Goal: Task Accomplishment & Management: Manage account settings

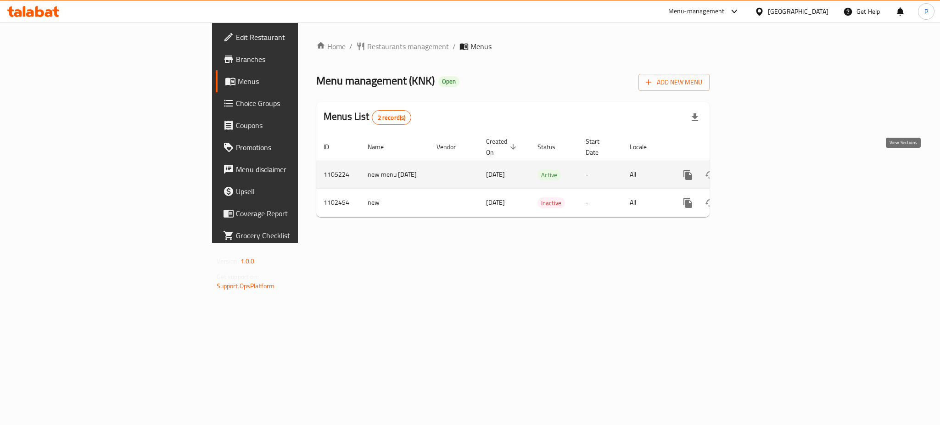
click at [765, 166] on link "enhanced table" at bounding box center [754, 175] width 22 height 22
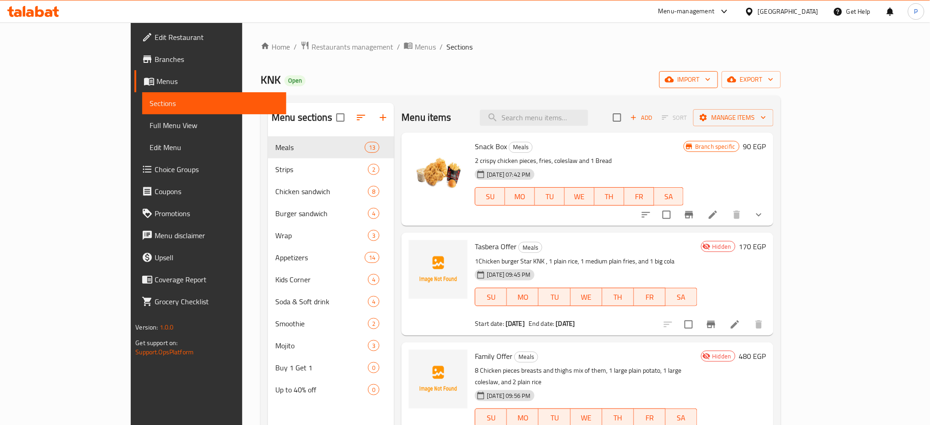
click at [711, 77] on span "import" at bounding box center [689, 79] width 44 height 11
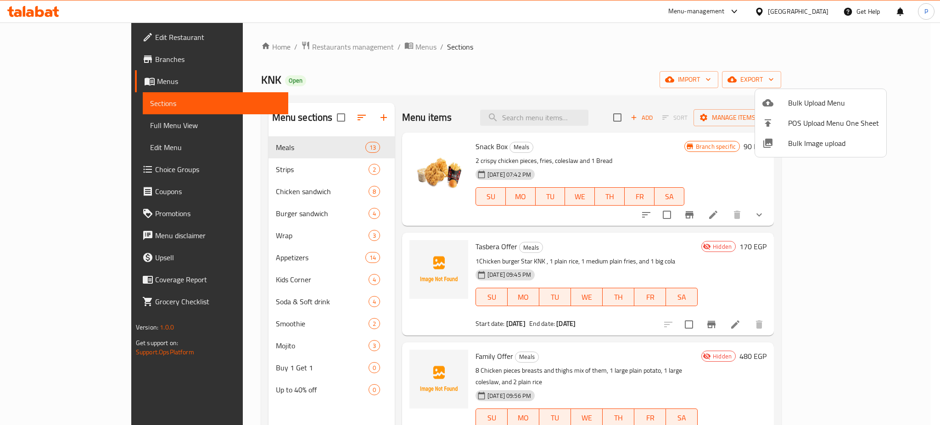
click at [802, 146] on span "Bulk Image upload" at bounding box center [833, 143] width 91 height 11
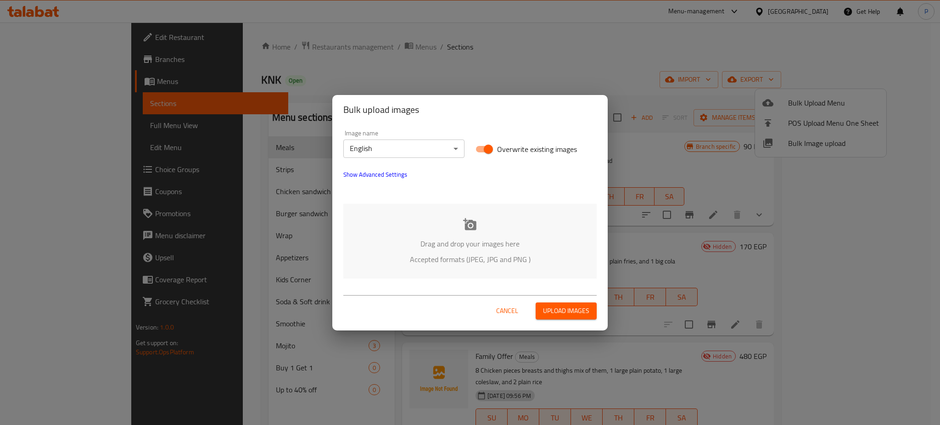
click at [356, 150] on body "​ Menu-management Egypt Get Help P Edit Restaurant Branches Menus Sections Full…" at bounding box center [470, 223] width 940 height 402
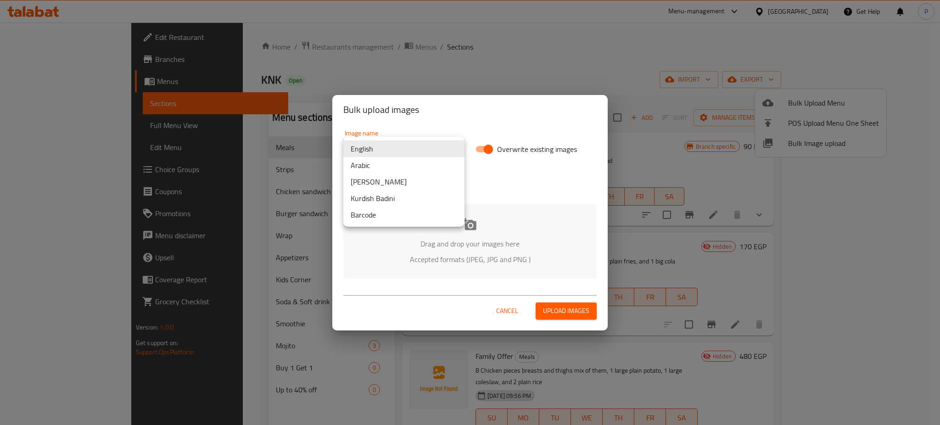
click at [366, 165] on li "Arabic" at bounding box center [403, 165] width 121 height 17
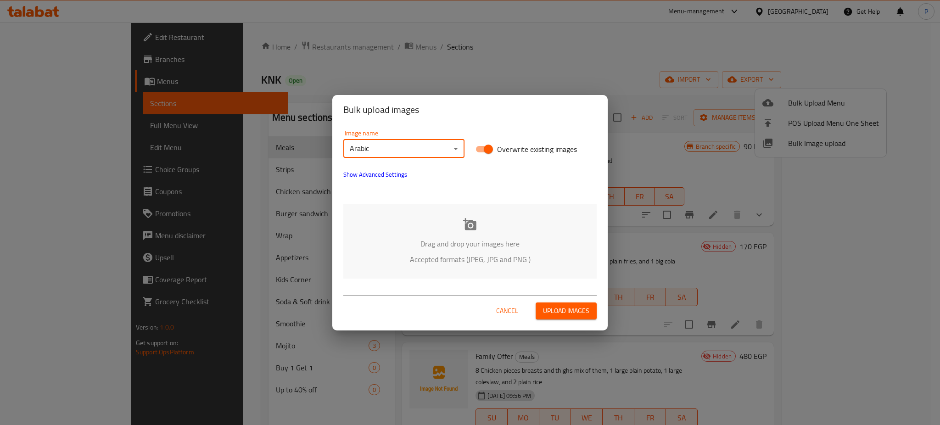
click at [496, 257] on p "Accepted formats (JPEG, JPG and PNG )" at bounding box center [470, 259] width 226 height 11
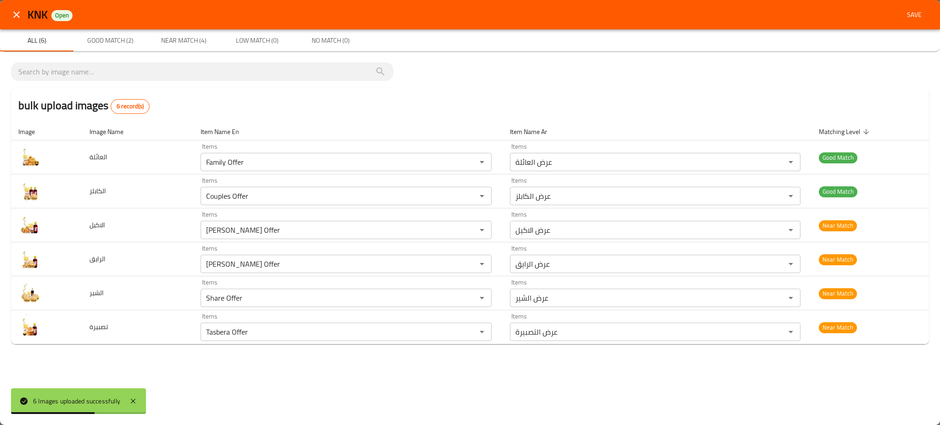
click at [919, 12] on span "Save" at bounding box center [914, 14] width 22 height 11
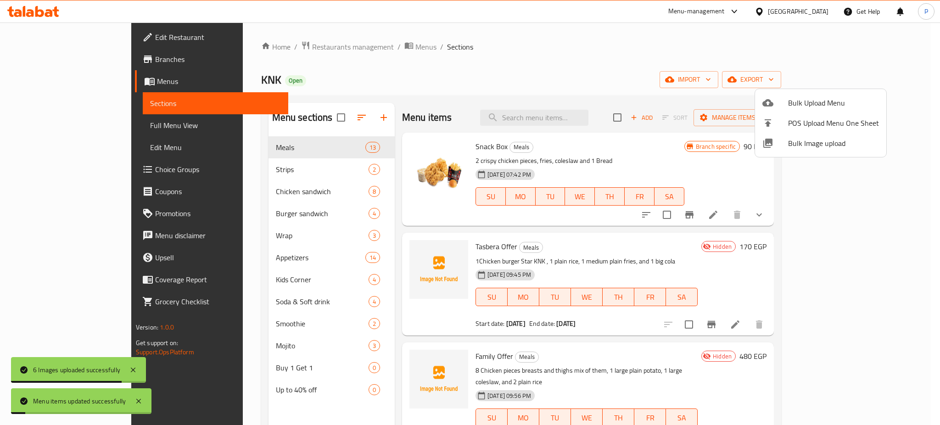
click at [313, 175] on div at bounding box center [470, 212] width 940 height 425
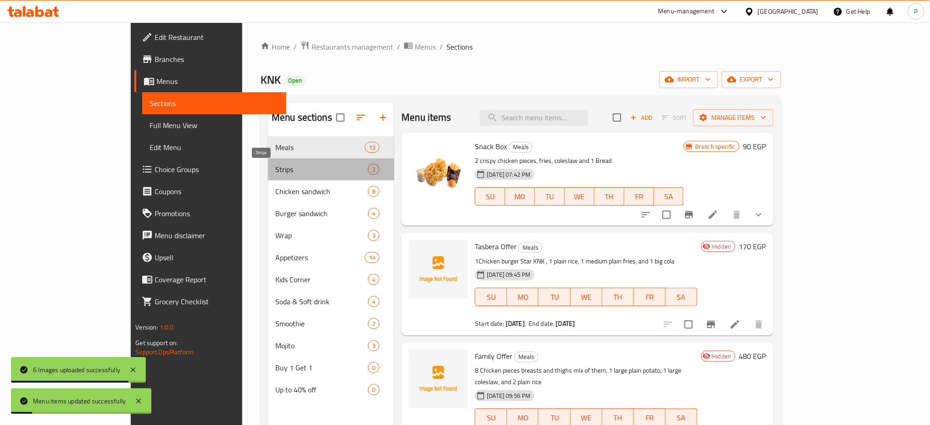
click at [313, 168] on span "Strips" at bounding box center [321, 169] width 93 height 11
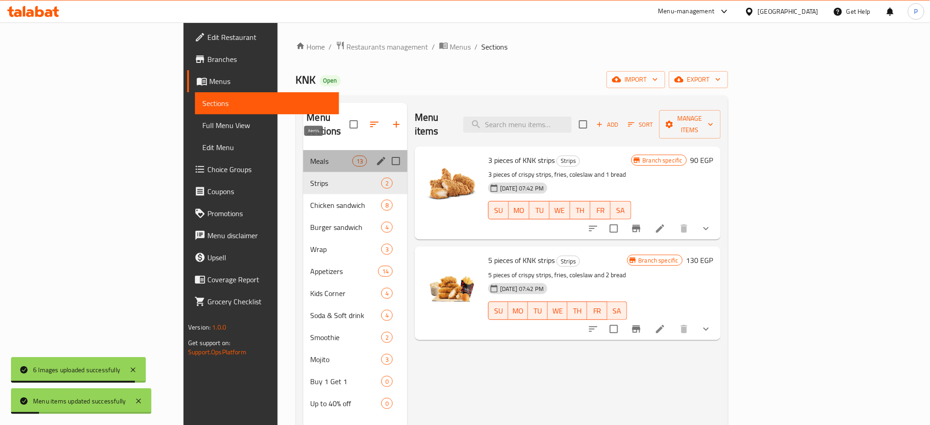
click at [353, 157] on span "13" at bounding box center [360, 161] width 14 height 9
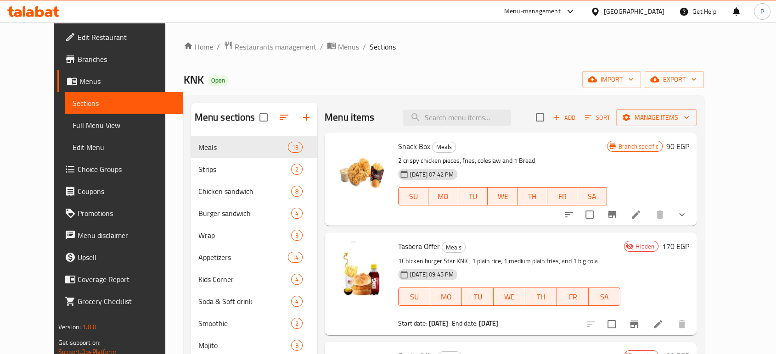
drag, startPoint x: 56, startPoint y: 128, endPoint x: 92, endPoint y: 115, distance: 38.5
click at [73, 128] on span "Full Menu View" at bounding box center [124, 125] width 103 height 11
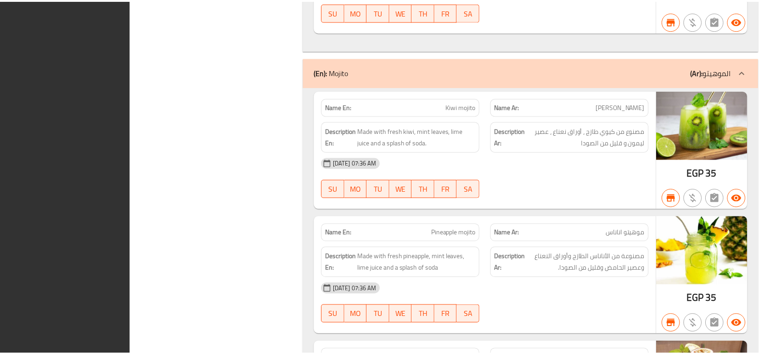
scroll to position [10426, 0]
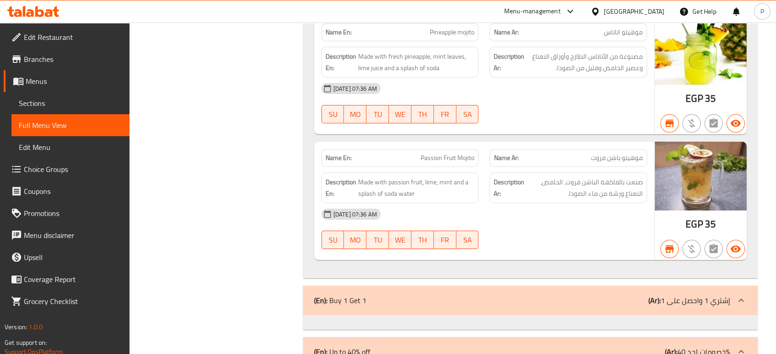
click at [60, 41] on span "Edit Restaurant" at bounding box center [73, 37] width 98 height 11
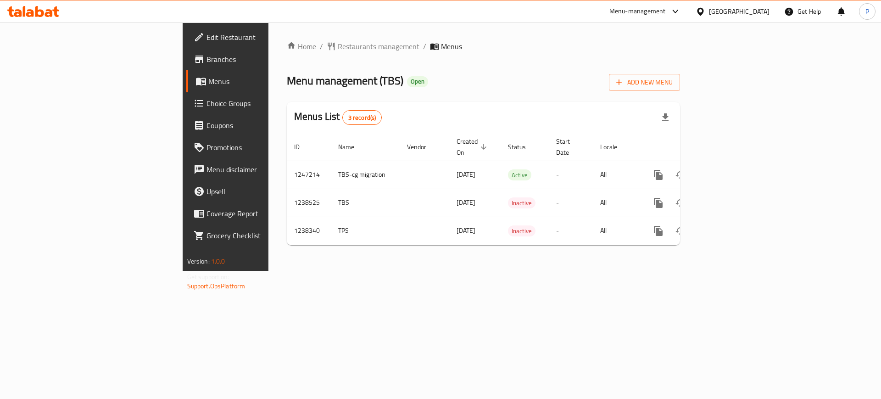
click at [268, 271] on div "Home / Restaurants management / Menus Menu management ( TBS ) Open Add New Menu…" at bounding box center [483, 146] width 430 height 248
click at [207, 34] on span "Edit Restaurant" at bounding box center [265, 37] width 116 height 11
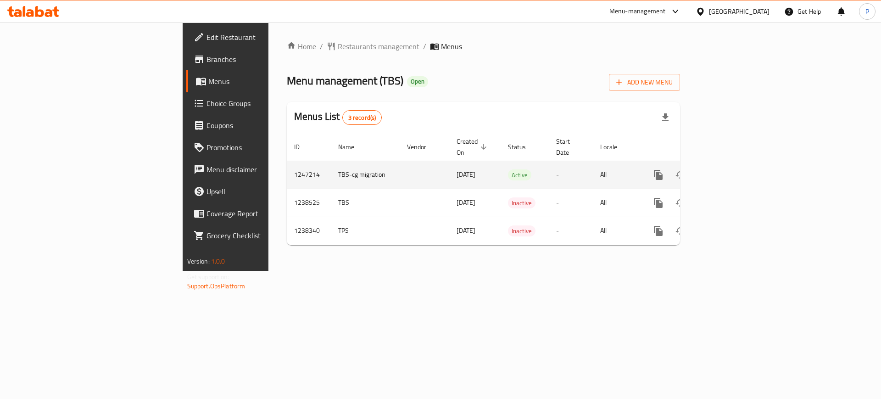
click at [730, 169] on icon "enhanced table" at bounding box center [724, 174] width 11 height 11
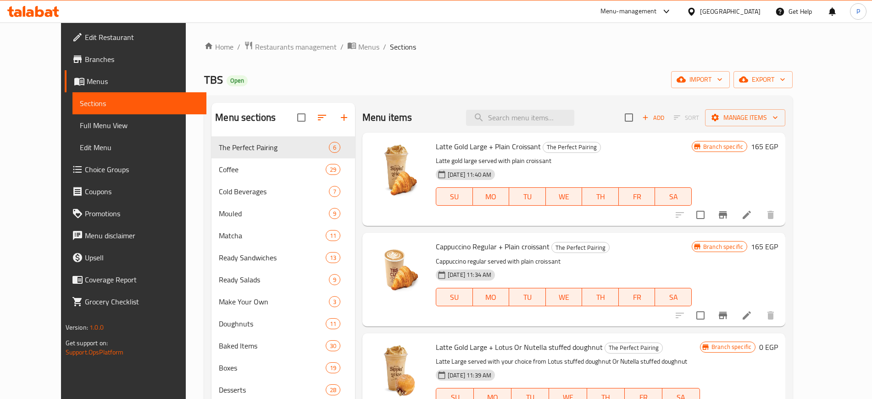
drag, startPoint x: 308, startPoint y: 74, endPoint x: 320, endPoint y: 76, distance: 12.6
click at [308, 74] on div "TBS Open import export" at bounding box center [498, 79] width 589 height 17
click at [525, 108] on div "Menu items Add Sort Manage items" at bounding box center [574, 118] width 423 height 30
click at [539, 120] on input "search" at bounding box center [520, 118] width 108 height 16
paste input "Ciabatta Plain"
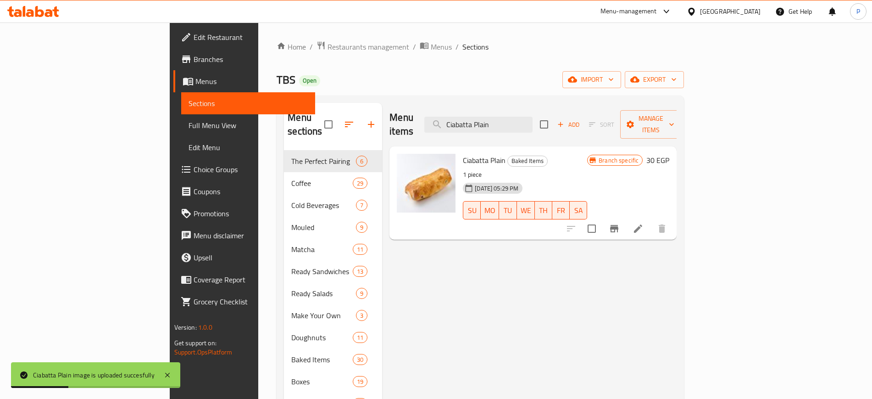
click at [382, 280] on div "Menu items Ciabatta Plain Add Sort Manage items Ciabatta Plain Baked Items 1 pi…" at bounding box center [529, 326] width 295 height 447
click at [567, 130] on div "Menu items Ciabatta Plain Add Sort Manage items" at bounding box center [533, 125] width 287 height 44
click at [533, 122] on input "Ciabatta Plain" at bounding box center [479, 125] width 108 height 16
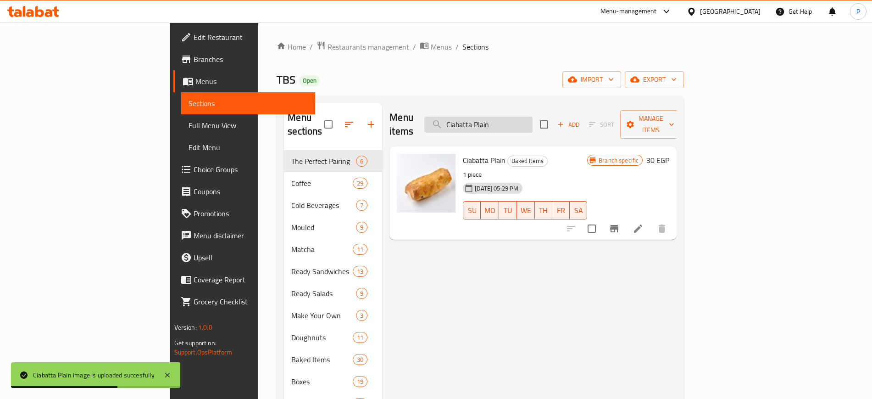
paste input "Brown Ciabatta"
type input "Brown Ciabatta"
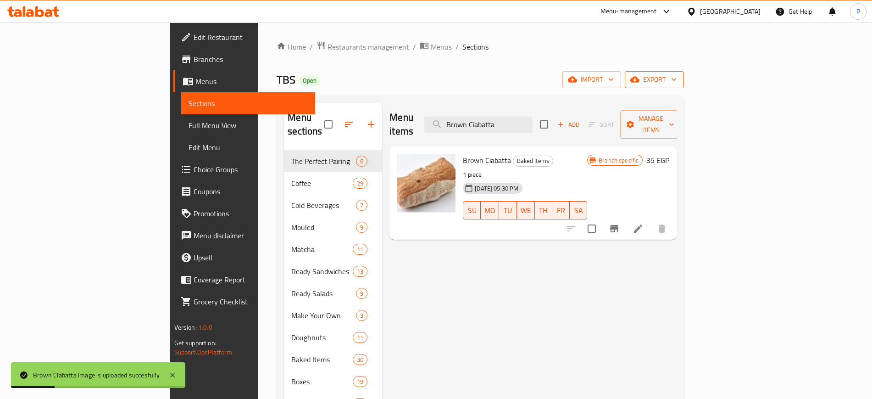
click at [677, 74] on span "export" at bounding box center [654, 79] width 45 height 11
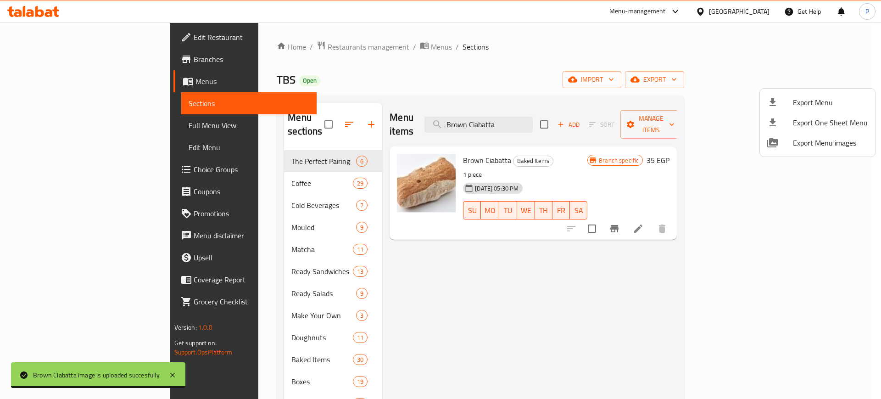
click at [258, 329] on div at bounding box center [440, 199] width 881 height 399
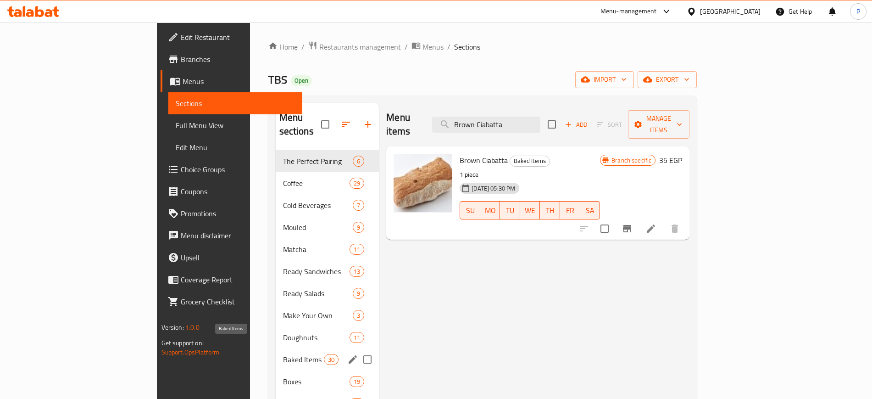
click at [283, 354] on span "Baked Items" at bounding box center [303, 359] width 41 height 11
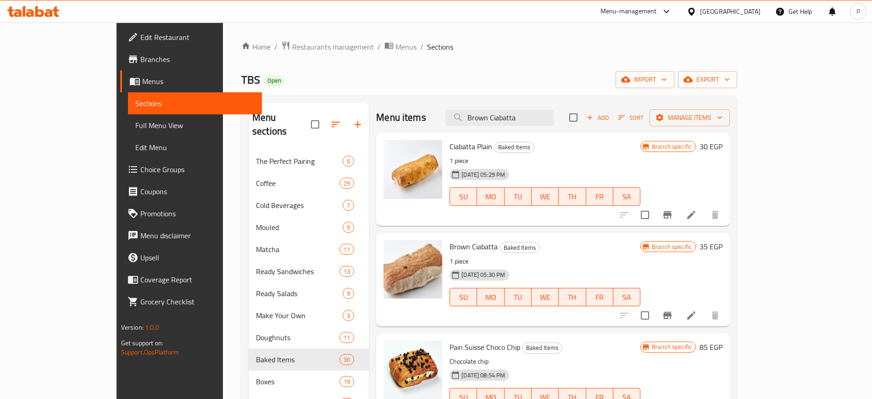
click at [700, 9] on div at bounding box center [693, 11] width 13 height 10
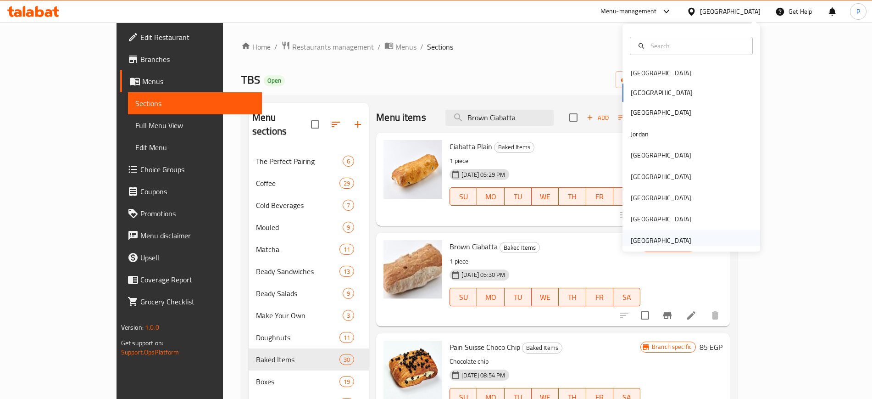
click at [634, 232] on div "[GEOGRAPHIC_DATA]" at bounding box center [661, 240] width 75 height 21
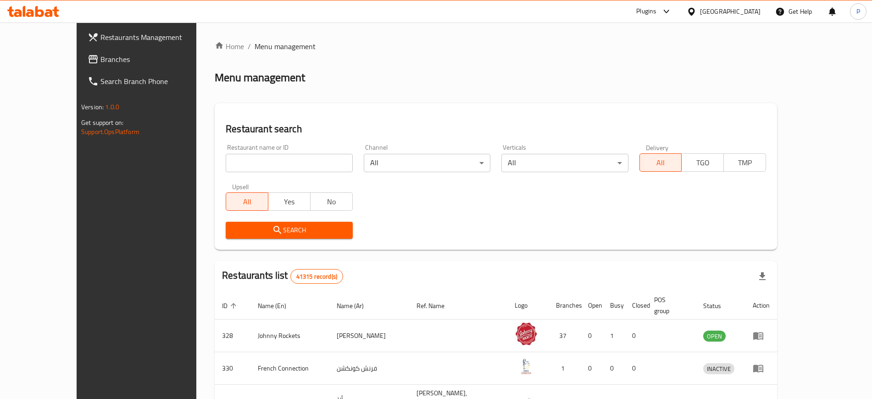
click at [230, 136] on div "Home / Menu management Menu management Restaurant search Restaurant name or ID …" at bounding box center [496, 348] width 563 height 614
paste input "Qasr Al Mashwiaat"
click at [226, 167] on input "Qasr Al Mashwiaat" at bounding box center [289, 163] width 127 height 18
type input "Qasr Al Mashwiaat"
click button "Search" at bounding box center [289, 230] width 127 height 17
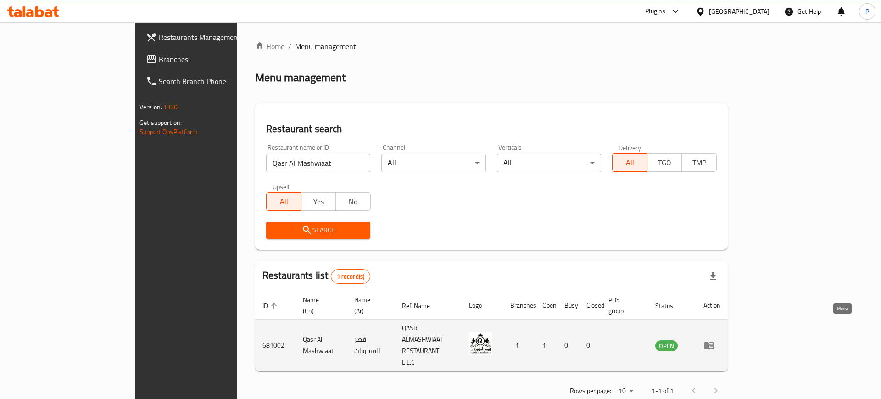
click at [715, 340] on icon "enhanced table" at bounding box center [709, 345] width 11 height 11
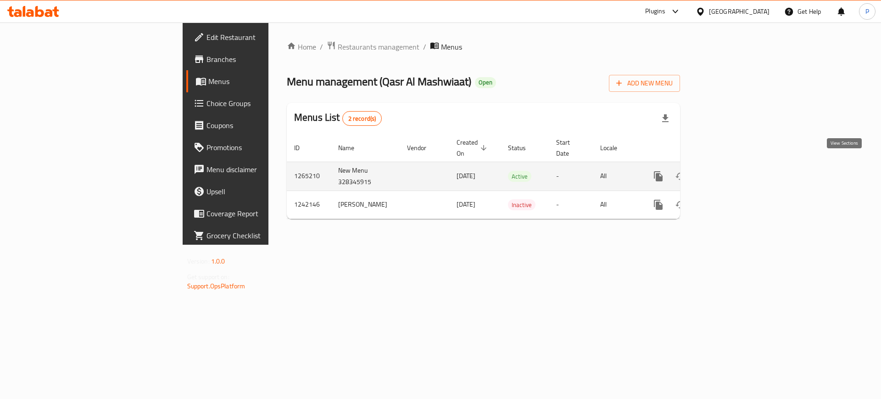
click at [730, 171] on icon "enhanced table" at bounding box center [724, 176] width 11 height 11
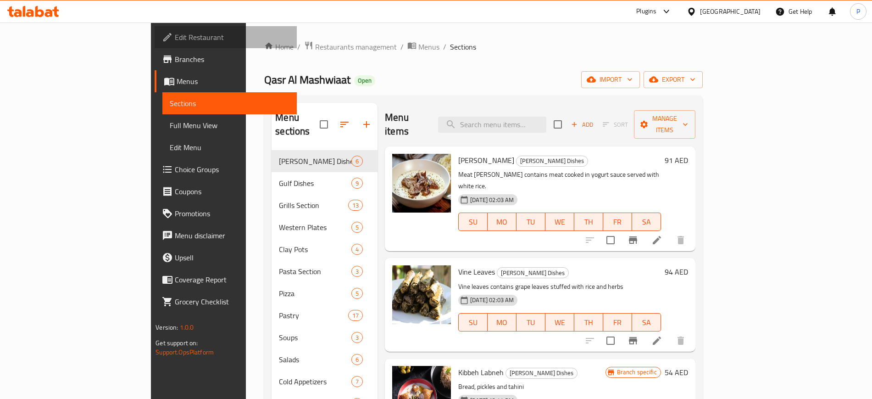
click at [155, 26] on link "Edit Restaurant" at bounding box center [226, 37] width 142 height 22
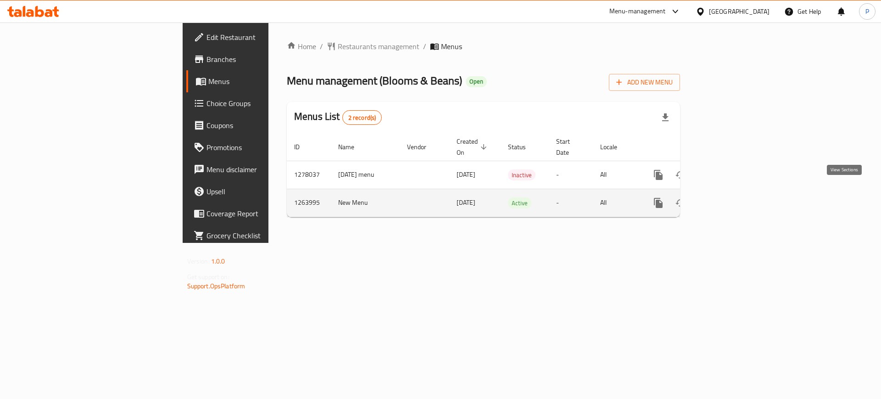
click at [730, 197] on icon "enhanced table" at bounding box center [724, 202] width 11 height 11
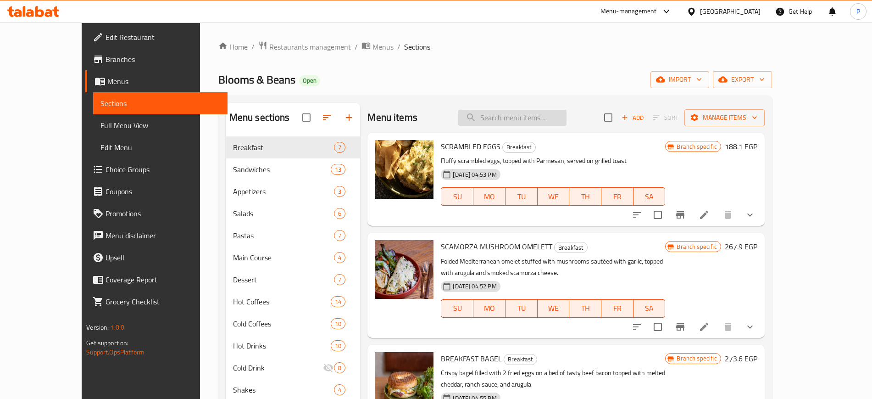
click at [567, 116] on input "search" at bounding box center [512, 118] width 108 height 16
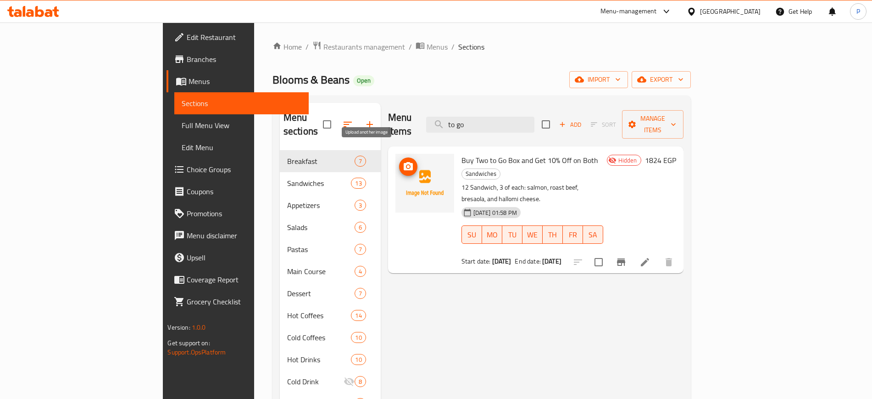
type input "to go"
click at [403, 161] on icon "upload picture" at bounding box center [408, 166] width 11 height 11
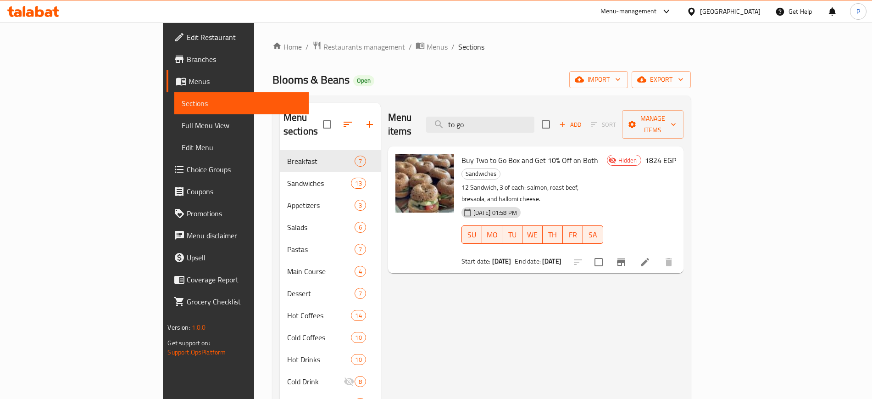
click at [747, 17] on div "[GEOGRAPHIC_DATA]" at bounding box center [724, 11] width 89 height 22
click at [754, 6] on div "[GEOGRAPHIC_DATA]" at bounding box center [730, 11] width 61 height 10
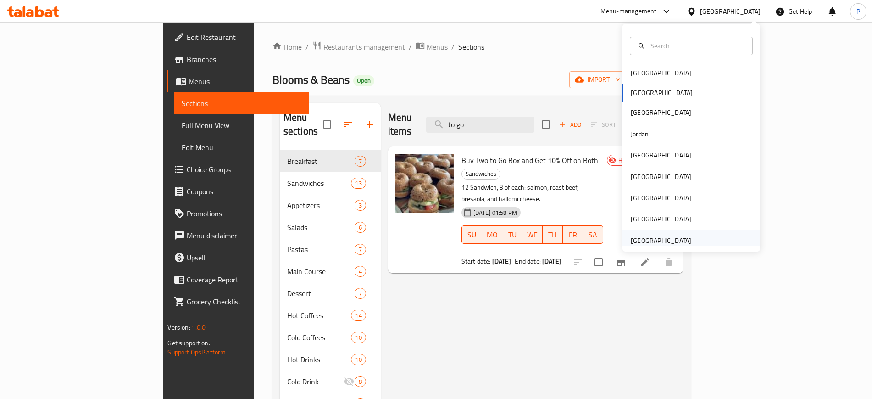
click at [670, 239] on div "United Arab Emirates" at bounding box center [661, 240] width 61 height 10
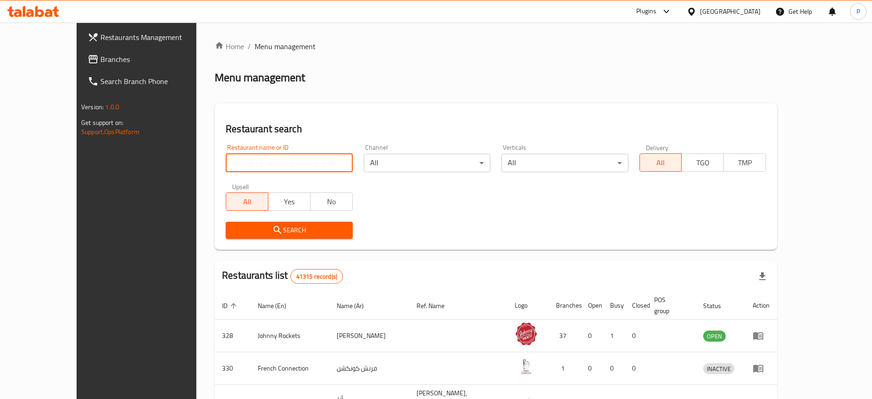
paste input "KAZA AKLA RESTAURANT"
click at [299, 166] on input "search" at bounding box center [289, 163] width 127 height 18
type input "KAZA AKLA RESTAURANT"
click button "Search" at bounding box center [289, 230] width 127 height 17
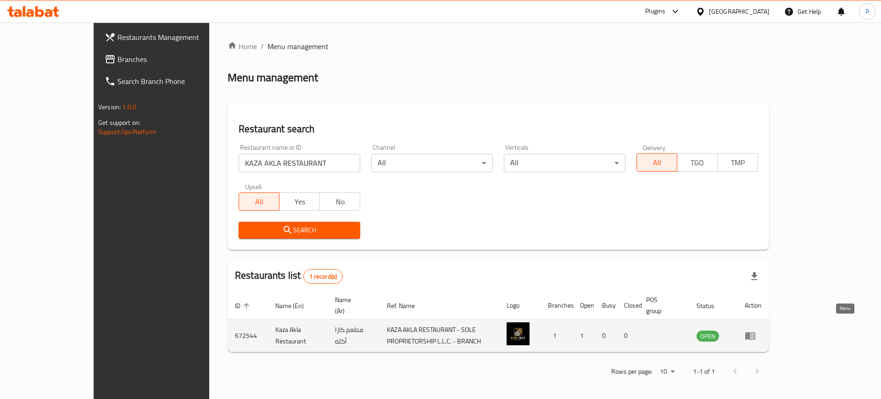
click at [755, 332] on icon "enhanced table" at bounding box center [750, 336] width 10 height 8
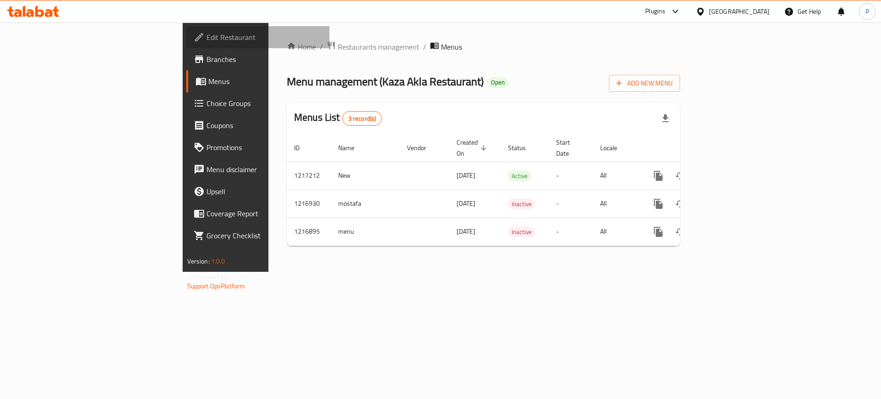
click at [207, 39] on span "Edit Restaurant" at bounding box center [265, 37] width 116 height 11
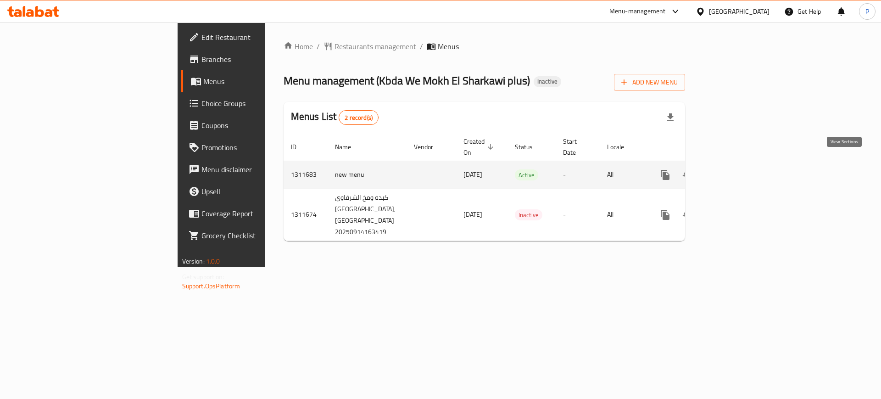
click at [743, 164] on link "enhanced table" at bounding box center [732, 175] width 22 height 22
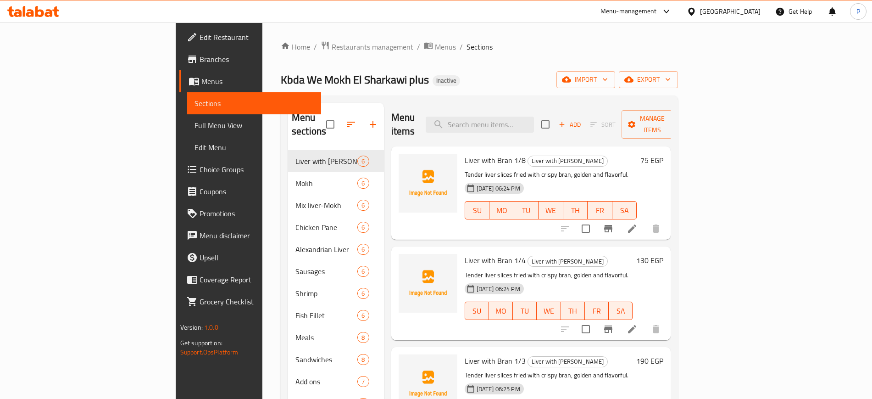
click at [435, 85] on div "Kbda We Mokh El Sharkawi plus Inactive import export" at bounding box center [479, 79] width 397 height 17
click at [608, 78] on span "import" at bounding box center [586, 79] width 44 height 11
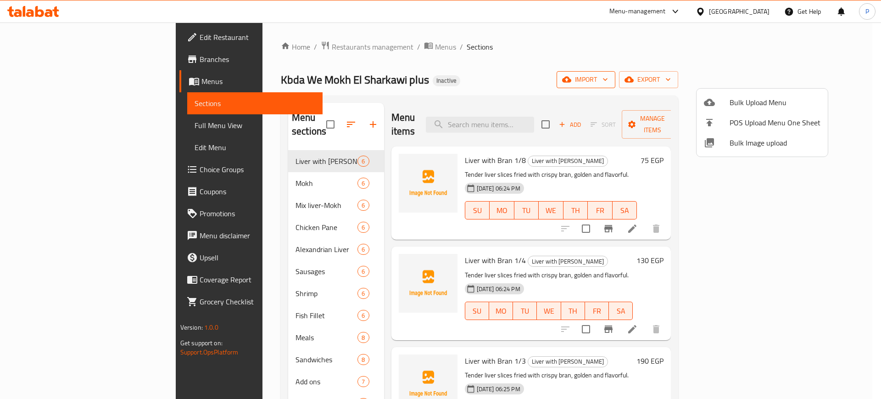
click at [768, 78] on div at bounding box center [440, 199] width 881 height 399
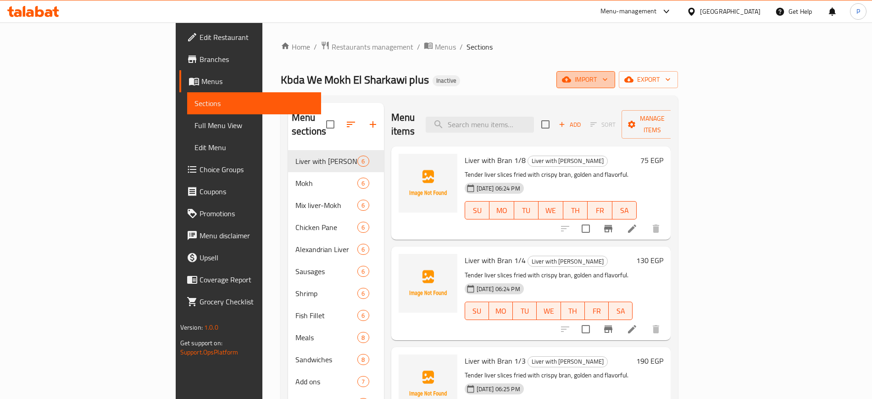
click at [608, 78] on span "import" at bounding box center [586, 79] width 44 height 11
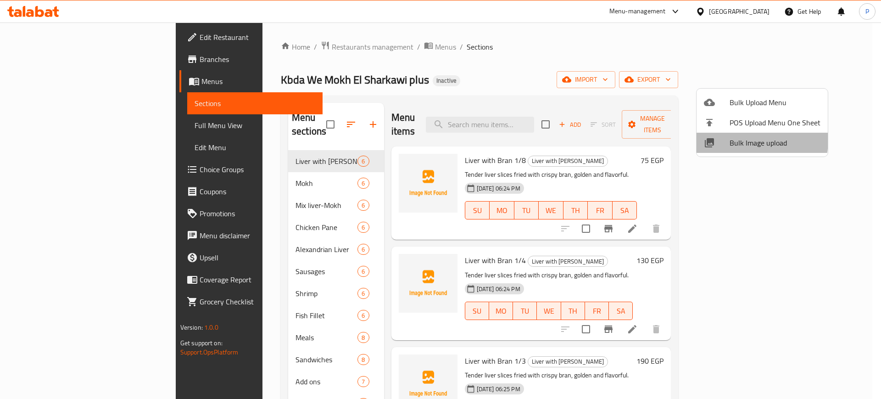
click at [751, 140] on span "Bulk Image upload" at bounding box center [775, 142] width 91 height 11
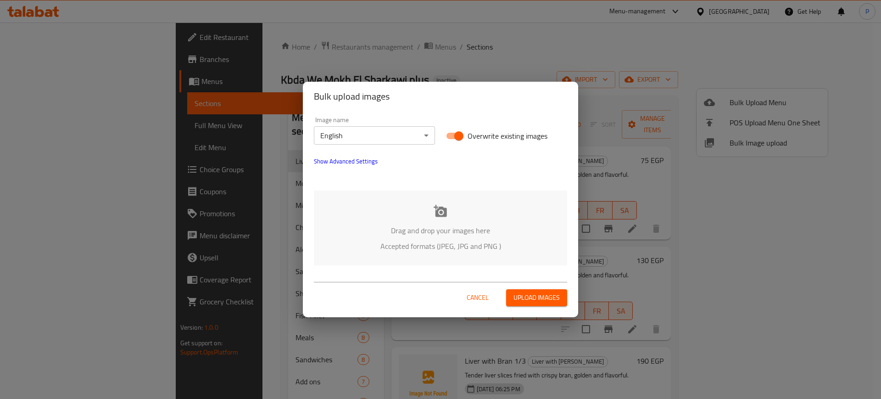
click at [421, 236] on p "Drag and drop your images here" at bounding box center [441, 230] width 226 height 11
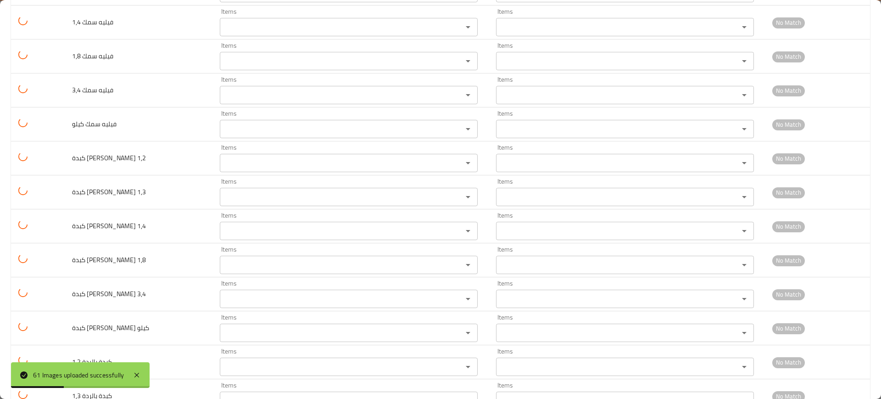
scroll to position [1832, 0]
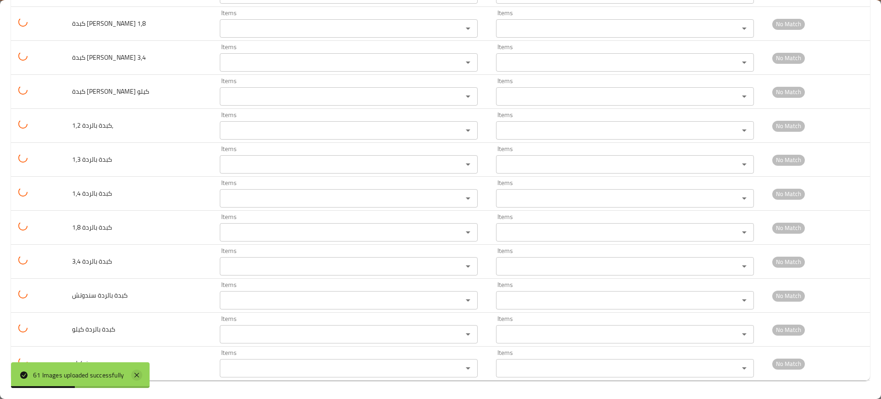
click at [138, 370] on icon at bounding box center [136, 374] width 11 height 11
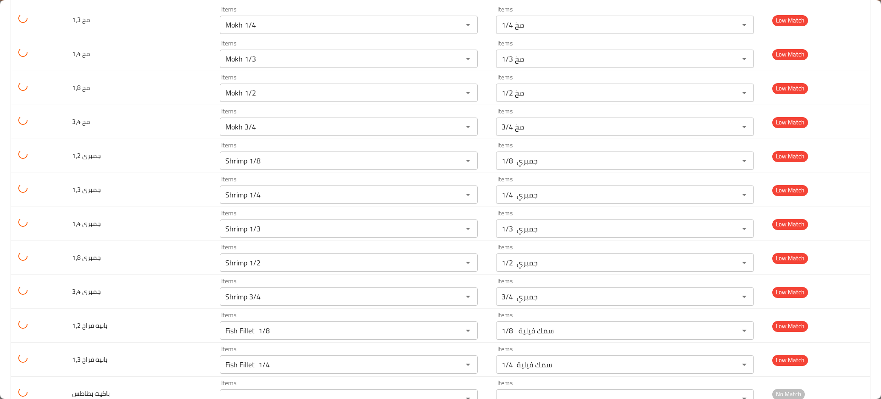
scroll to position [771, 0]
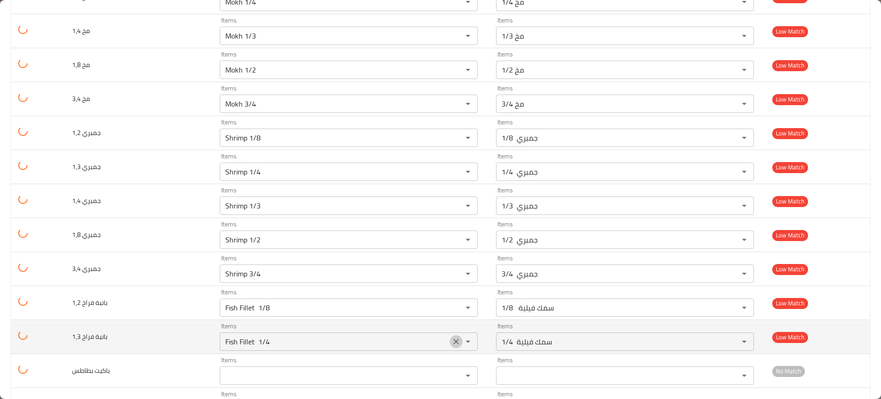
click at [452, 338] on icon "Clear" at bounding box center [456, 341] width 9 height 9
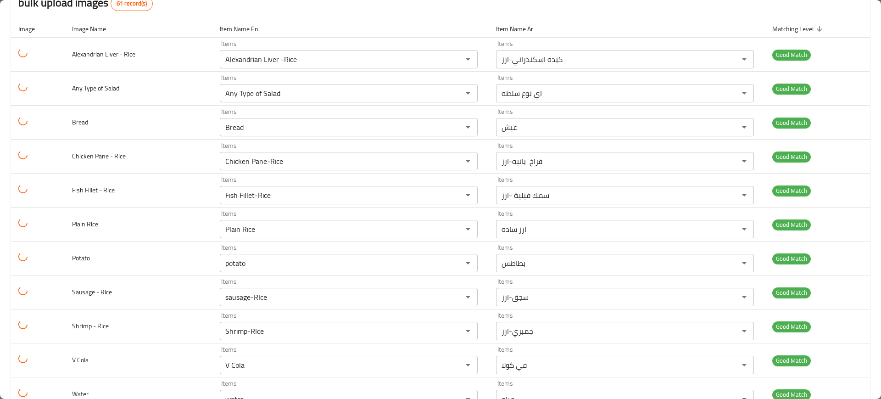
scroll to position [112, 0]
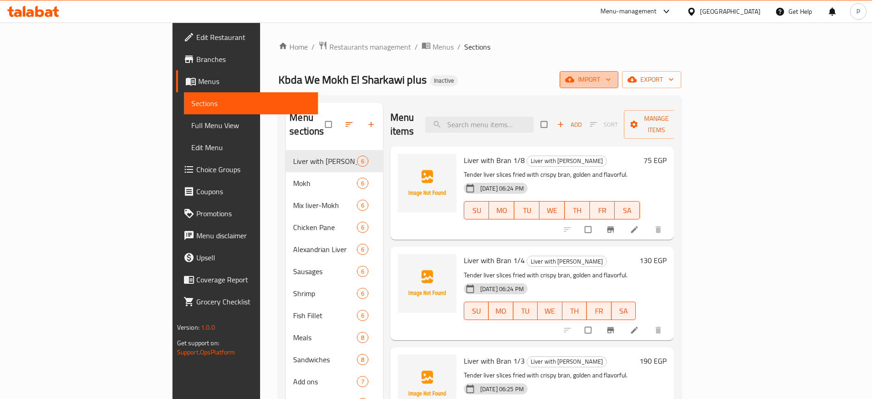
click at [611, 84] on span "import" at bounding box center [589, 79] width 44 height 11
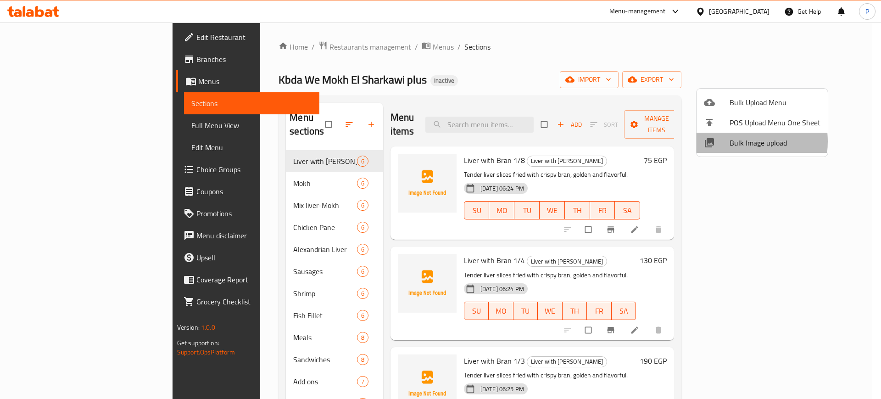
click at [728, 141] on div at bounding box center [717, 142] width 26 height 11
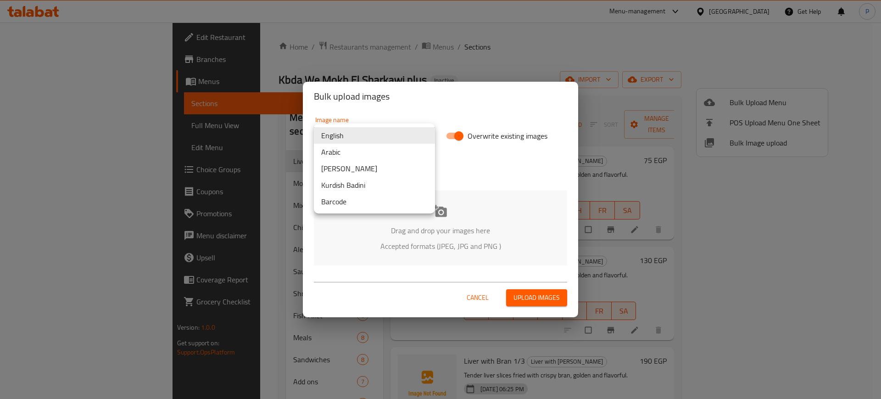
click at [419, 136] on body "​ Menu-management [GEOGRAPHIC_DATA] Get Help P Edit Restaurant Branches Menus S…" at bounding box center [440, 210] width 881 height 376
click at [385, 153] on li "Arabic" at bounding box center [374, 152] width 121 height 17
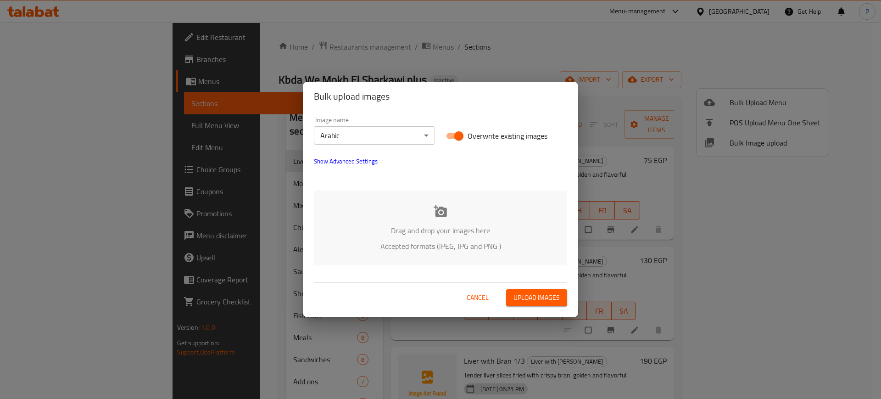
click at [506, 256] on div "Drag and drop your images here Accepted formats (JPEG, JPG and PNG )" at bounding box center [440, 227] width 253 height 75
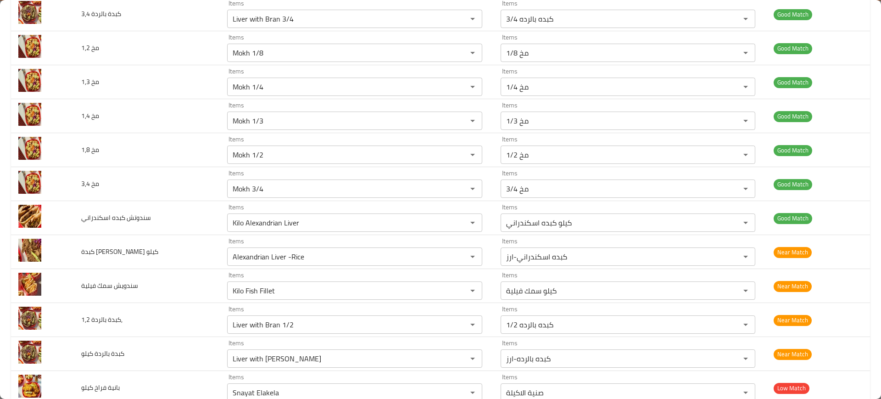
scroll to position [754, 0]
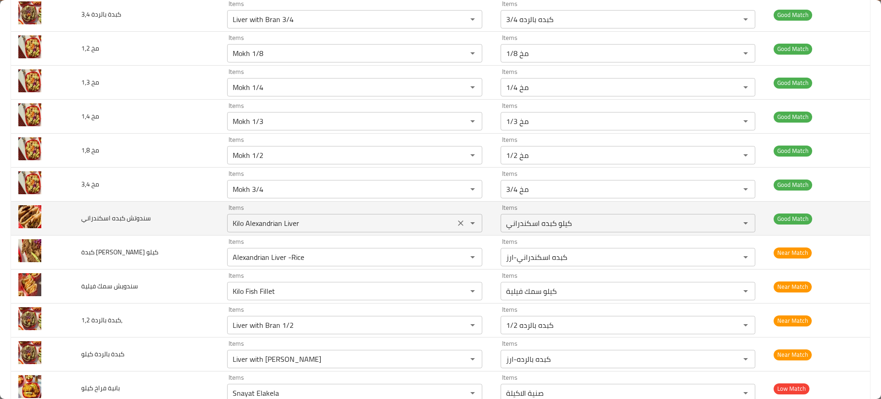
click at [230, 220] on اسكندراني "Kilo Alexandrian Liver" at bounding box center [341, 223] width 222 height 13
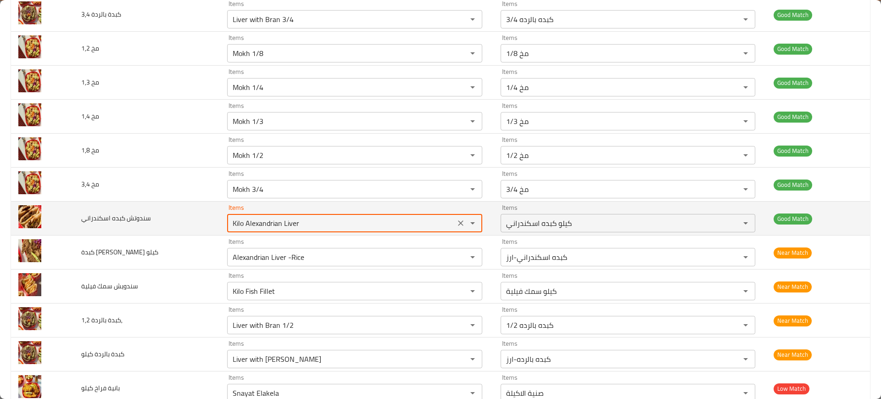
click at [230, 220] on اسكندراني "Kilo Alexandrian Liver" at bounding box center [341, 223] width 222 height 13
type اسكندراني "s"
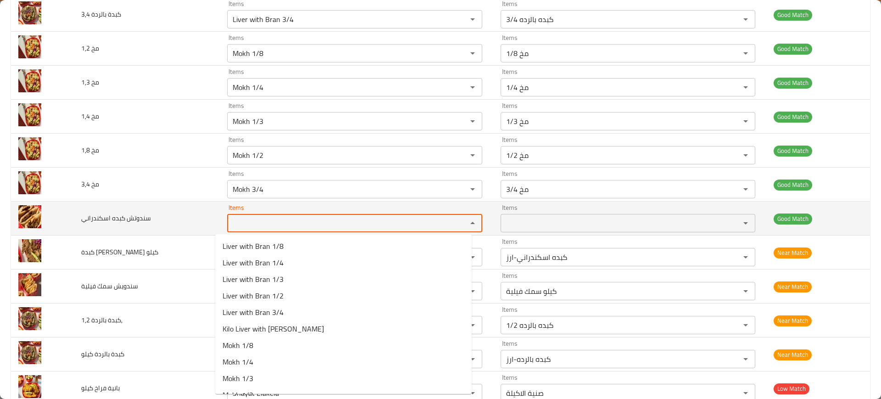
type اسكندراني "a"
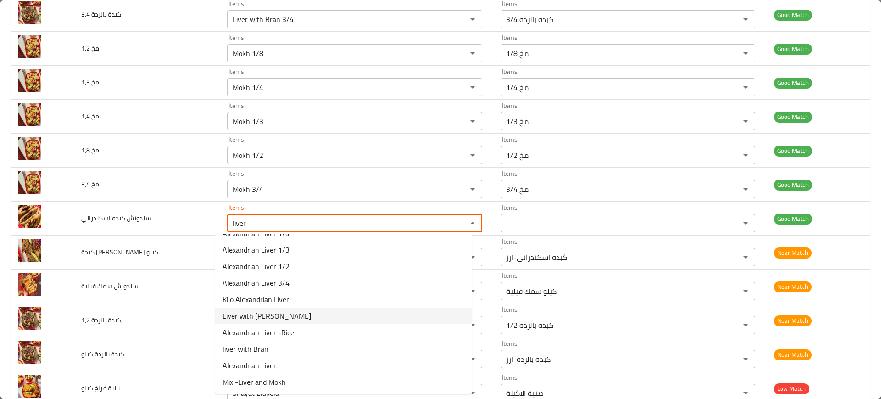
scroll to position [128, 0]
click at [264, 362] on span "Alexandrian Liver" at bounding box center [250, 365] width 54 height 11
type اسكندراني "Alexandrian Liver"
type اسكندراني-ar "كبده اسكندراني"
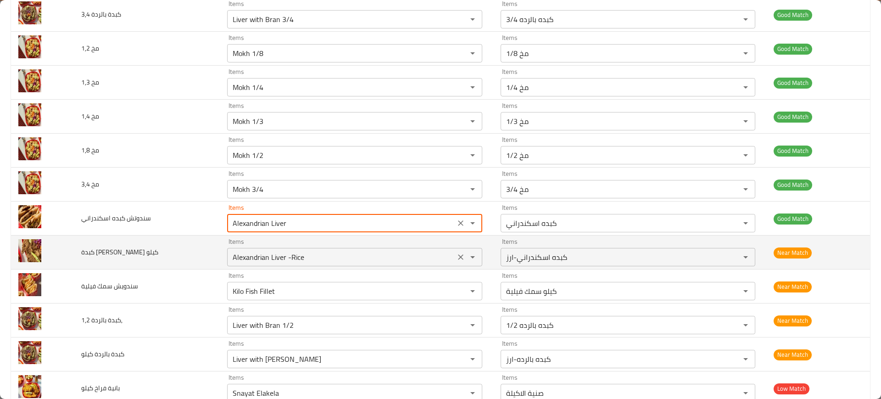
type اسكندراني "Alexandrian Liver"
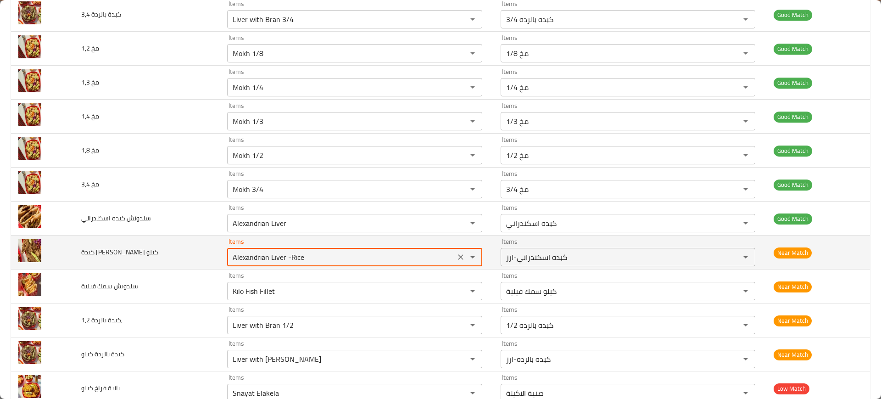
click at [285, 258] on كيلو "Alexandrian Liver -Rice" at bounding box center [341, 257] width 222 height 13
click at [271, 258] on كيلو "Alexandrian Liver -Rice" at bounding box center [341, 257] width 222 height 13
drag, startPoint x: 280, startPoint y: 258, endPoint x: 335, endPoint y: 254, distance: 55.3
click at [335, 254] on كيلو "Alexandrian Liver -Rice" at bounding box center [341, 257] width 222 height 13
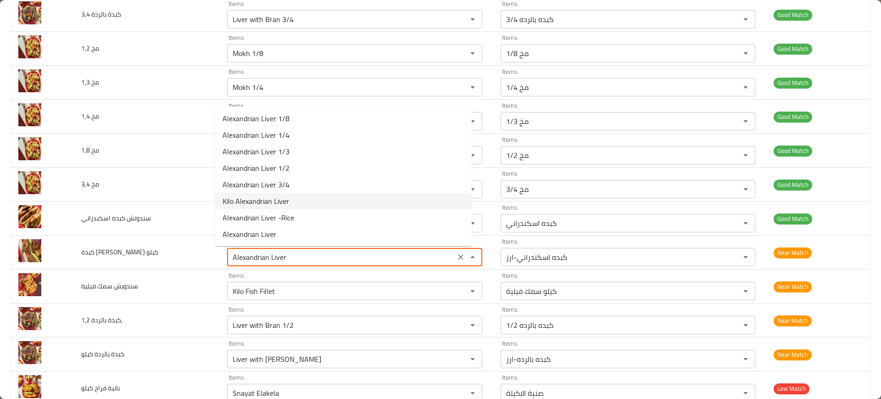
click at [271, 199] on span "Kilo Alexandrian Liver" at bounding box center [256, 201] width 67 height 11
type كيلو "Kilo Alexandrian Liver"
type كيلو-ar "كيلو كبده اسكندراني"
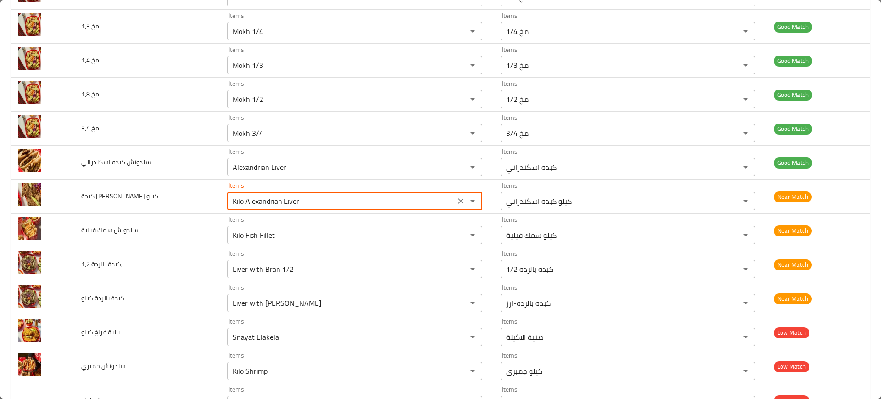
scroll to position [810, 0]
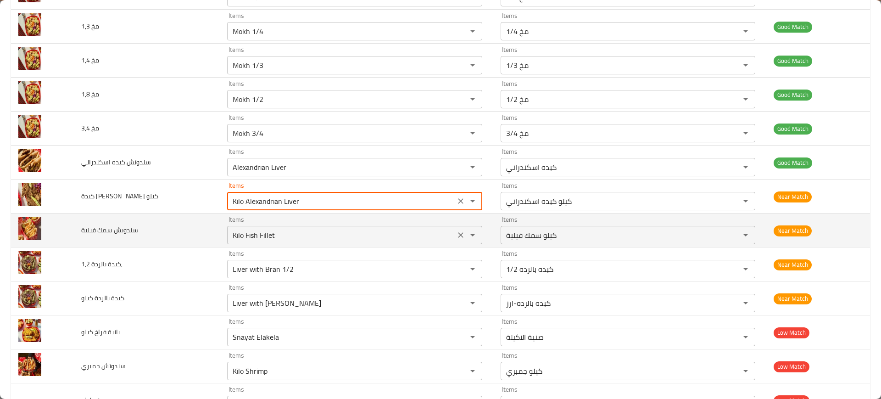
type كيلو "Kilo Alexandrian Liver"
click at [265, 239] on فيلية "Kilo Fish Fillet" at bounding box center [341, 235] width 222 height 13
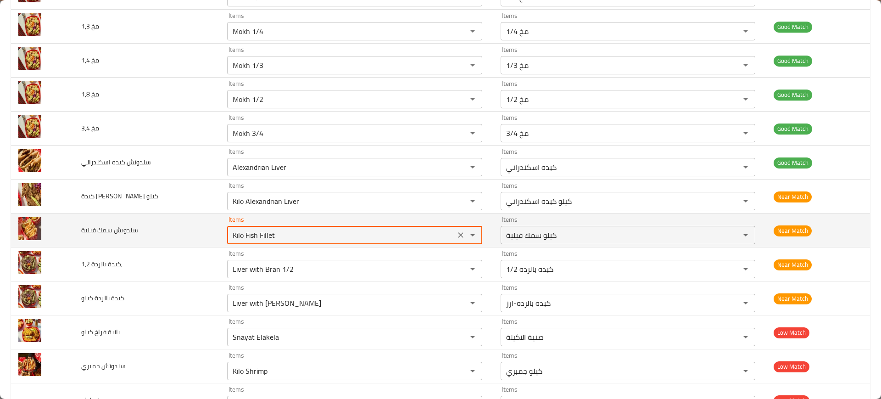
click at [264, 239] on فيلية "Kilo Fish Fillet" at bounding box center [341, 235] width 222 height 13
click at [259, 239] on فيلية "Kilo Fish Fillet" at bounding box center [341, 235] width 222 height 13
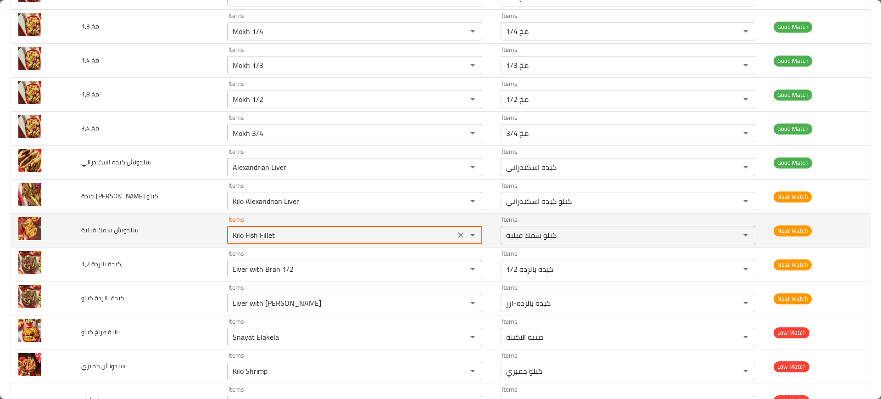
click at [259, 239] on فيلية "Kilo Fish Fillet" at bounding box center [341, 235] width 222 height 13
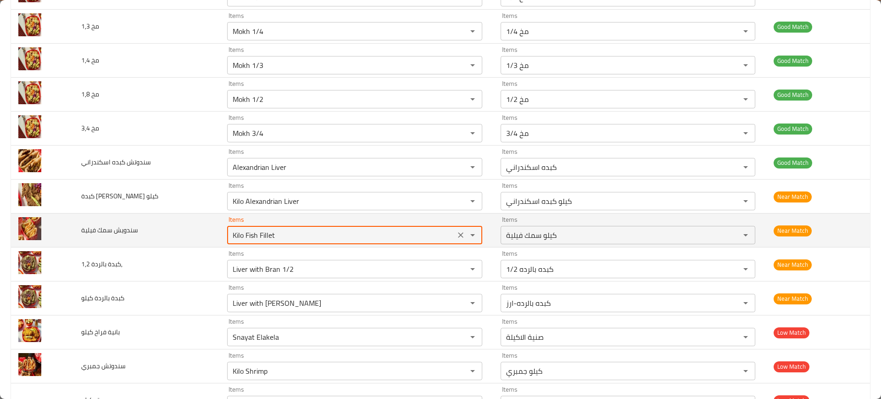
click at [259, 239] on فيلية "Kilo Fish Fillet" at bounding box center [341, 235] width 222 height 13
paste فيلية "enhanced table"
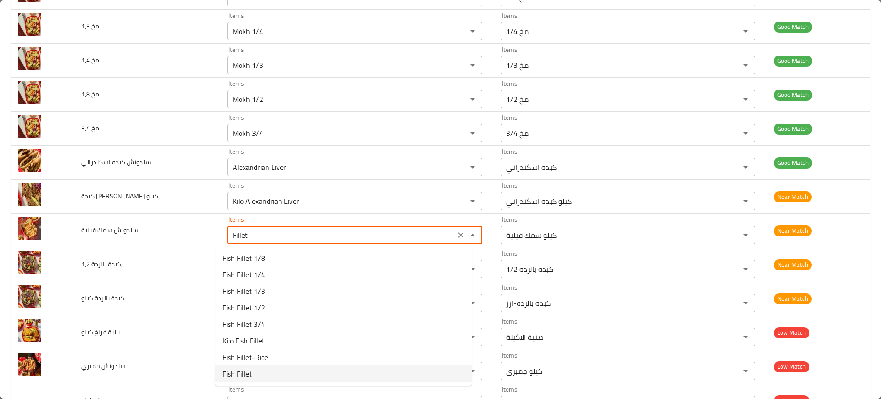
click at [231, 374] on span "Fish Fillet" at bounding box center [237, 373] width 29 height 11
type فيلية "Fish Fillet"
type فيلية-ar "سمك فيليه"
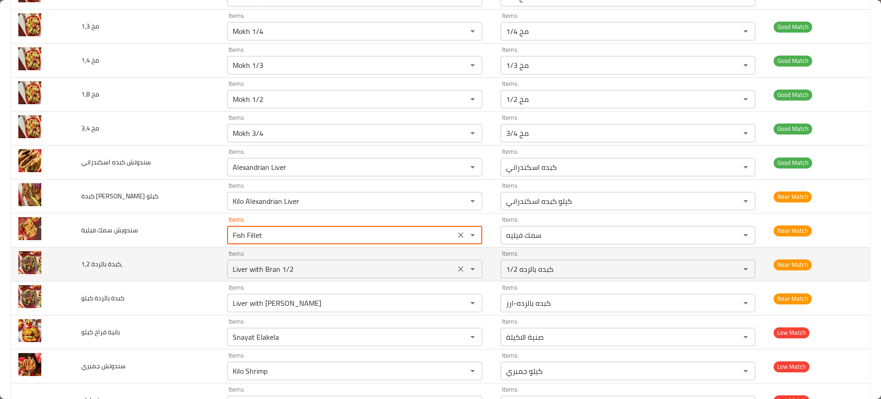
type فيلية "Fish Fillet"
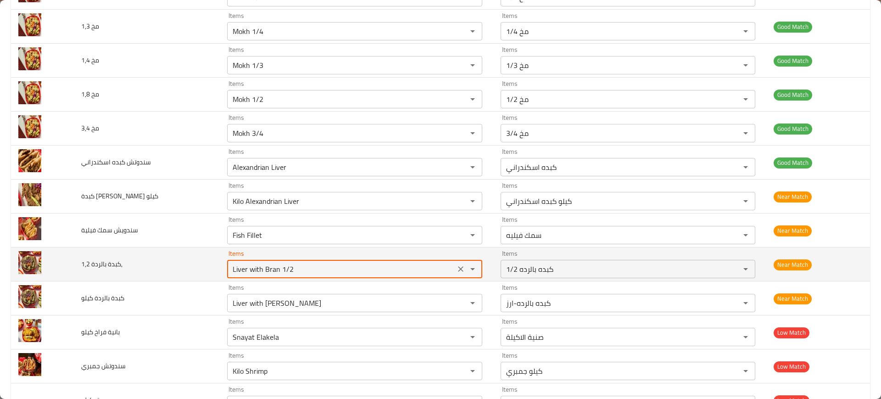
click at [291, 273] on 1\,2\, "Liver with Bran 1/2" at bounding box center [341, 269] width 222 height 13
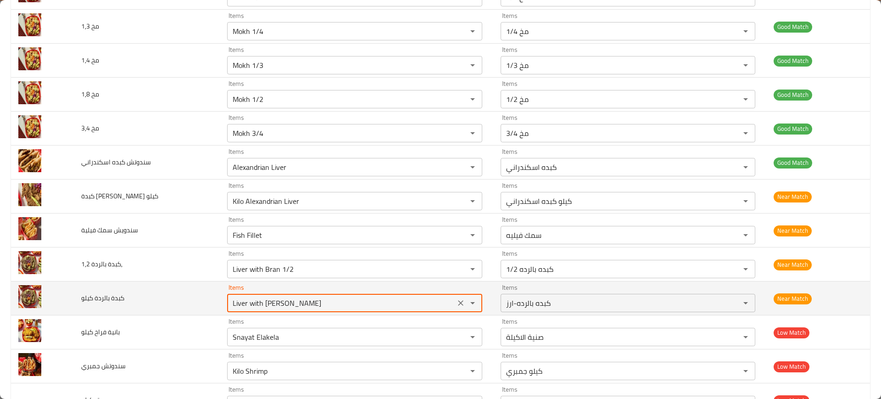
drag, startPoint x: 278, startPoint y: 304, endPoint x: 256, endPoint y: 306, distance: 22.5
click at [256, 306] on كيلو "Liver with Bran-Rice" at bounding box center [341, 302] width 222 height 13
click at [284, 303] on كيلو "Liver with Bran-Rice" at bounding box center [341, 302] width 222 height 13
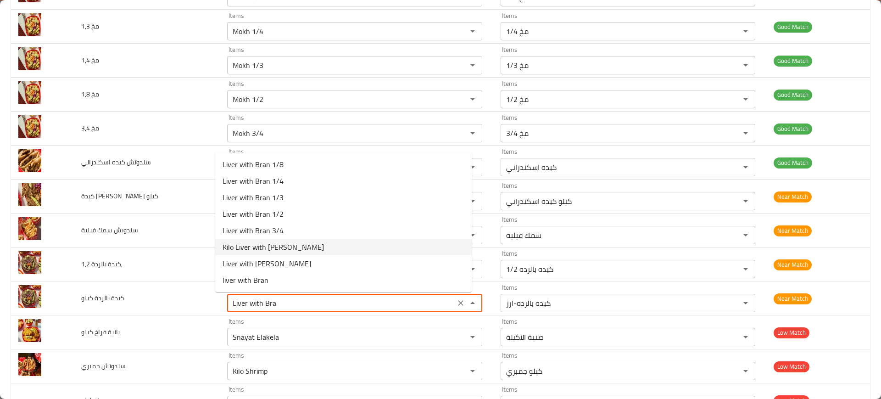
click at [302, 245] on كيلو-option-5 "Kilo Liver with Bran" at bounding box center [343, 247] width 257 height 17
type كيلو "Kilo Liver with Bran"
type كيلو-ar "كيلو كبده بالرده"
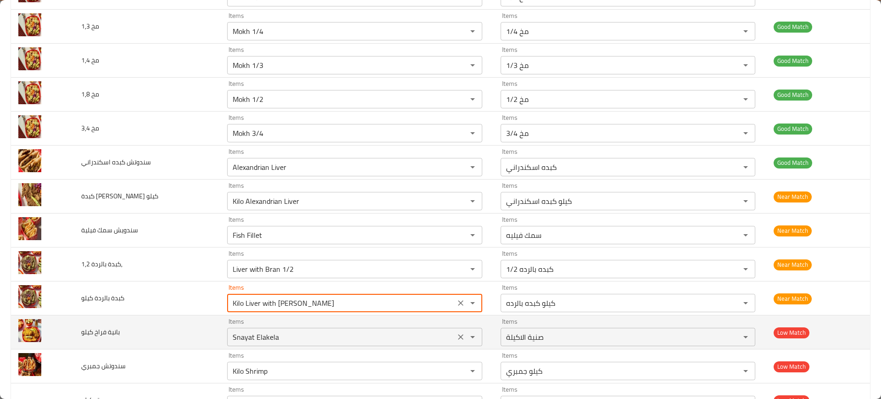
type كيلو "Kilo Liver with Bran"
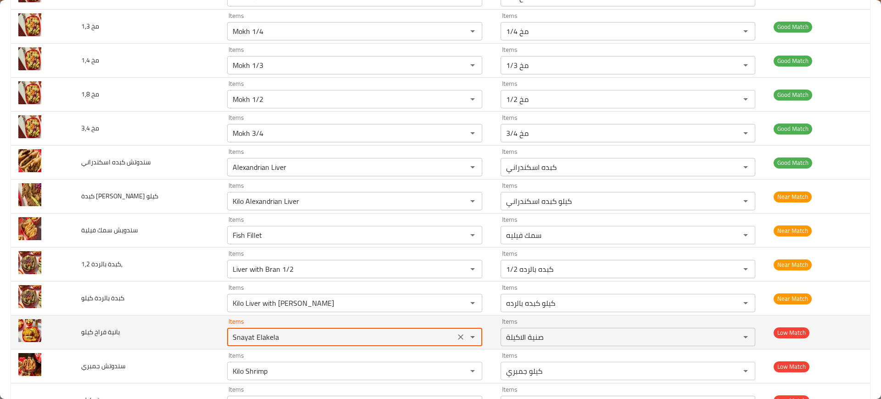
click at [252, 336] on كيلو "Snayat Elakela" at bounding box center [341, 336] width 222 height 13
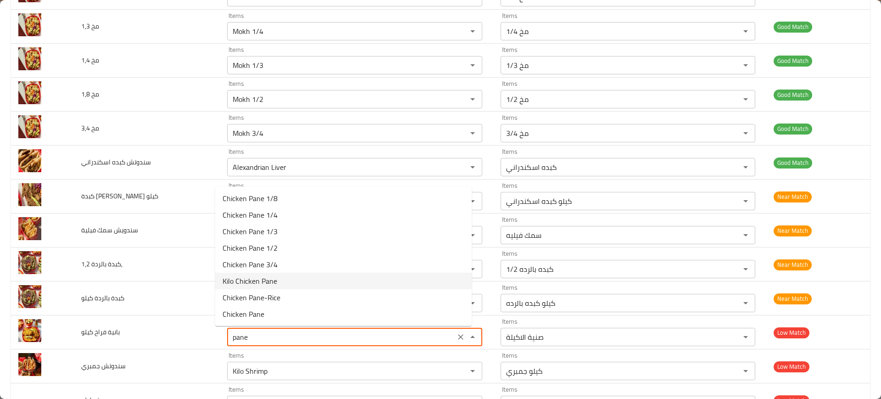
click at [280, 285] on كيلو-option-5 "Kilo Chicken Pane" at bounding box center [343, 281] width 257 height 17
type كيلو "Kilo Chicken Pane"
type كيلو-ar "كيلو فراخ بانيه"
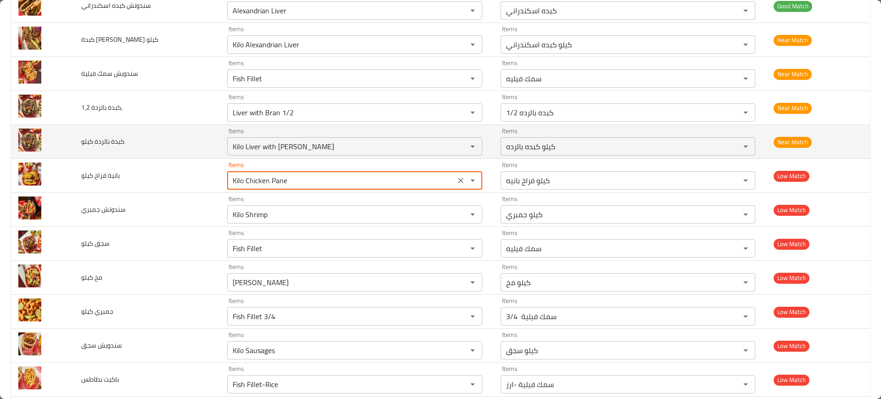
scroll to position [967, 0]
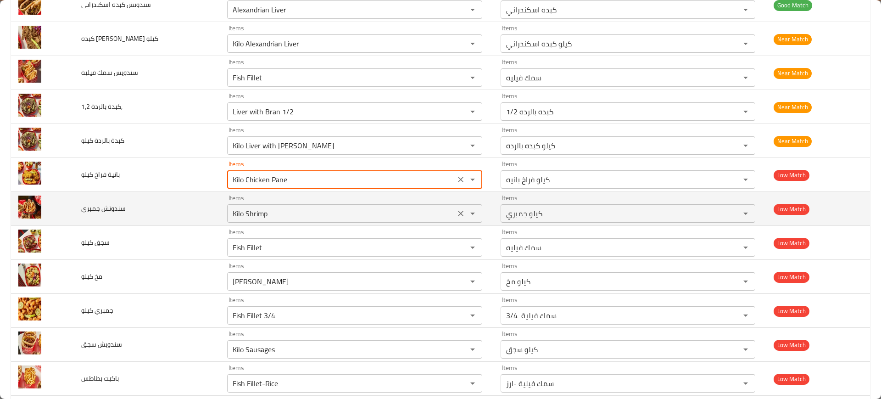
type كيلو "Kilo Chicken Pane"
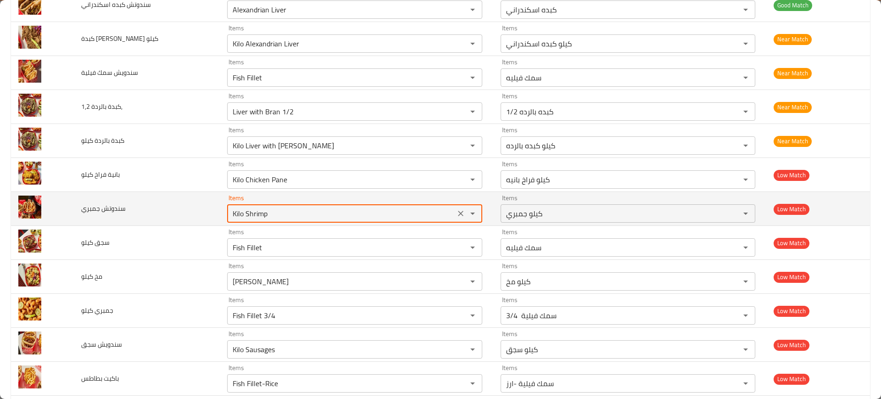
click at [246, 210] on جمبري "Kilo Shrimp" at bounding box center [341, 213] width 222 height 13
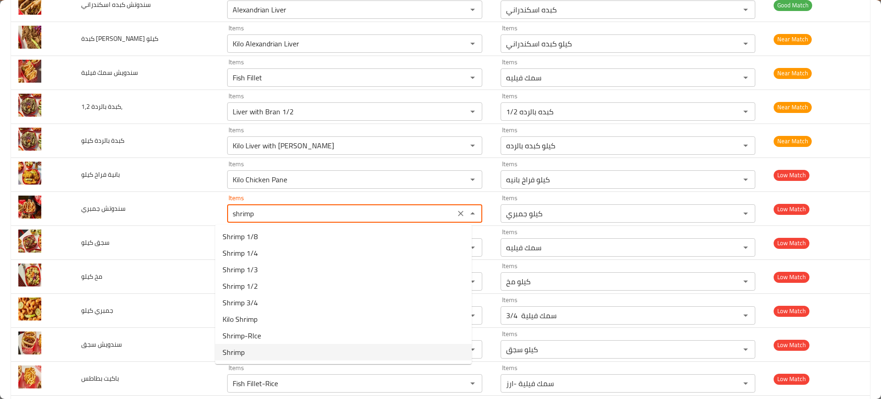
click at [257, 355] on جمبري-option-7 "Shrimp" at bounding box center [343, 352] width 257 height 17
type جمبري "Shrimp"
type جمبري-ar "جمبري"
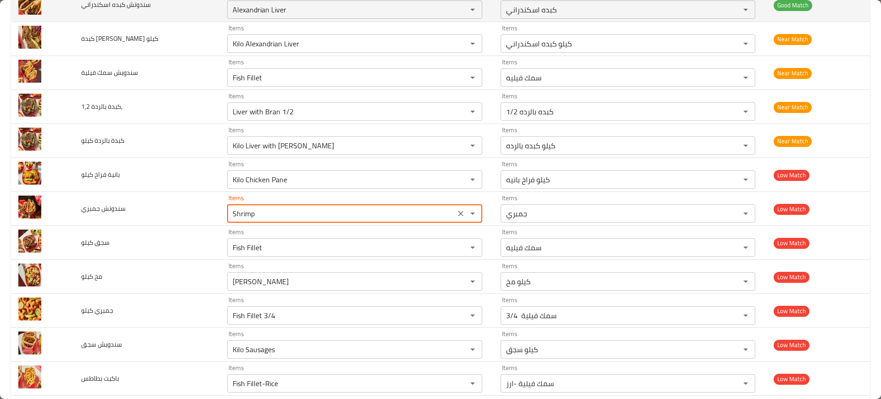
type جمبري "Shrimp"
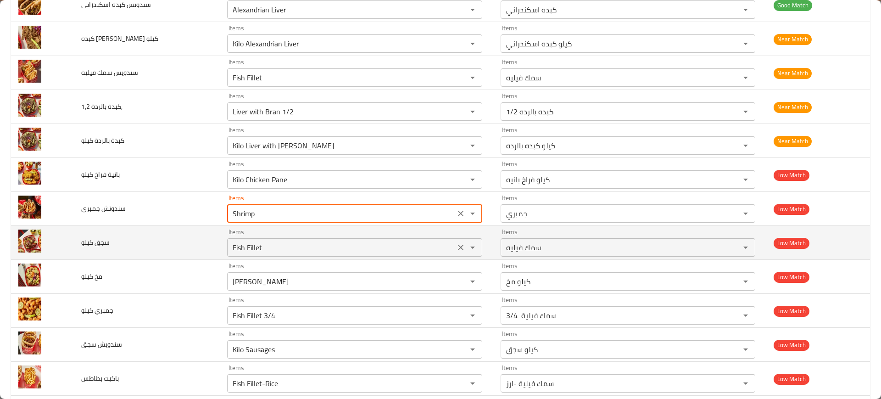
click at [313, 234] on div "Items Fish Fillet Items" at bounding box center [354, 243] width 255 height 28
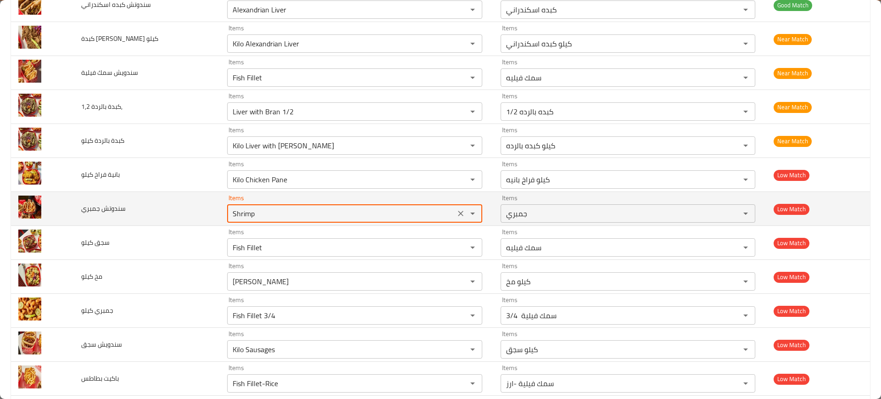
click at [295, 212] on جمبري "Shrimp" at bounding box center [341, 213] width 222 height 13
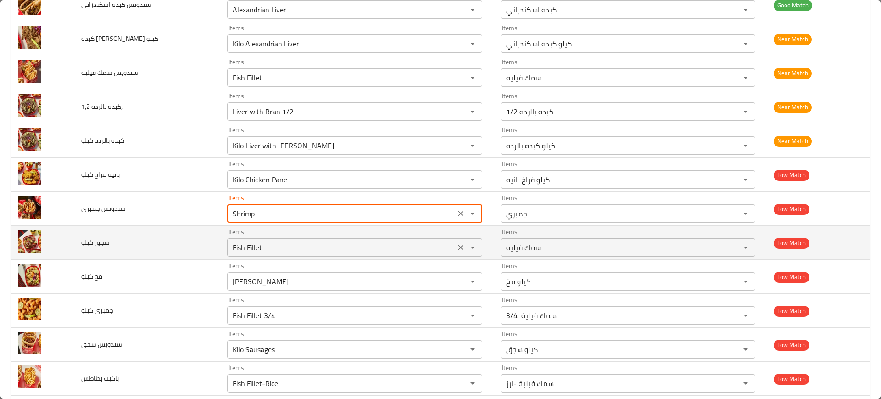
click at [276, 237] on div "Items Fish Fillet Items" at bounding box center [354, 243] width 255 height 28
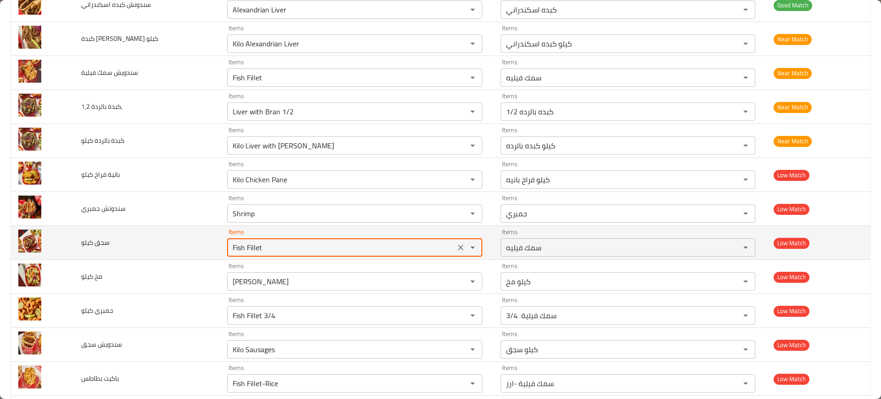
click at [271, 246] on كيلو "Fish Fillet" at bounding box center [341, 247] width 222 height 13
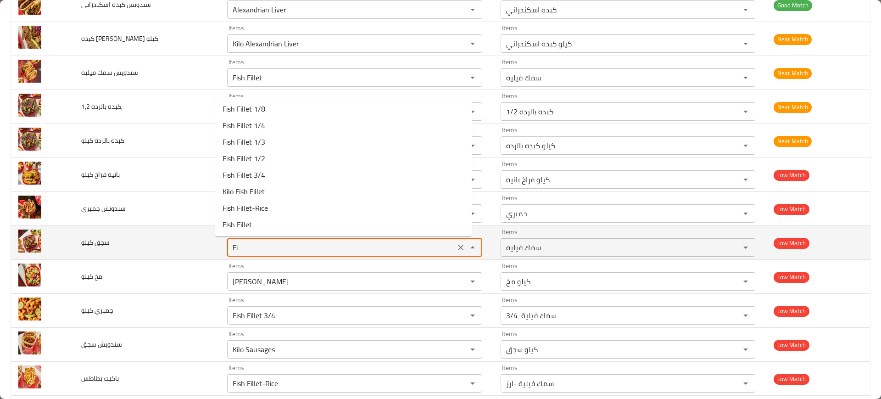
type كيلو "F"
type كيلو "s"
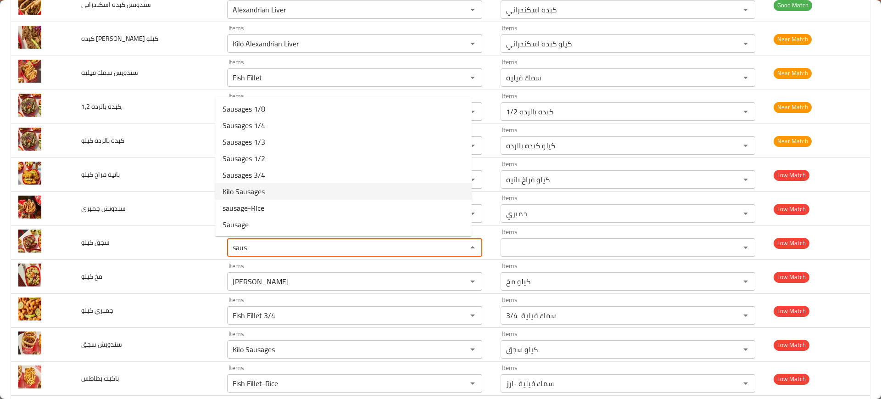
click at [276, 187] on كيلو-option-5 "Kilo Sausages" at bounding box center [343, 191] width 257 height 17
type كيلو "Kilo Sausages"
type كيلو-ar "كيلو سجق"
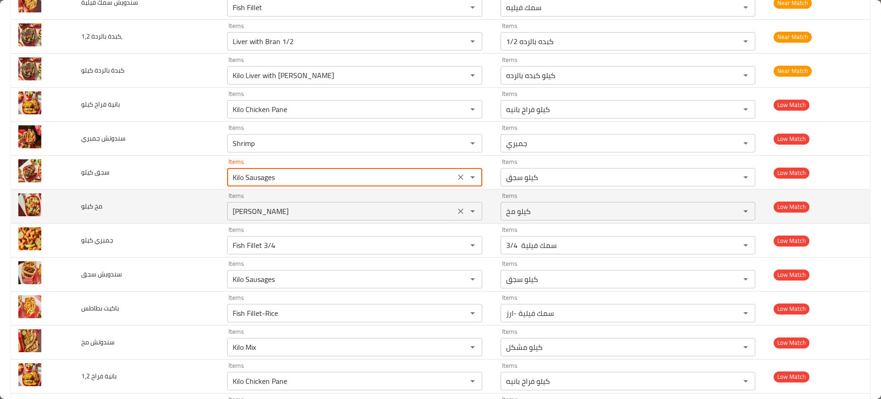
scroll to position [1042, 0]
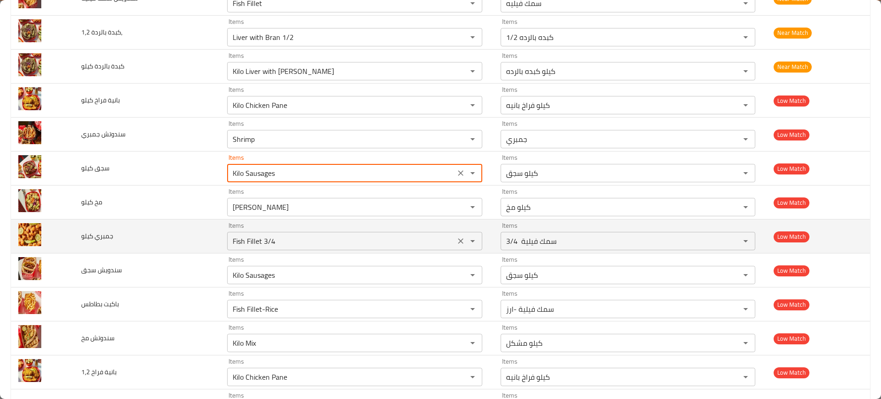
click at [281, 248] on div "Fish Fillet 3/4 Items" at bounding box center [354, 241] width 255 height 18
type كيلو "Kilo Sausages"
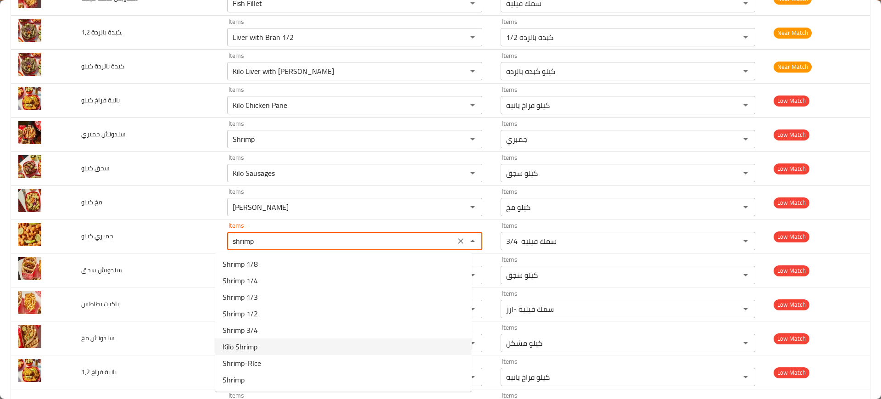
click at [278, 351] on كيلو-option-5 "Kilo Shrimp" at bounding box center [343, 346] width 257 height 17
type كيلو "Kilo Shrimp"
type كيلو-ar "كيلو جمبري"
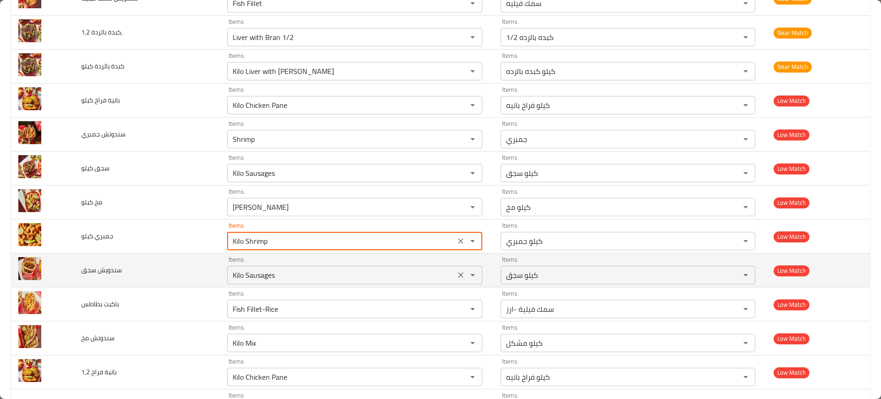
type كيلو "Kilo Shrimp"
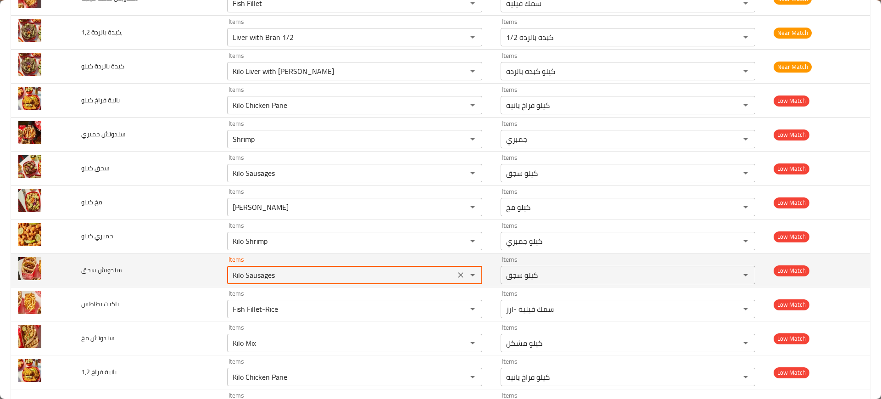
click at [253, 277] on سجق "Kilo Sausages" at bounding box center [341, 274] width 222 height 13
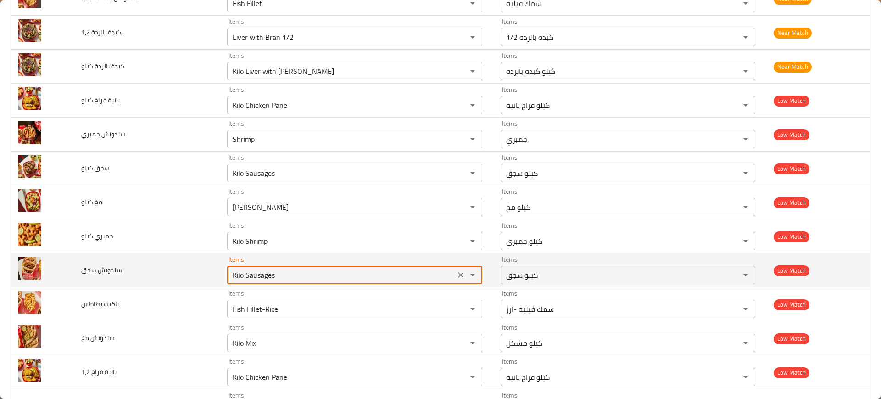
click at [253, 277] on سجق "Kilo Sausages" at bounding box center [341, 274] width 222 height 13
paste سجق "enhanced table"
type سجق "Sausage"
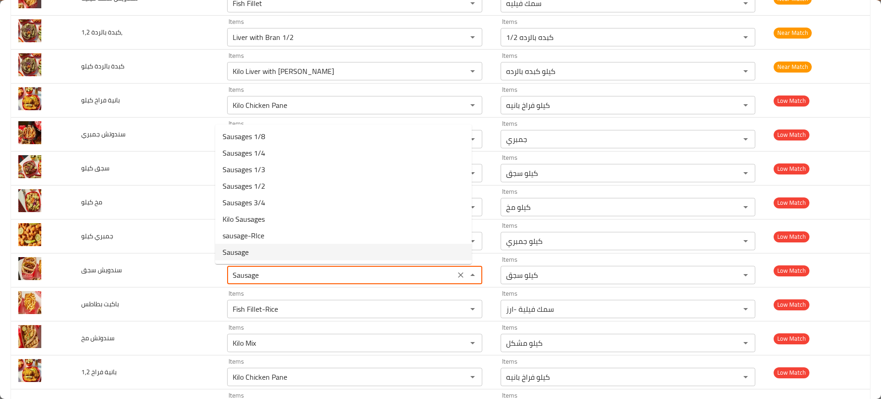
click at [255, 248] on سجق-option-7 "Sausage" at bounding box center [343, 252] width 257 height 17
type سجق-ar "سجق"
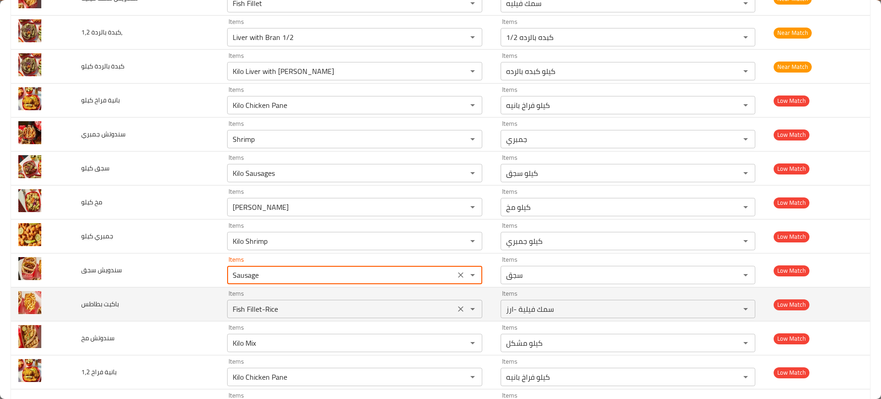
type سجق "Sausage"
click at [261, 313] on بطاطس "Fish Fillet-Rice" at bounding box center [341, 308] width 222 height 13
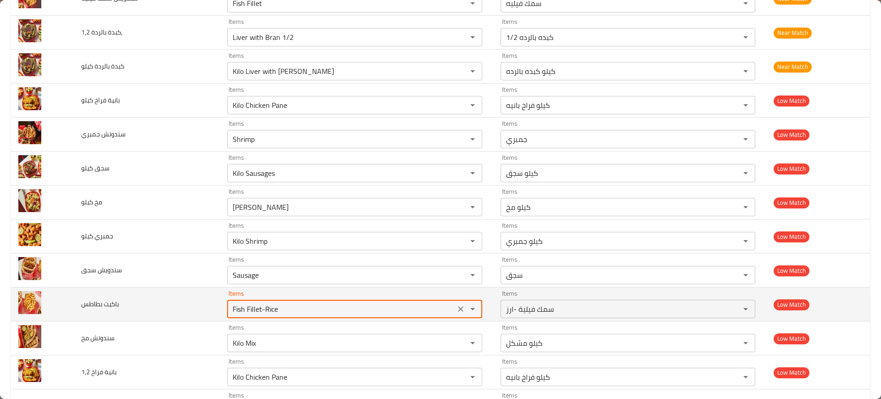
click at [261, 313] on بطاطس "Fish Fillet-Rice" at bounding box center [341, 308] width 222 height 13
type بطاطس "f"
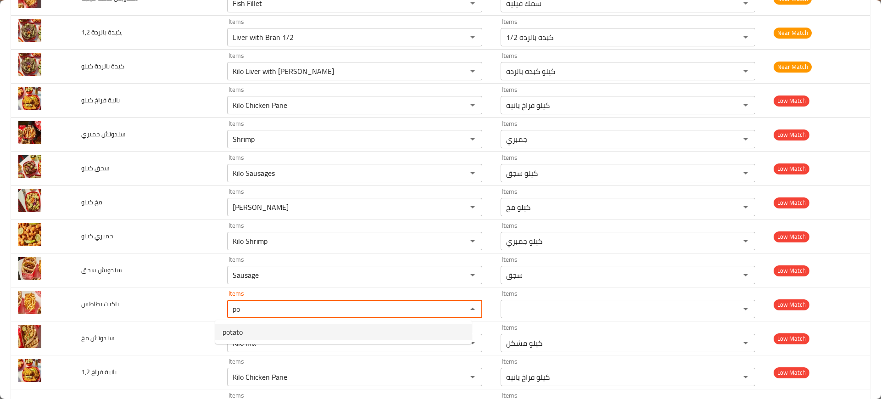
click at [254, 339] on بطاطس-option-0 "potato" at bounding box center [343, 332] width 257 height 17
type بطاطس "potato"
type بطاطس-ar "بطاطس"
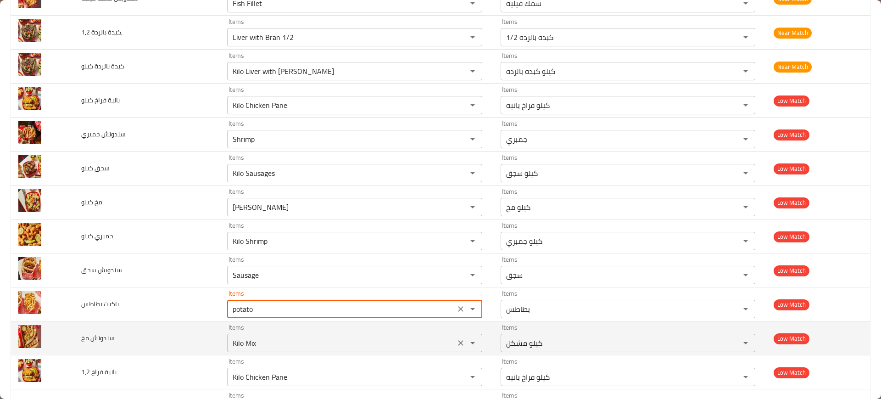
type بطاطس "potato"
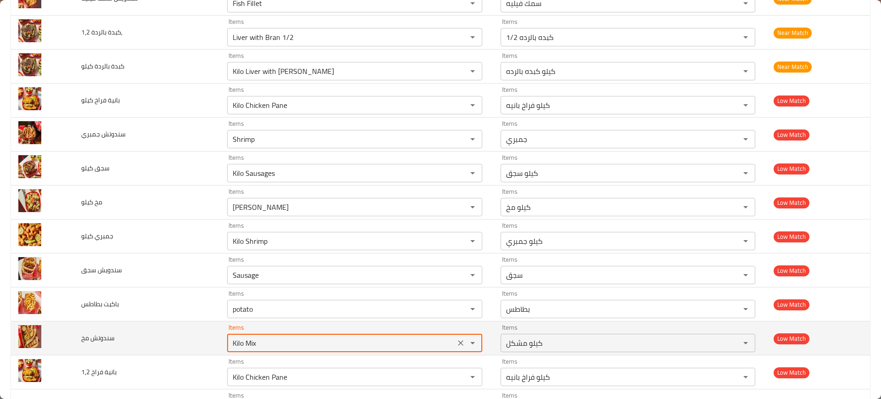
click at [248, 344] on مخ "Kilo Mix" at bounding box center [341, 342] width 222 height 13
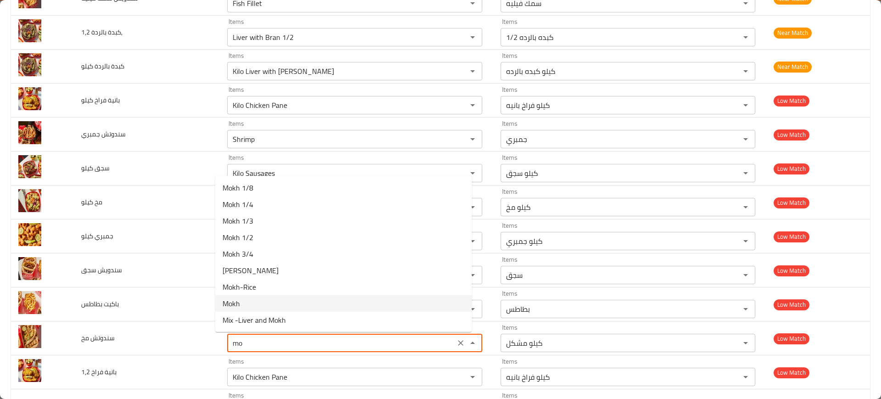
click at [235, 300] on span "Mokh" at bounding box center [231, 303] width 17 height 11
type مخ "Mokh"
type مخ-ar "مخ"
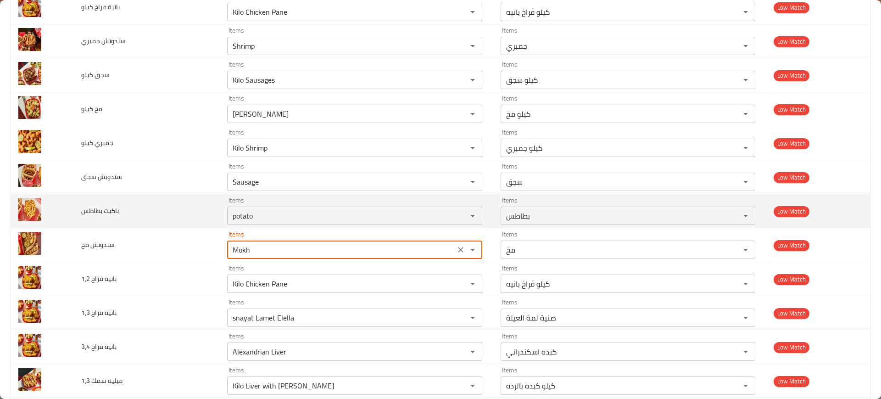
scroll to position [1146, 0]
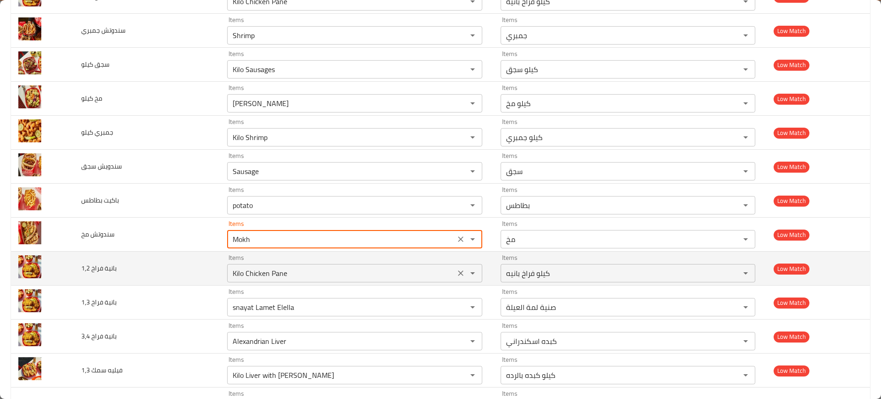
type مخ "Mokh"
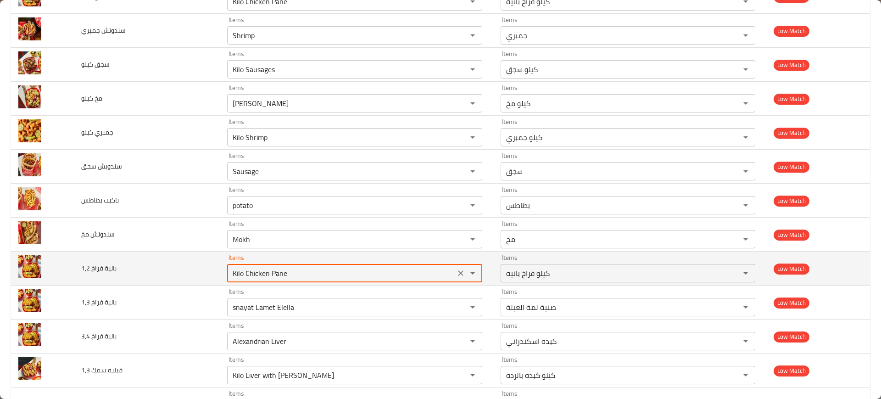
click at [271, 272] on 1\,2 "Kilo Chicken Pane" at bounding box center [341, 273] width 222 height 13
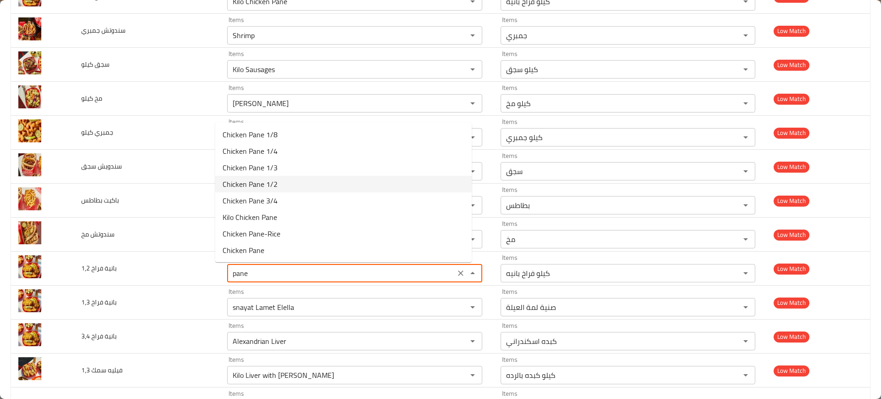
click at [300, 180] on 1\,2-option-3 "Chicken Pane 1/2" at bounding box center [343, 184] width 257 height 17
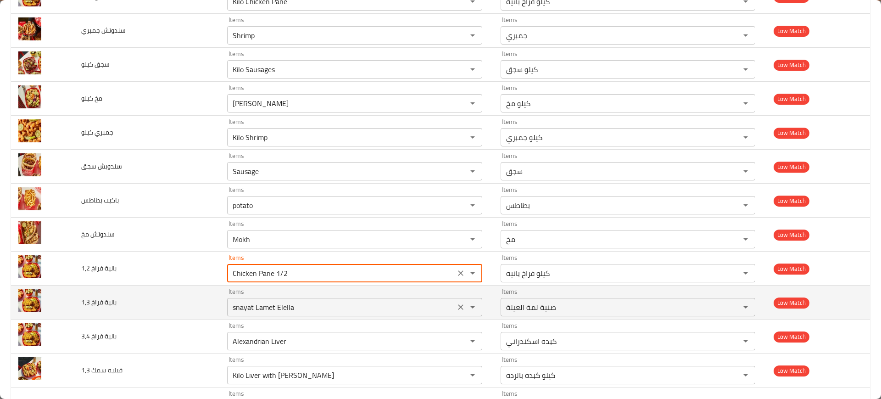
type 1\,2 "Kilo Chicken Pane"
click at [254, 310] on 1\,3 "snayat Lamet Elella" at bounding box center [341, 307] width 222 height 13
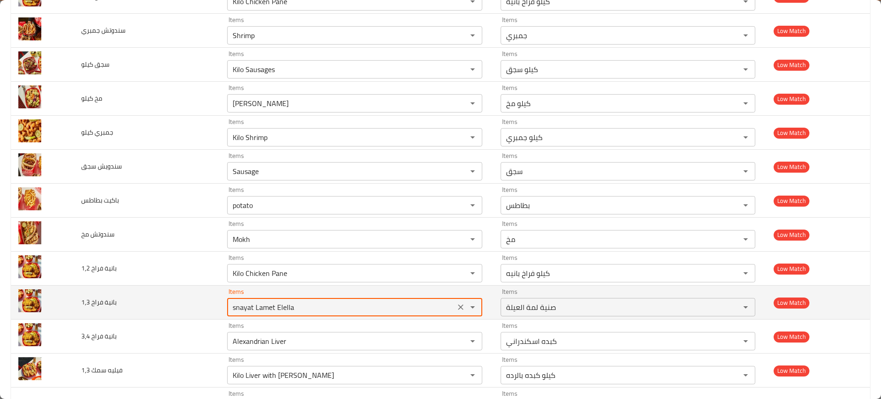
click at [254, 310] on 1\,3 "snayat Lamet Elella" at bounding box center [341, 307] width 222 height 13
type 1\,3 "a"
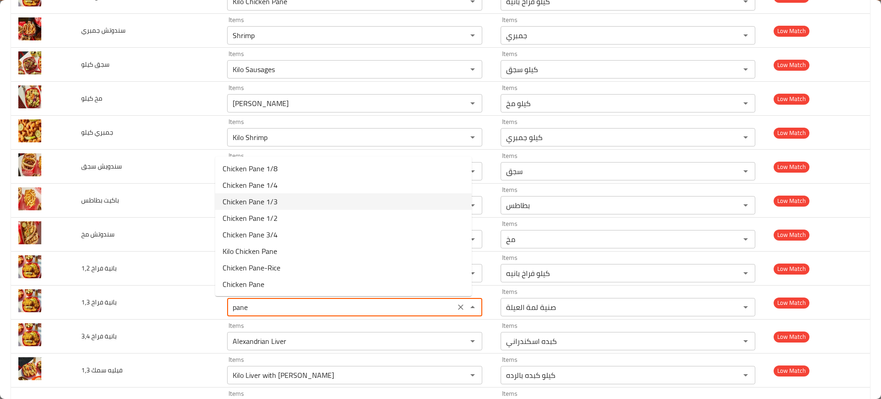
click at [280, 208] on 1\,3-option-2 "Chicken Pane 1/3" at bounding box center [343, 201] width 257 height 17
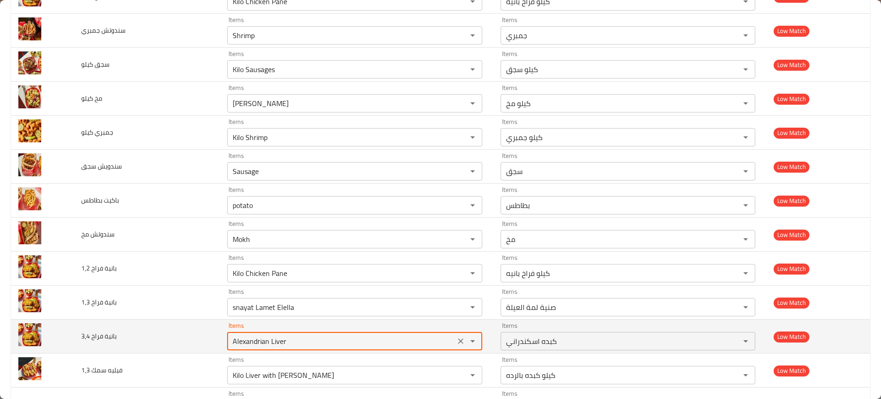
click at [277, 340] on 3\,4 "Alexandrian Liver" at bounding box center [341, 341] width 222 height 13
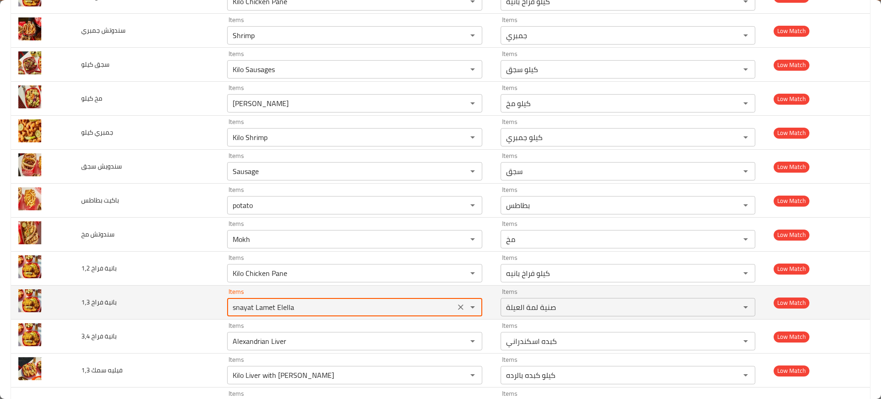
click at [300, 313] on 1\,3 "snayat Lamet Elella" at bounding box center [341, 307] width 222 height 13
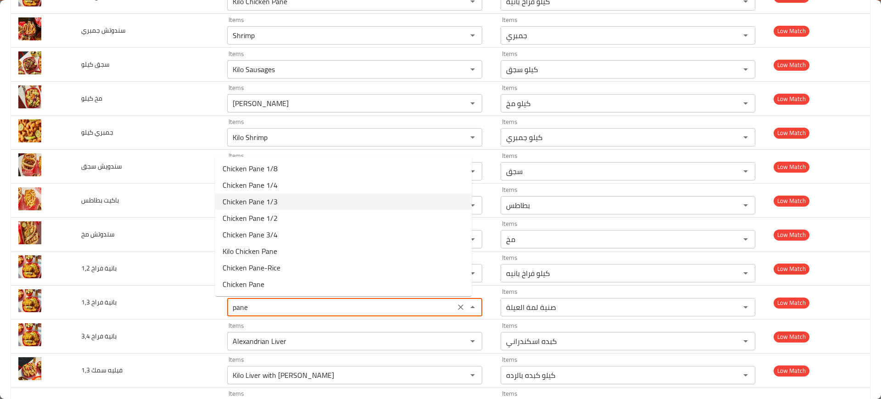
click at [307, 204] on 1\,3-option-2 "Chicken Pane 1/3" at bounding box center [343, 201] width 257 height 17
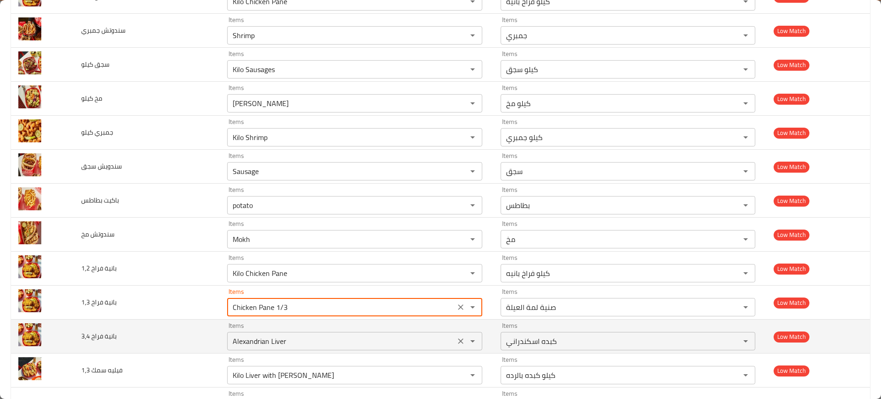
type 1\,3 "snayat Lamet Elella"
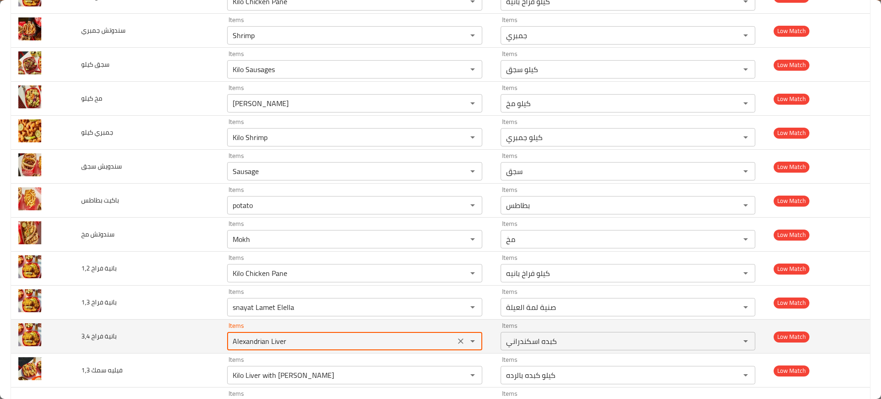
click at [282, 341] on 3\,4 "Alexandrian Liver" at bounding box center [341, 341] width 222 height 13
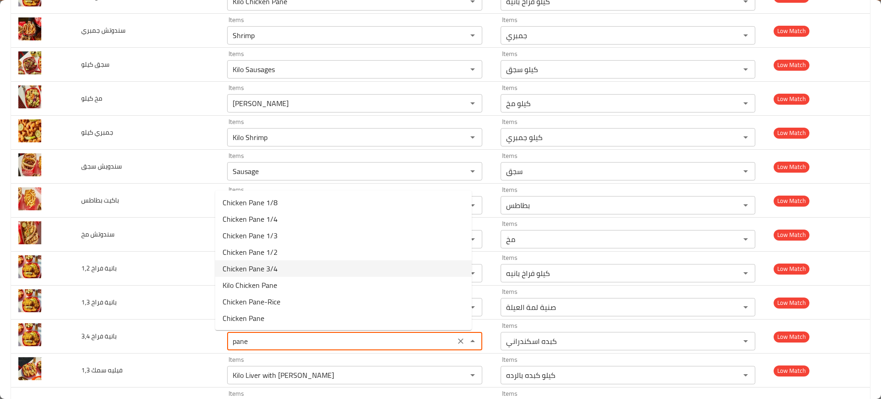
click at [280, 274] on 3\,4-option-4 "Chicken Pane 3/4" at bounding box center [343, 268] width 257 height 17
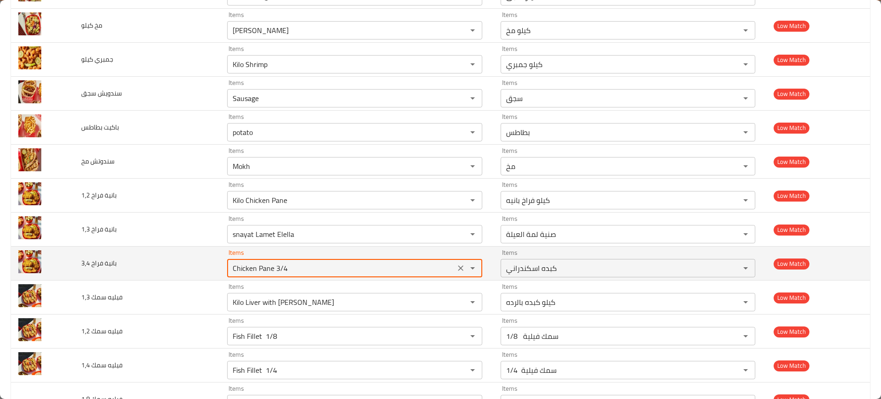
scroll to position [1220, 0]
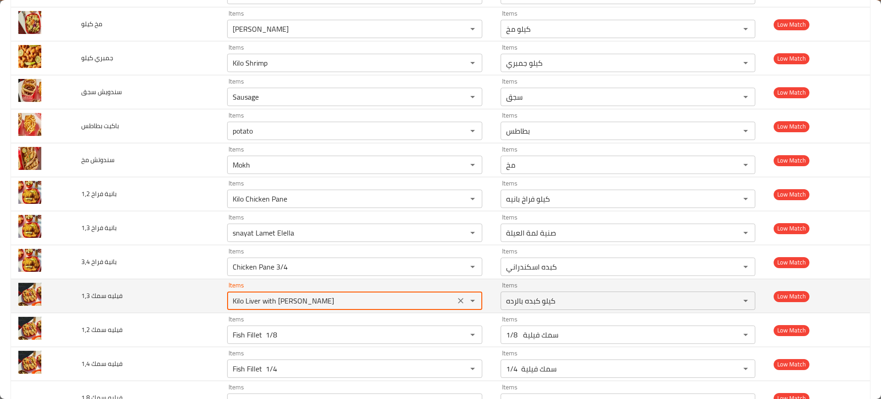
type 3\,4 "Alexandrian Liver"
click at [234, 300] on 1\,3 "Kilo Liver with Bran" at bounding box center [341, 300] width 222 height 13
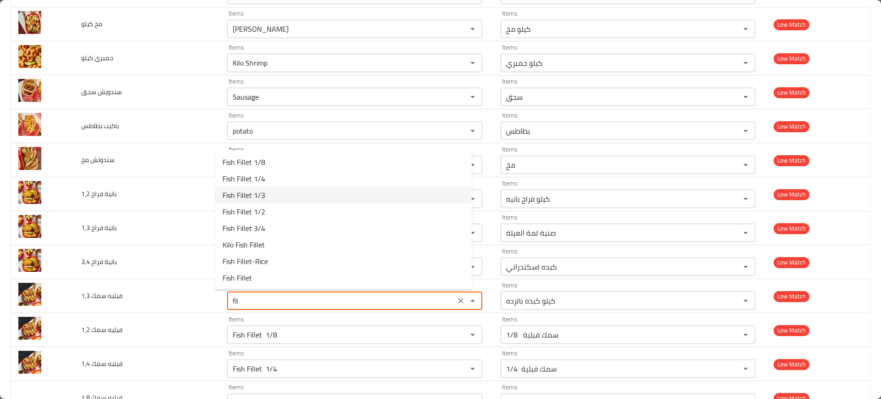
click at [276, 198] on 1\,3-option-2 "Fish Fillet 1/3" at bounding box center [343, 195] width 257 height 17
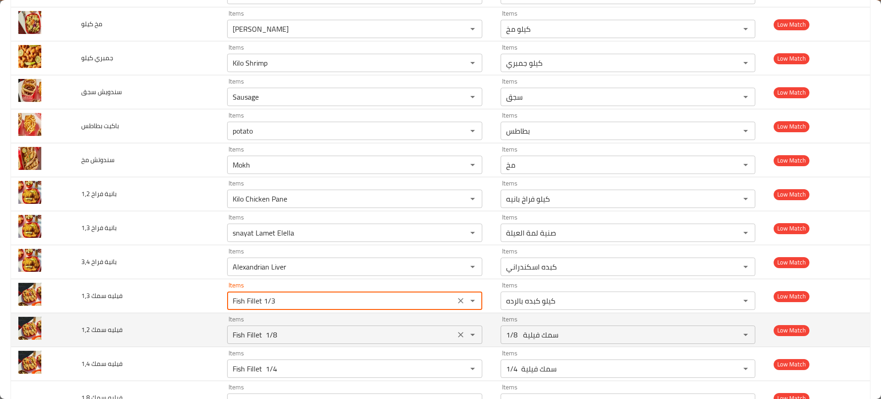
click at [262, 332] on 1\,2 "Fish Fillet 1/8" at bounding box center [341, 334] width 222 height 13
type 1\,3 "Kilo Liver with Bran"
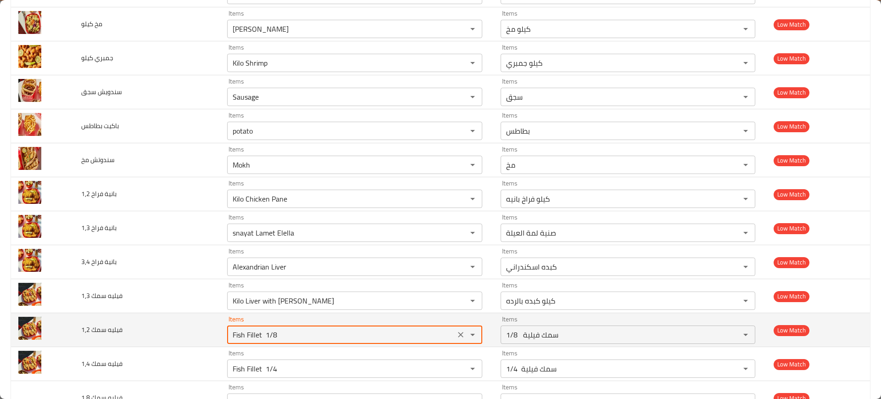
click at [262, 332] on 1\,2 "Fish Fillet 1/8" at bounding box center [341, 334] width 222 height 13
type 1\,2 "f"
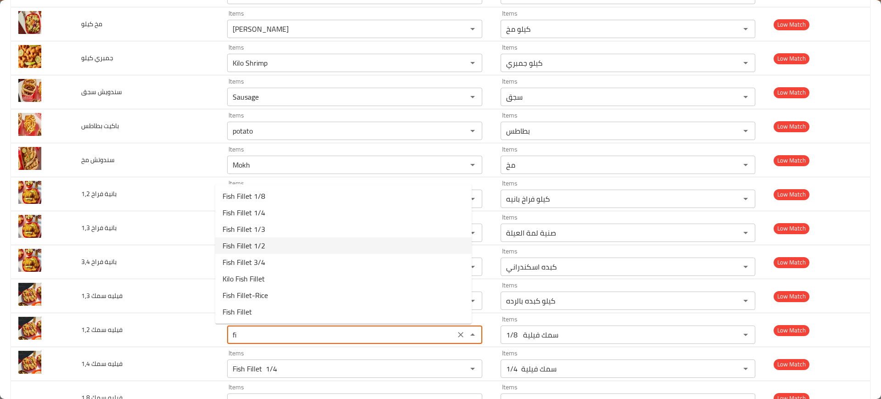
click at [276, 243] on 1\,2-option-3 "Fish Fillet 1/2" at bounding box center [343, 245] width 257 height 17
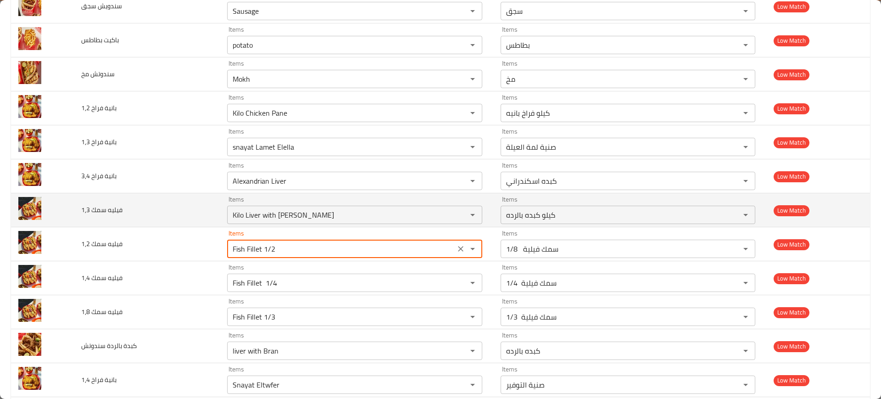
scroll to position [1306, 0]
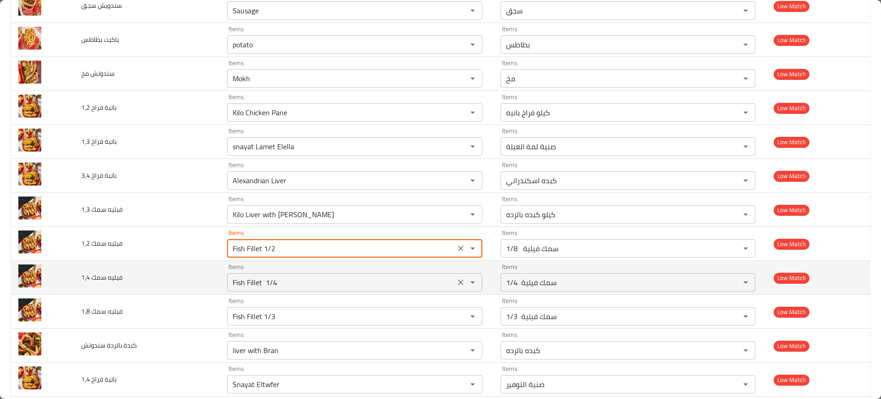
type 1\,2 "Fish Fillet 1/8"
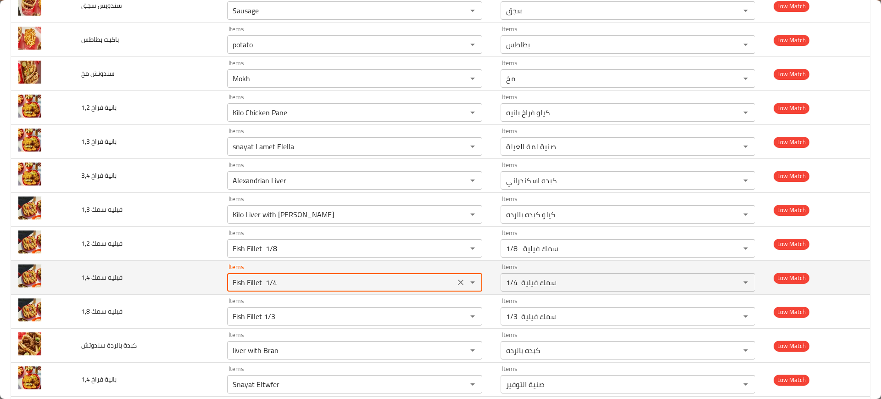
click at [230, 280] on 1\,4 "Fish Fillet 1/4" at bounding box center [341, 282] width 222 height 13
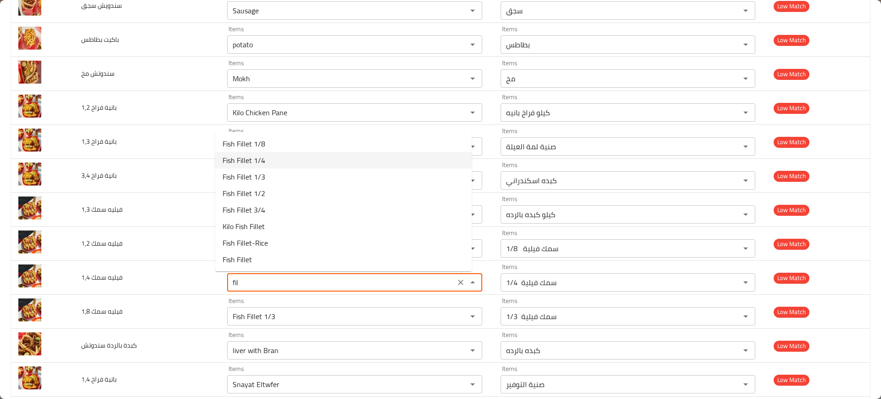
click at [269, 163] on 1\,4-option-1 "Fish Fillet 1/4" at bounding box center [343, 160] width 257 height 17
type 1\,4 "Fish Fillet 1/4"
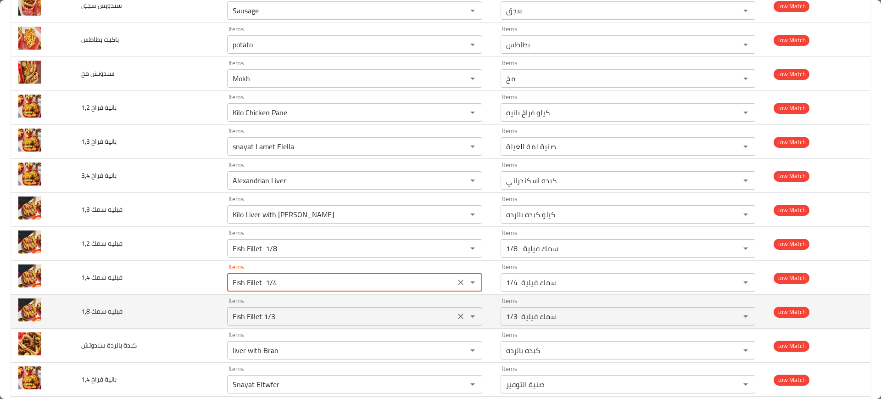
click at [243, 312] on 1\,8 "Fish Fillet 1/3" at bounding box center [341, 316] width 222 height 13
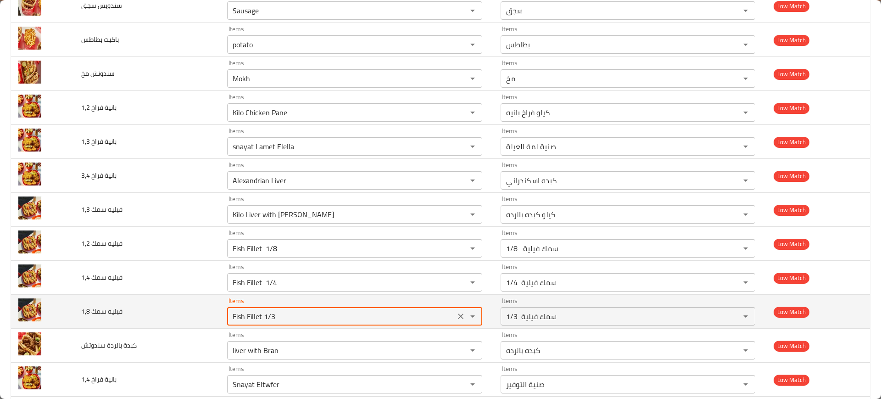
click at [243, 312] on 1\,8 "Fish Fillet 1/3" at bounding box center [341, 316] width 222 height 13
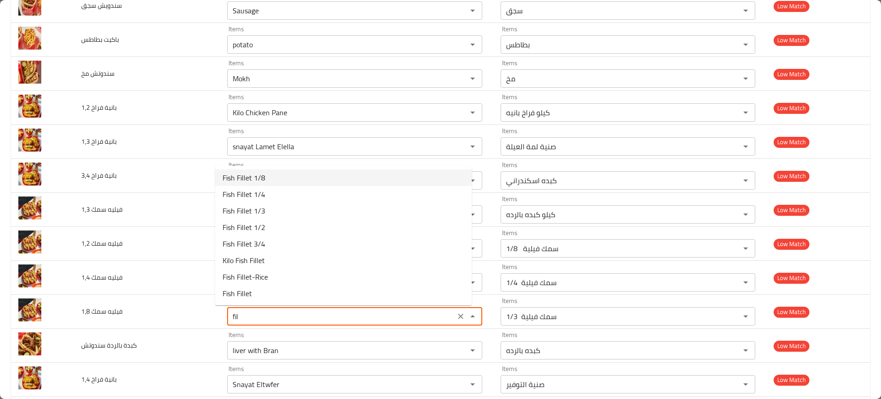
click at [278, 179] on 1\,8-option-0 "Fish Fillet 1/8" at bounding box center [343, 177] width 257 height 17
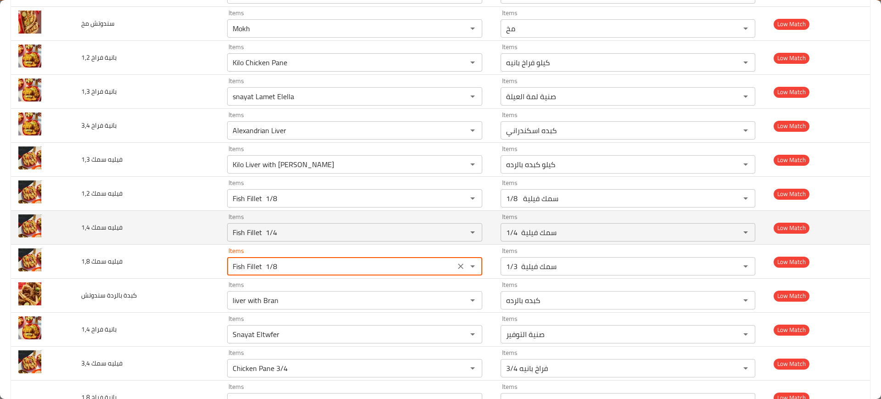
scroll to position [1362, 0]
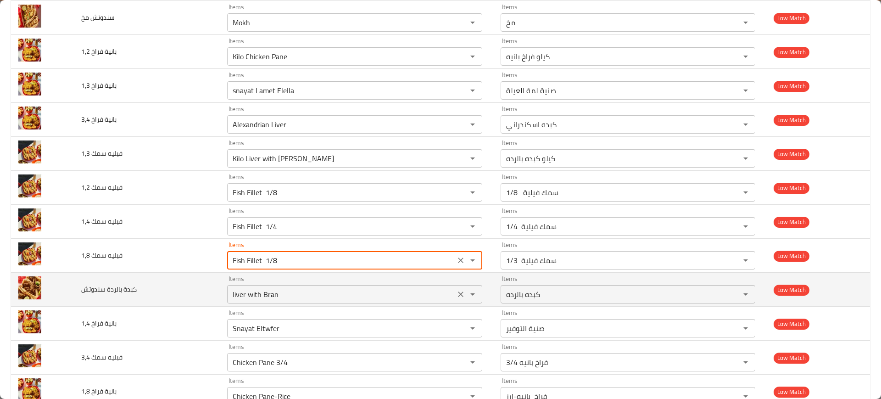
click at [252, 283] on div "Items liver with Bran Items" at bounding box center [354, 289] width 255 height 28
type 1\,8 "Fish Fillet 1/3"
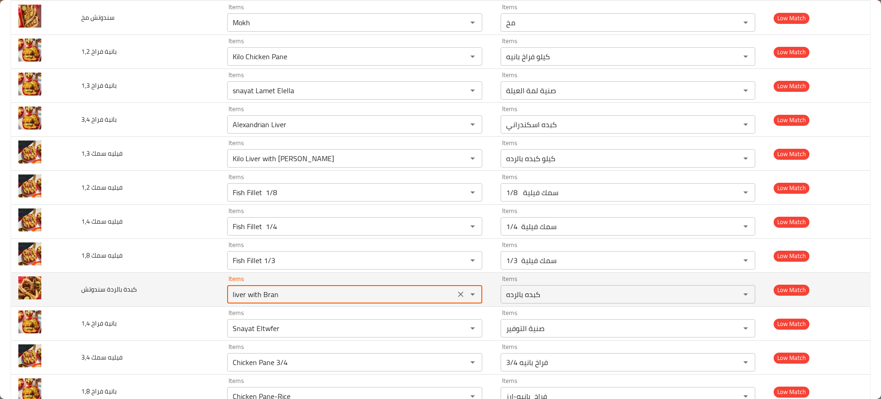
click at [252, 283] on div "Items liver with Bran Items" at bounding box center [354, 289] width 255 height 28
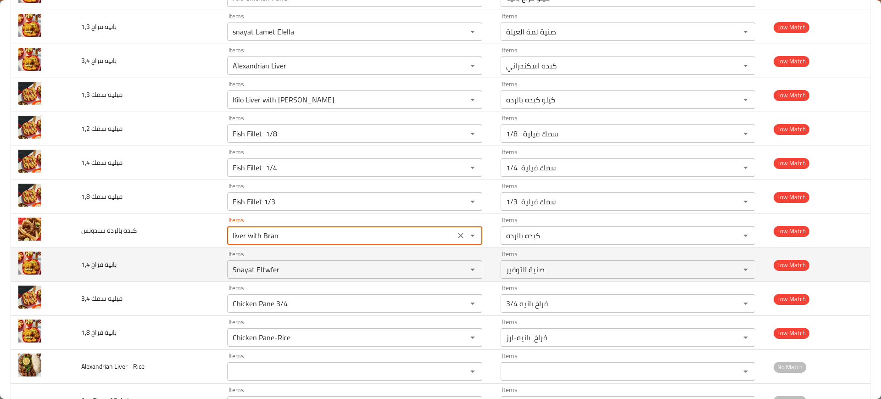
scroll to position [1422, 0]
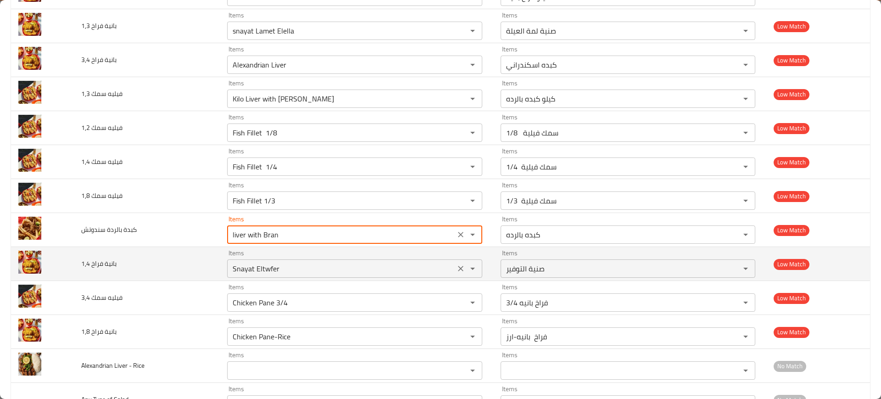
click at [230, 262] on 1\,4 "Snayat Eltwfer" at bounding box center [341, 268] width 222 height 13
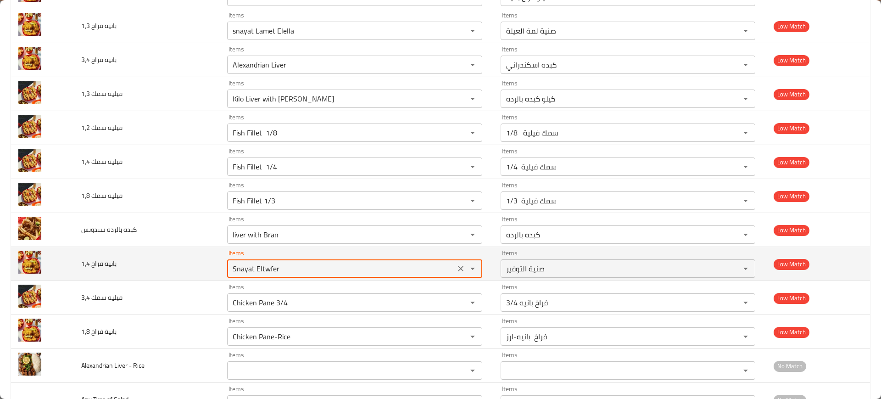
click at [230, 262] on 1\,4 "Snayat Eltwfer" at bounding box center [341, 268] width 222 height 13
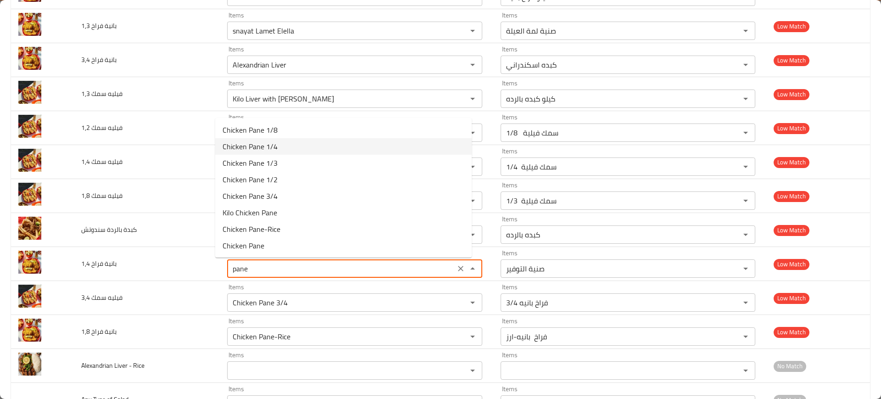
click at [309, 140] on 1\,4-option-1 "Chicken Pane 1/4" at bounding box center [343, 146] width 257 height 17
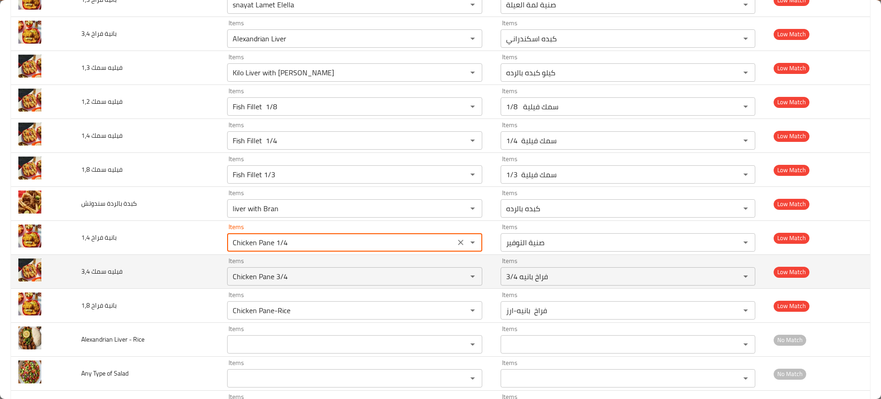
scroll to position [1448, 0]
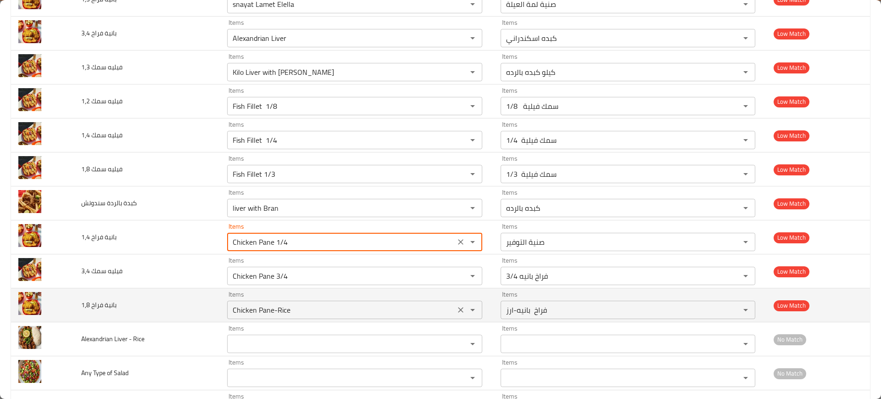
type 1\,4 "Snayat Eltwfer"
click at [297, 307] on 1\,8 "Chicken Pane-Rice" at bounding box center [341, 309] width 222 height 13
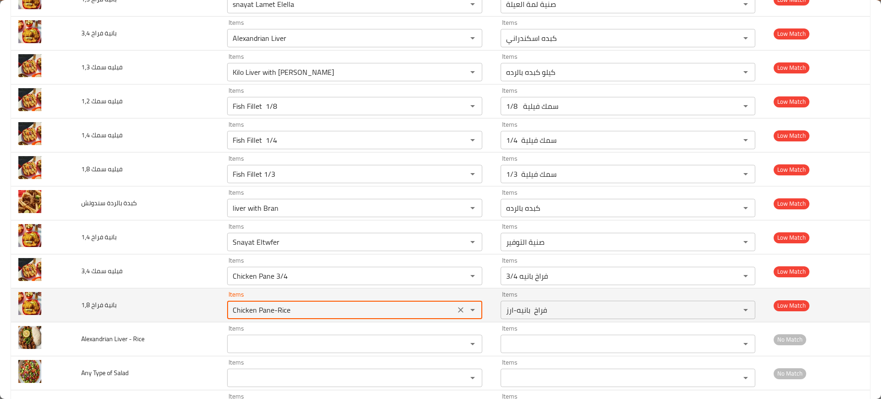
click at [297, 307] on 1\,8 "Chicken Pane-Rice" at bounding box center [341, 309] width 222 height 13
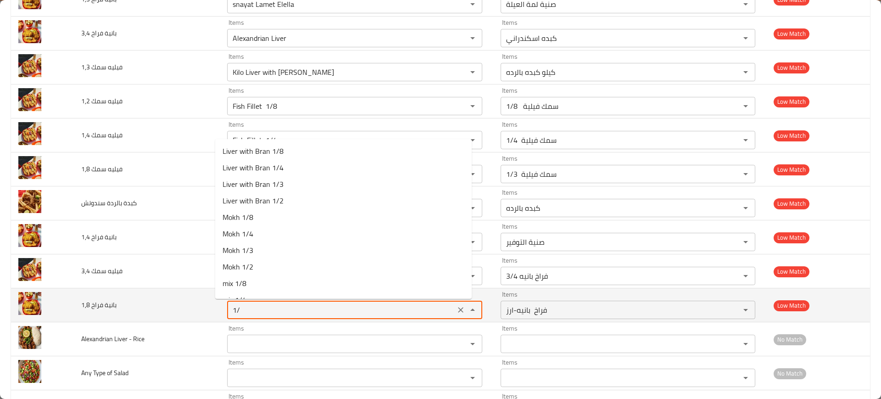
type 1\,8 "1"
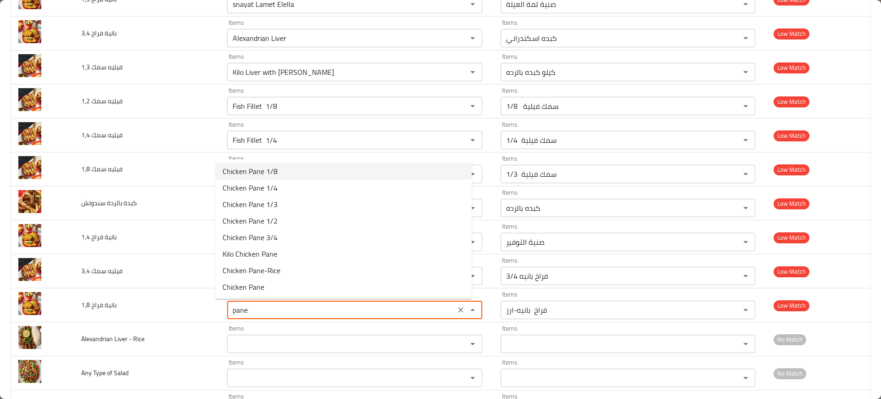
click at [309, 173] on 1\,8-option-0 "Chicken Pane 1/8" at bounding box center [343, 171] width 257 height 17
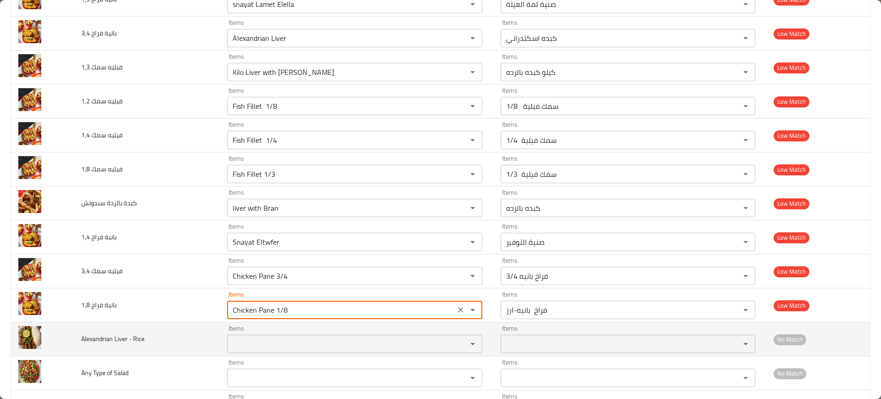
type 1\,8 "Chicken Pane-Rice"
click at [230, 337] on Rice "Items" at bounding box center [341, 343] width 222 height 13
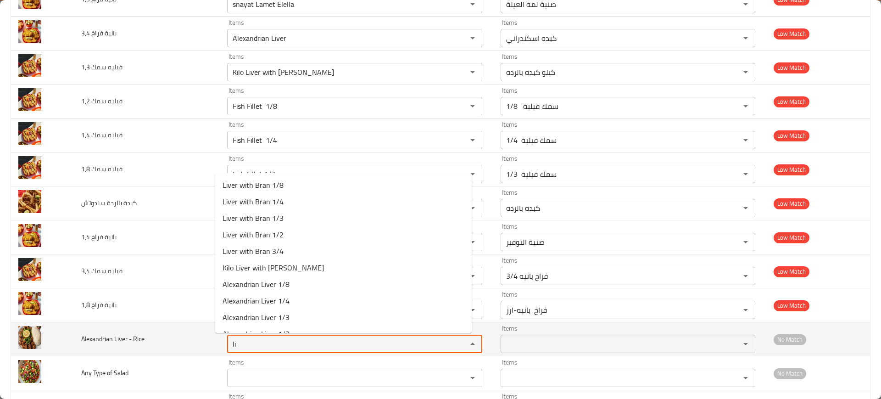
type Rice "l"
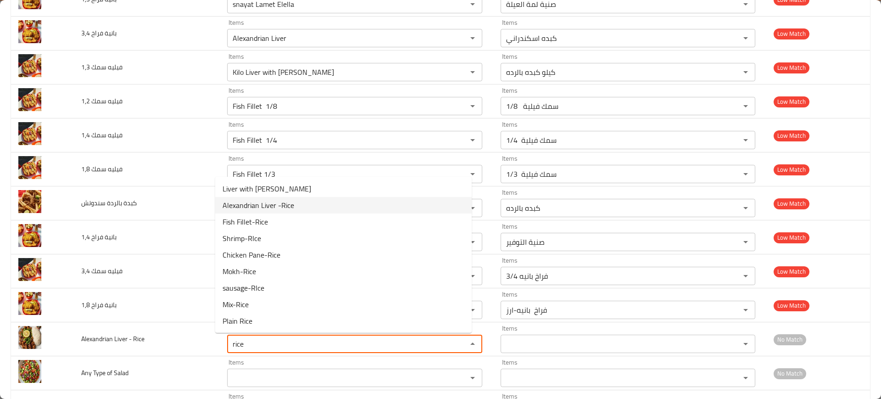
click at [300, 201] on Rice-option-1 "Alexandrian Liver -Rice" at bounding box center [343, 205] width 257 height 17
type Rice "Alexandrian Liver -Rice"
type Rice-ar "كبده اسكندراني-ارز"
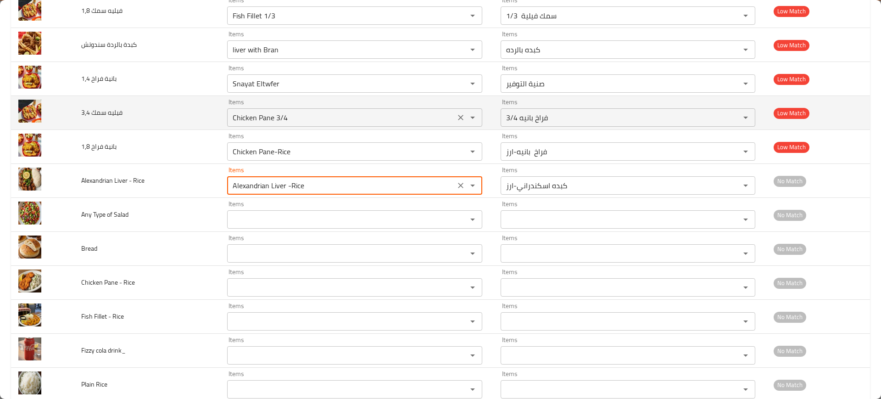
scroll to position [1607, 0]
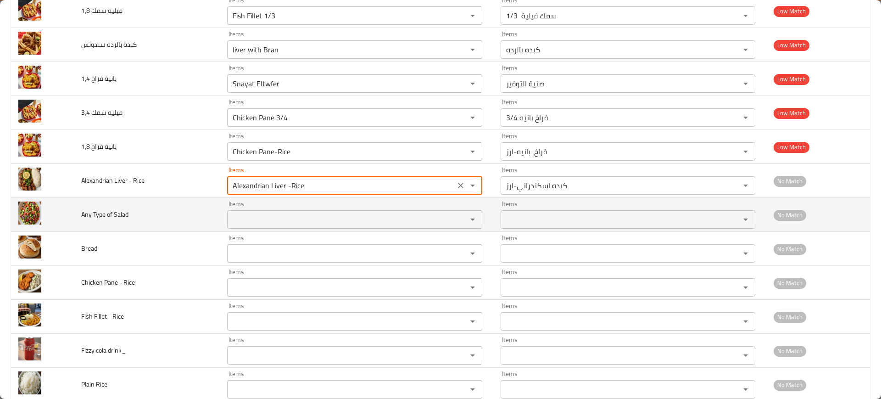
type Rice "Alexandrian Liver -Rice"
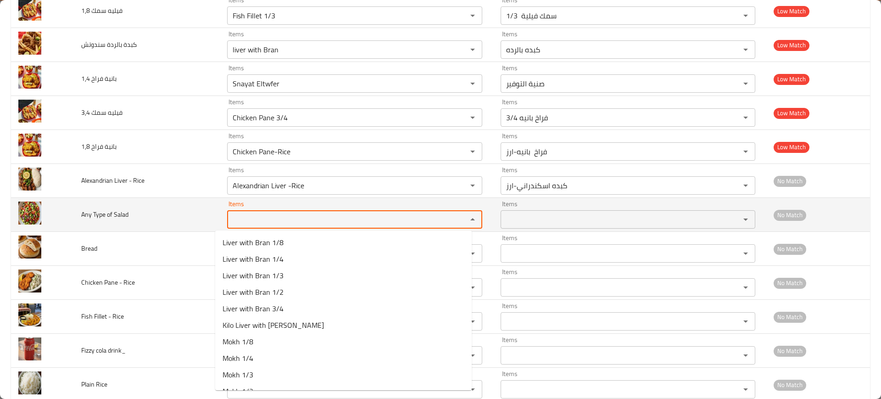
click at [239, 218] on Salad "Items" at bounding box center [341, 219] width 222 height 13
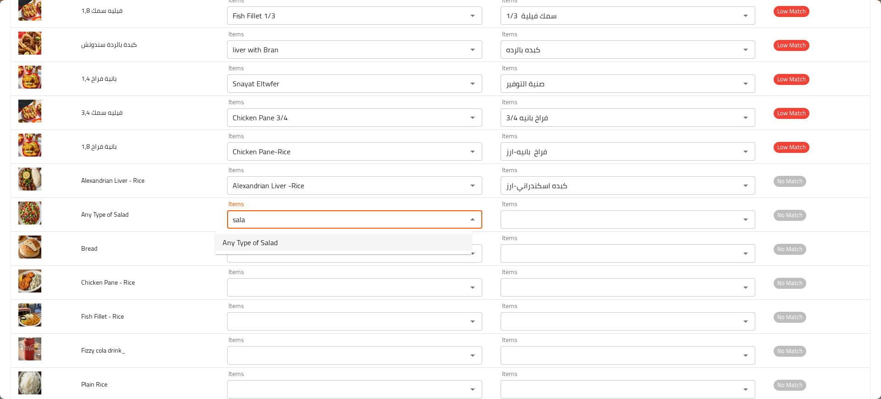
click at [239, 237] on span "Any Type of Salad" at bounding box center [250, 242] width 55 height 11
type Salad "Any Type of Salad"
type Salad-ar "اي نوع سلطه"
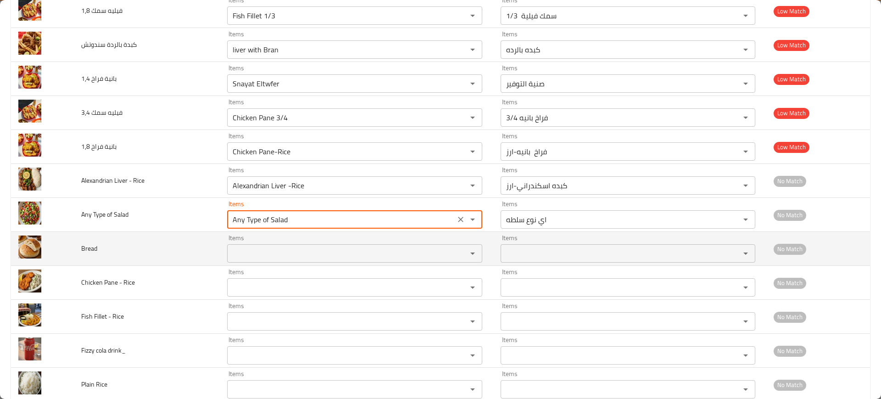
type Salad "Any Type of Salad"
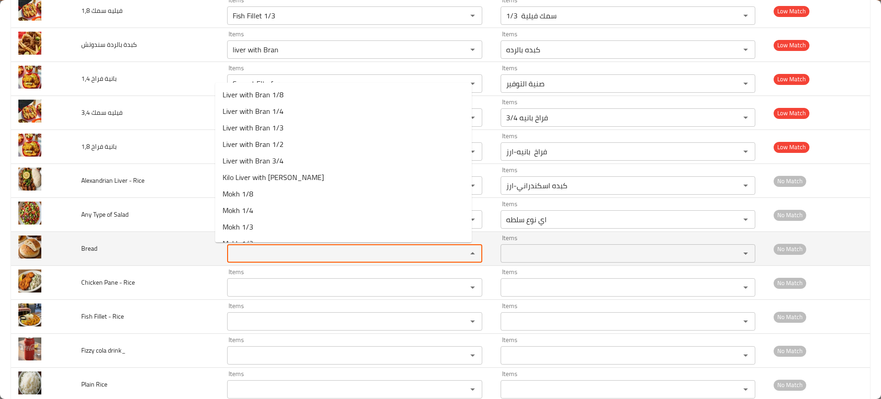
click at [237, 253] on input "Items" at bounding box center [341, 253] width 222 height 13
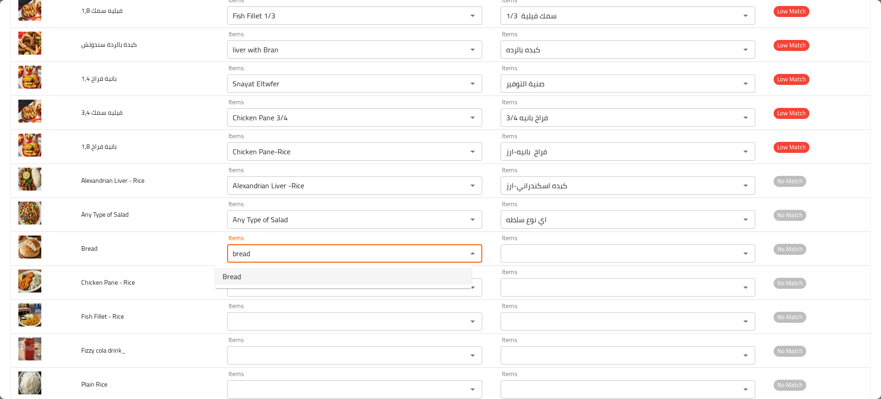
click at [225, 278] on span "Bread" at bounding box center [232, 276] width 18 height 11
type input "Bread"
type input "عيش"
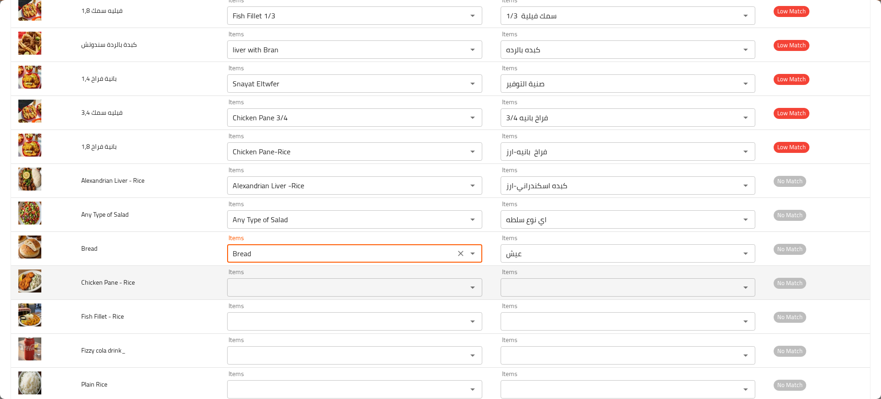
click at [232, 280] on div "Items" at bounding box center [354, 287] width 255 height 18
type input "Bread"
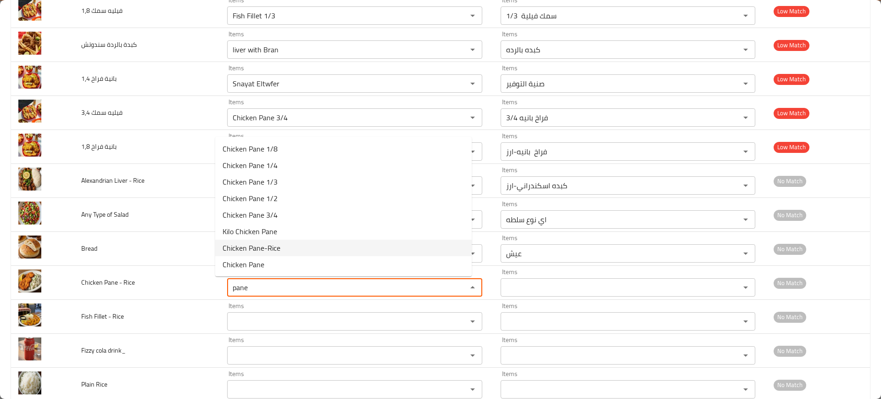
click at [270, 242] on span "Chicken Pane-Rice" at bounding box center [252, 247] width 58 height 11
type Rice "Chicken Pane-Rice"
type Rice-ar "فراخ بانيه-ارز"
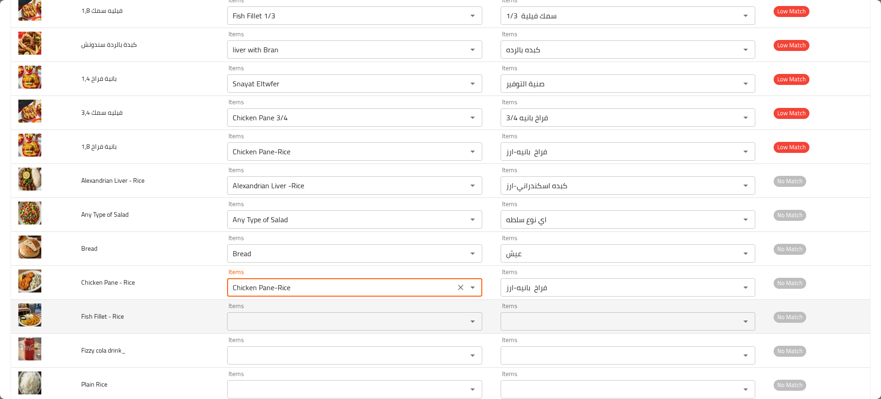
type Rice "Chicken Pane-Rice"
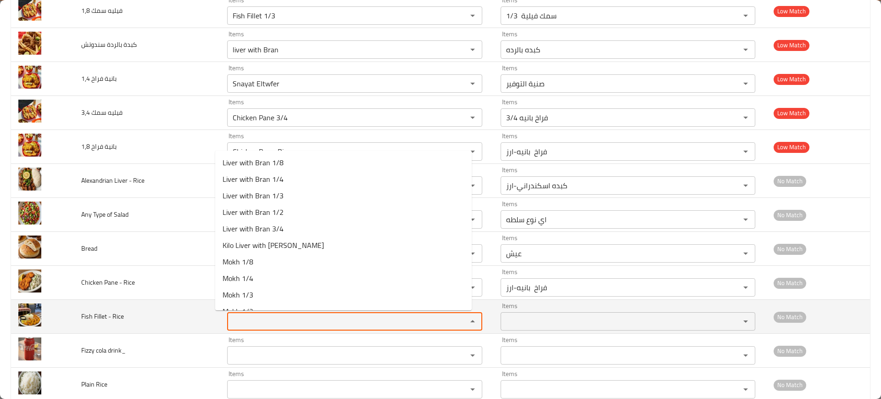
click at [253, 318] on Rice "Items" at bounding box center [341, 321] width 222 height 13
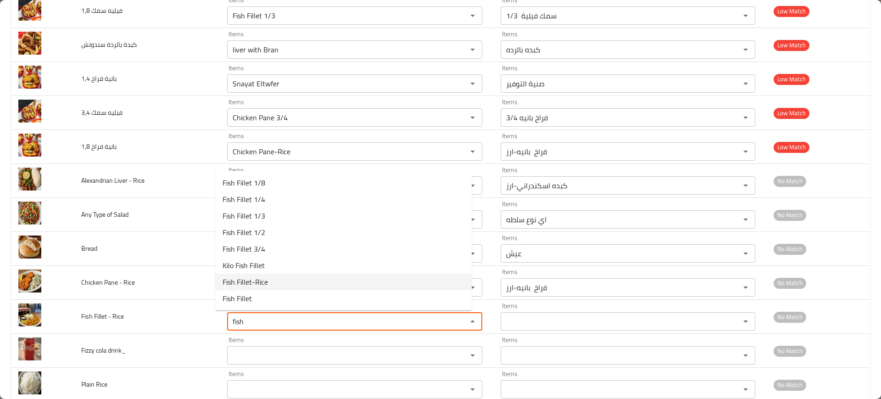
click at [283, 285] on Rice-option-6 "Fish Fillet-Rice" at bounding box center [343, 282] width 257 height 17
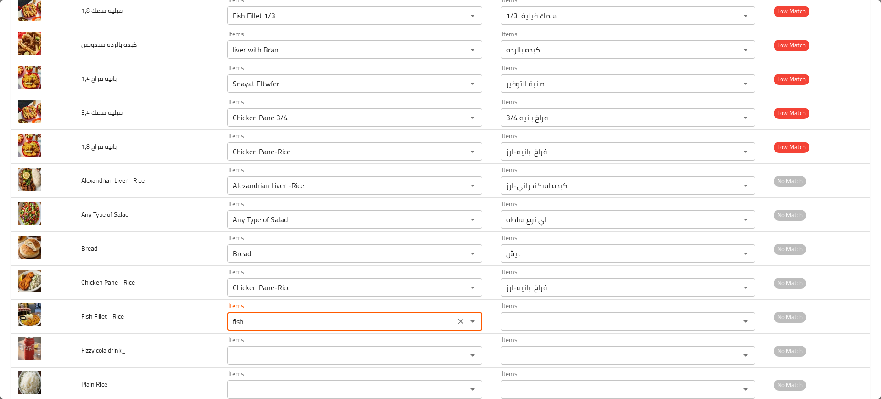
type Rice "Fish Fillet-Rice"
type Rice-ar "سمك فيلية -ارز"
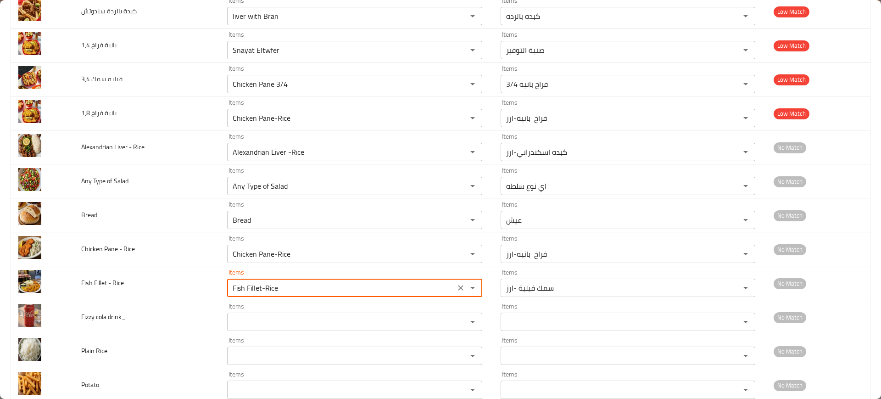
scroll to position [1640, 0]
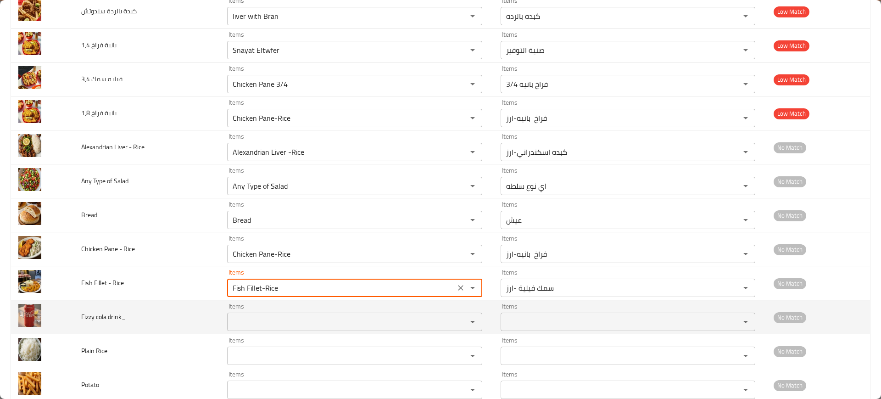
type Rice "Fish Fillet-Rice"
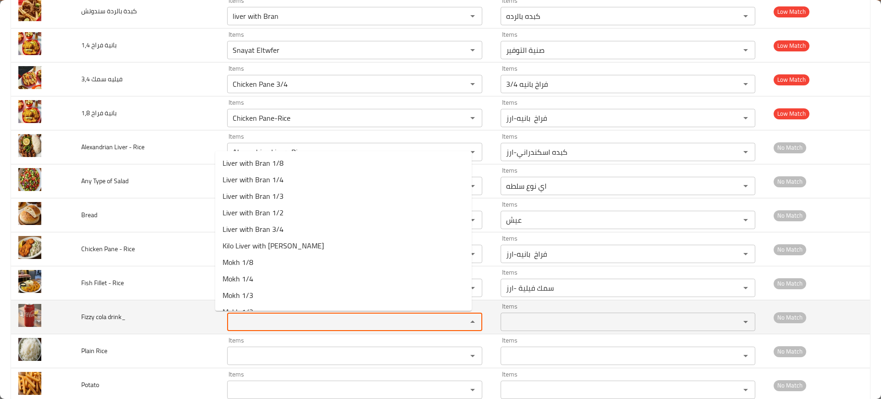
click at [243, 321] on drink_ "Items" at bounding box center [341, 321] width 222 height 13
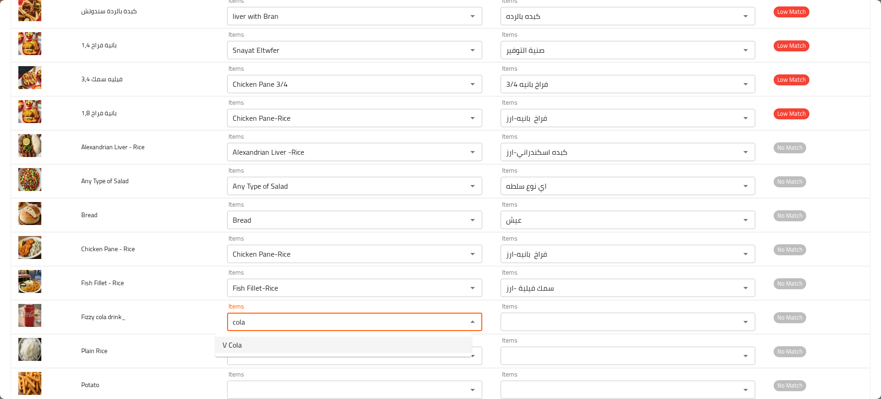
click at [243, 339] on drink_-option-0 "V Cola" at bounding box center [343, 344] width 257 height 17
type drink_ "V Cola"
type drink_-ar "في كولا"
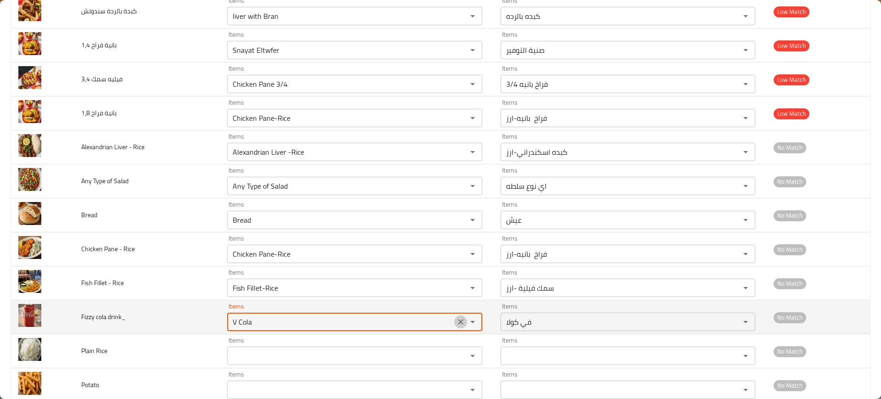
click at [456, 321] on icon "Clear" at bounding box center [460, 321] width 9 height 9
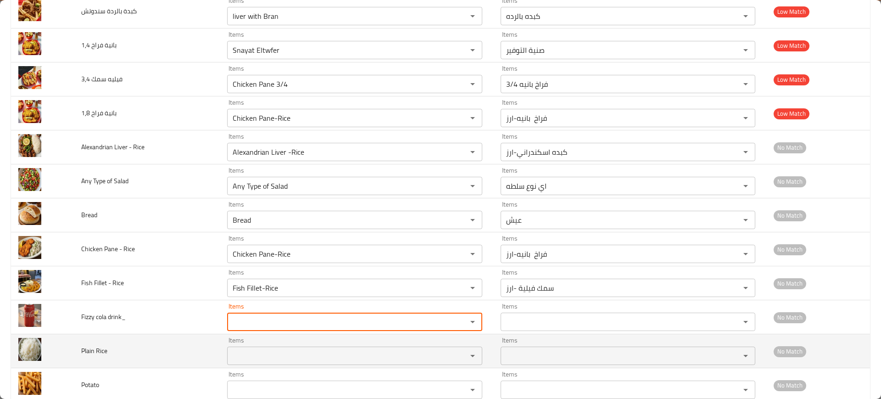
click at [340, 347] on div "Items" at bounding box center [354, 356] width 255 height 18
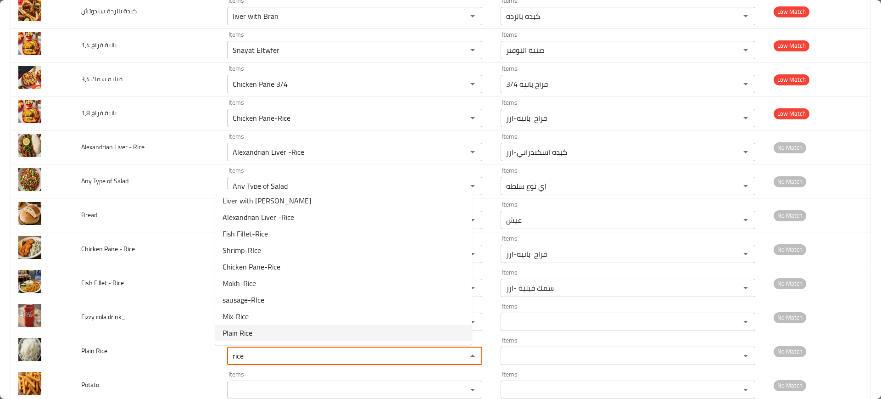
click at [292, 332] on Rice-option-8 "Plain Rice" at bounding box center [343, 332] width 257 height 17
type Rice "Plain Rice"
type Rice-ar "ارز ساده"
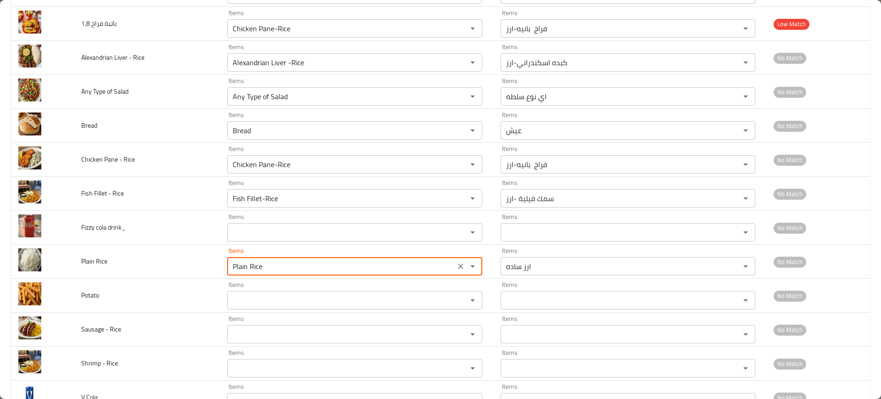
scroll to position [1732, 0]
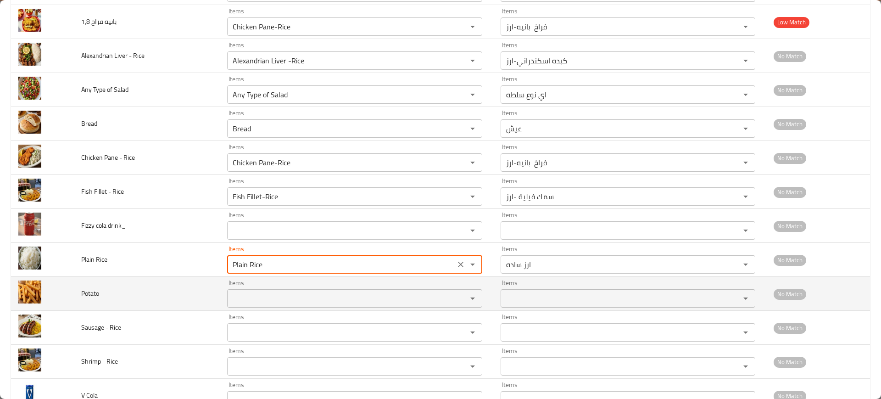
click at [270, 306] on div "Items" at bounding box center [354, 298] width 255 height 18
type Rice "Plain Rice"
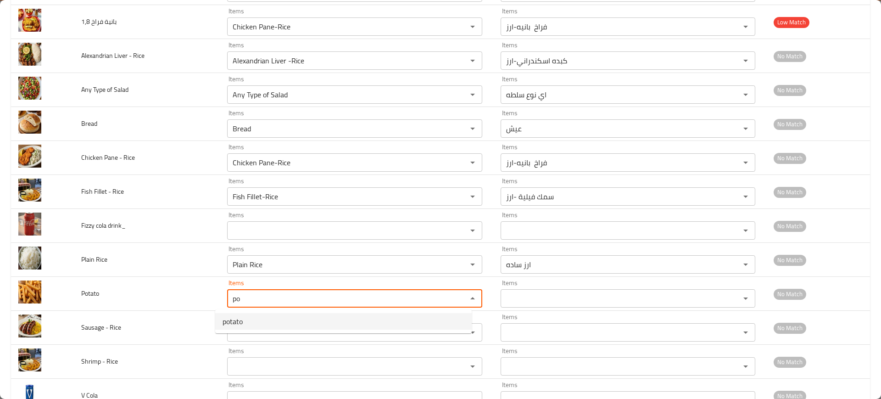
click at [248, 322] on li "potato" at bounding box center [343, 321] width 257 height 17
type input "potato"
type input "بطاطس"
click at [248, 322] on div "Items Items" at bounding box center [354, 327] width 255 height 28
type input "potato"
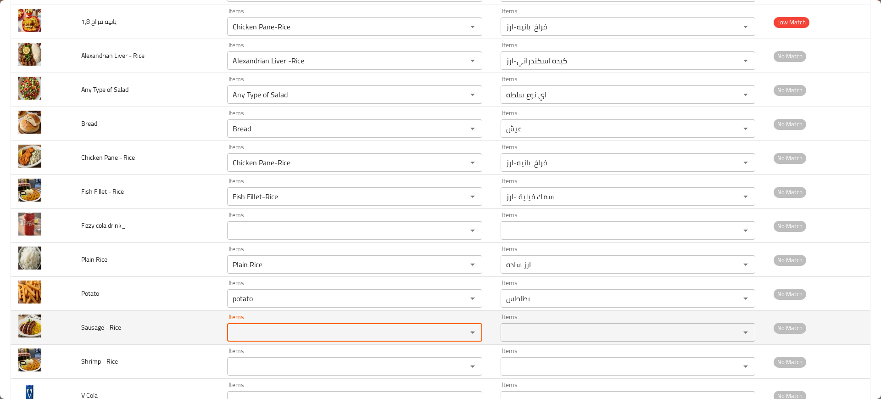
click at [248, 323] on div "Items" at bounding box center [354, 332] width 255 height 18
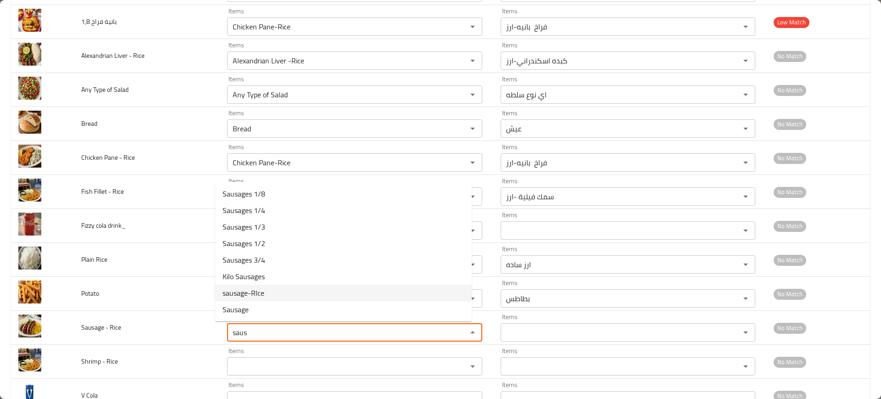
click at [263, 292] on span "sausage-RIce" at bounding box center [244, 292] width 42 height 11
type Rice "sausage-RIce"
type Rice-ar "سجق-ارز"
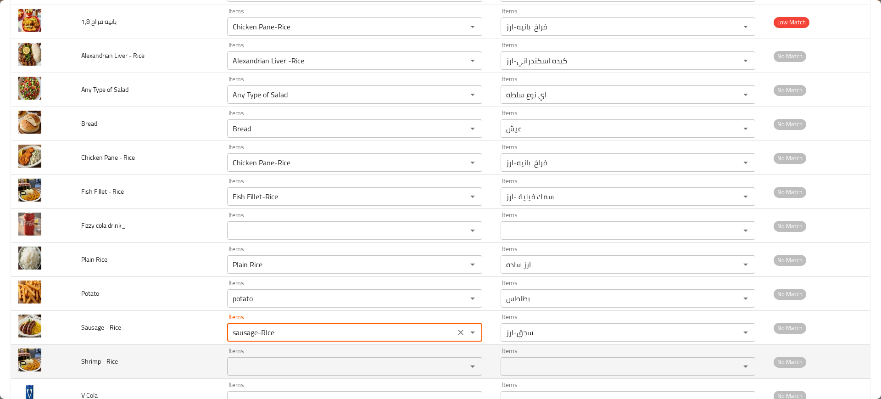
type Rice "sausage-RIce"
click at [247, 369] on Rice "Items" at bounding box center [341, 366] width 222 height 13
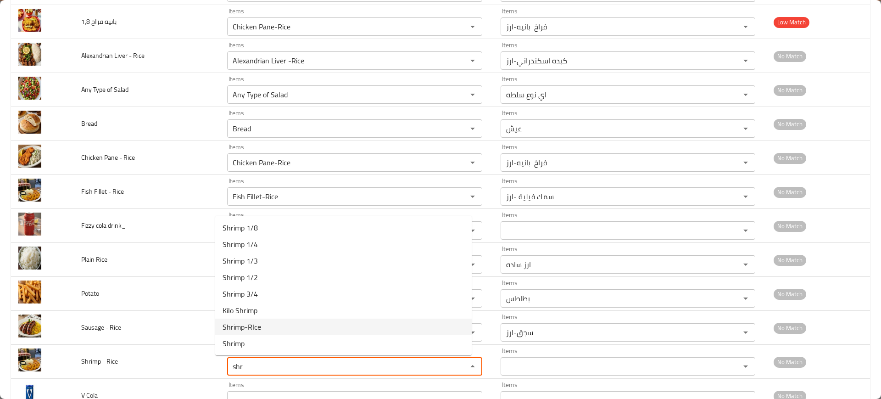
click at [274, 325] on Rice-option-6 "Shrimp-RIce" at bounding box center [343, 327] width 257 height 17
type Rice "Shrimp-RIce"
type Rice-ar "جمبري-ارز"
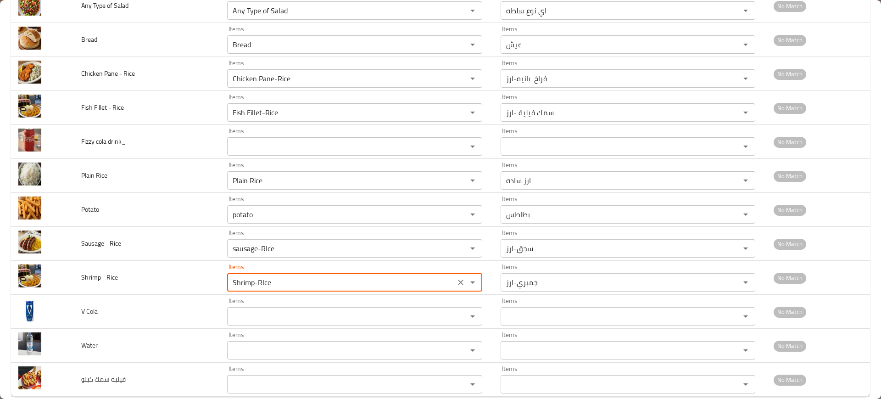
scroll to position [1817, 0]
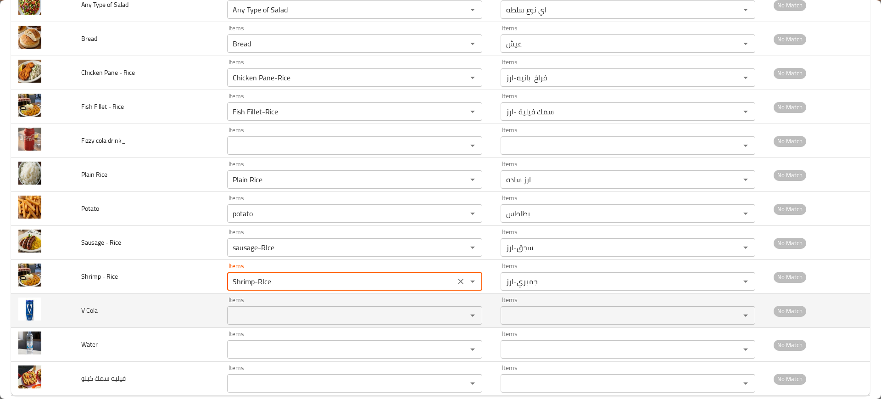
type Rice "Shrimp-RIce"
click at [280, 313] on Cola "Items" at bounding box center [341, 315] width 222 height 13
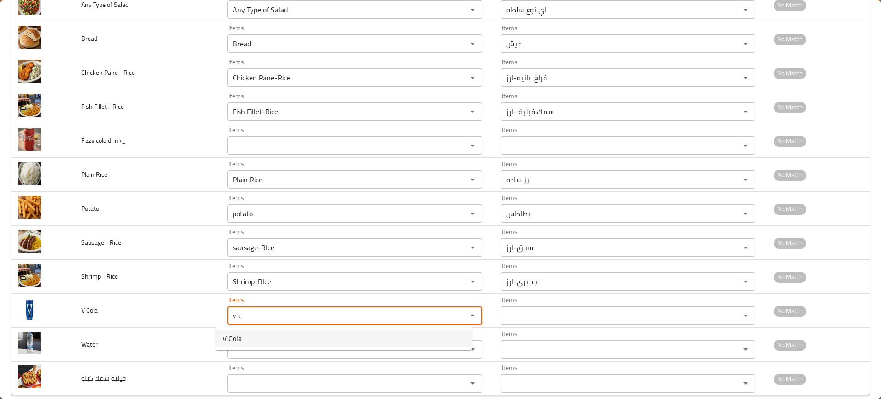
click at [268, 330] on Cola-option-0 "V Cola" at bounding box center [343, 338] width 257 height 17
type Cola "V Cola"
type Cola-ar "في كولا"
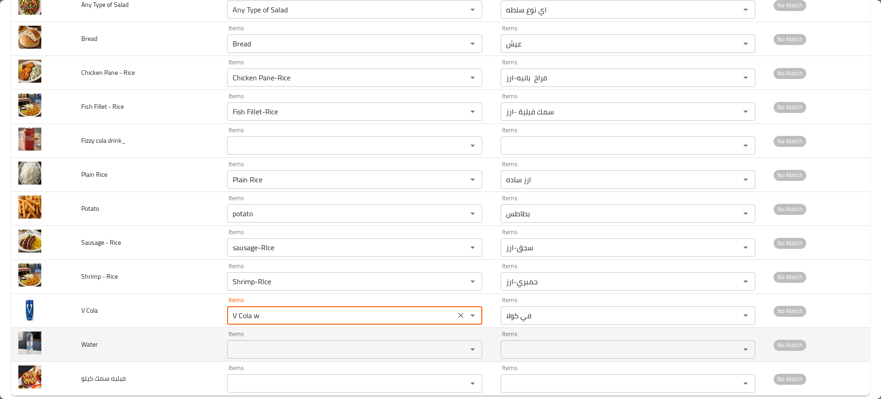
click at [258, 342] on body "​ Menu-management Egypt Get Help P Edit Restaurant Branches Menus Sections Full…" at bounding box center [440, 210] width 881 height 376
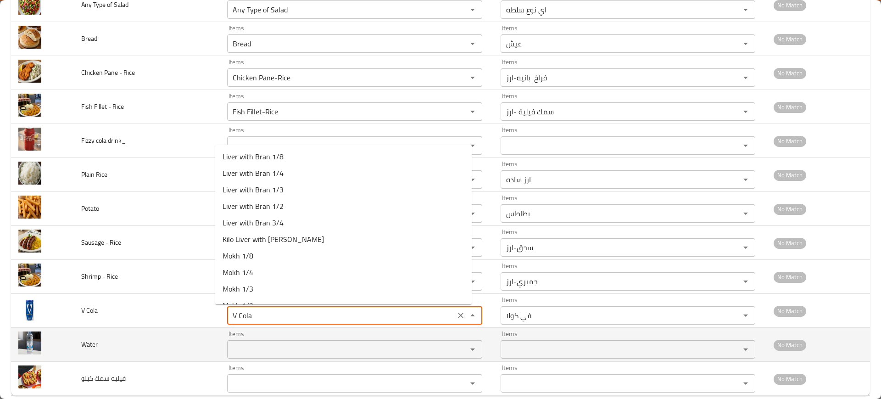
click at [258, 342] on div "Items" at bounding box center [354, 349] width 255 height 18
type Cola "V Cola"
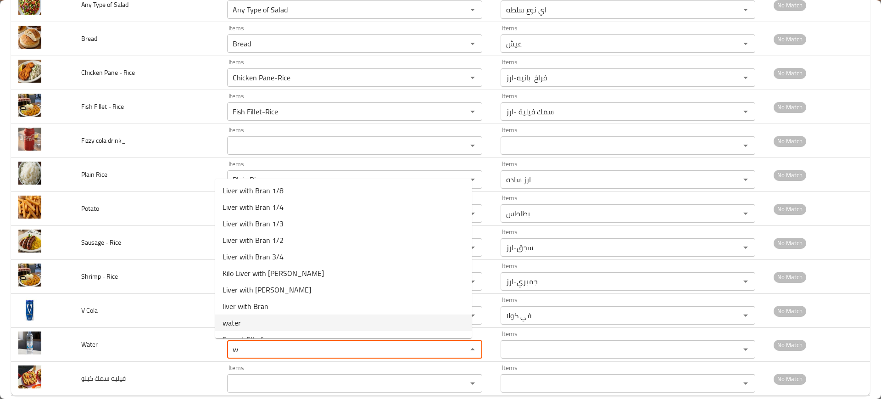
click at [252, 316] on li "water" at bounding box center [343, 322] width 257 height 17
type input "water"
type input "مياه"
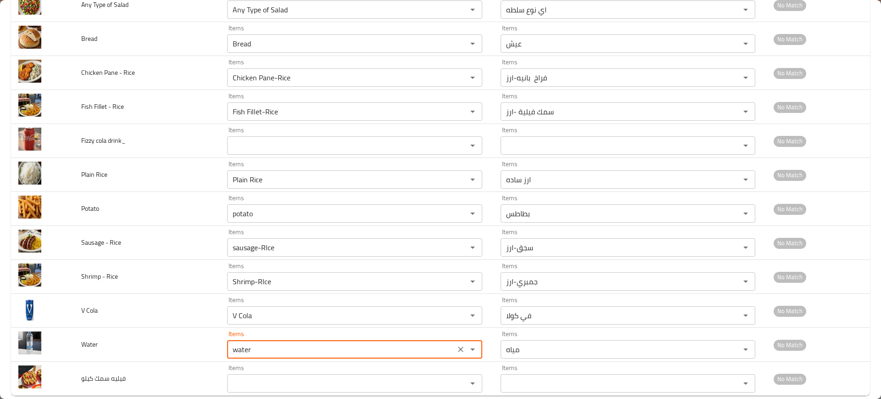
scroll to position [1832, 0]
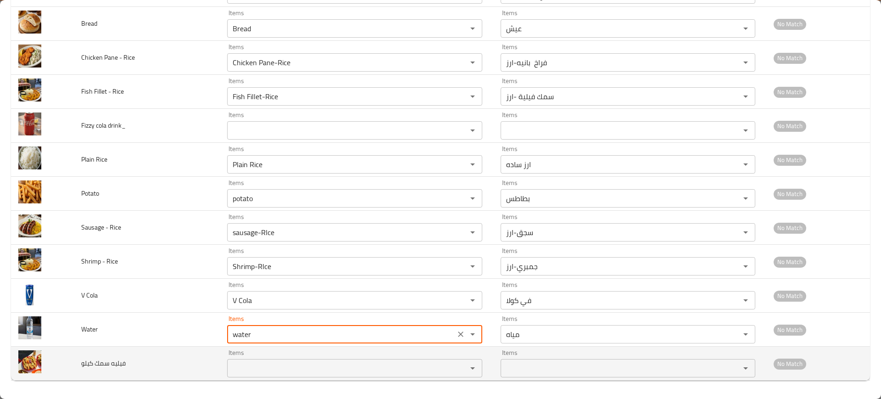
type input "water"
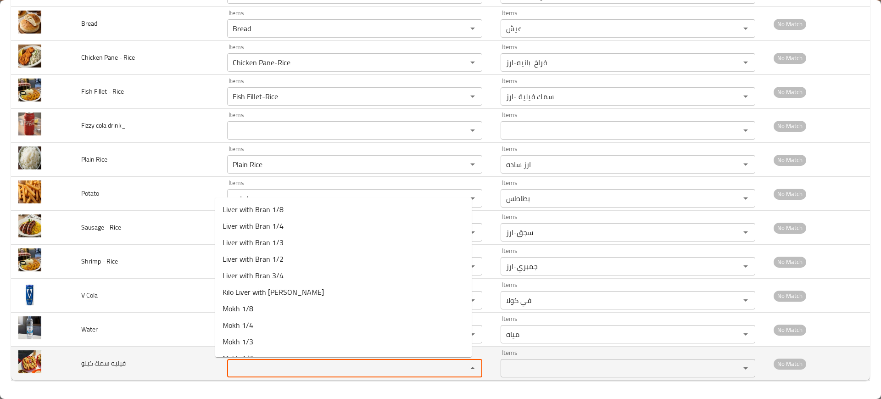
click at [245, 371] on كيلو "Items" at bounding box center [341, 368] width 222 height 13
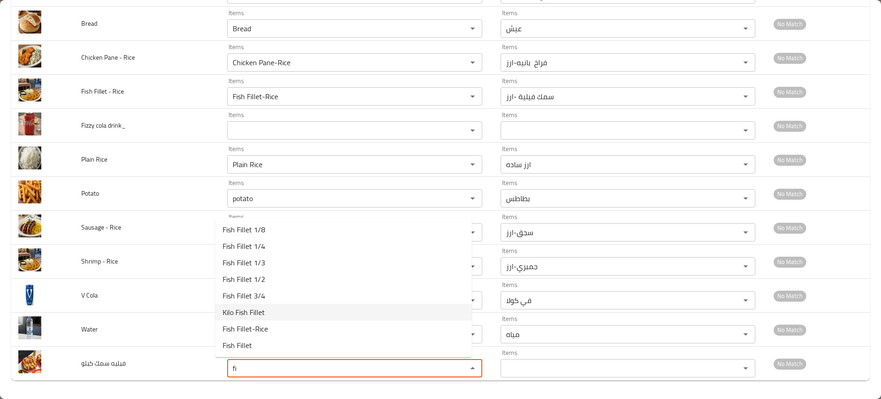
click at [268, 308] on كيلو-option-5 "Kilo Fish Fillet" at bounding box center [343, 312] width 257 height 17
type كيلو "Kilo Fish Fillet"
type كيلو-ar "كيلو سمك فيلية"
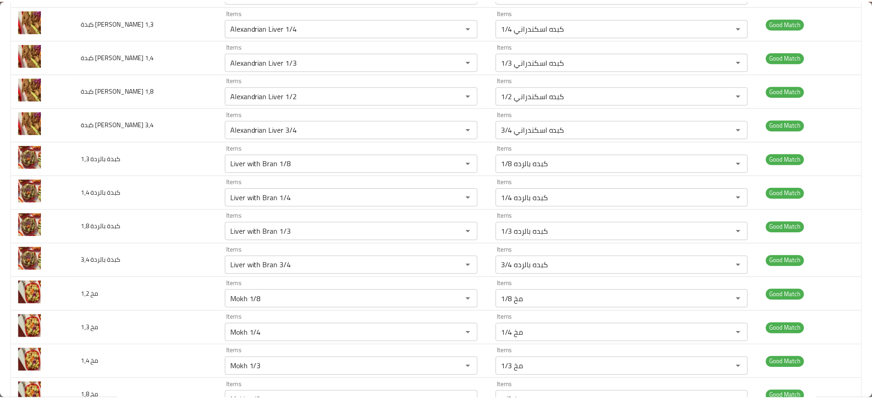
scroll to position [0, 0]
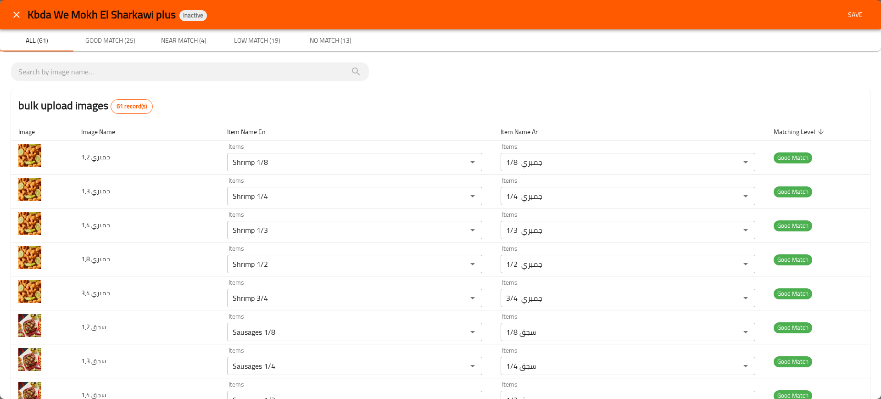
type كيلو "Kilo Fish Fillet"
click at [841, 6] on button "Save" at bounding box center [855, 14] width 29 height 17
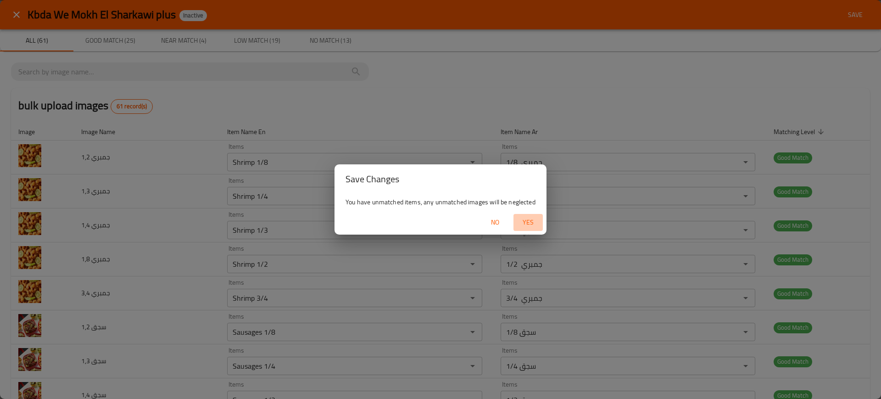
click at [525, 226] on span "Yes" at bounding box center [528, 222] width 22 height 11
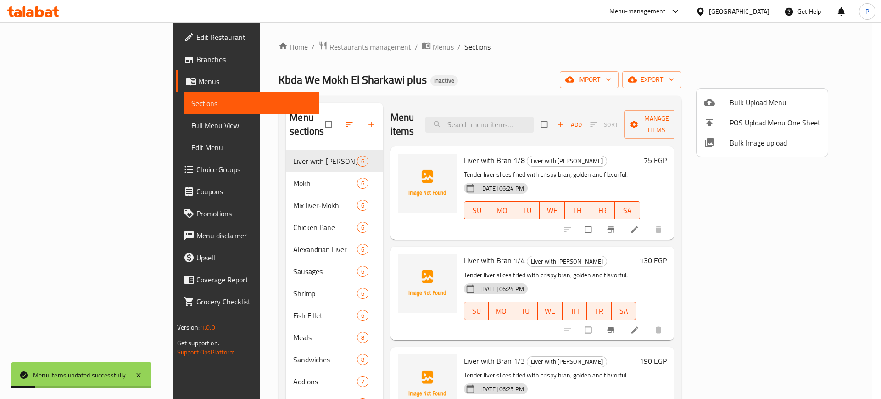
click at [253, 176] on div at bounding box center [440, 199] width 881 height 399
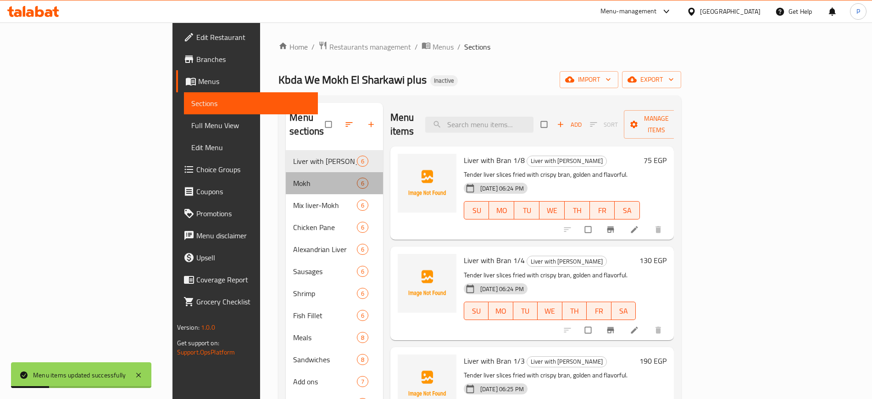
click at [286, 176] on div "Mokh 6" at bounding box center [334, 183] width 97 height 22
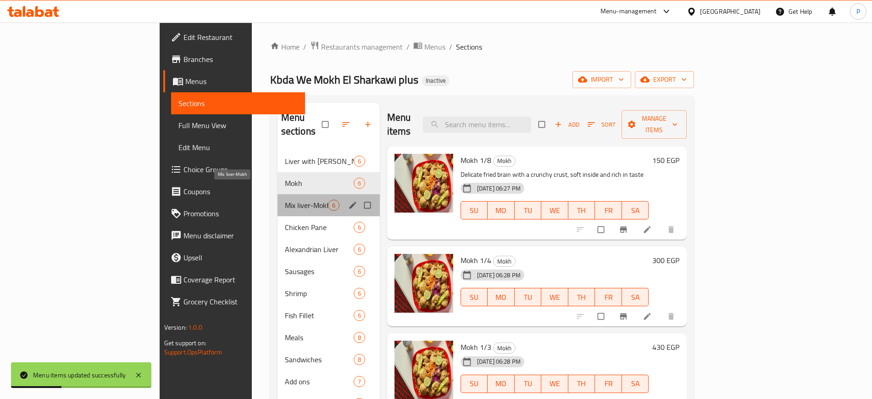
click at [285, 200] on span "Mix liver-Mokh" at bounding box center [306, 205] width 43 height 11
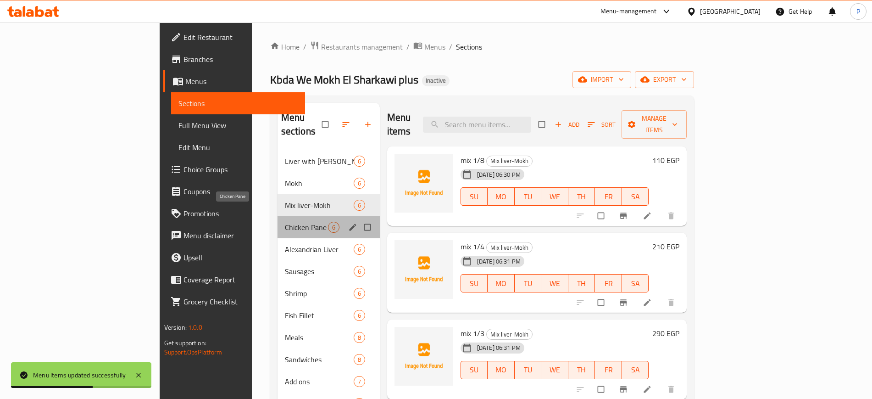
click at [285, 222] on span "Chicken Pane" at bounding box center [306, 227] width 43 height 11
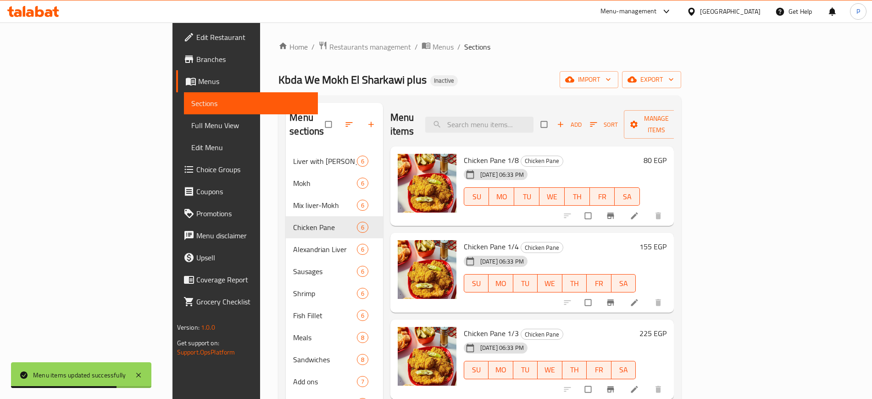
scroll to position [143, 0]
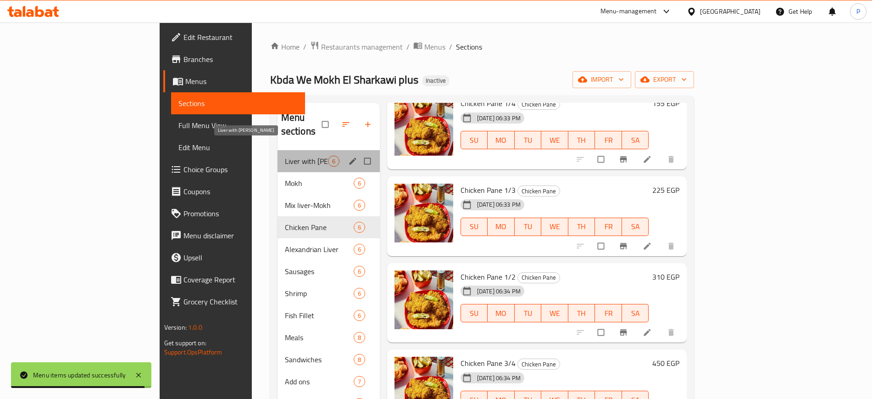
click at [285, 156] on span "Liver with Bran" at bounding box center [306, 161] width 43 height 11
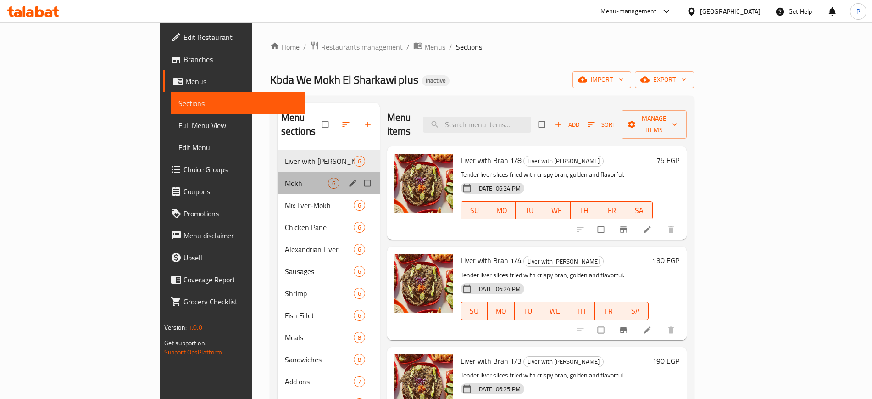
click at [293, 172] on div "Mokh 6" at bounding box center [329, 183] width 102 height 22
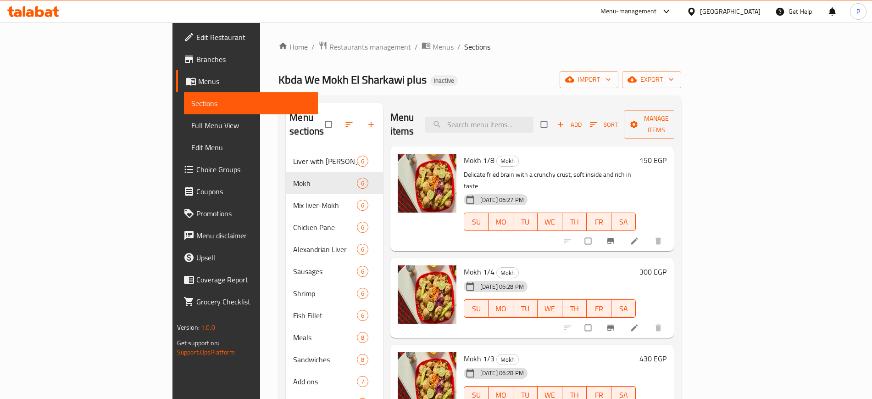
scroll to position [157, 0]
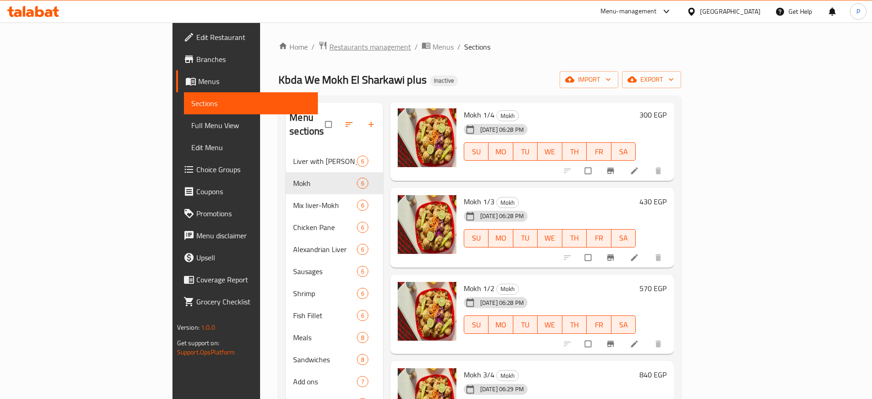
click at [330, 42] on span "Restaurants management" at bounding box center [371, 46] width 82 height 11
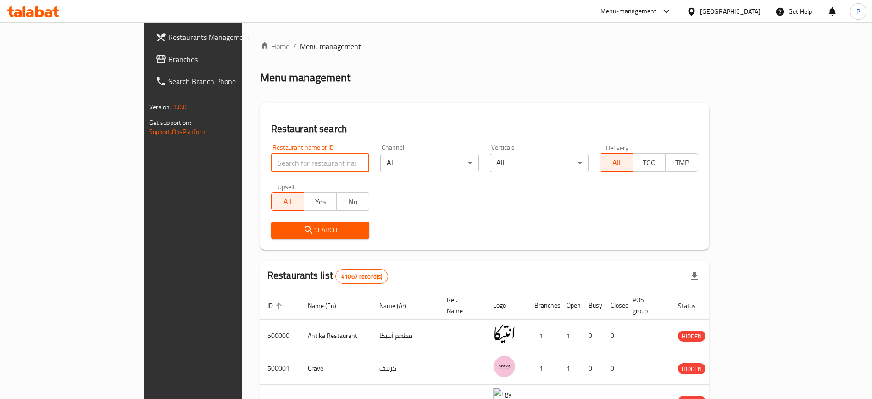
click at [286, 167] on input "search" at bounding box center [320, 163] width 99 height 18
paste input "649449"
type input "649449"
click button "Search" at bounding box center [320, 230] width 99 height 17
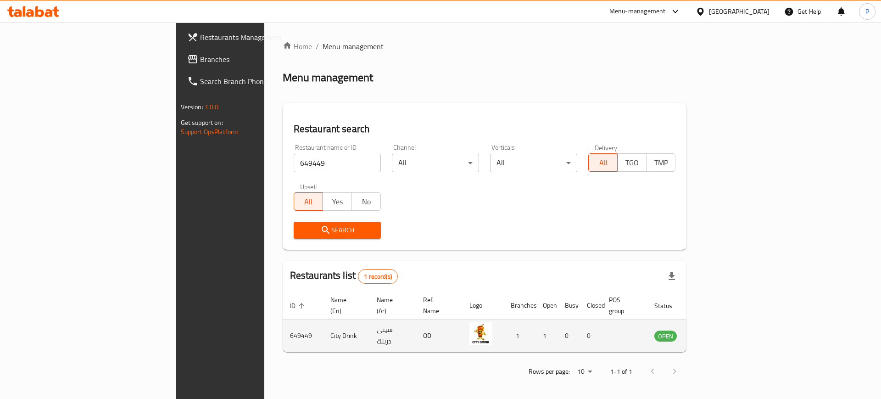
click at [727, 326] on td "enhanced table" at bounding box center [711, 335] width 32 height 33
click at [713, 332] on icon "enhanced table" at bounding box center [708, 336] width 10 height 8
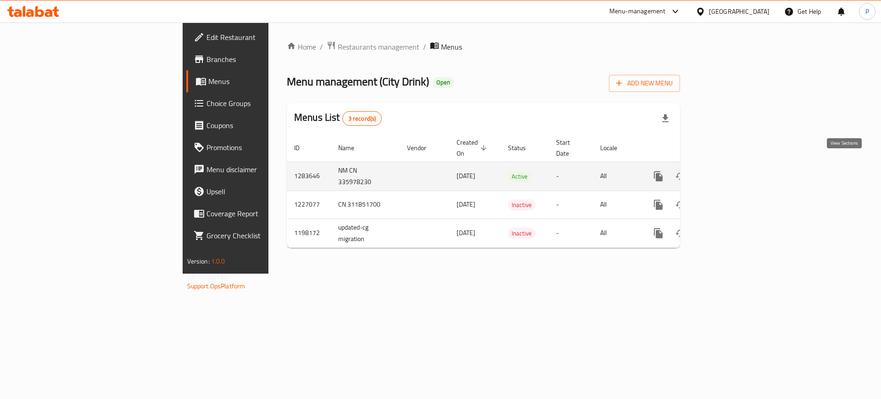
click at [730, 171] on icon "enhanced table" at bounding box center [724, 176] width 11 height 11
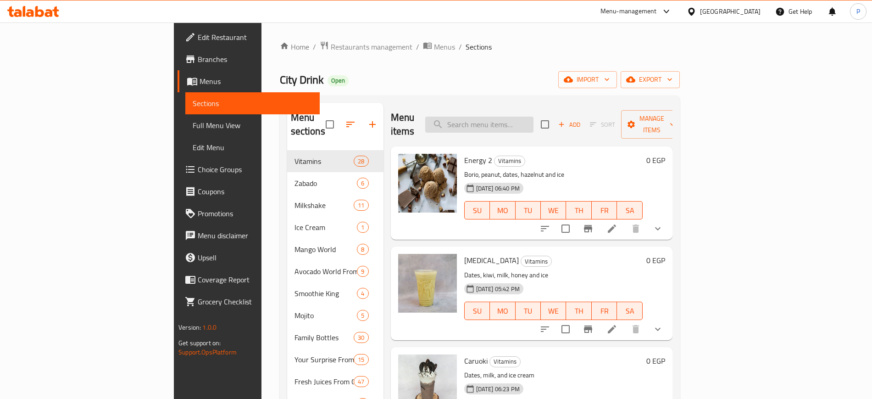
drag, startPoint x: 433, startPoint y: 92, endPoint x: 582, endPoint y: 123, distance: 152.8
click at [582, 123] on div "Home / Restaurants management / Menus / Sections City Drink Open import export …" at bounding box center [480, 310] width 400 height 539
click at [534, 123] on input "search" at bounding box center [479, 125] width 108 height 16
paste input "3قنبله كبير"
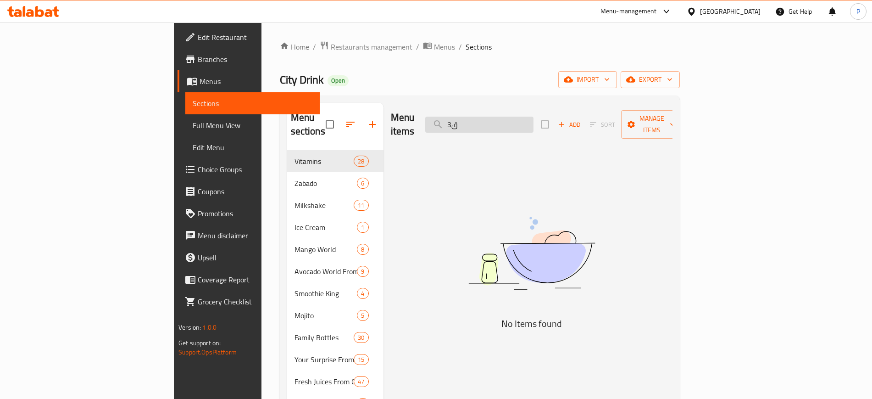
type input "3"
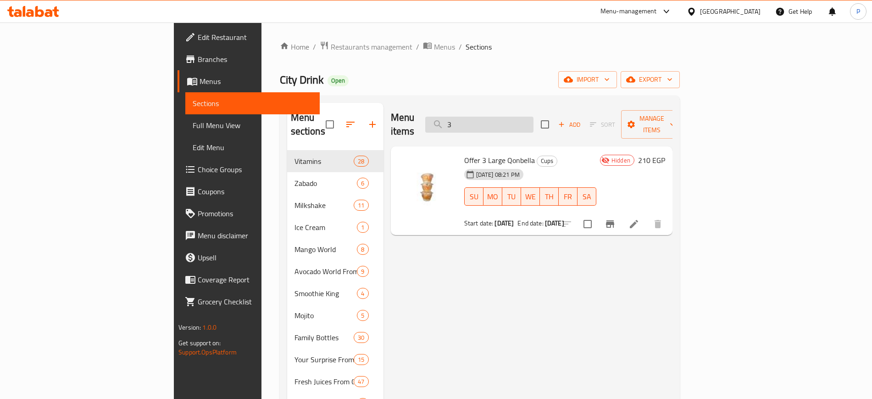
drag, startPoint x: 443, startPoint y: 99, endPoint x: 512, endPoint y: 117, distance: 71.1
click at [512, 117] on div "Menu sections Vitamins 28 Zabado 6 Milkshake 11 Ice Cream 1 Mango World 8 Avoca…" at bounding box center [480, 337] width 400 height 484
click at [512, 117] on input "3" at bounding box center [479, 125] width 108 height 16
paste input "عصير سموزي حجم كبير"
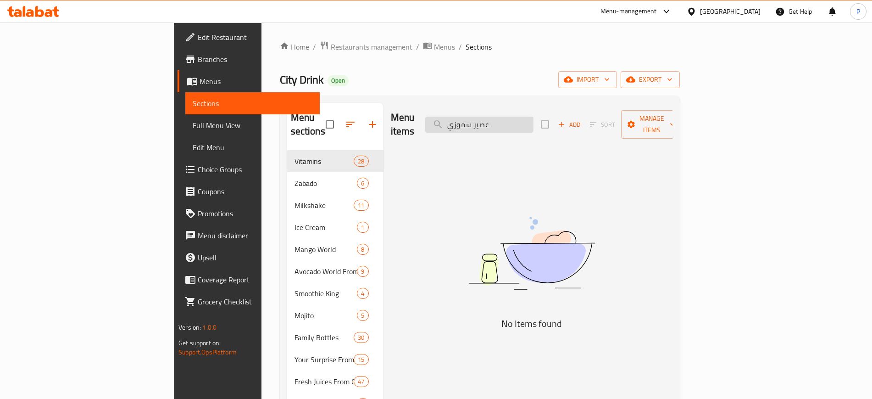
click at [513, 117] on input "عصير سموزي" at bounding box center [479, 125] width 108 height 16
click at [521, 120] on input "عصير سموزي" at bounding box center [479, 125] width 108 height 16
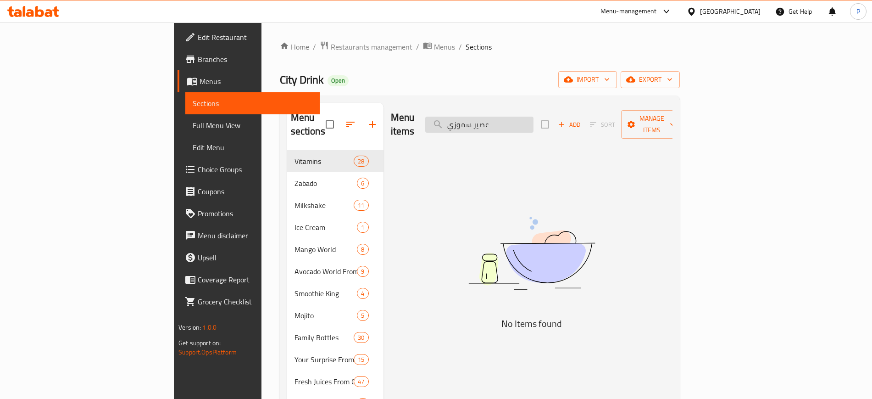
click at [521, 120] on input "عصير سموزي" at bounding box center [479, 125] width 108 height 16
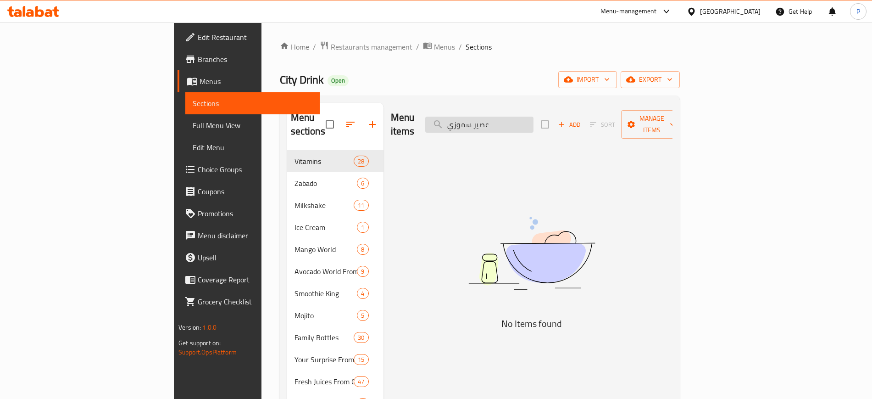
click at [525, 121] on input "عصير سموزي" at bounding box center [479, 125] width 108 height 16
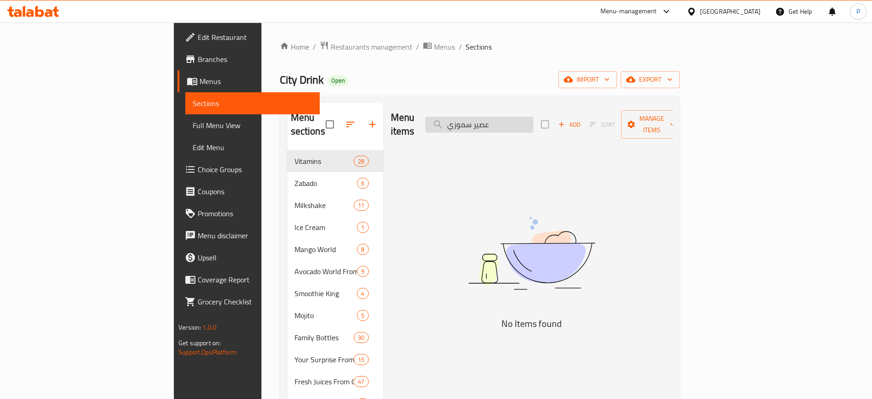
paste input "search"
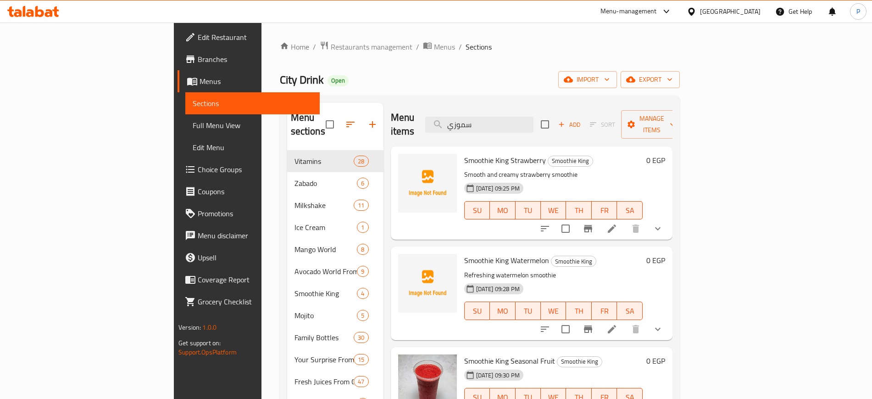
type input "سموزي"
click at [391, 111] on h2 "Menu items" at bounding box center [403, 125] width 24 height 28
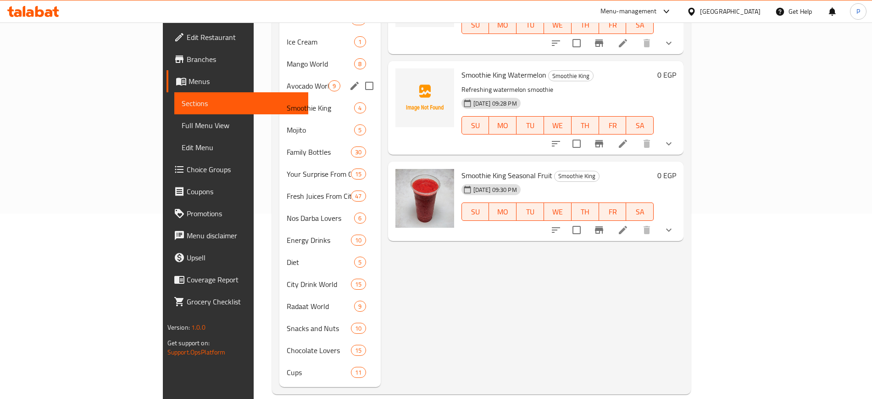
scroll to position [184, 0]
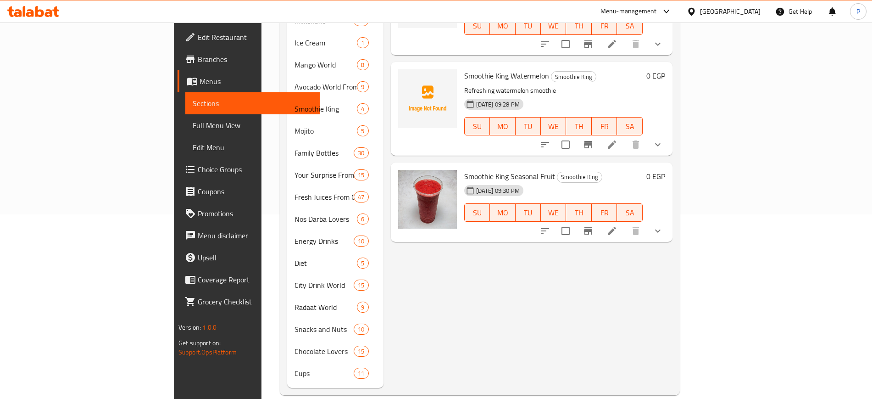
click at [748, 11] on div "[GEOGRAPHIC_DATA]" at bounding box center [730, 11] width 61 height 10
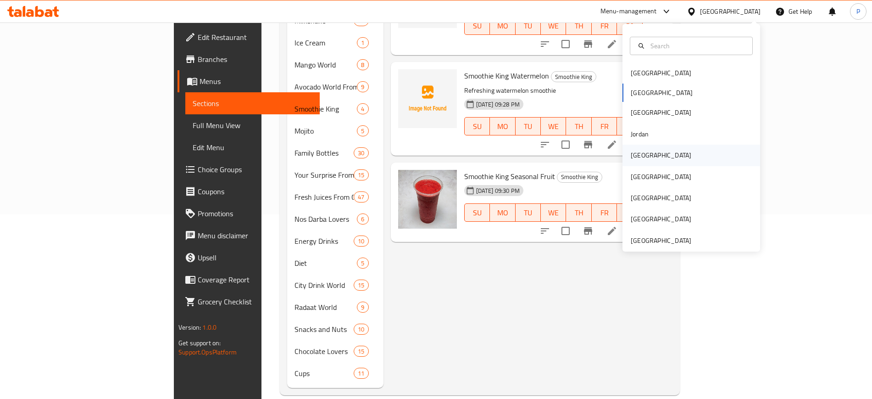
click at [633, 153] on div "[GEOGRAPHIC_DATA]" at bounding box center [661, 155] width 61 height 10
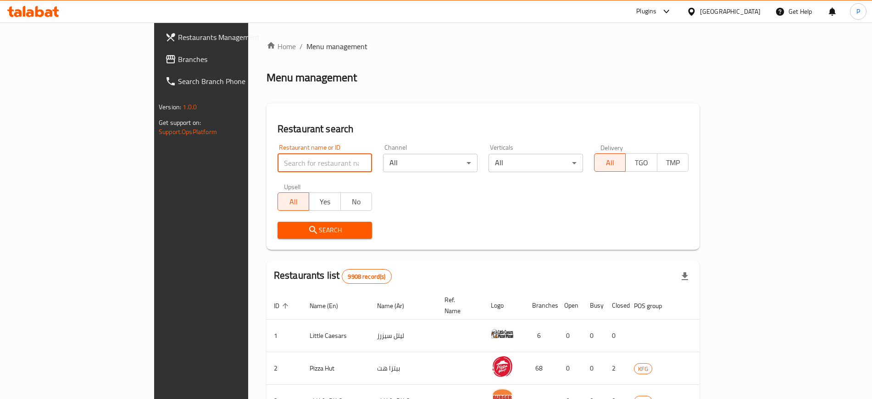
click at [278, 158] on input "search" at bounding box center [325, 163] width 95 height 18
paste input "الريس شيف"
type input "الريس شيف"
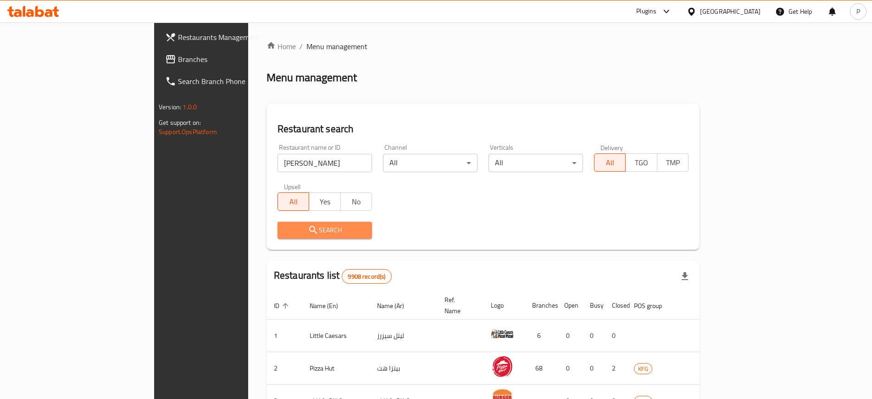
click at [289, 229] on span "Search" at bounding box center [325, 229] width 80 height 11
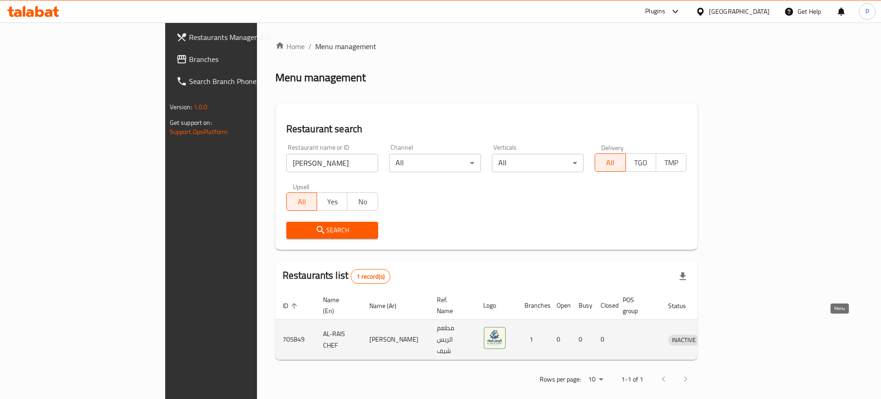
click at [728, 336] on icon "enhanced table" at bounding box center [723, 340] width 10 height 8
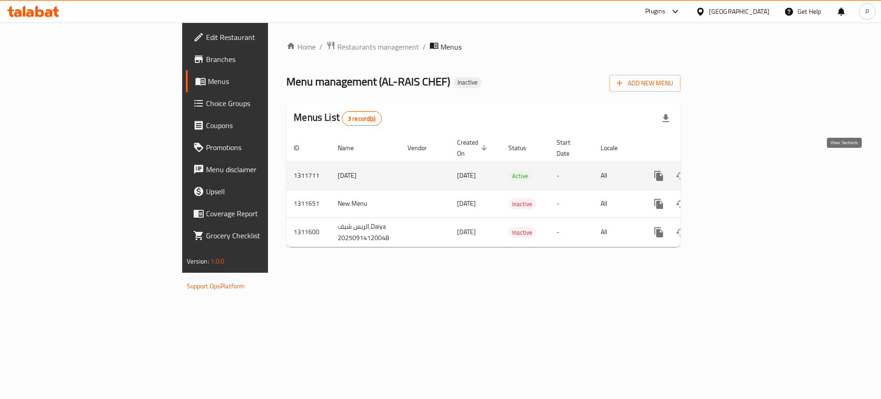
click at [736, 171] on link "enhanced table" at bounding box center [725, 176] width 22 height 22
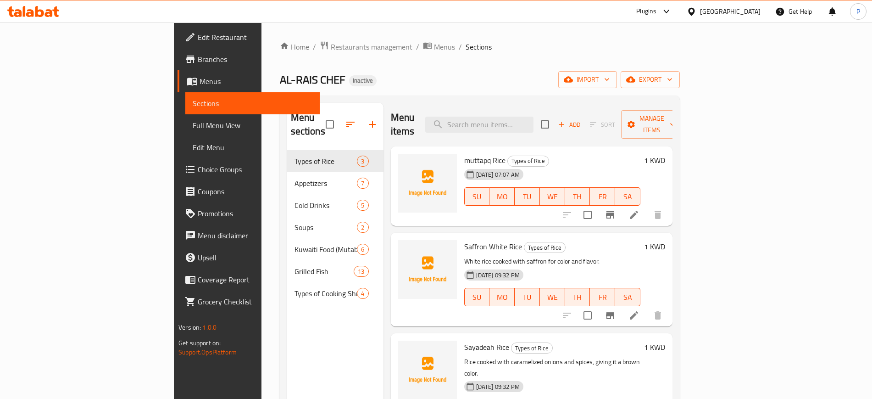
click at [432, 40] on div "Home / Restaurants management / Menus / Sections AL-RAIS CHEF Inactive import e…" at bounding box center [480, 274] width 437 height 505
click at [610, 82] on span "import" at bounding box center [588, 79] width 44 height 11
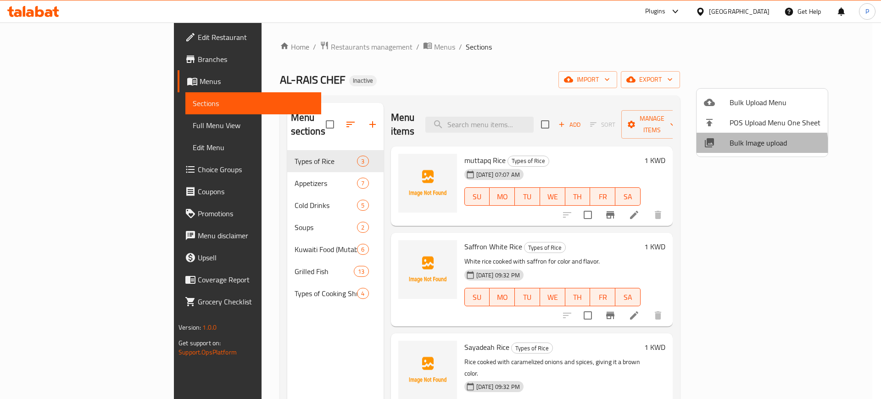
click at [726, 148] on div at bounding box center [717, 142] width 26 height 11
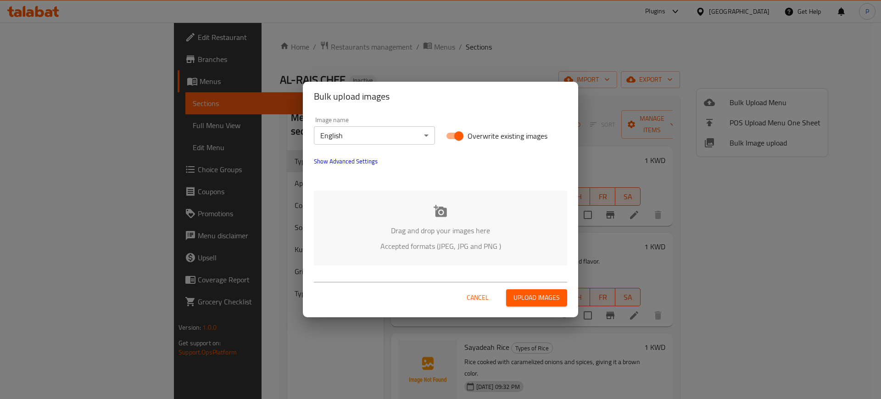
click at [531, 220] on div "Drag and drop your images here Accepted formats (JPEG, JPG and PNG )" at bounding box center [440, 227] width 253 height 75
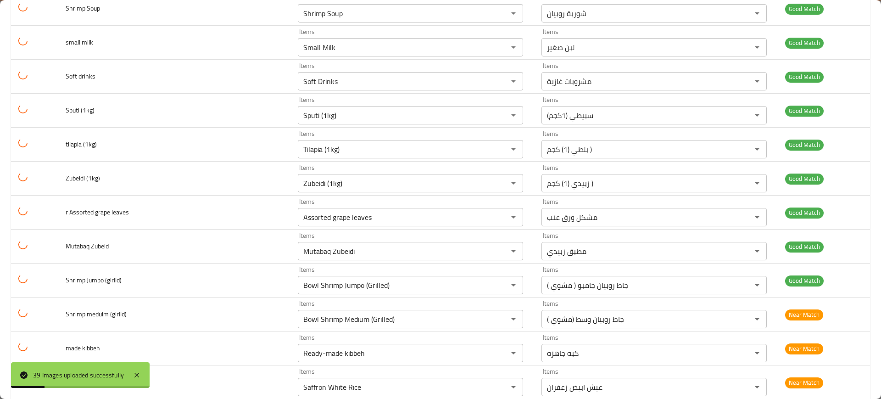
scroll to position [1085, 0]
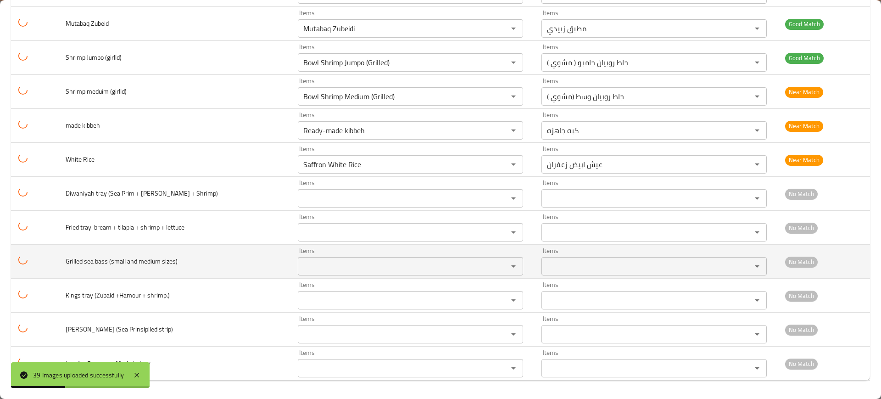
click at [166, 251] on td "Grilled sea bass (small and medium sizes)" at bounding box center [174, 262] width 232 height 34
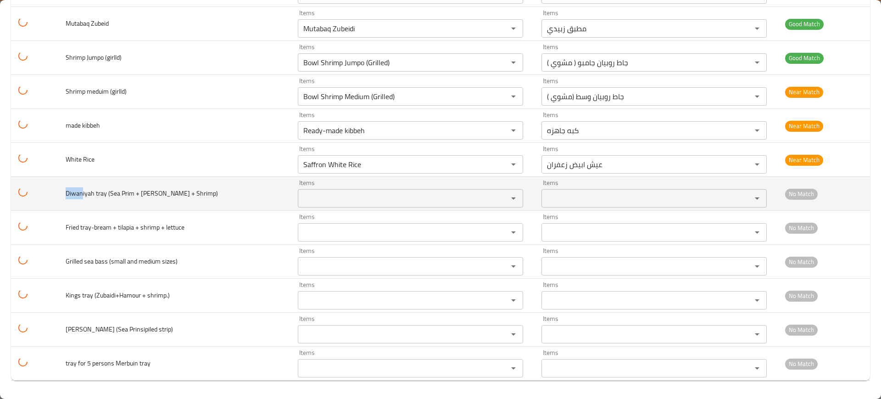
drag, startPoint x: 85, startPoint y: 195, endPoint x: 57, endPoint y: 194, distance: 28.0
click at [57, 194] on tr "Diwaniyah tray (Sea Prim + Dennis + Shrimp) Items Items Items Items No Match" at bounding box center [440, 194] width 859 height 34
copy span "Diwan"
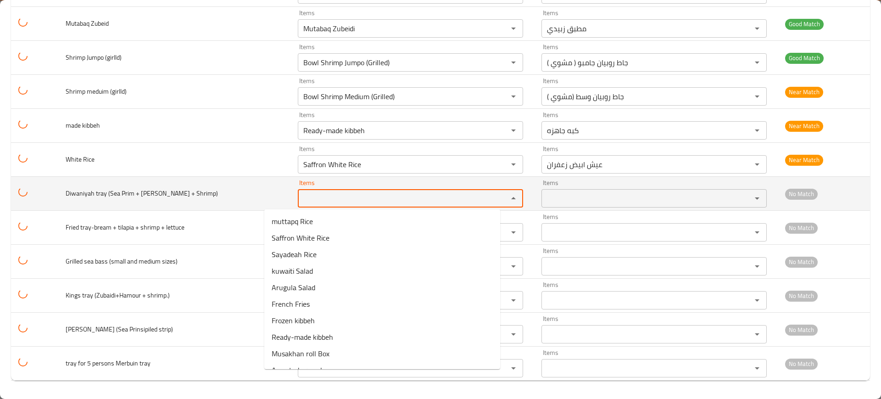
paste Shrimp\) "Diwan"
click at [301, 196] on Shrimp\) "Diwan" at bounding box center [397, 198] width 193 height 13
type Shrimp\) "Diwan"
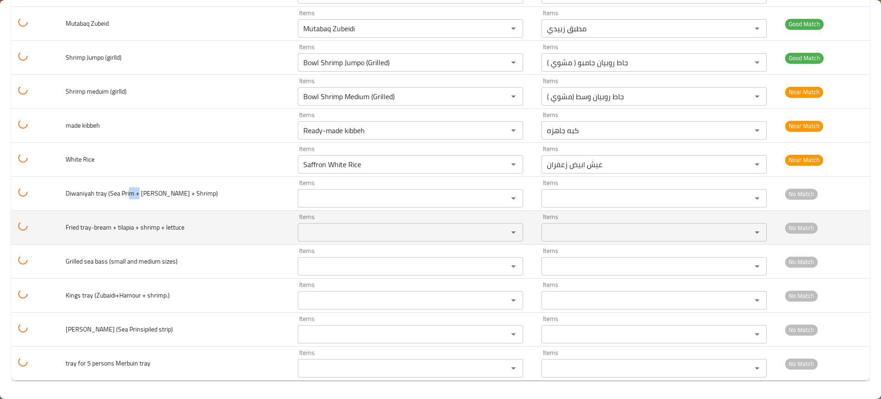
drag, startPoint x: 140, startPoint y: 199, endPoint x: 131, endPoint y: 222, distance: 24.8
click at [131, 222] on span "Fried tray-bream + tilapia + shrimp + lettuce" at bounding box center [125, 227] width 119 height 12
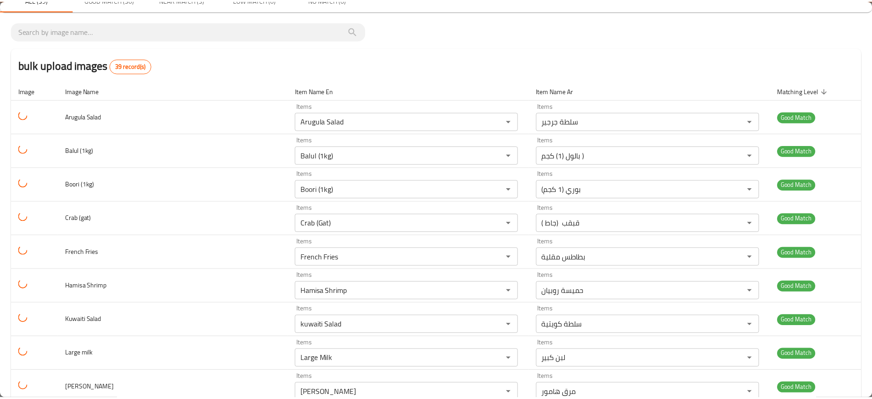
scroll to position [0, 0]
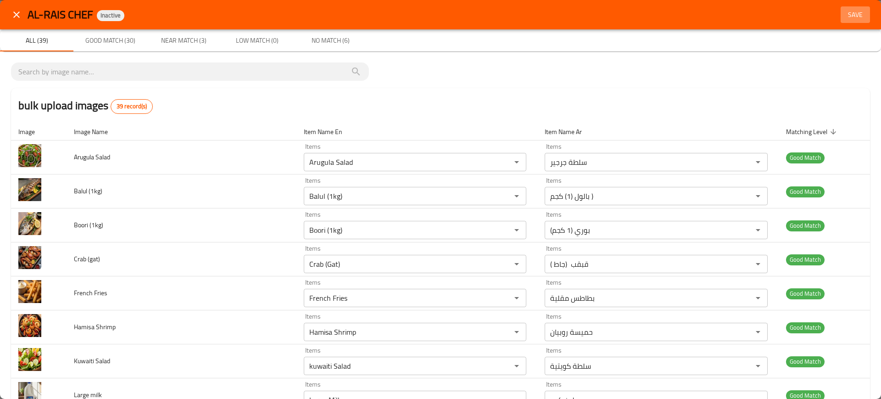
click at [852, 14] on span "Save" at bounding box center [855, 14] width 22 height 11
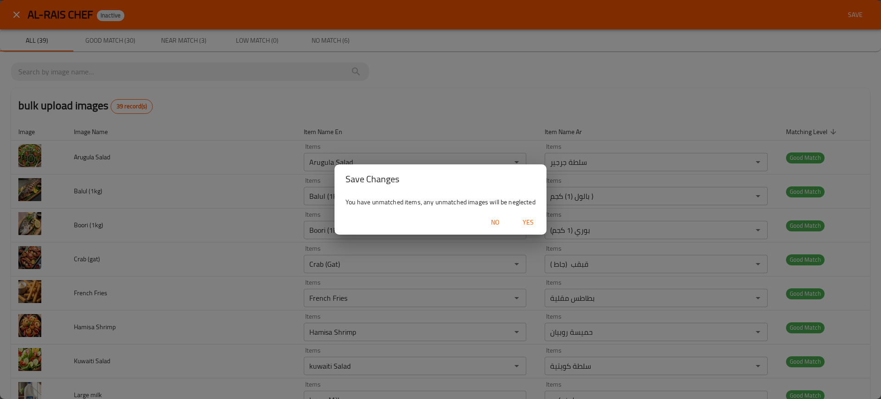
click at [529, 222] on span "Yes" at bounding box center [528, 222] width 22 height 11
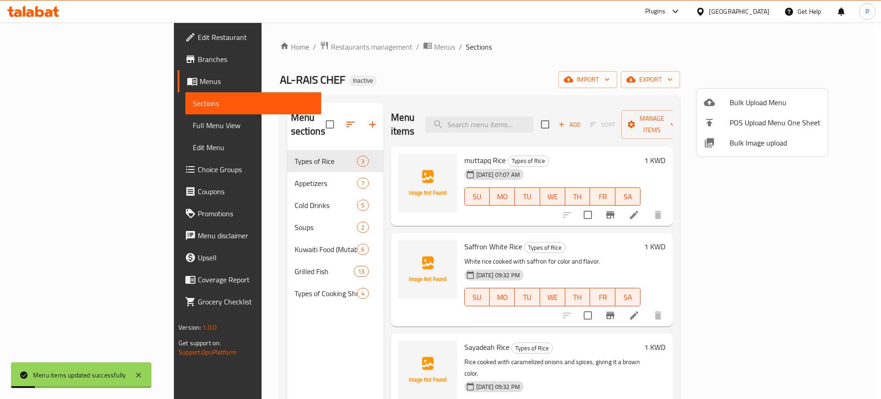
click at [297, 163] on div at bounding box center [440, 199] width 881 height 399
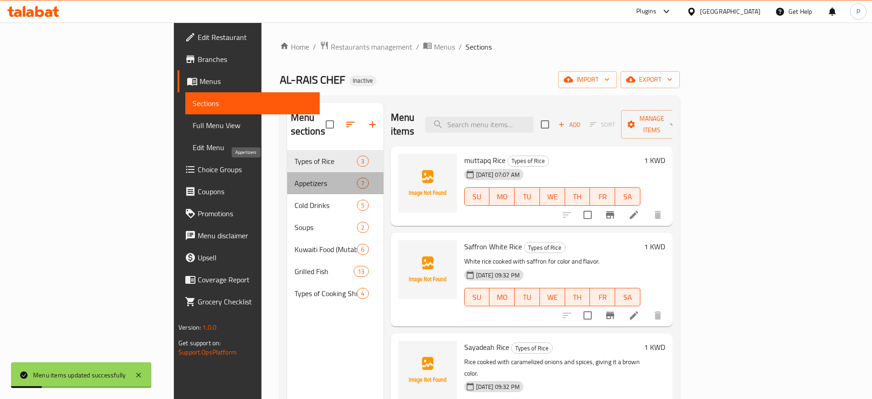
click at [297, 178] on span "Appetizers" at bounding box center [326, 183] width 63 height 11
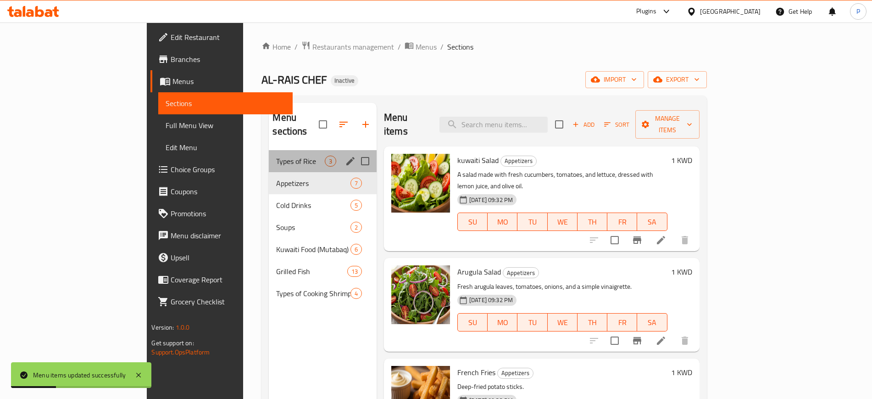
click at [301, 150] on div "Types of Rice 3" at bounding box center [323, 161] width 108 height 22
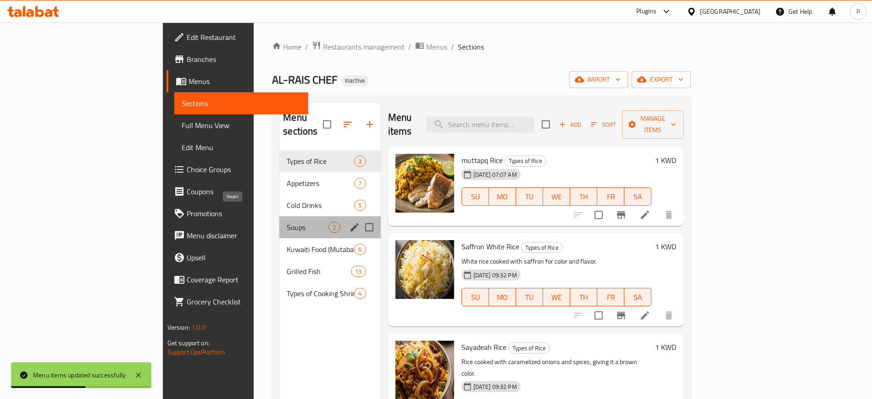
click at [287, 222] on span "Soups" at bounding box center [308, 227] width 42 height 11
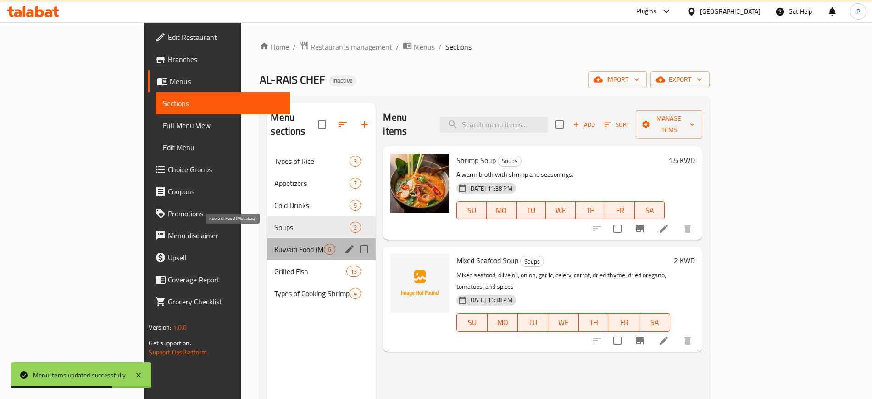
click at [279, 244] on span "Kuwaiti Food (Mutabaq)" at bounding box center [299, 249] width 50 height 11
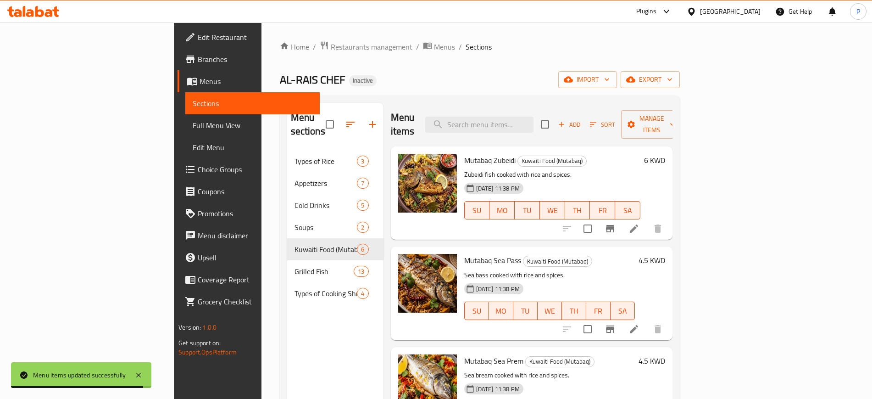
click at [384, 231] on div "Menu items Add Sort Manage items Mutabaq Zubeidi Kuwaiti Food (Mutabaq) Zubeidi…" at bounding box center [528, 302] width 289 height 399
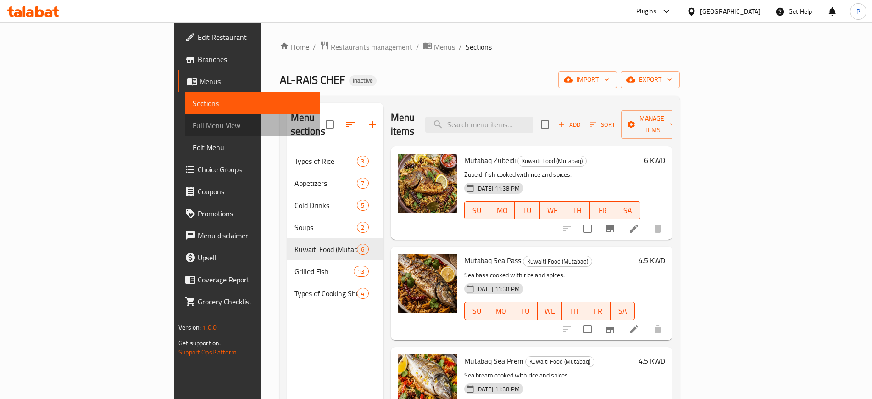
click at [193, 129] on span "Full Menu View" at bounding box center [252, 125] width 119 height 11
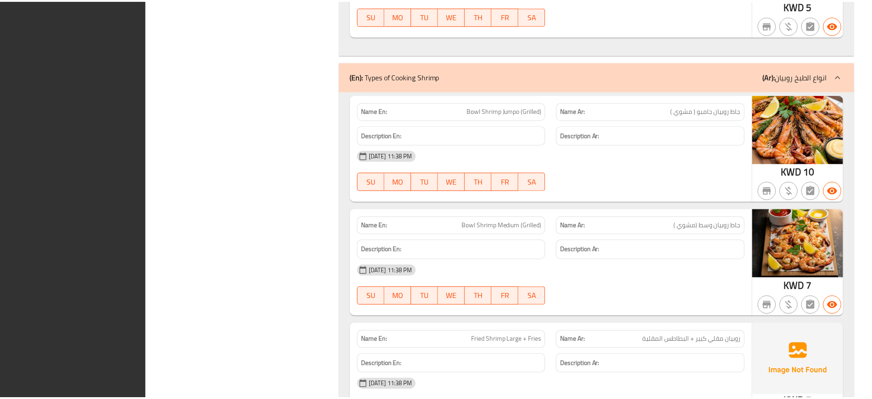
scroll to position [4783, 0]
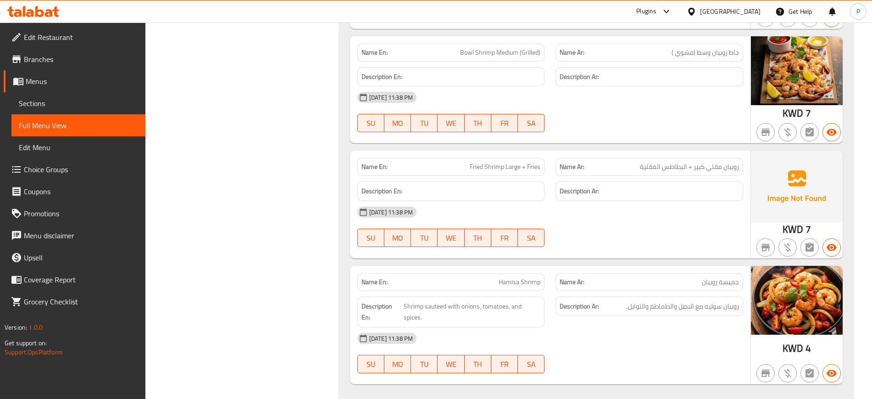
click at [752, 12] on div "[GEOGRAPHIC_DATA]" at bounding box center [730, 11] width 61 height 10
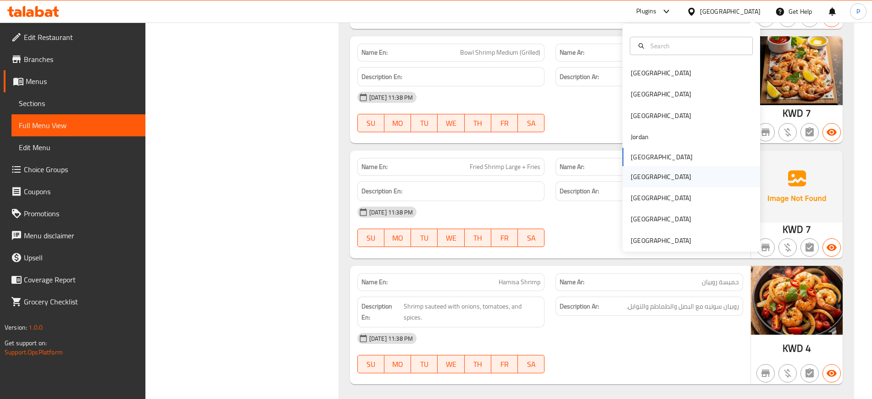
click at [631, 172] on div "[GEOGRAPHIC_DATA]" at bounding box center [661, 177] width 61 height 10
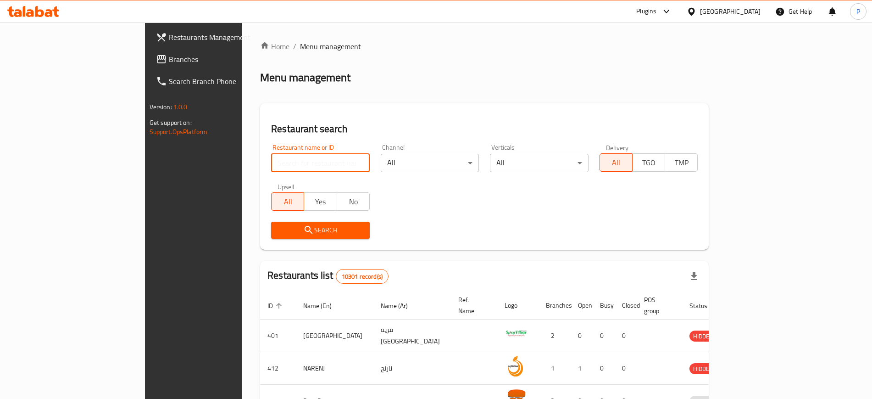
paste input "Shawarma Squad"
click at [315, 162] on input "search" at bounding box center [320, 163] width 99 height 18
type input "Shawarma Squad"
click button "Search" at bounding box center [320, 230] width 99 height 17
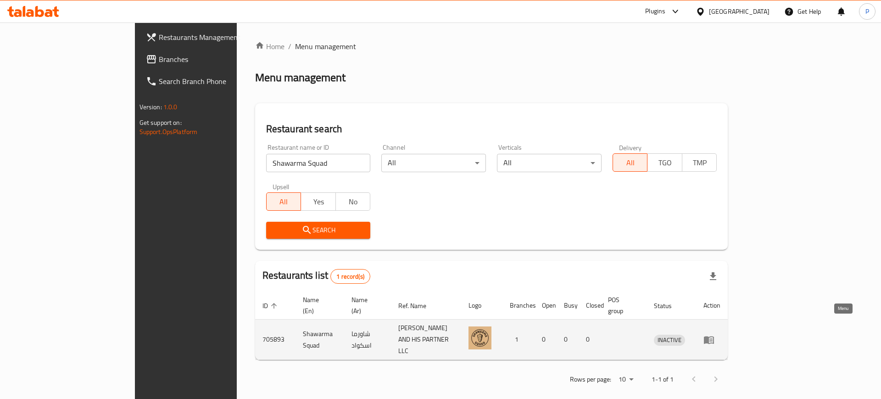
click at [714, 336] on icon "enhanced table" at bounding box center [709, 340] width 10 height 8
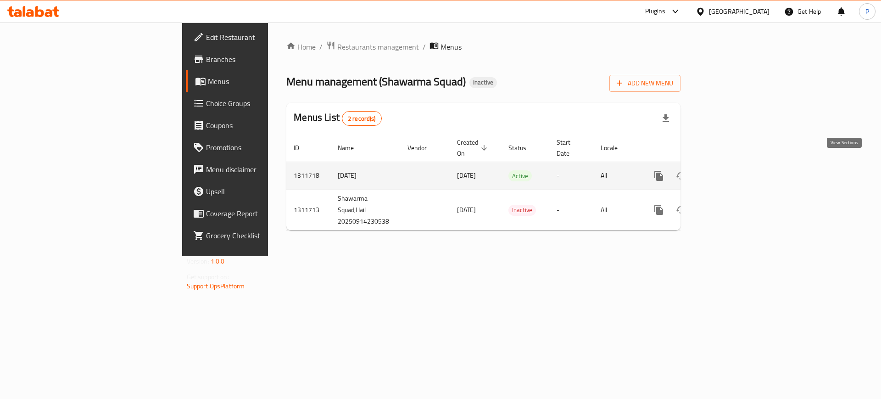
click at [731, 170] on icon "enhanced table" at bounding box center [725, 175] width 11 height 11
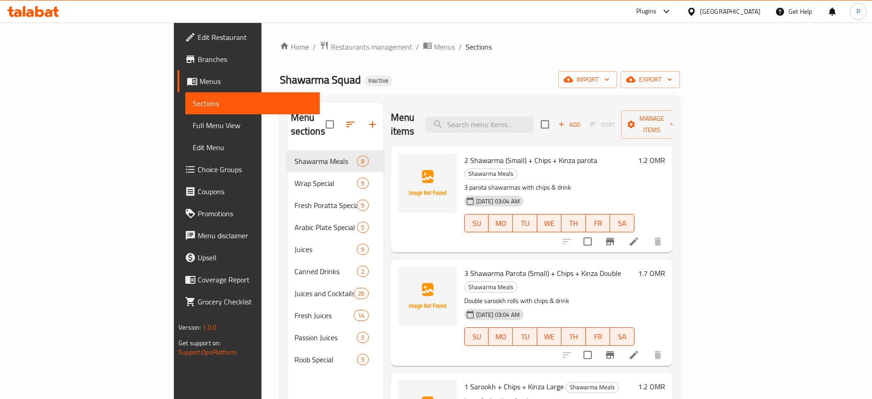
drag, startPoint x: 659, startPoint y: 29, endPoint x: 634, endPoint y: 50, distance: 32.9
click at [634, 50] on div "Home / Restaurants management / Menus / Sections Shawarma Squad Inactive import…" at bounding box center [480, 274] width 437 height 505
click at [634, 50] on ol "Home / Restaurants management / Menus / Sections" at bounding box center [480, 47] width 400 height 12
click at [610, 77] on span "import" at bounding box center [588, 79] width 44 height 11
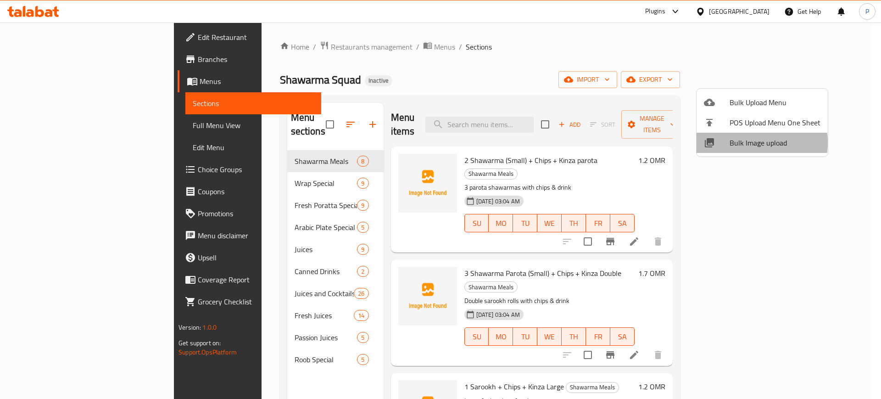
click at [746, 142] on span "Bulk Image upload" at bounding box center [775, 142] width 91 height 11
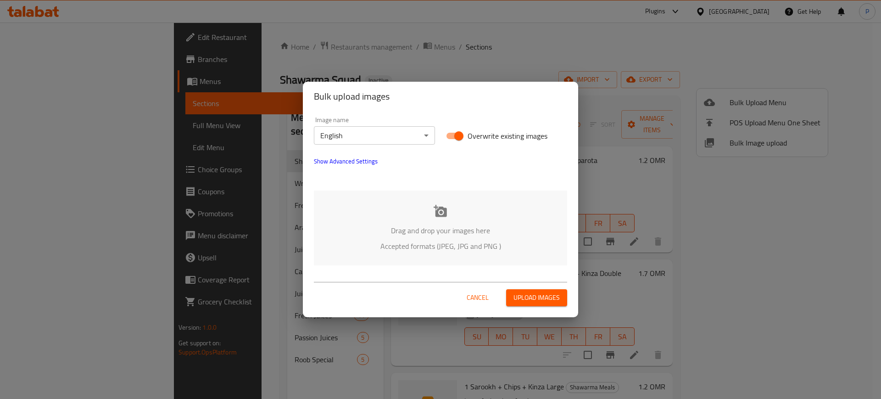
click at [442, 229] on p "Drag and drop your images here" at bounding box center [441, 230] width 226 height 11
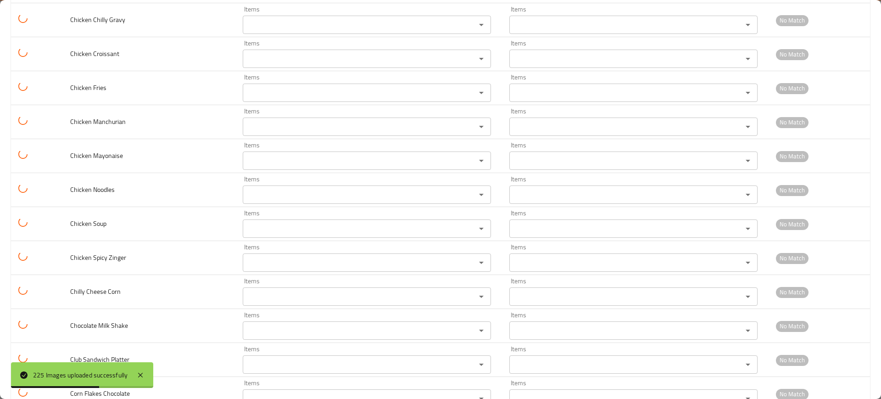
scroll to position [3635, 0]
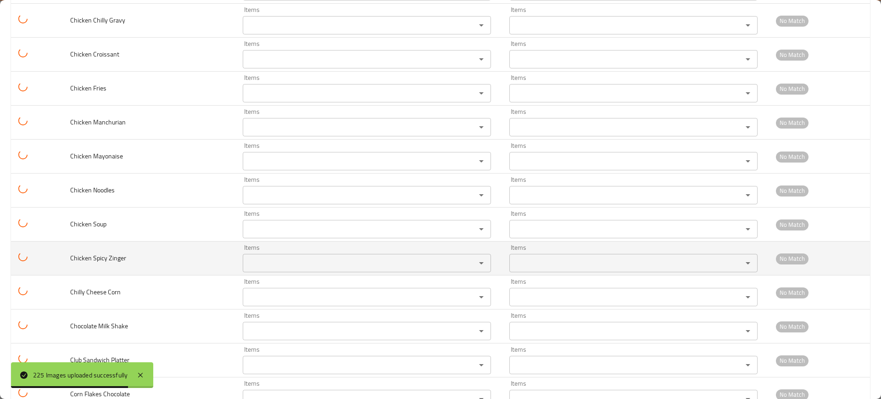
click at [71, 261] on td "Chicken Spicy Zinger" at bounding box center [149, 258] width 173 height 34
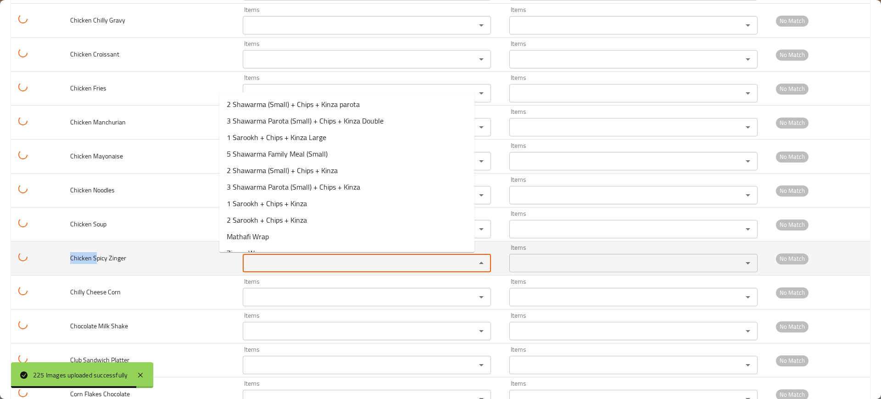
click at [246, 268] on Zinger "Items" at bounding box center [354, 263] width 216 height 13
paste Zinger "Chicken S"
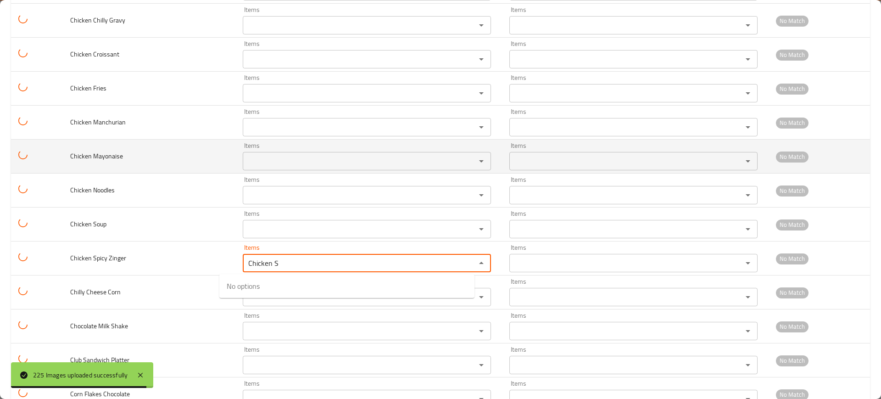
click at [343, 149] on div "Items Items" at bounding box center [367, 156] width 248 height 28
type Zinger "Chicken S"
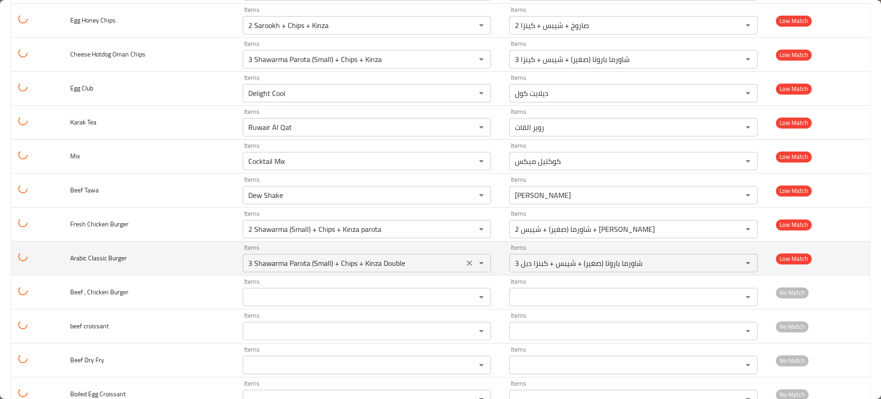
scroll to position [2645, 0]
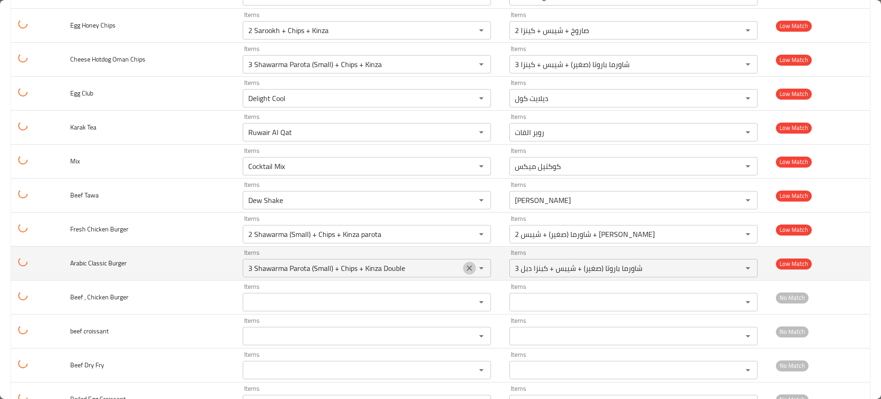
click at [465, 267] on icon "Clear" at bounding box center [469, 267] width 9 height 9
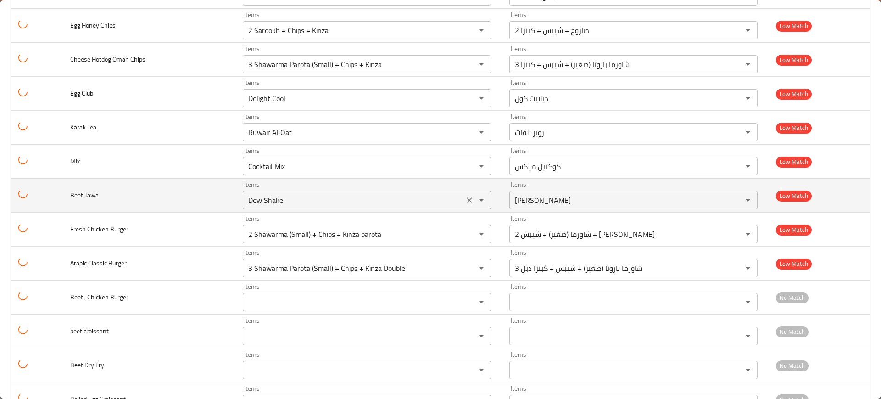
click at [465, 233] on icon "Clear" at bounding box center [469, 233] width 9 height 9
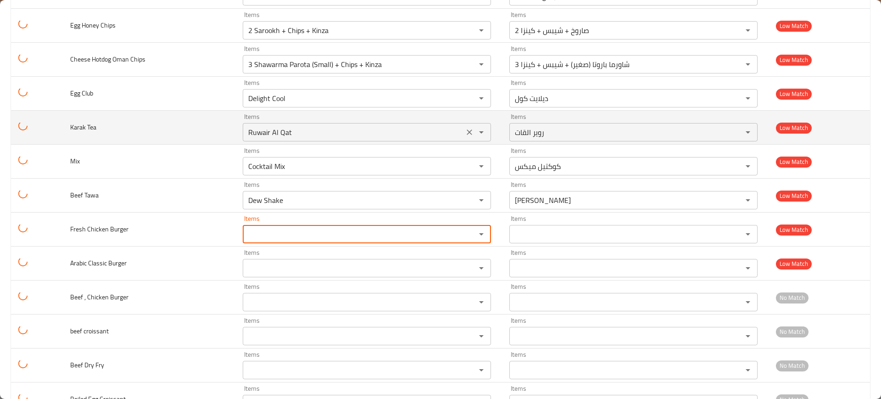
click at [465, 196] on icon "Clear" at bounding box center [469, 200] width 9 height 9
click at [465, 163] on icon "Clear" at bounding box center [469, 166] width 9 height 9
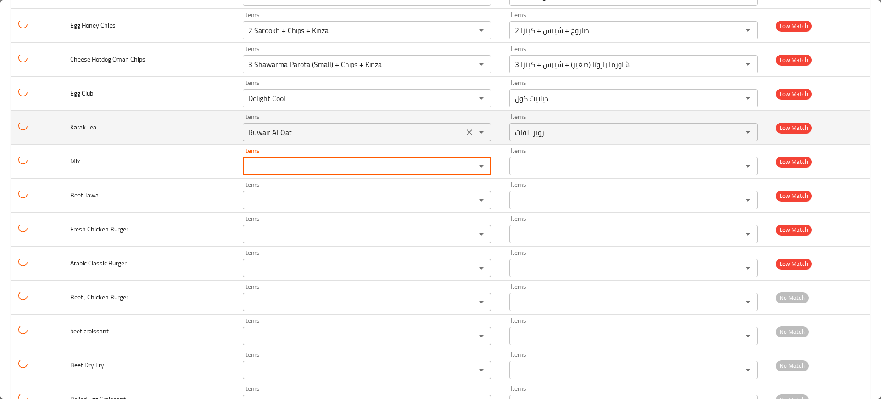
click at [465, 130] on icon "Clear" at bounding box center [469, 132] width 9 height 9
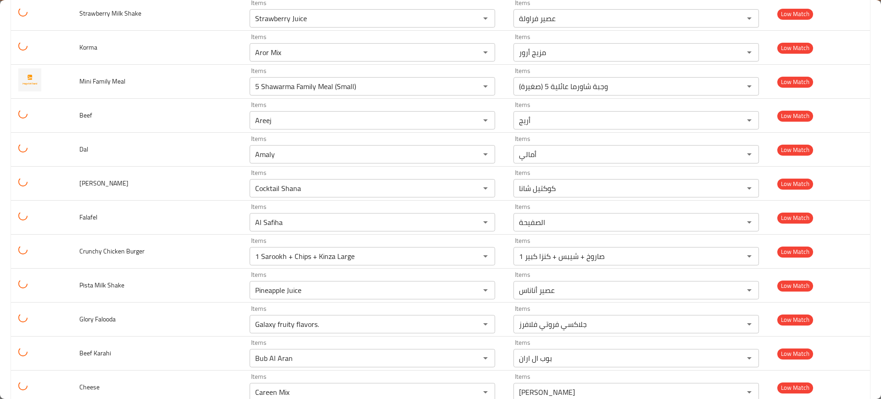
scroll to position [1967, 0]
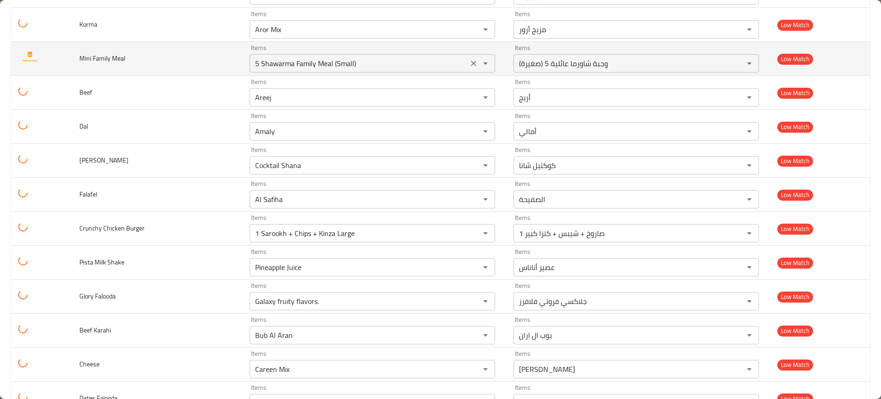
click at [467, 69] on div "enhanced table" at bounding box center [479, 63] width 24 height 13
click at [471, 64] on icon "Clear" at bounding box center [474, 64] width 6 height 6
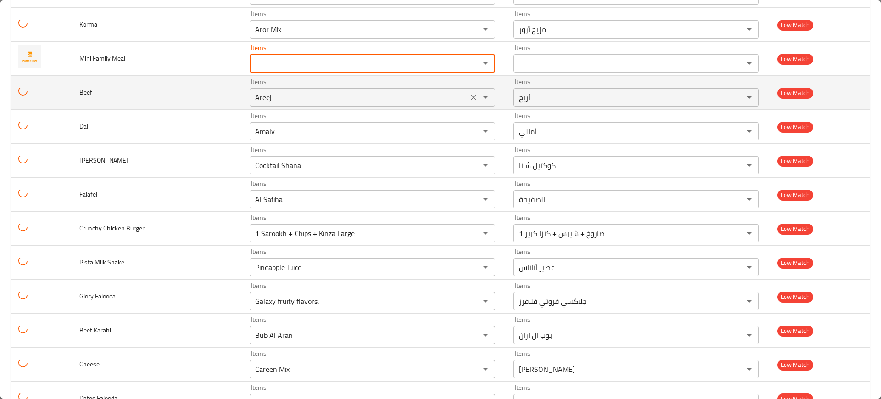
click at [469, 101] on icon "Clear" at bounding box center [473, 97] width 9 height 9
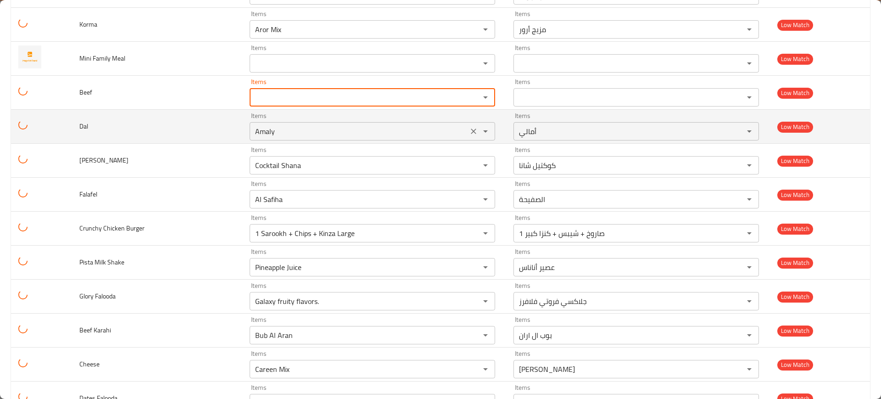
click at [471, 129] on icon "Clear" at bounding box center [474, 132] width 6 height 6
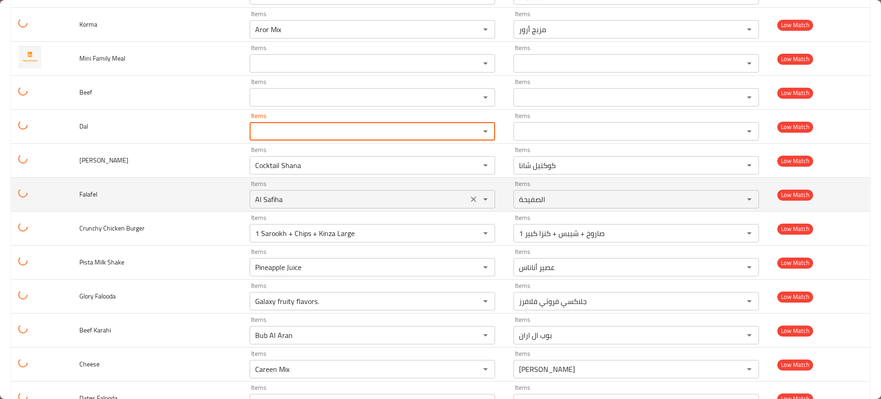
click at [469, 166] on icon "Clear" at bounding box center [473, 165] width 9 height 9
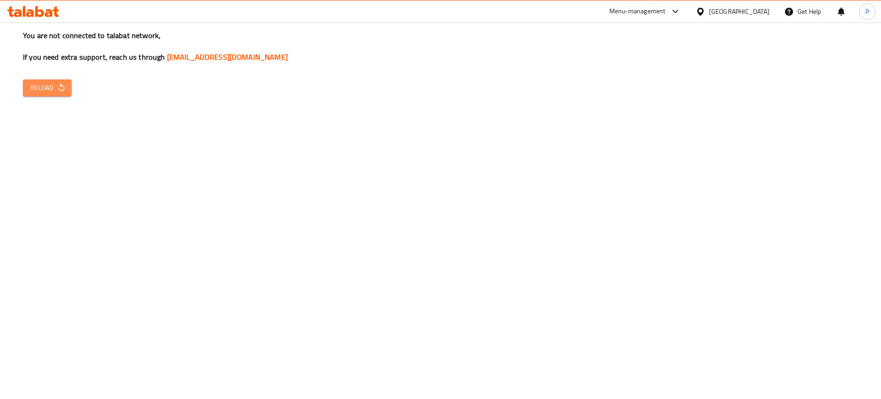
click at [33, 95] on button "Reload" at bounding box center [47, 87] width 49 height 17
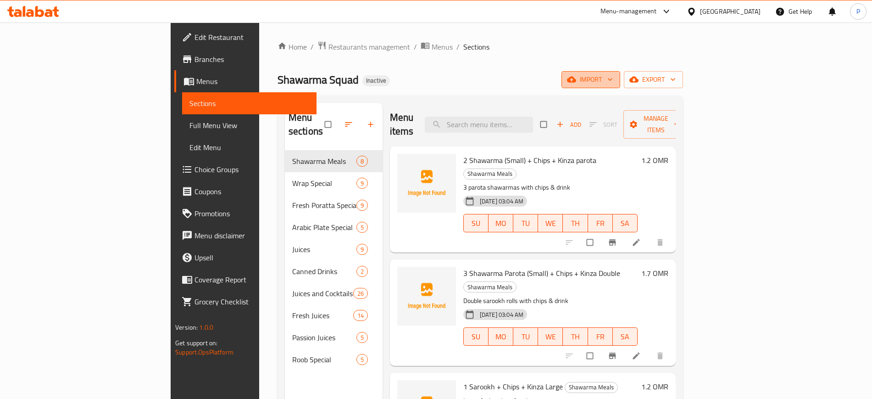
click at [615, 76] on icon "button" at bounding box center [610, 79] width 9 height 9
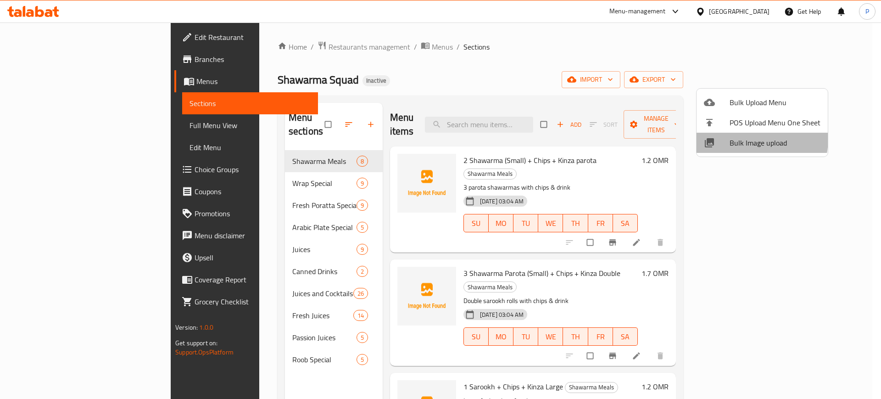
click at [736, 138] on span "Bulk Image upload" at bounding box center [775, 142] width 91 height 11
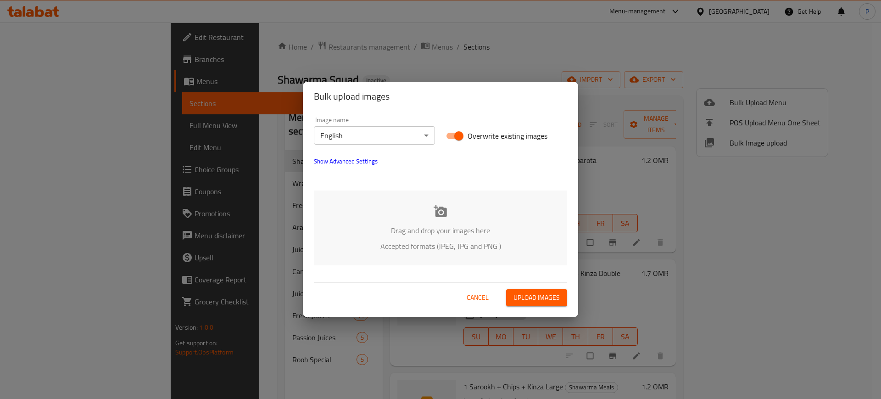
click at [443, 210] on icon at bounding box center [440, 211] width 13 height 12
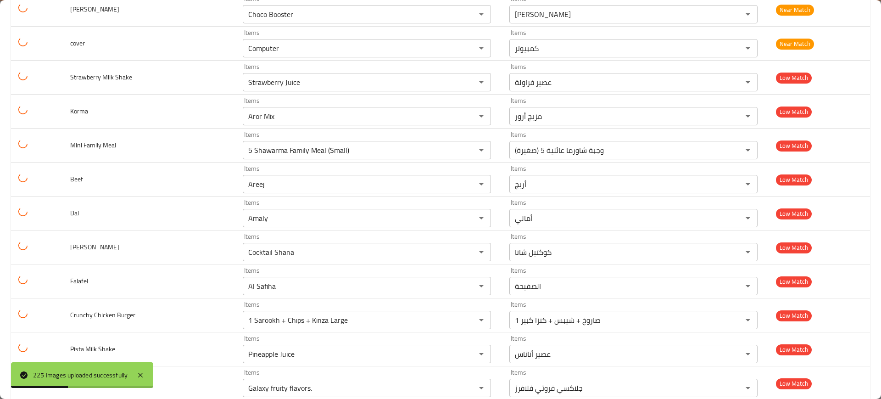
scroll to position [1889, 0]
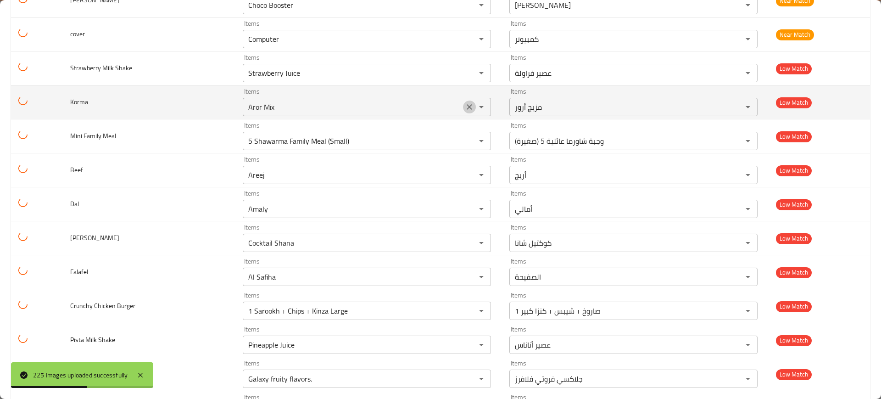
click at [465, 106] on icon "Clear" at bounding box center [469, 106] width 9 height 9
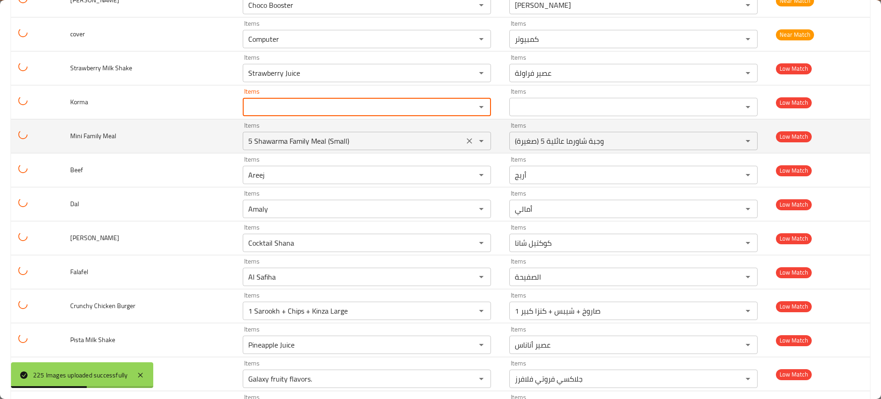
drag, startPoint x: 451, startPoint y: 140, endPoint x: 451, endPoint y: 174, distance: 33.5
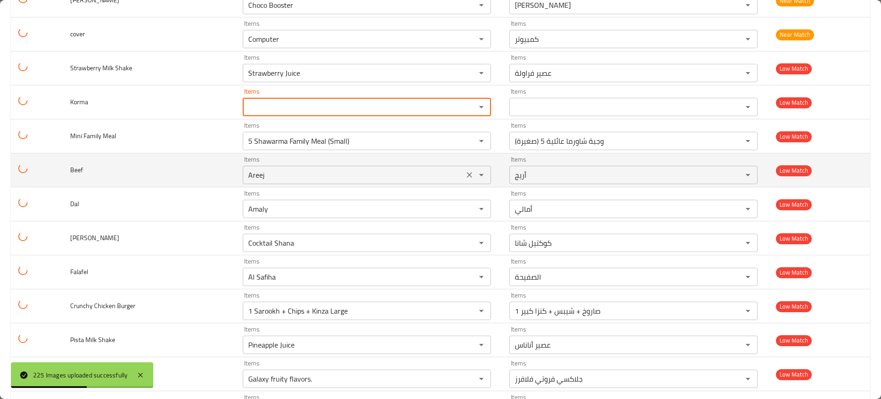
click at [465, 140] on icon "Clear" at bounding box center [469, 140] width 9 height 9
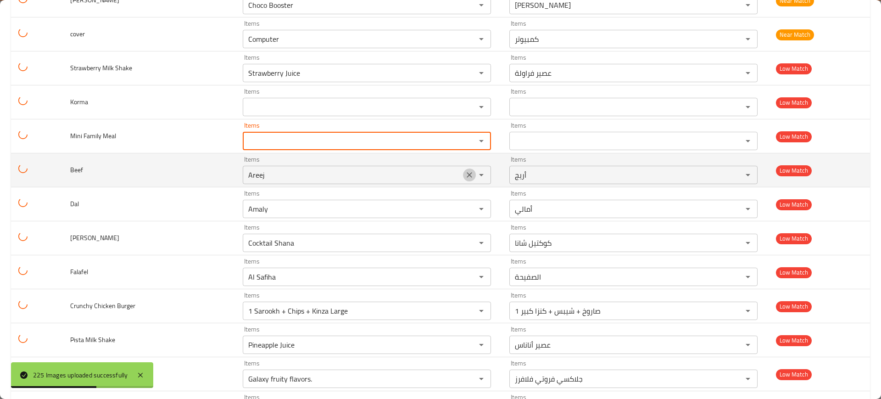
click at [465, 174] on icon "Clear" at bounding box center [469, 174] width 9 height 9
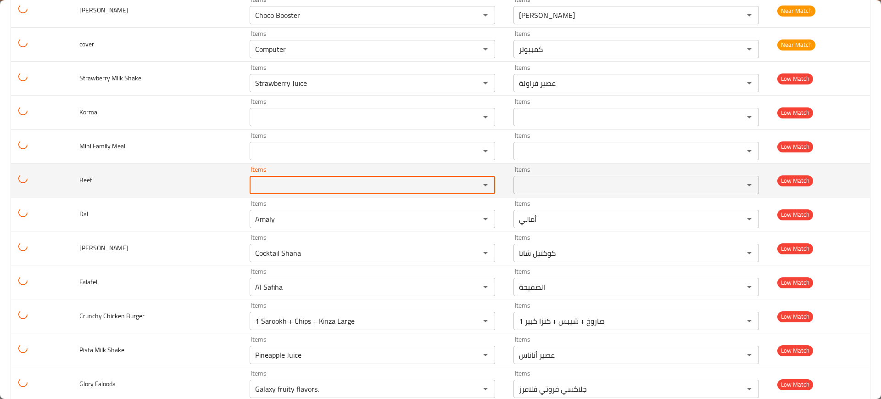
scroll to position [2119, 0]
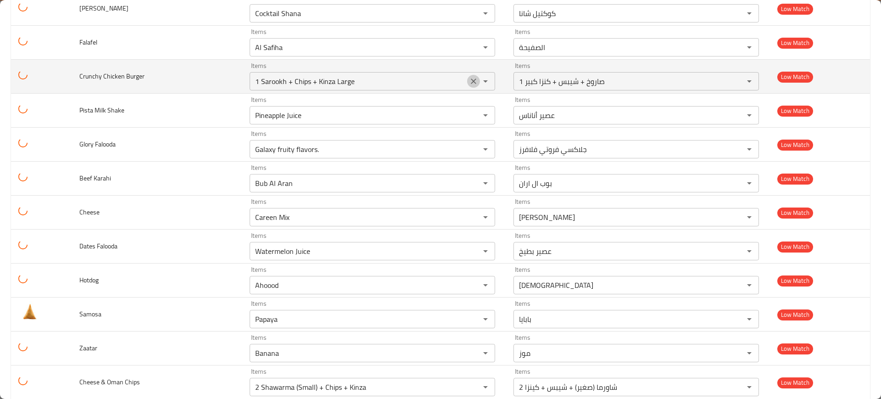
click at [469, 81] on icon "Clear" at bounding box center [473, 81] width 9 height 9
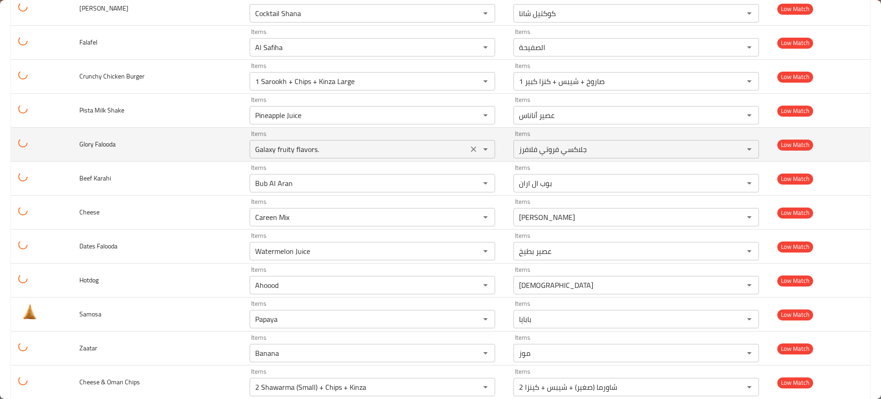
click at [469, 116] on icon "Clear" at bounding box center [473, 115] width 9 height 9
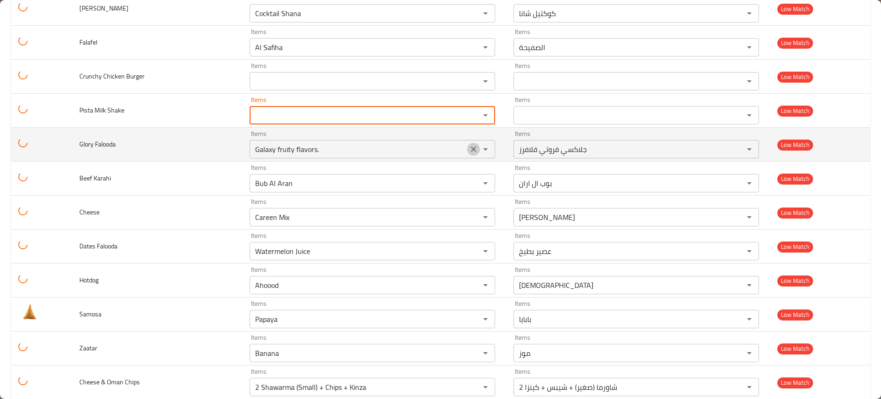
click at [469, 147] on icon "Clear" at bounding box center [473, 149] width 9 height 9
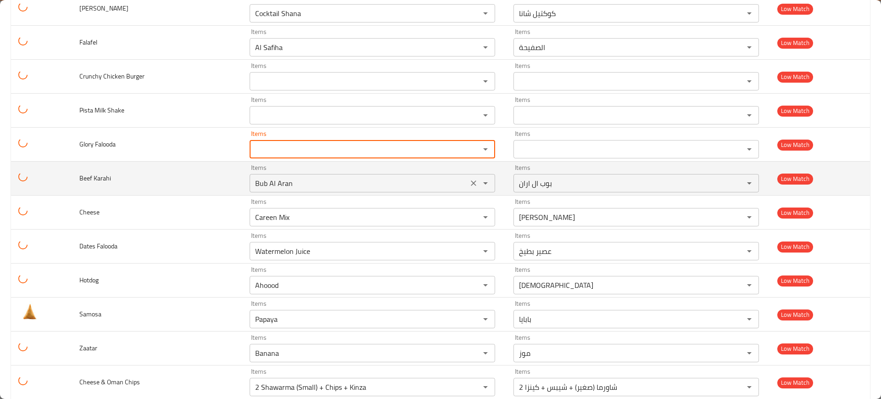
click at [469, 180] on icon "Clear" at bounding box center [473, 183] width 9 height 9
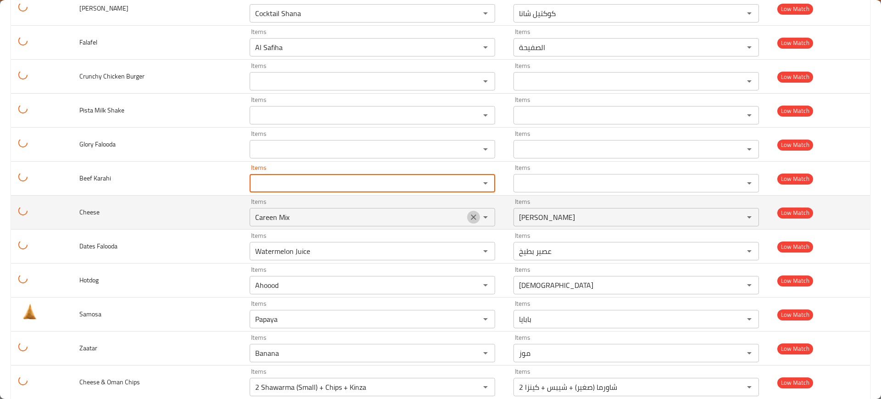
click at [471, 215] on icon "Clear" at bounding box center [474, 217] width 6 height 6
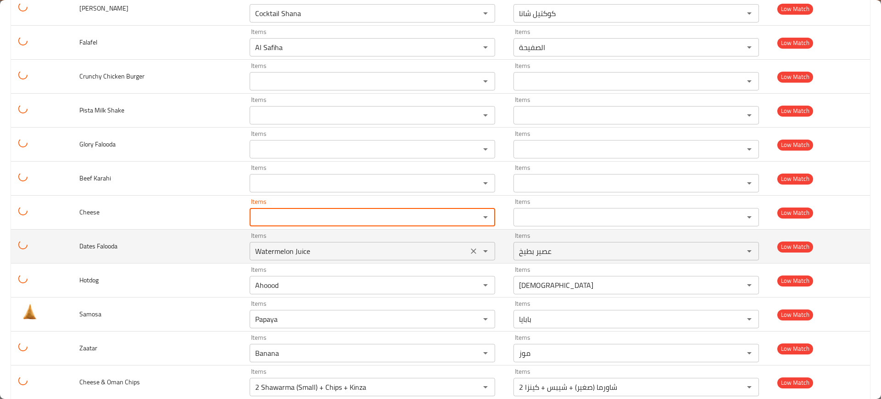
click at [471, 250] on icon "Clear" at bounding box center [474, 251] width 6 height 6
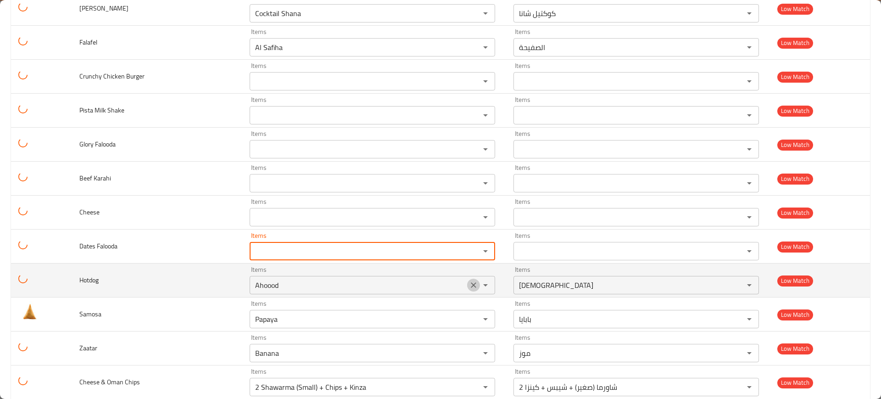
click at [469, 283] on icon "Clear" at bounding box center [473, 284] width 9 height 9
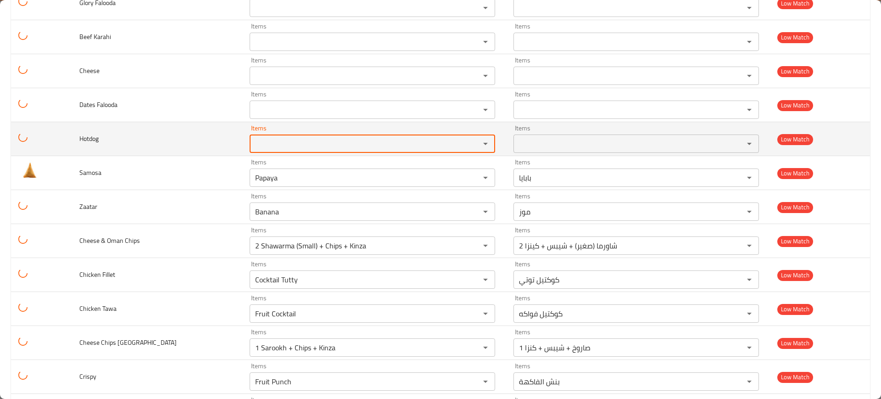
scroll to position [2263, 0]
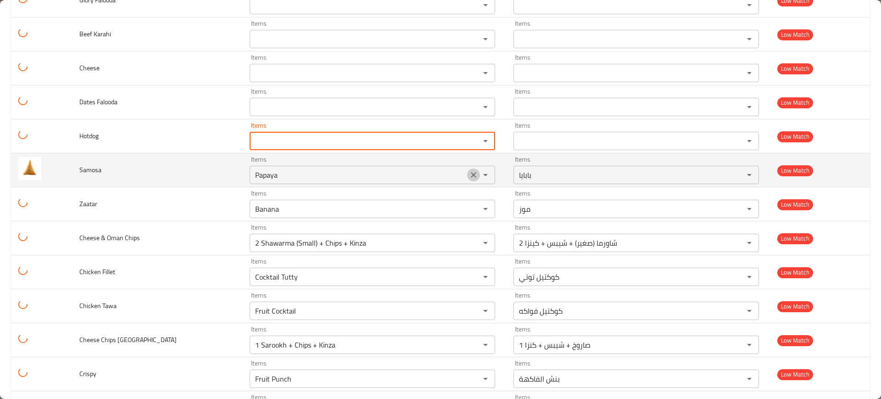
click at [469, 172] on icon "Clear" at bounding box center [473, 174] width 9 height 9
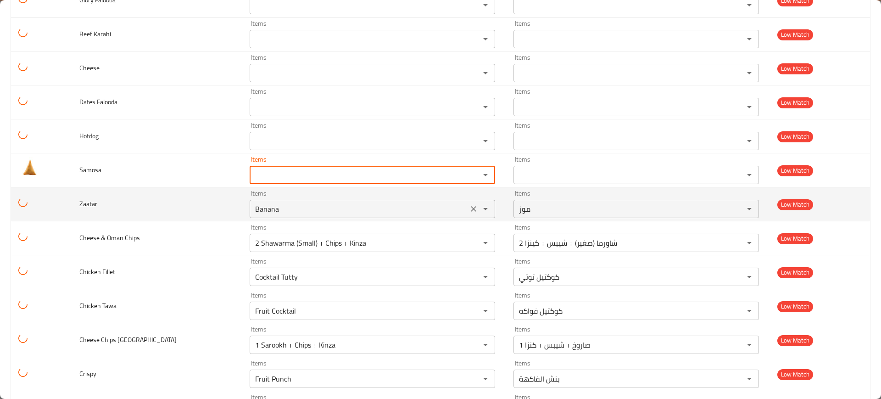
drag, startPoint x: 458, startPoint y: 210, endPoint x: 458, endPoint y: 256, distance: 45.9
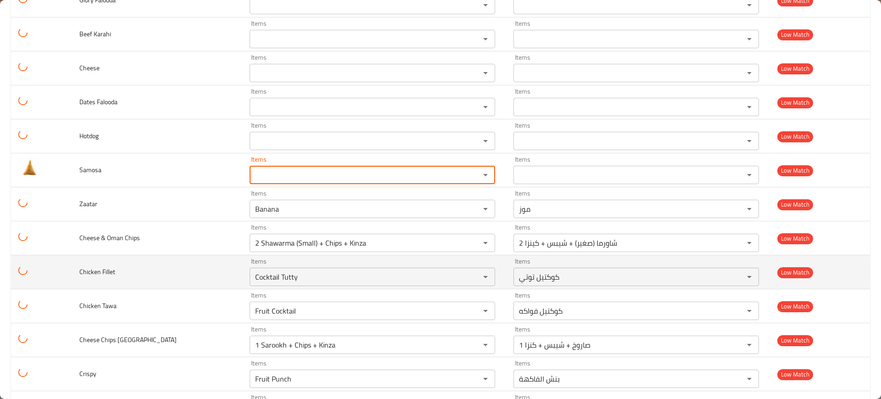
click at [469, 210] on icon "Clear" at bounding box center [473, 208] width 9 height 9
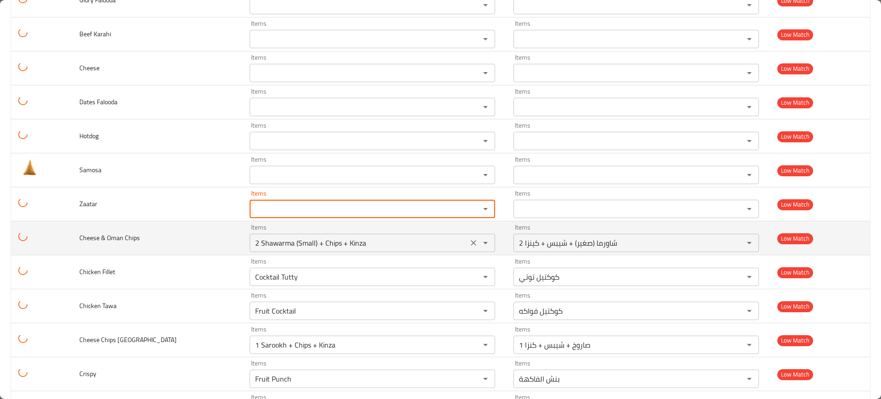
click at [469, 240] on icon "Clear" at bounding box center [473, 242] width 9 height 9
click at [467, 240] on div "enhanced table" at bounding box center [479, 242] width 24 height 13
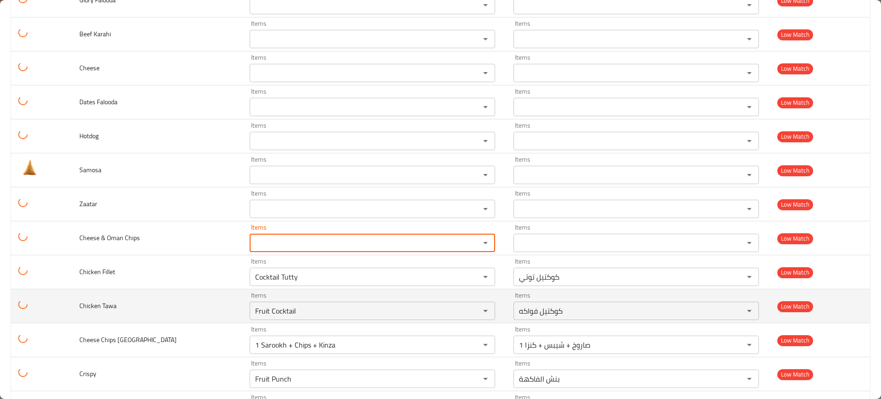
drag, startPoint x: 454, startPoint y: 271, endPoint x: 455, endPoint y: 289, distance: 18.4
click at [467, 271] on button "Clear" at bounding box center [473, 276] width 13 height 13
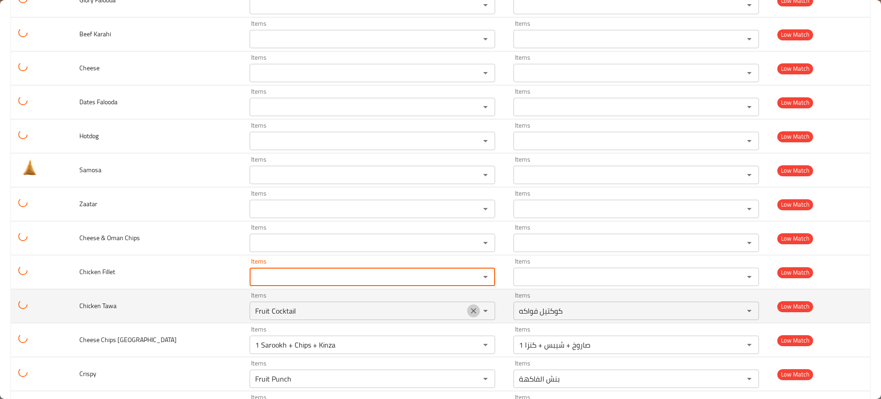
click at [469, 306] on icon "Clear" at bounding box center [473, 310] width 9 height 9
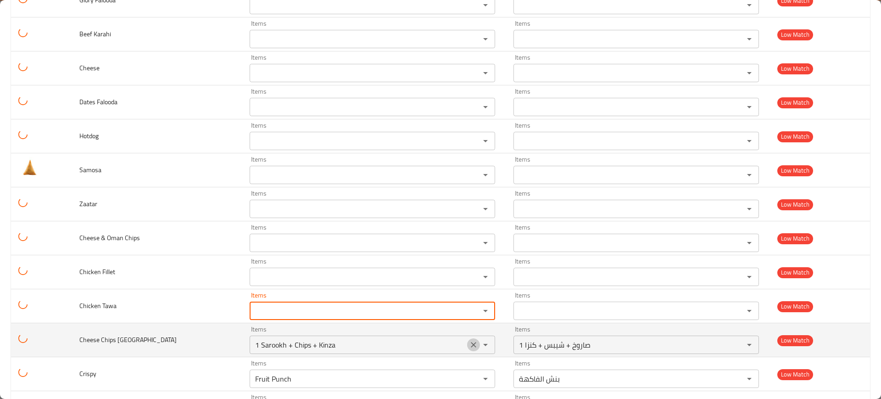
click at [469, 340] on icon "Clear" at bounding box center [473, 344] width 9 height 9
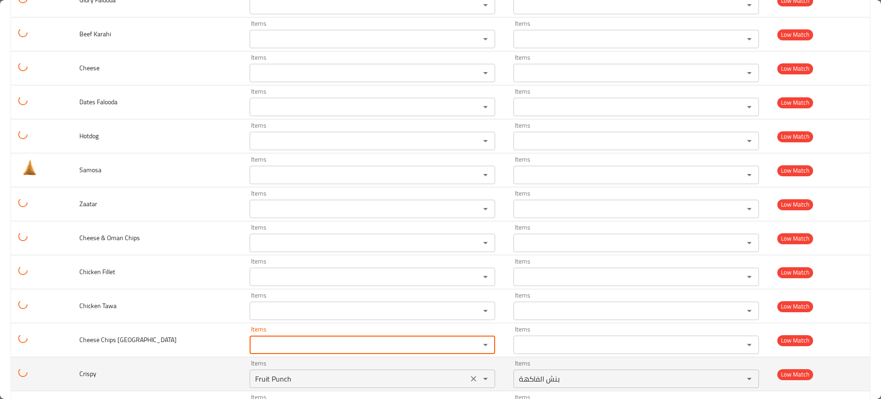
click at [469, 374] on icon "Clear" at bounding box center [473, 378] width 9 height 9
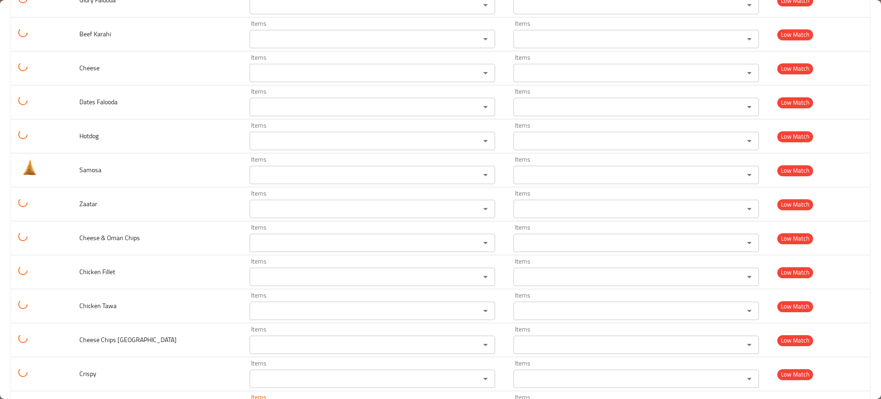
scroll to position [2439, 0]
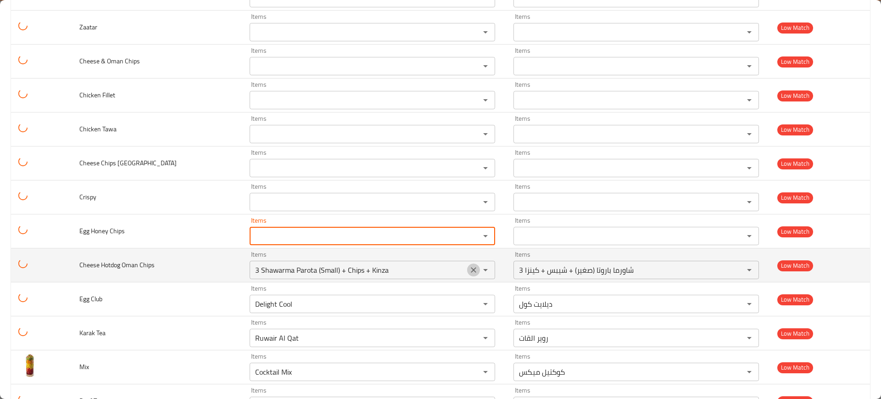
click at [471, 270] on icon "Clear" at bounding box center [474, 270] width 6 height 6
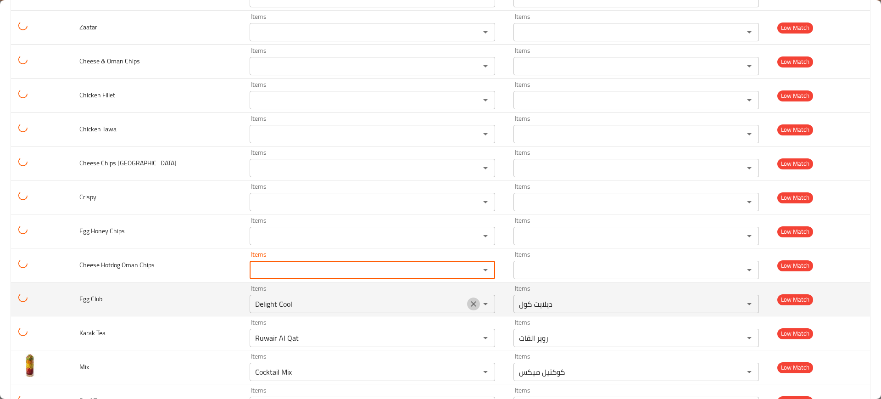
click at [471, 301] on icon "Clear" at bounding box center [474, 304] width 6 height 6
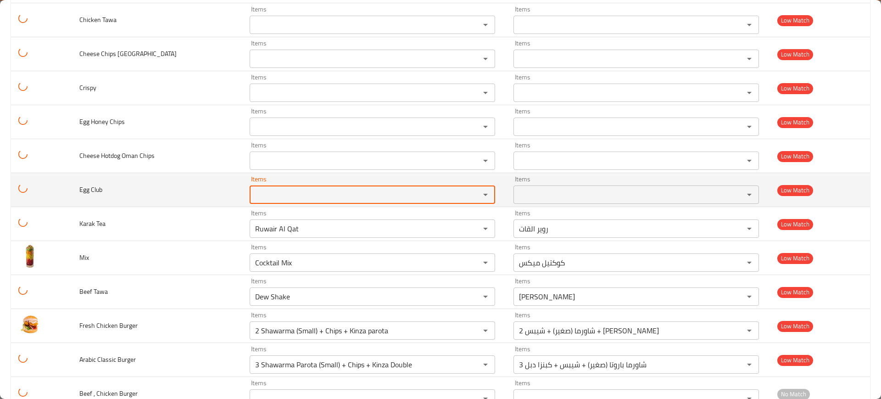
scroll to position [2549, 0]
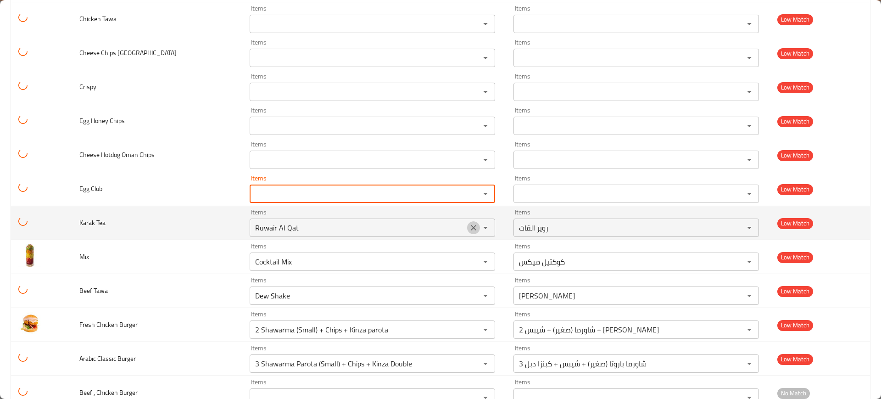
click at [469, 227] on icon "Clear" at bounding box center [473, 227] width 9 height 9
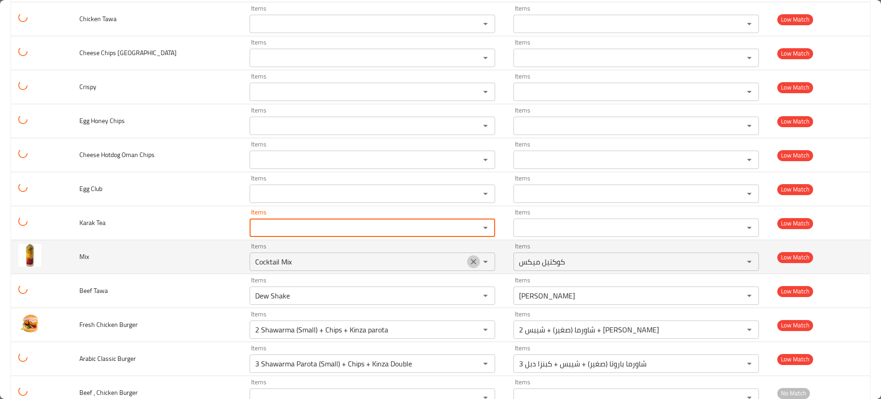
click at [469, 261] on icon "Clear" at bounding box center [473, 261] width 9 height 9
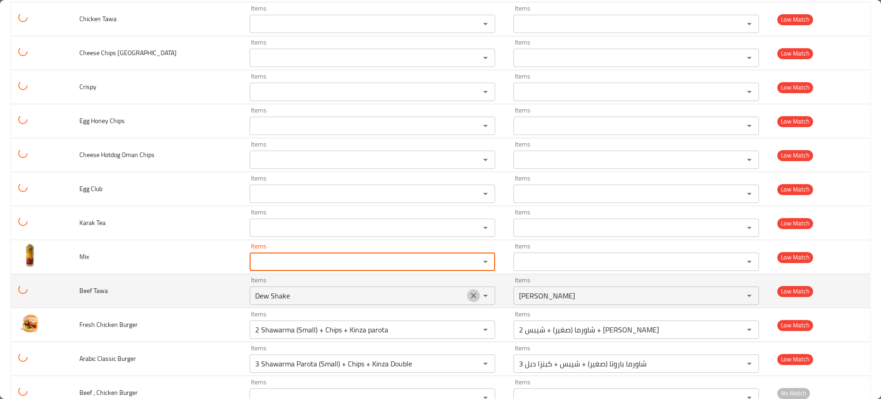
click at [467, 290] on button "Clear" at bounding box center [473, 295] width 13 height 13
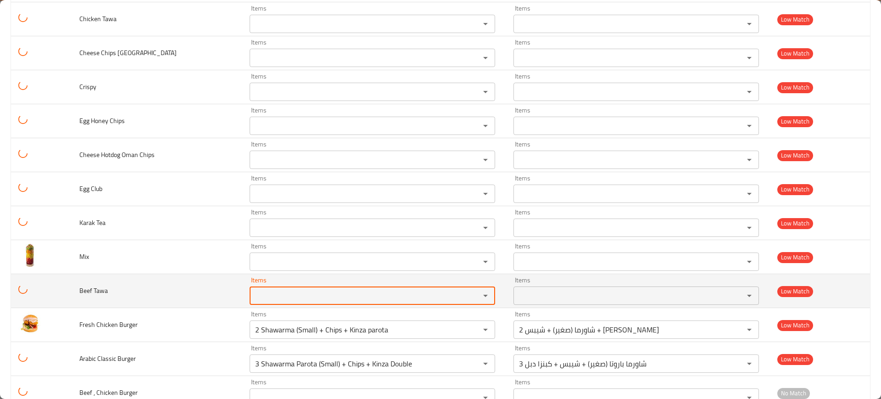
scroll to position [2709, 0]
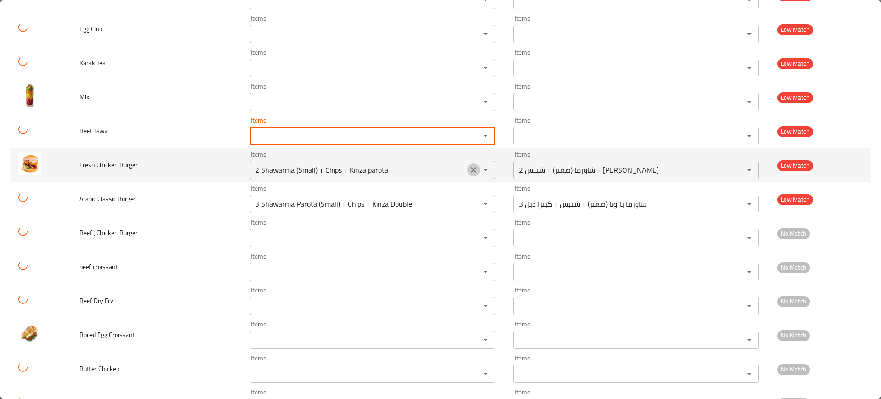
click at [471, 170] on icon "Clear" at bounding box center [474, 170] width 6 height 6
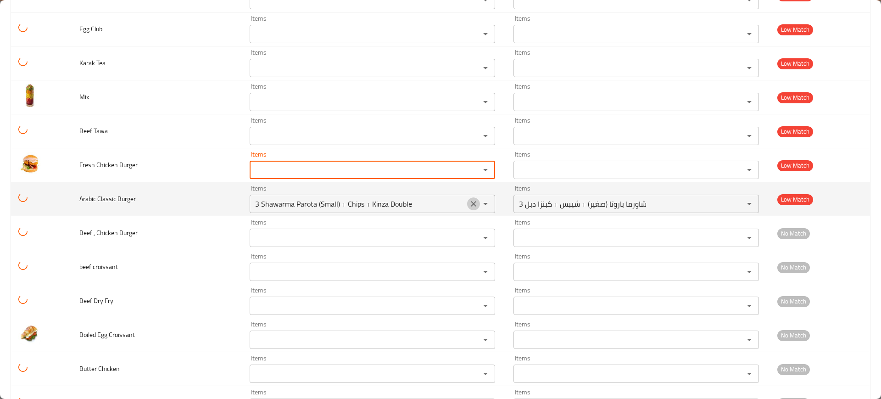
click at [469, 201] on icon "Clear" at bounding box center [473, 203] width 9 height 9
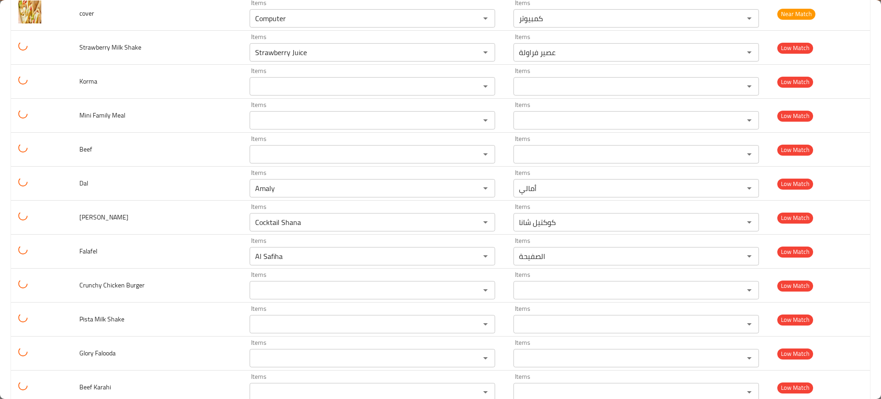
scroll to position [1905, 0]
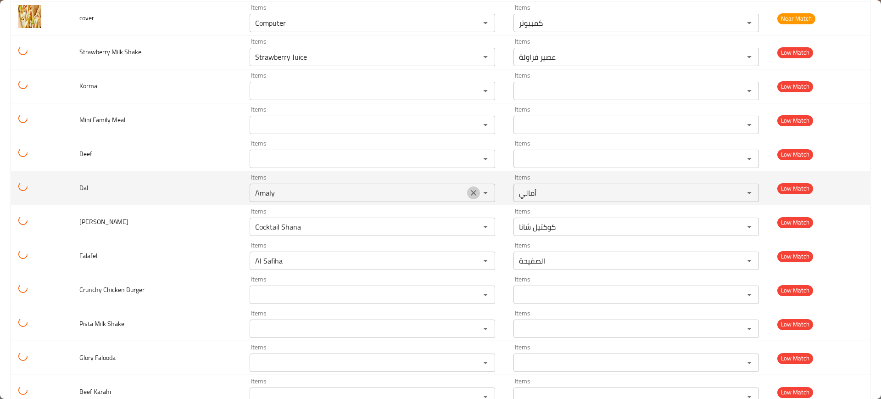
click at [469, 192] on icon "Clear" at bounding box center [473, 192] width 9 height 9
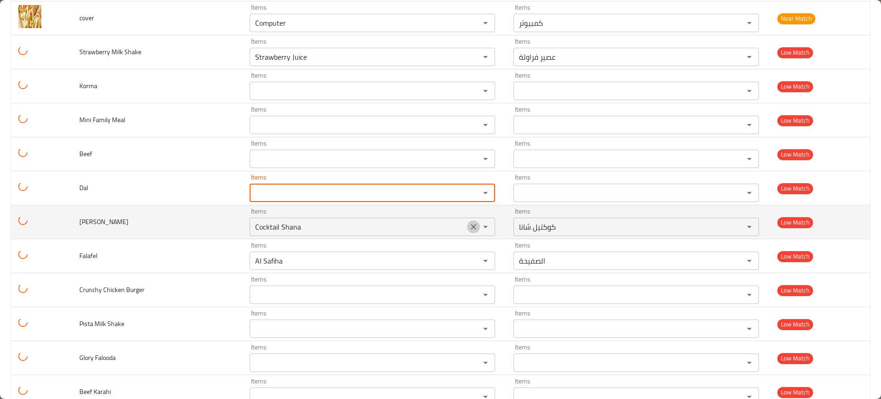
click at [469, 225] on icon "Clear" at bounding box center [473, 226] width 9 height 9
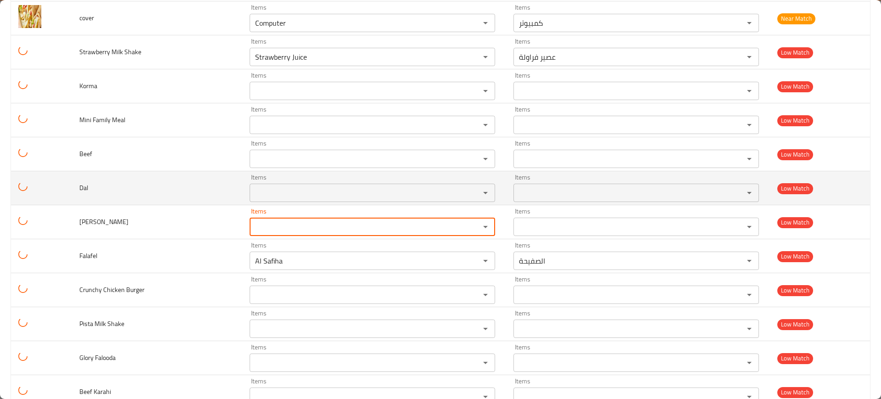
drag, startPoint x: 458, startPoint y: 260, endPoint x: 443, endPoint y: 174, distance: 87.1
click at [471, 260] on icon "Clear" at bounding box center [474, 261] width 6 height 6
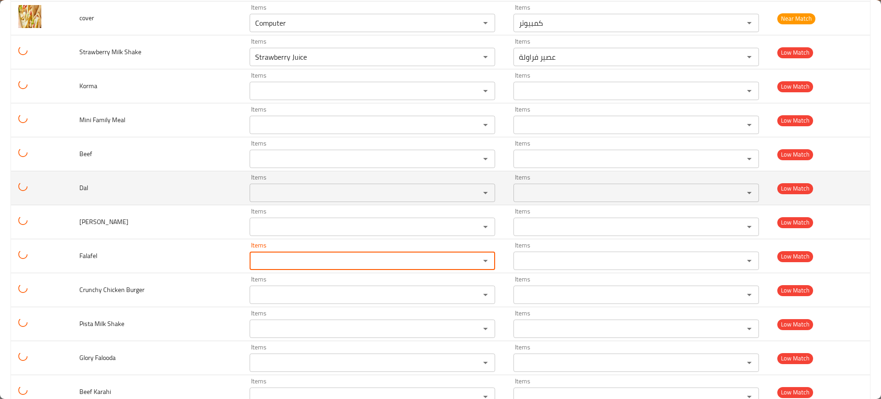
scroll to position [1843, 0]
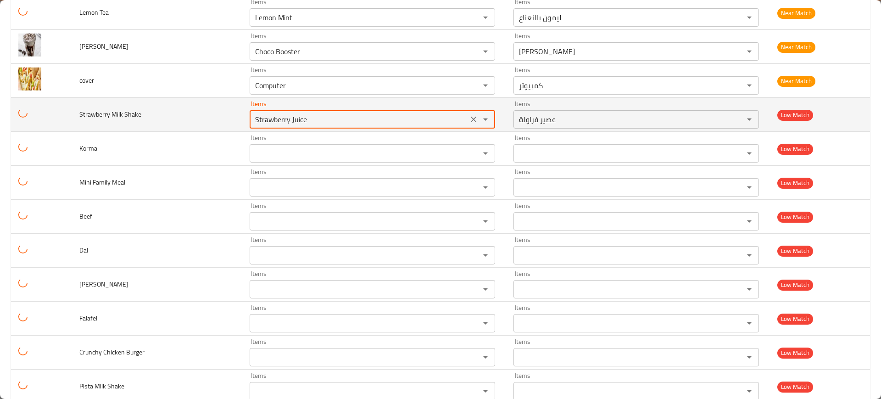
click at [242, 118] on td "Items Strawberry Juice Items" at bounding box center [374, 115] width 264 height 34
click at [262, 118] on Shake "Strawberry Juice" at bounding box center [358, 119] width 213 height 13
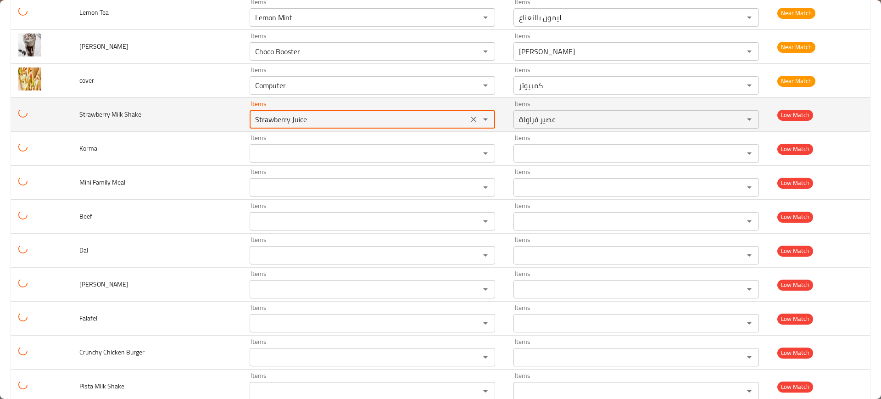
paste Shake "enhanced table"
type Shake "S"
click at [262, 119] on Shake "Items" at bounding box center [358, 119] width 213 height 13
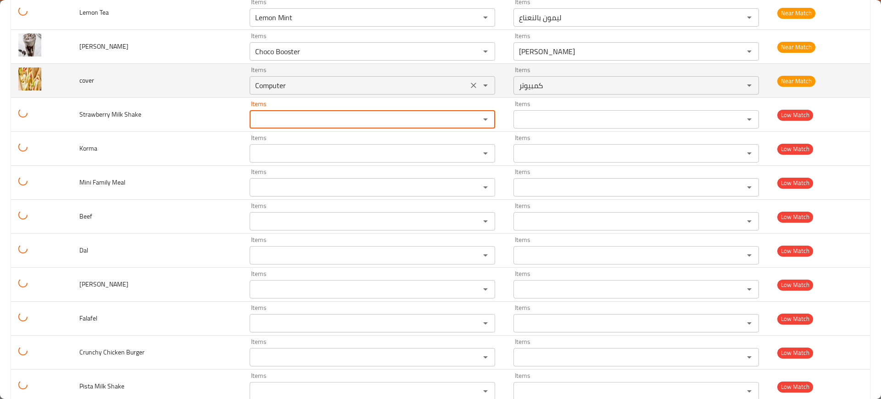
click at [467, 82] on button "Clear" at bounding box center [473, 85] width 13 height 13
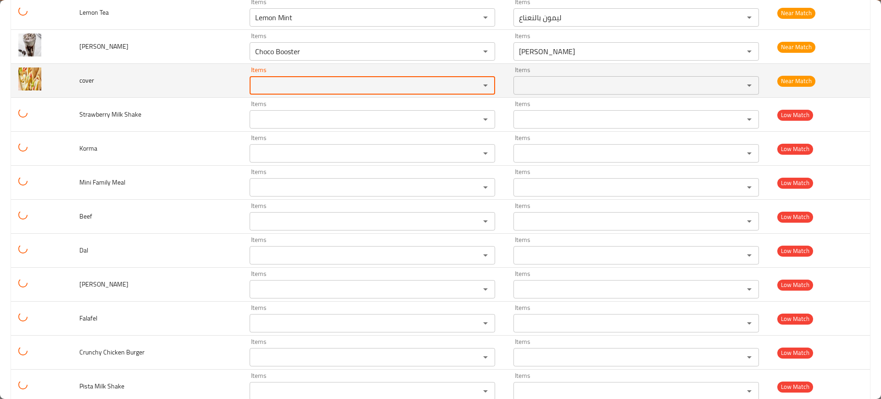
scroll to position [1758, 0]
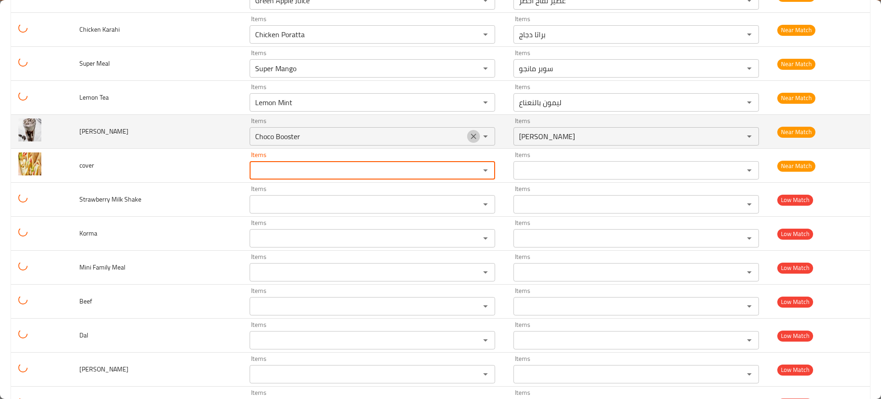
click at [471, 135] on icon "Clear" at bounding box center [474, 137] width 6 height 6
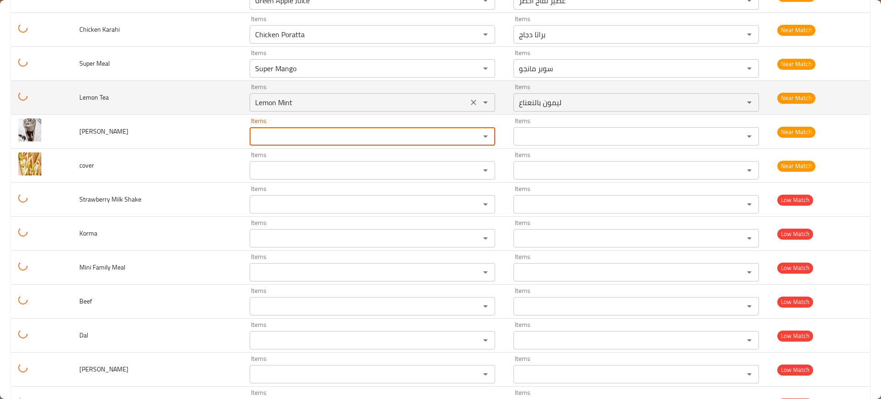
click at [296, 105] on Tea "Lemon Mint" at bounding box center [358, 102] width 213 height 13
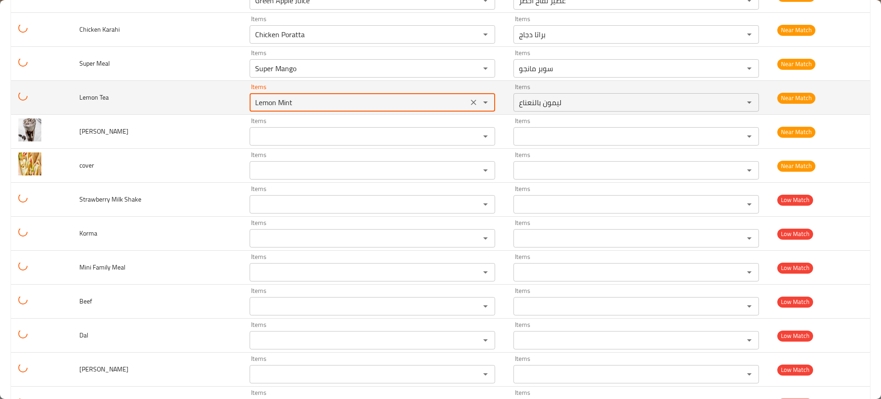
click at [296, 105] on Tea "Lemon Mint" at bounding box center [358, 102] width 213 height 13
click at [296, 105] on Tea "Lemon Mi" at bounding box center [358, 102] width 213 height 13
type Tea "L"
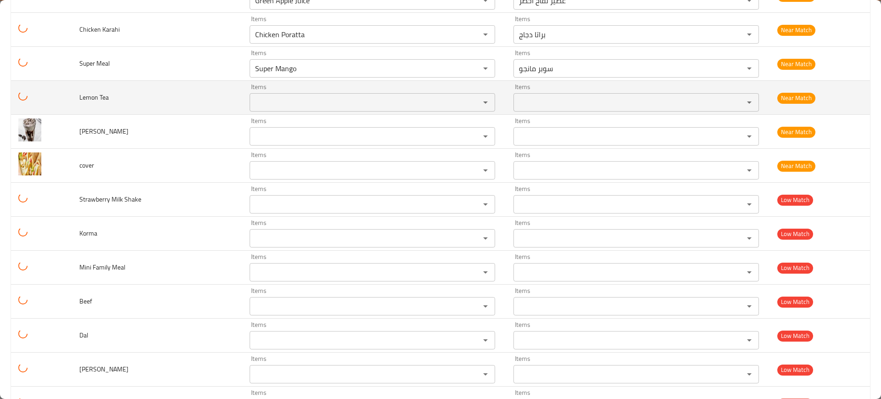
click at [129, 85] on td "Lemon Tea" at bounding box center [157, 98] width 170 height 34
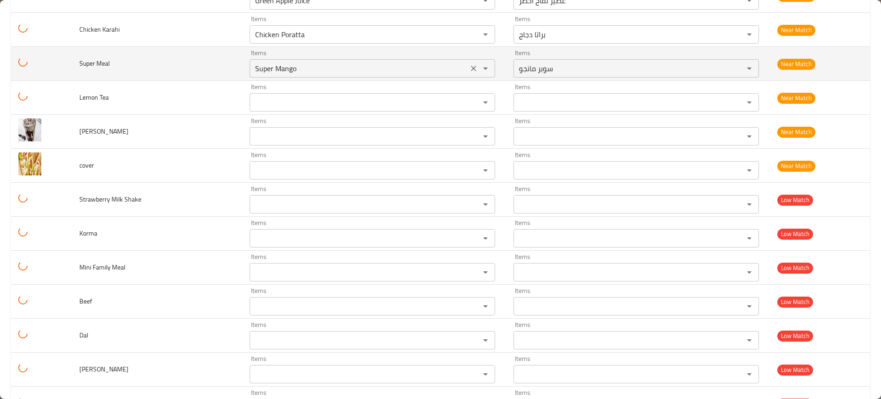
click at [258, 75] on Meal "Super Mango" at bounding box center [358, 68] width 213 height 13
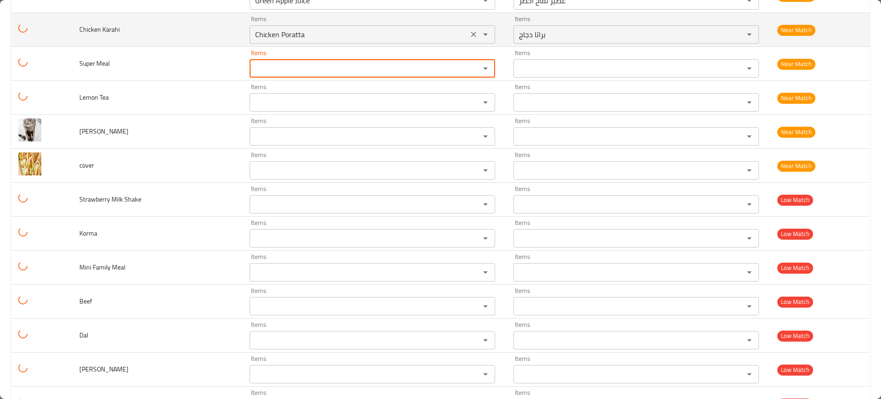
click at [338, 41] on Karahi "Chicken Poratta" at bounding box center [358, 34] width 213 height 13
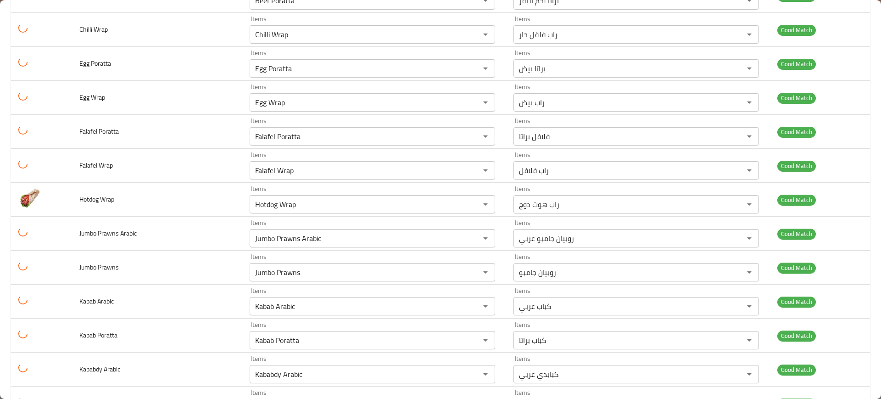
scroll to position [0, 0]
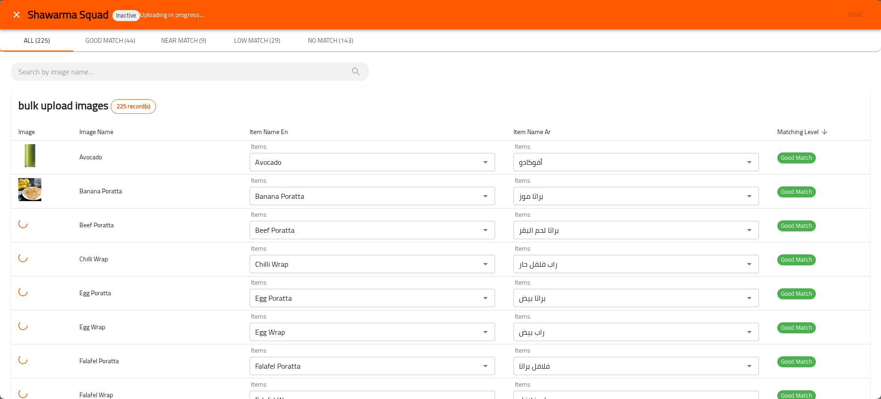
click at [636, 91] on div "bulk upload images 225 record(s)" at bounding box center [440, 105] width 859 height 35
click at [518, 115] on div "bulk upload images 225 record(s)" at bounding box center [440, 105] width 859 height 35
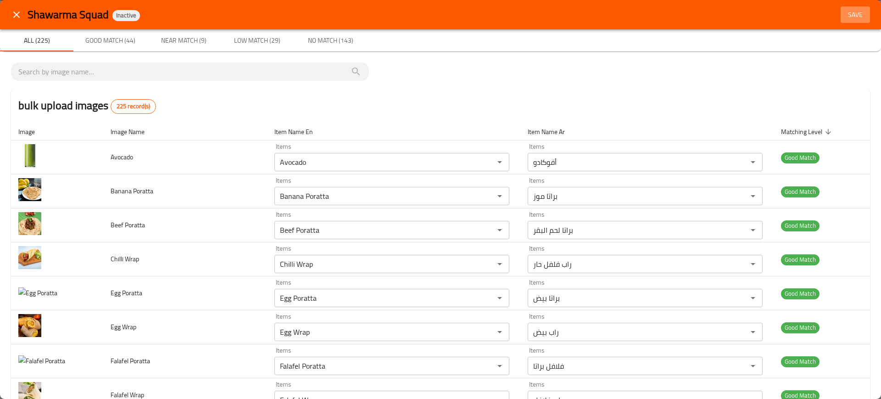
click at [844, 13] on span "Save" at bounding box center [855, 14] width 22 height 11
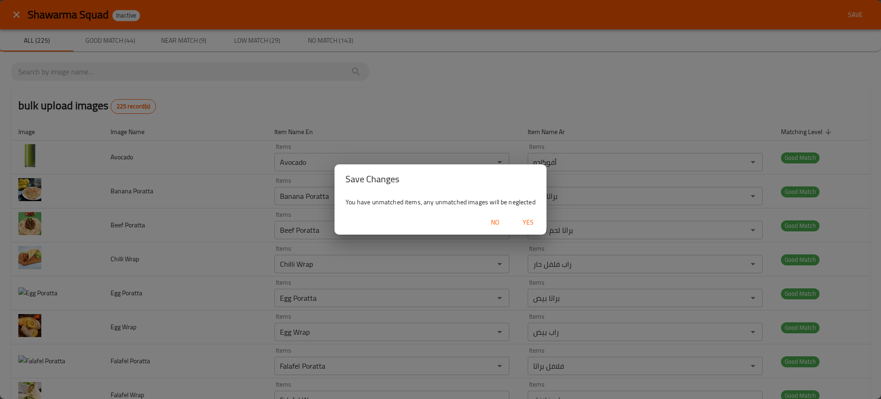
click at [531, 222] on span "Yes" at bounding box center [528, 222] width 22 height 11
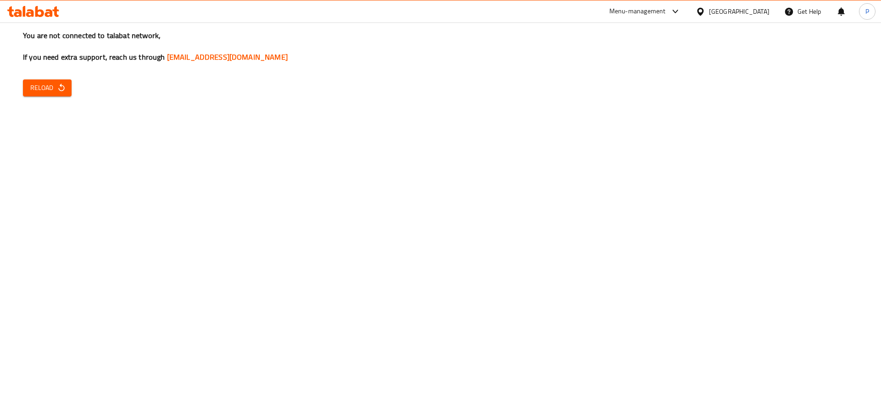
click at [26, 83] on button "Reload" at bounding box center [47, 87] width 49 height 17
click at [73, 91] on div "You are not connected to talabat network, If you need extra support, reach us t…" at bounding box center [440, 199] width 881 height 399
click at [66, 90] on button "Reload" at bounding box center [47, 87] width 49 height 17
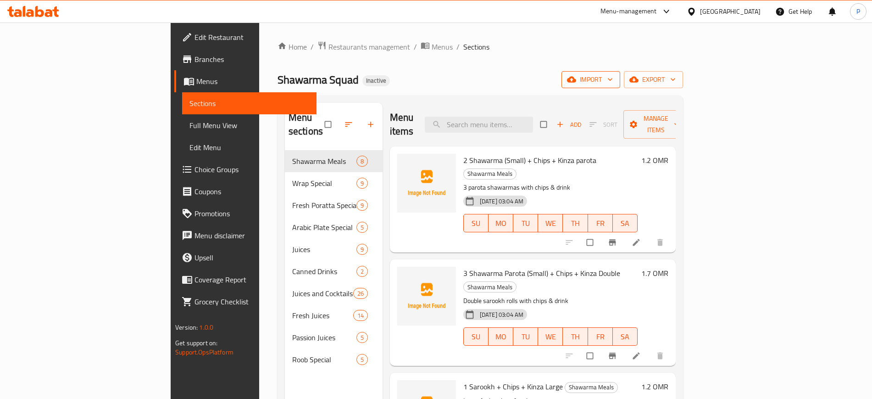
click at [613, 78] on span "import" at bounding box center [591, 79] width 44 height 11
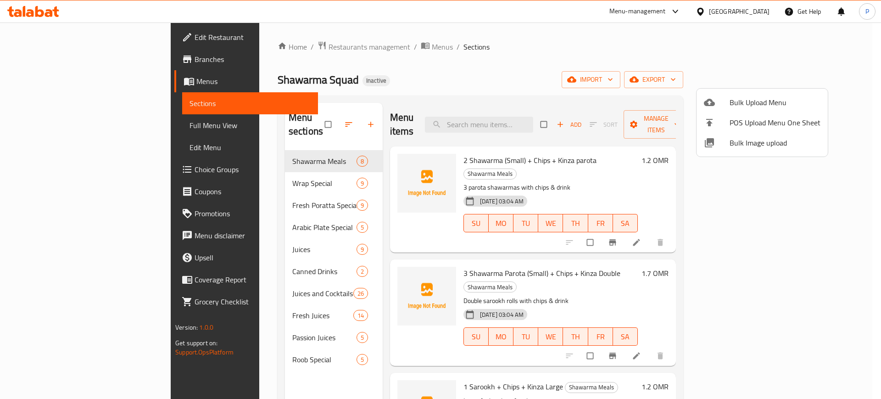
click at [738, 144] on span "Bulk Image upload" at bounding box center [775, 142] width 91 height 11
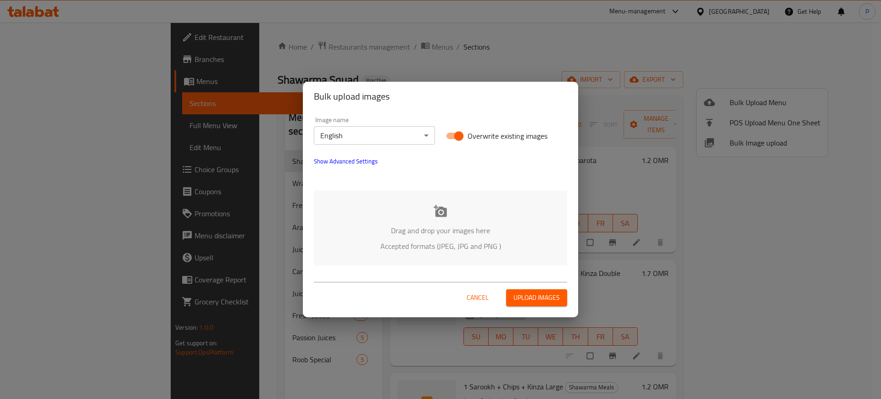
click at [473, 230] on p "Drag and drop your images here" at bounding box center [441, 230] width 226 height 11
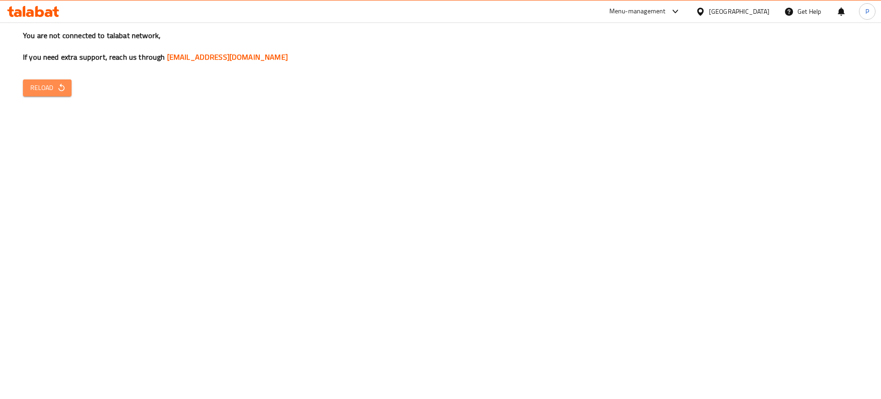
click at [63, 81] on button "Reload" at bounding box center [47, 87] width 49 height 17
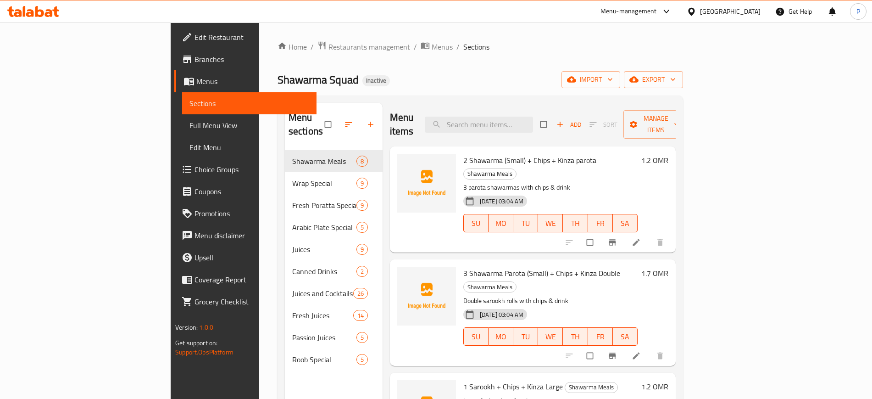
click at [700, 9] on div at bounding box center [693, 11] width 13 height 10
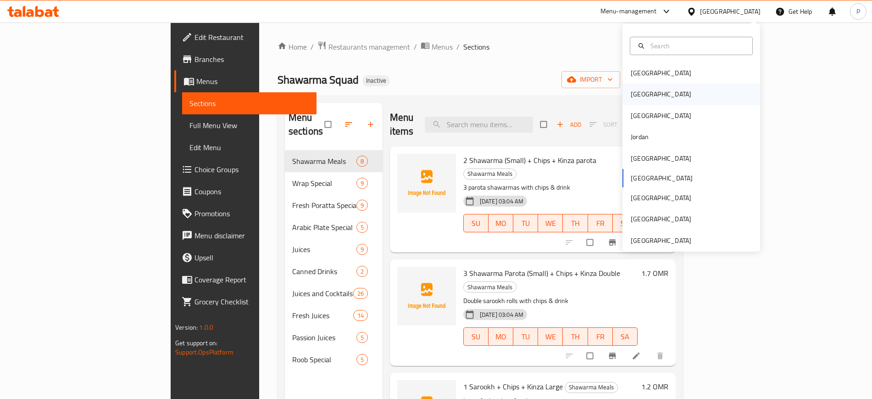
click at [642, 92] on div "[GEOGRAPHIC_DATA]" at bounding box center [661, 94] width 75 height 21
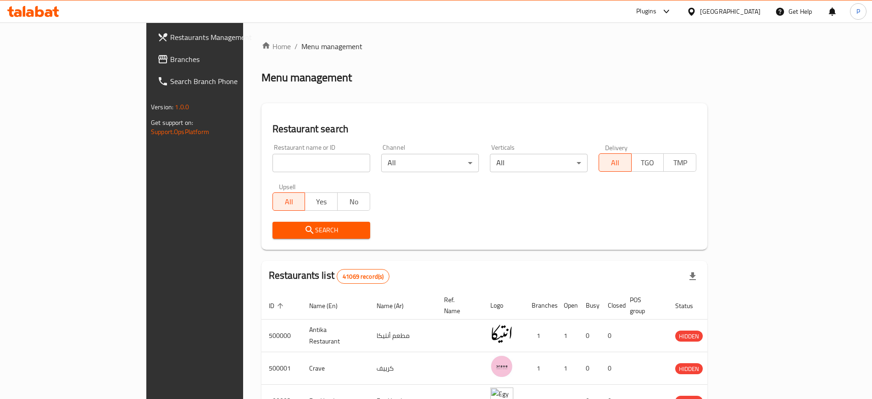
click at [273, 162] on input "search" at bounding box center [322, 163] width 98 height 18
paste input "Asayel"
type input "Asayel"
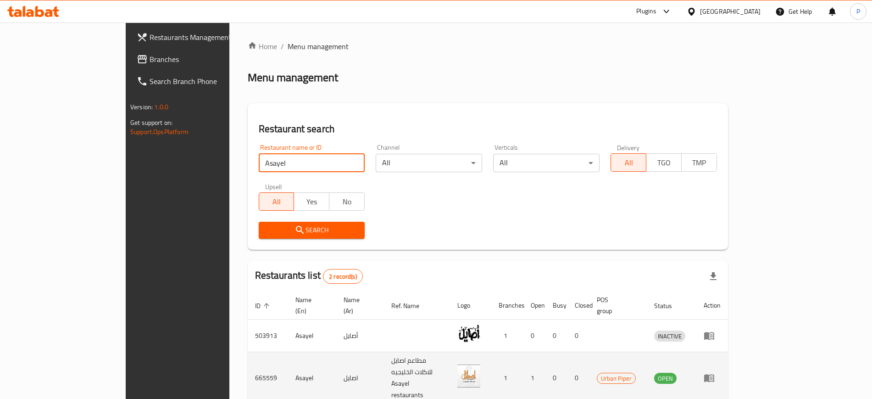
click at [715, 372] on icon "enhanced table" at bounding box center [709, 377] width 11 height 11
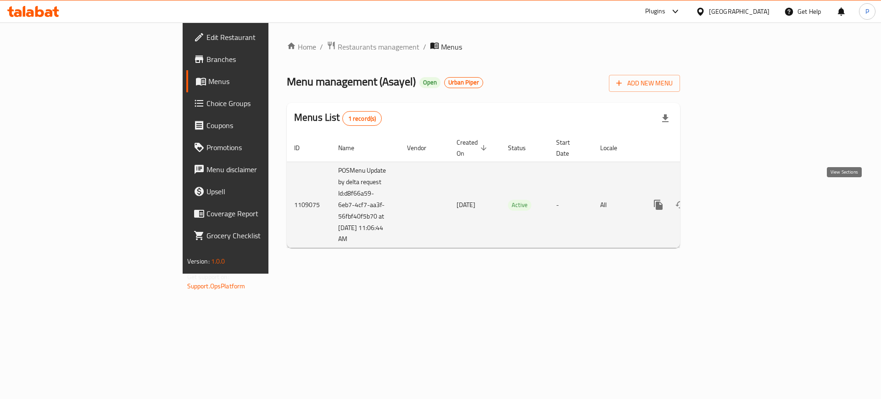
click at [730, 199] on icon "enhanced table" at bounding box center [724, 204] width 11 height 11
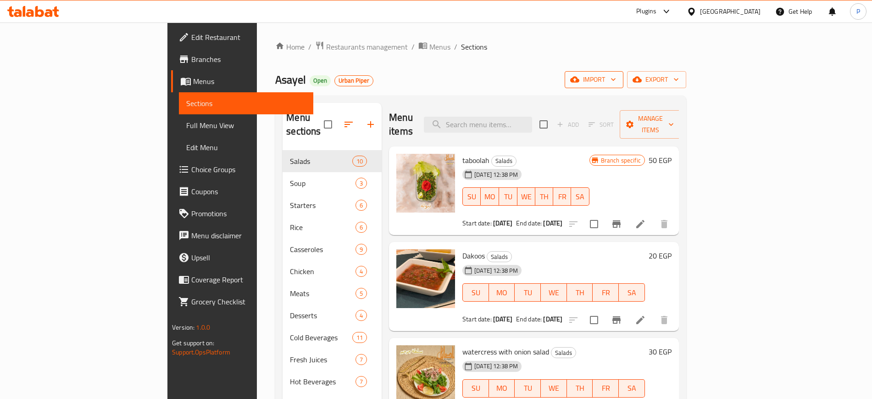
click at [624, 78] on button "import" at bounding box center [594, 79] width 59 height 17
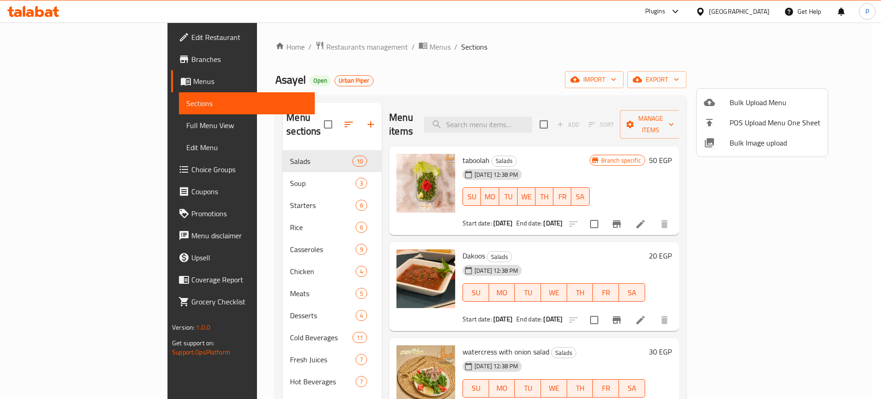
click at [749, 144] on span "Bulk Image upload" at bounding box center [775, 142] width 91 height 11
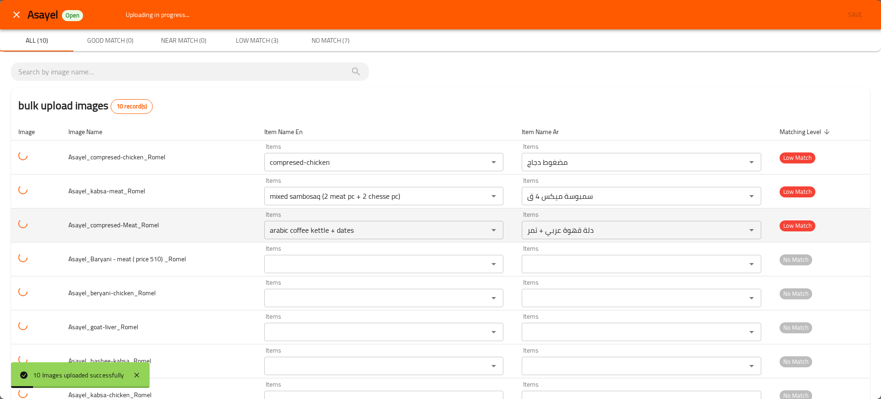
scroll to position [57, 0]
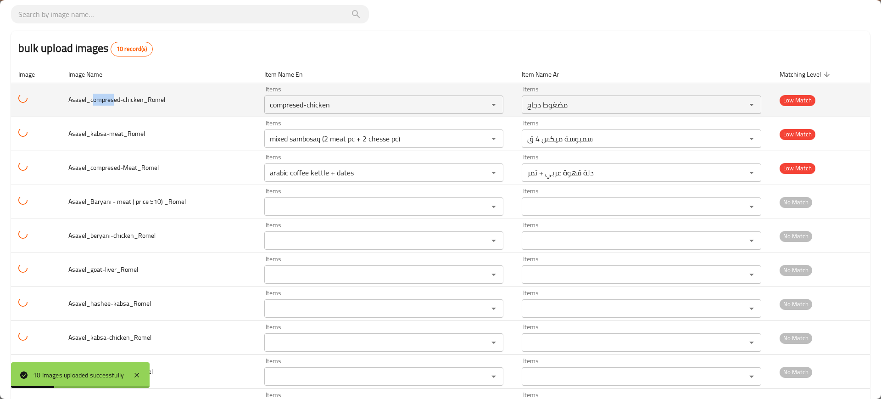
drag, startPoint x: 115, startPoint y: 96, endPoint x: 93, endPoint y: 101, distance: 22.4
click at [93, 101] on span "Asayel_compresed-chicken_Romel" at bounding box center [116, 100] width 97 height 12
copy span "ompres"
click at [315, 103] on input "compresed-chicken" at bounding box center [370, 104] width 207 height 13
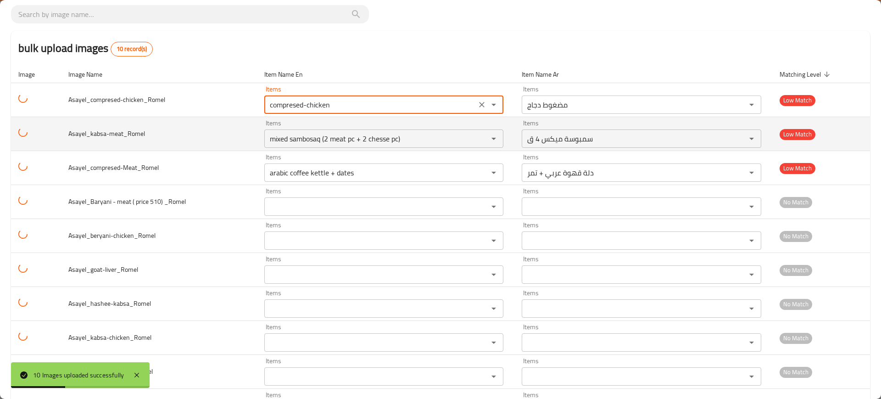
click at [149, 137] on td "Asayel_kabsa-meat_Romel" at bounding box center [159, 134] width 196 height 34
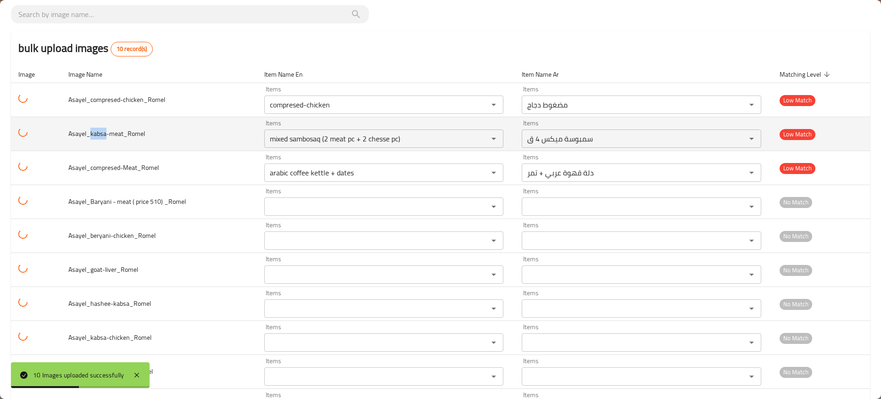
drag, startPoint x: 105, startPoint y: 133, endPoint x: 91, endPoint y: 134, distance: 13.3
click at [91, 134] on span "Asayel_kabsa-meat_Romel" at bounding box center [106, 134] width 77 height 12
copy span "kabsa"
click at [351, 142] on input "mixed sambosaq (2 meat pc + 2 chesse pc)" at bounding box center [370, 138] width 207 height 13
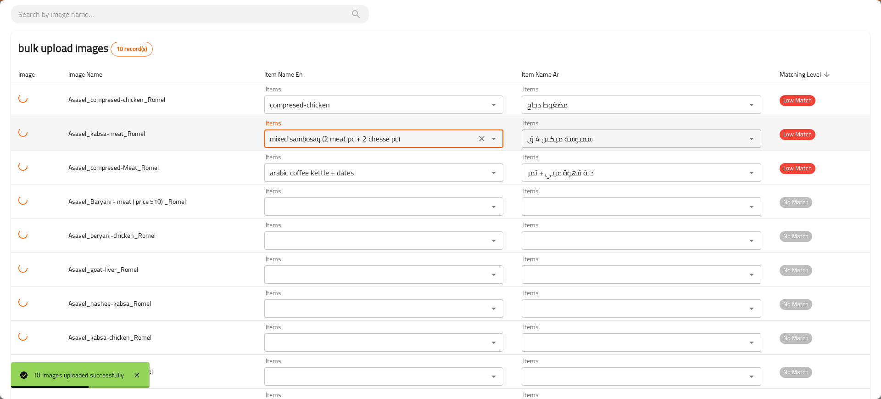
paste input "kabsa"
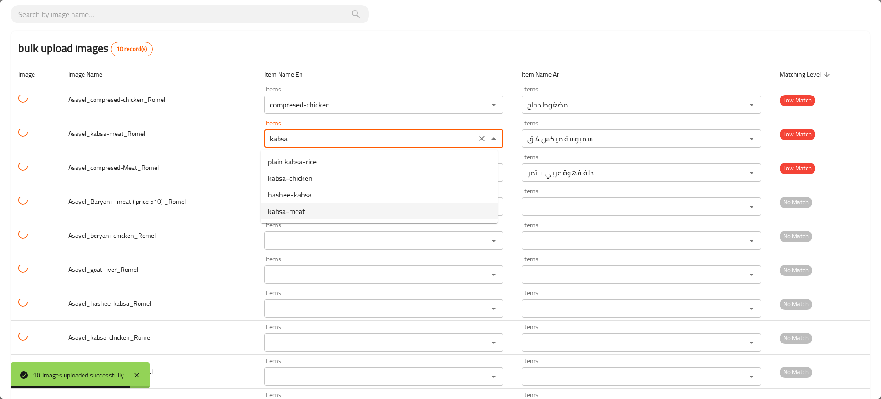
click at [314, 212] on li "kabsa-meat" at bounding box center [379, 211] width 237 height 17
type input "kabsa-meat"
type input "كبسة لحم"
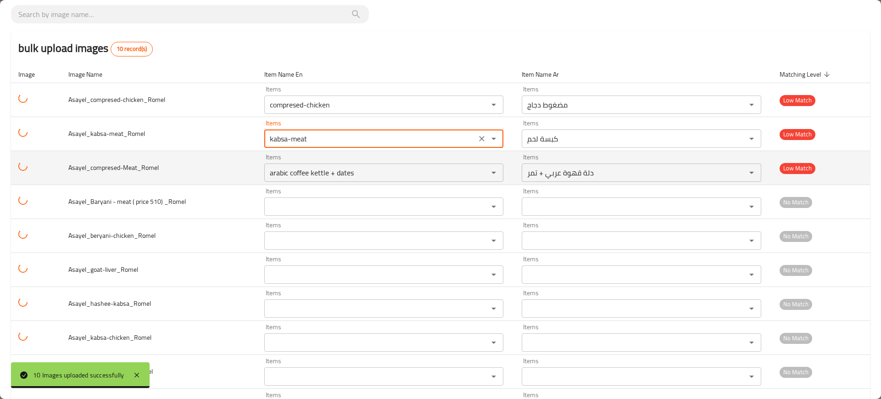
type input "kabsa-meat"
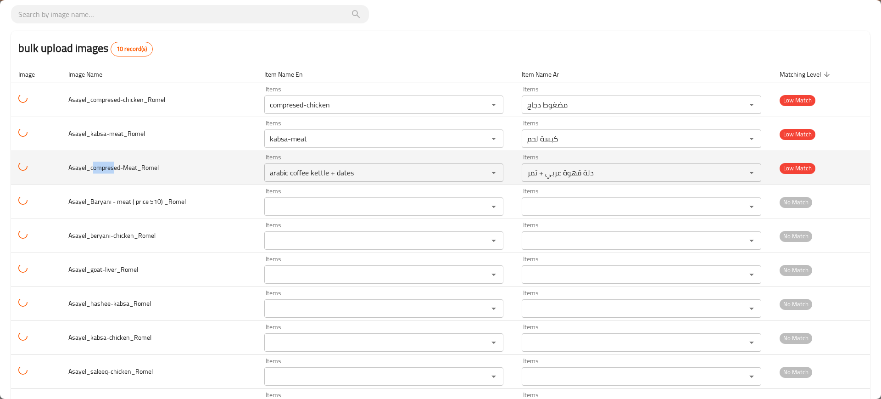
drag, startPoint x: 115, startPoint y: 168, endPoint x: 95, endPoint y: 173, distance: 20.8
click at [95, 173] on td "Asayel_compresed-Meat_Romel" at bounding box center [159, 168] width 196 height 34
copy span "ompres"
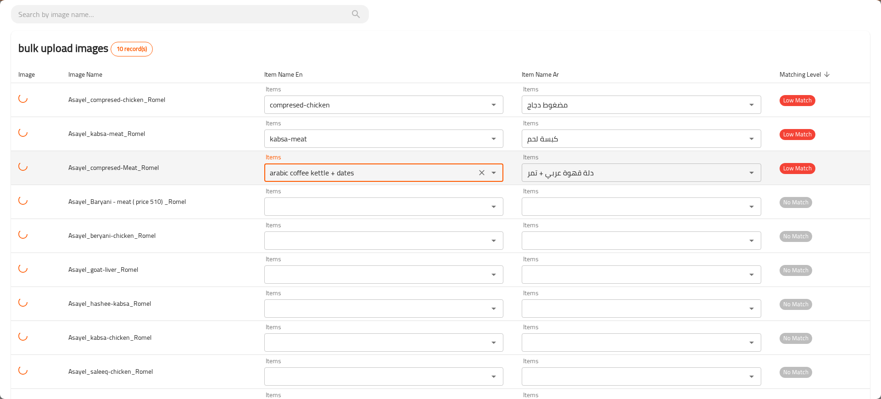
click at [330, 177] on input "arabic coffee kettle + dates" at bounding box center [370, 172] width 207 height 13
paste input "ompr"
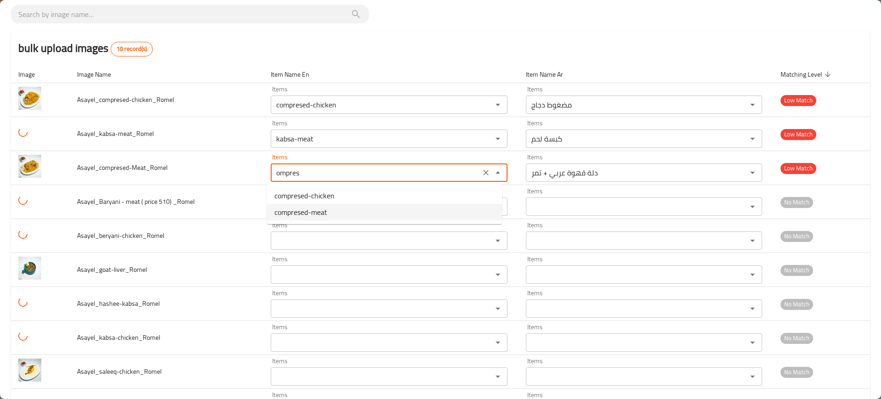
click at [323, 212] on span "compresed-meat" at bounding box center [300, 212] width 53 height 11
type input "compresed-meat"
type input "مضغوط لحم"
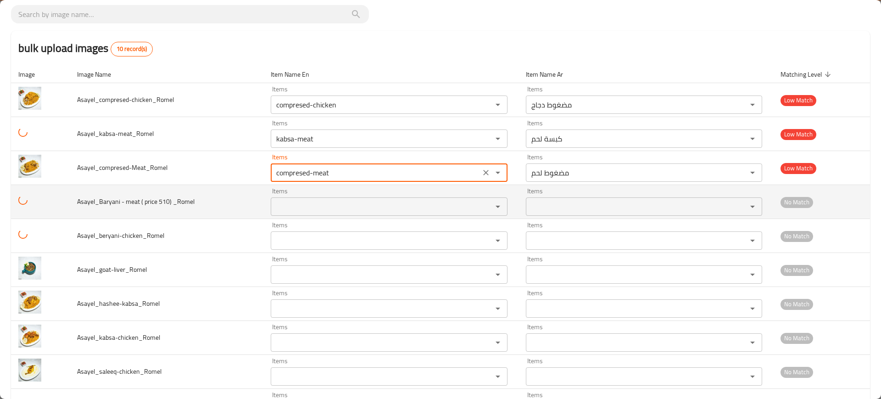
type input "compresed-meat"
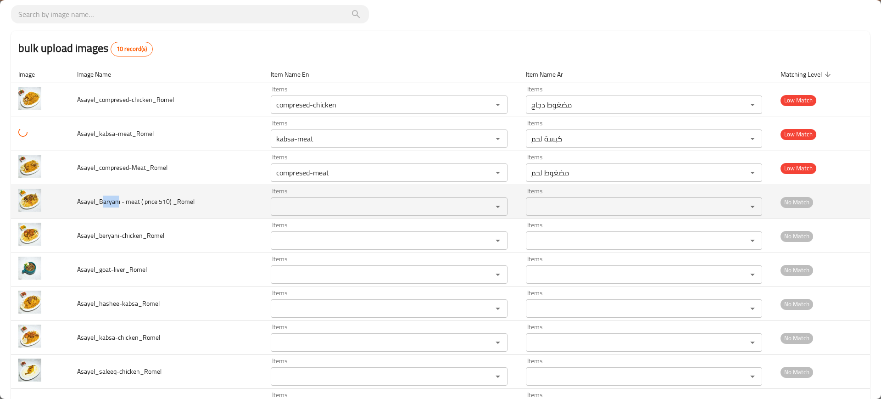
drag, startPoint x: 117, startPoint y: 203, endPoint x: 108, endPoint y: 203, distance: 8.7
click at [102, 203] on span "Asayel_Baryani - meat ( price 510) _Romel" at bounding box center [135, 202] width 117 height 12
copy span "aryan"
click at [324, 212] on _Romel "Items" at bounding box center [376, 206] width 204 height 13
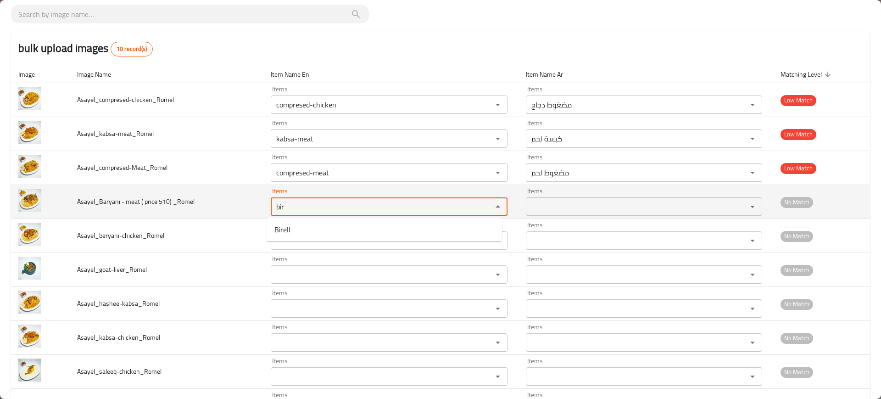
type _Romel "bir"
click at [149, 203] on span "Asayel_Baryani - meat ( price 510) _Romel" at bounding box center [135, 202] width 117 height 12
drag, startPoint x: 127, startPoint y: 204, endPoint x: 138, endPoint y: 202, distance: 10.7
click at [138, 202] on span "Asayel_Baryani - meat ( price 510) _Romel" at bounding box center [135, 202] width 117 height 12
copy span "mea"
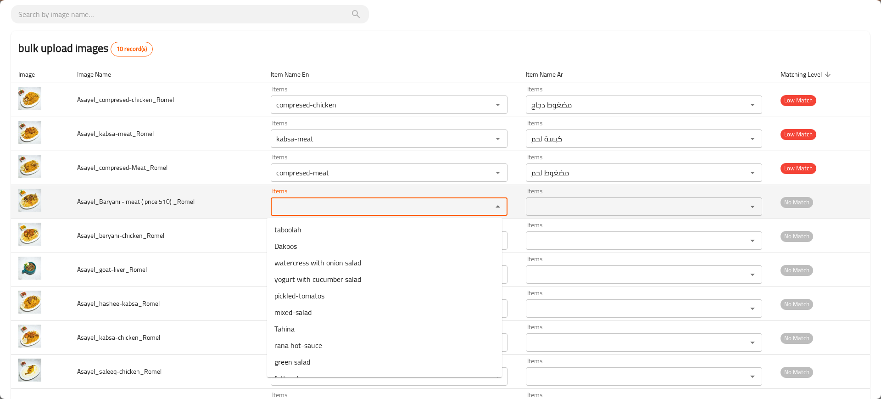
click at [330, 206] on _Romel "Items" at bounding box center [376, 206] width 204 height 13
paste _Romel "mea"
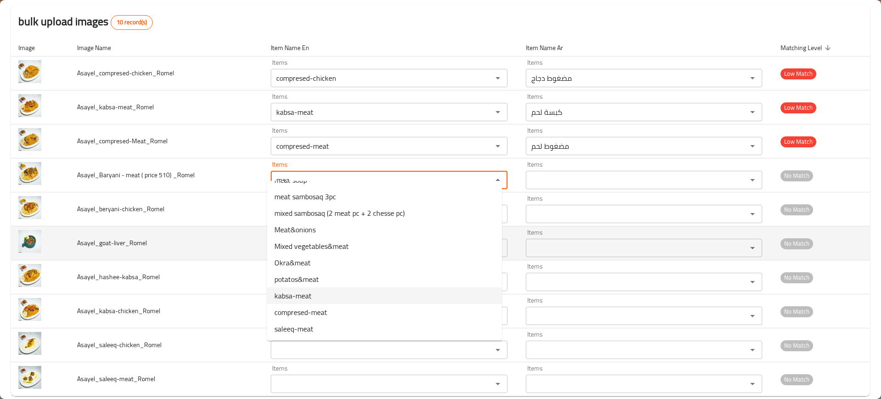
scroll to position [100, 0]
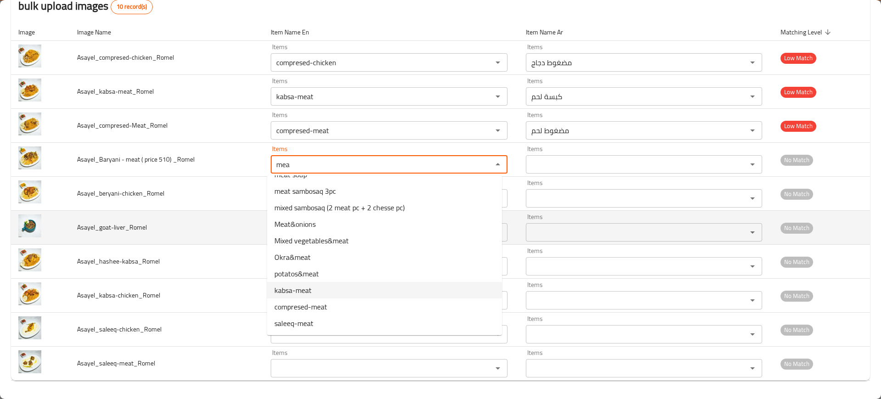
type _Romel "mea"
click at [163, 280] on td "Asayel_kabsa-chicken_Romel" at bounding box center [167, 296] width 194 height 34
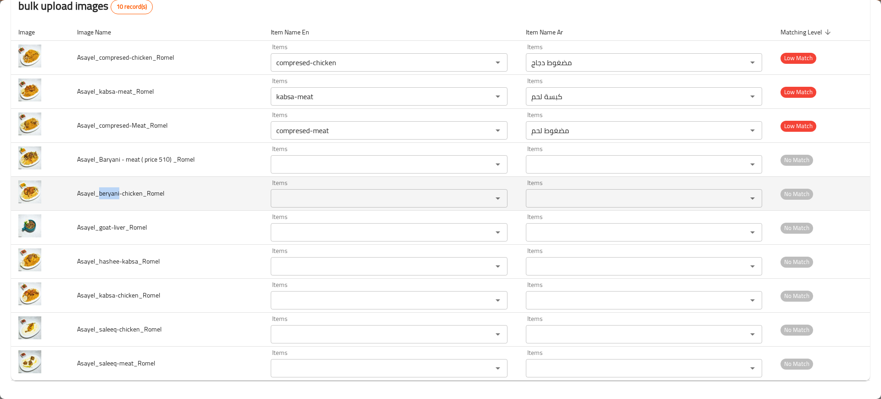
drag, startPoint x: 112, startPoint y: 195, endPoint x: 100, endPoint y: 198, distance: 12.0
click at [100, 198] on span "Asayel_beryani-chicken_Romel" at bounding box center [120, 193] width 87 height 12
click at [124, 200] on td "Asayel_beryani-chicken_Romel" at bounding box center [167, 194] width 194 height 34
drag, startPoint x: 118, startPoint y: 193, endPoint x: 129, endPoint y: 196, distance: 10.6
click at [128, 196] on span "Asayel_beryani-chicken_Romel" at bounding box center [120, 193] width 87 height 12
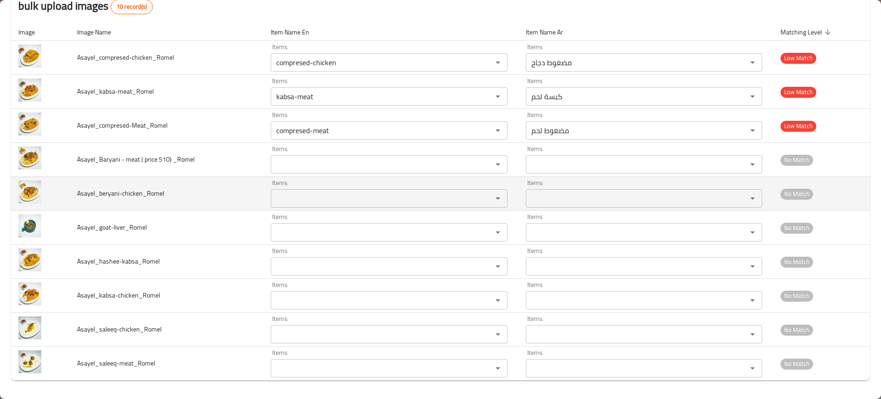
click at [140, 193] on span "Asayel_beryani-chicken_Romel" at bounding box center [120, 193] width 87 height 12
drag, startPoint x: 139, startPoint y: 193, endPoint x: 123, endPoint y: 193, distance: 15.1
click at [123, 193] on span "Asayel_beryani-chicken_Romel" at bounding box center [120, 193] width 87 height 12
copy span "hicken"
click at [355, 200] on input "Items" at bounding box center [376, 198] width 204 height 13
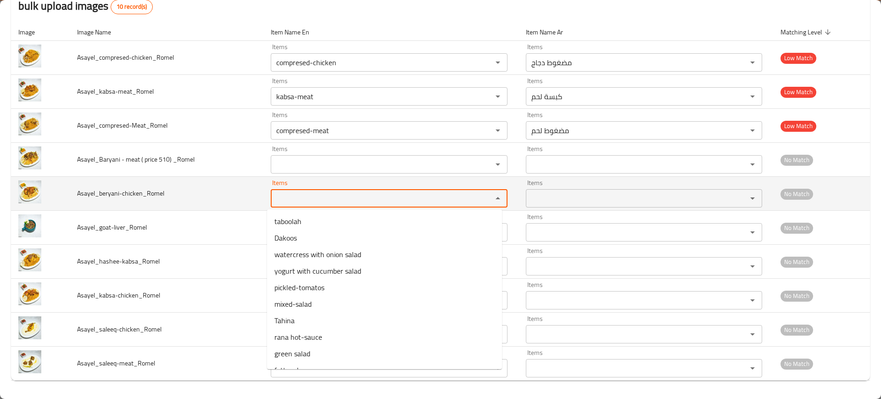
paste input "hicken"
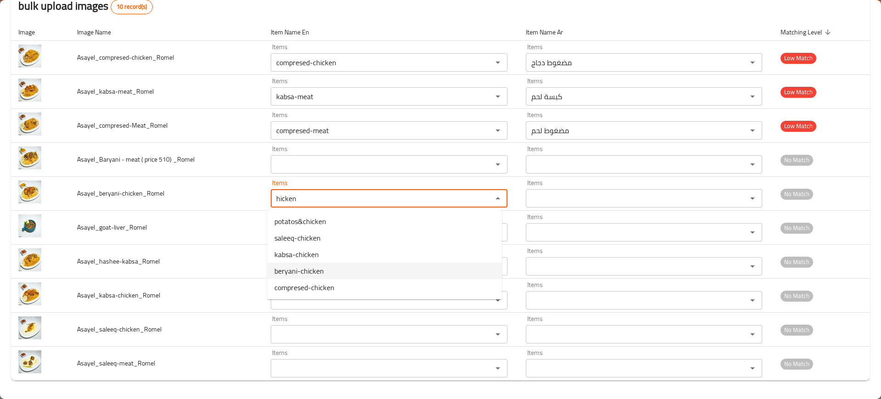
click at [319, 273] on span "beryani-chicken" at bounding box center [299, 270] width 50 height 11
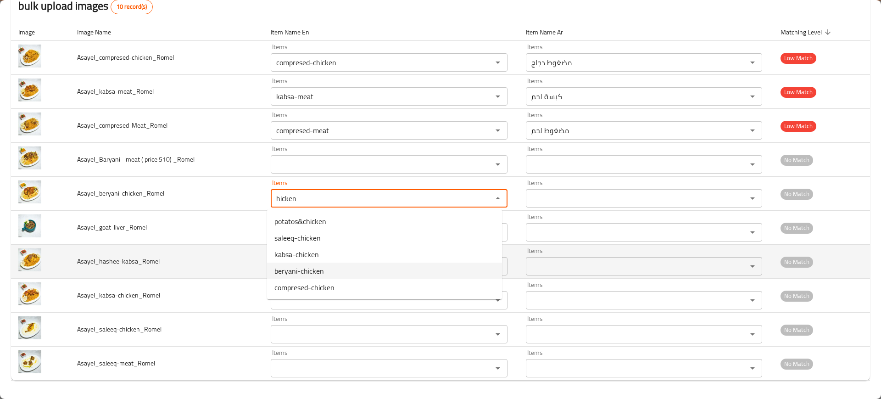
type input "beryani-chicken"
type input "برياني دجاج"
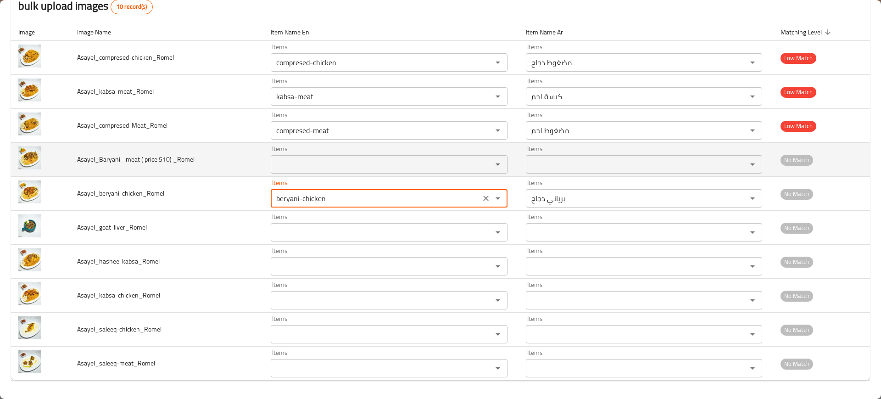
type input "beryani-chicken"
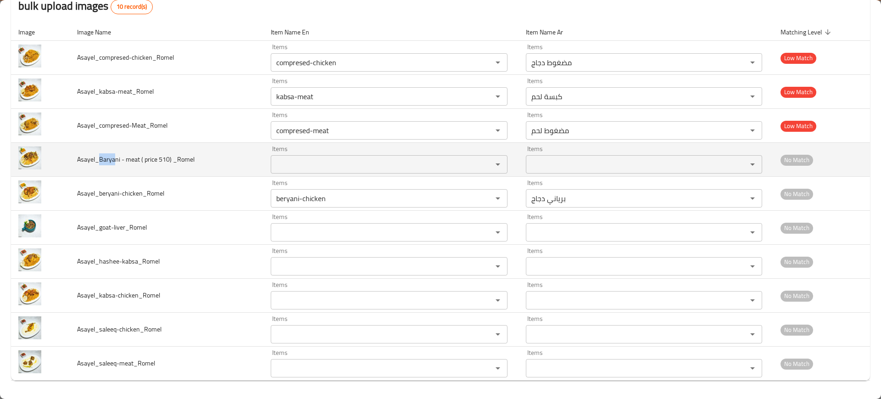
drag, startPoint x: 114, startPoint y: 155, endPoint x: 97, endPoint y: 158, distance: 17.3
click at [97, 158] on span "Asayel_Baryani - meat ( price 510) _Romel" at bounding box center [135, 159] width 117 height 12
copy span "Barya"
click at [385, 164] on _Romel "Items" at bounding box center [376, 164] width 204 height 13
paste _Romel "Barya"
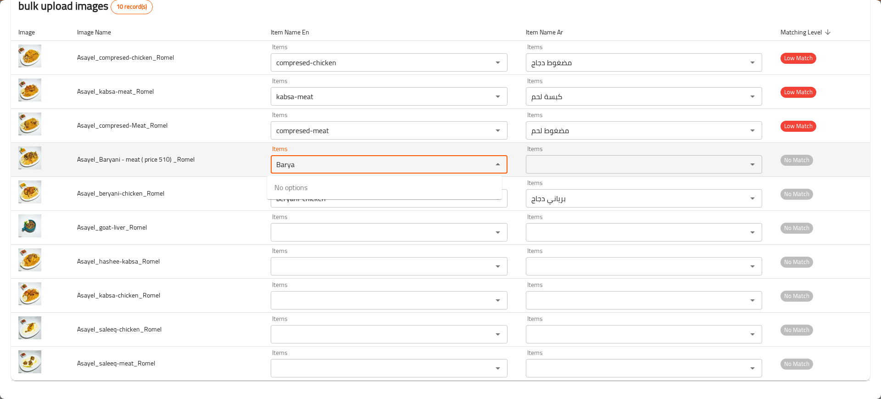
type _Romel "Barya"
click at [129, 171] on td "Asayel_Baryani - meat ( price 510) _Romel" at bounding box center [167, 160] width 194 height 34
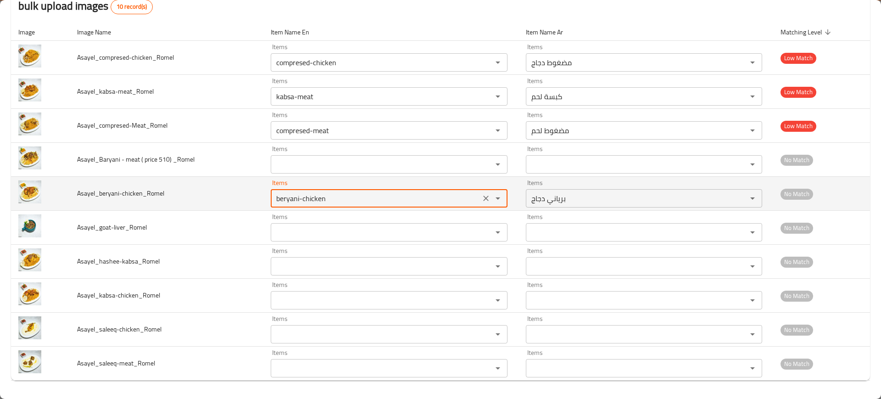
drag, startPoint x: 286, startPoint y: 195, endPoint x: 259, endPoint y: 194, distance: 27.1
click at [259, 194] on tr "Asayel_beryani-chicken_Romel Items beryani-chicken Items Items برياني دجاج Item…" at bounding box center [440, 194] width 859 height 34
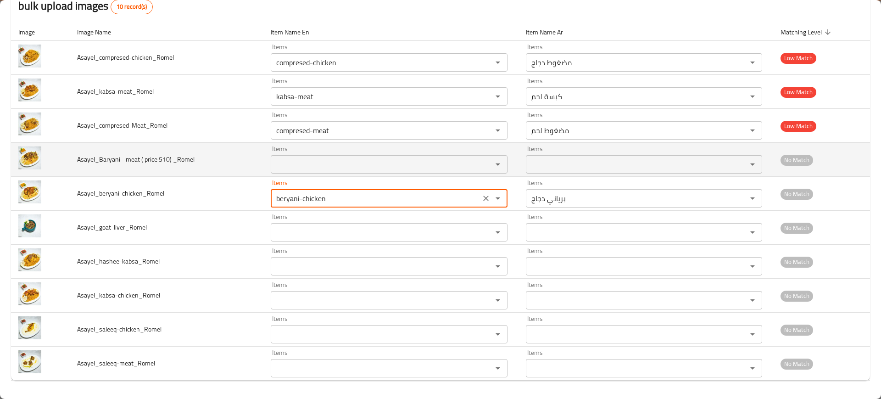
click at [350, 166] on _Romel "Items" at bounding box center [376, 164] width 204 height 13
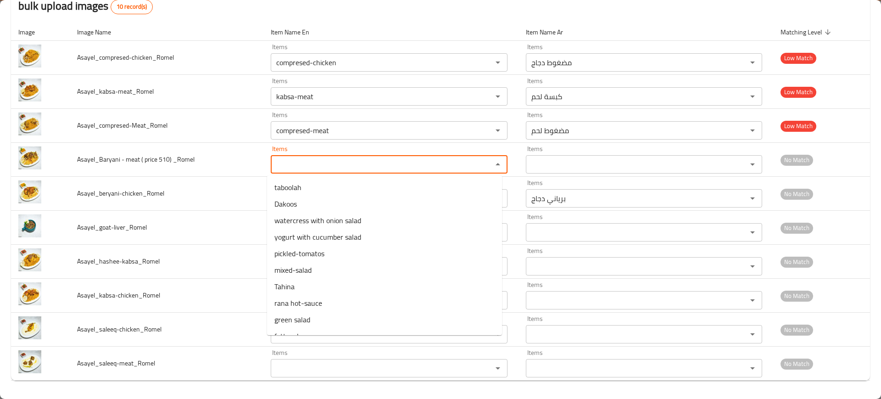
paste _Romel "bery"
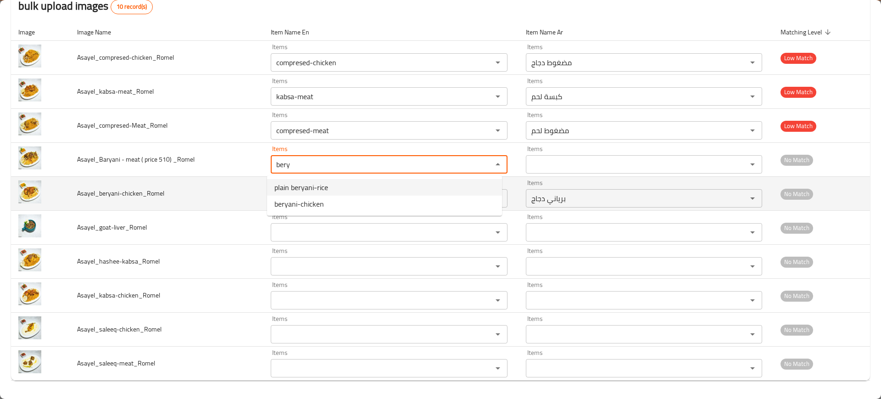
type _Romel "bery"
click at [216, 205] on td "Asayel_beryani-chicken_Romel" at bounding box center [167, 194] width 194 height 34
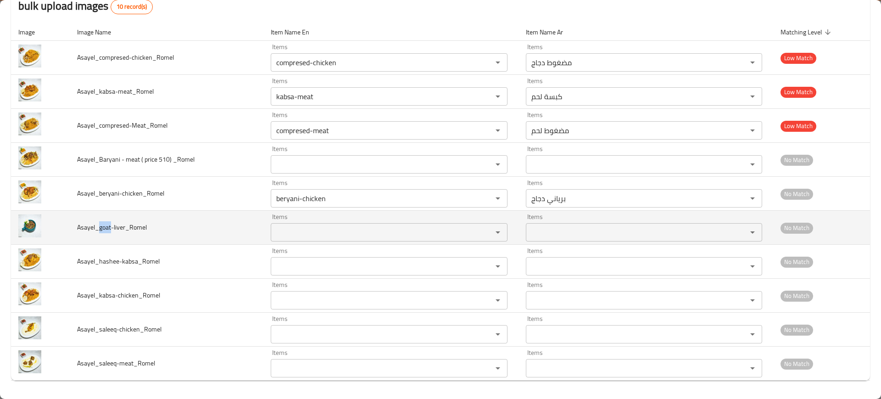
drag, startPoint x: 111, startPoint y: 229, endPoint x: 99, endPoint y: 230, distance: 12.0
click at [99, 230] on span "Asayel_goat-liver_Romel" at bounding box center [112, 227] width 70 height 12
copy span "goat"
click at [341, 229] on input "Items" at bounding box center [376, 232] width 204 height 13
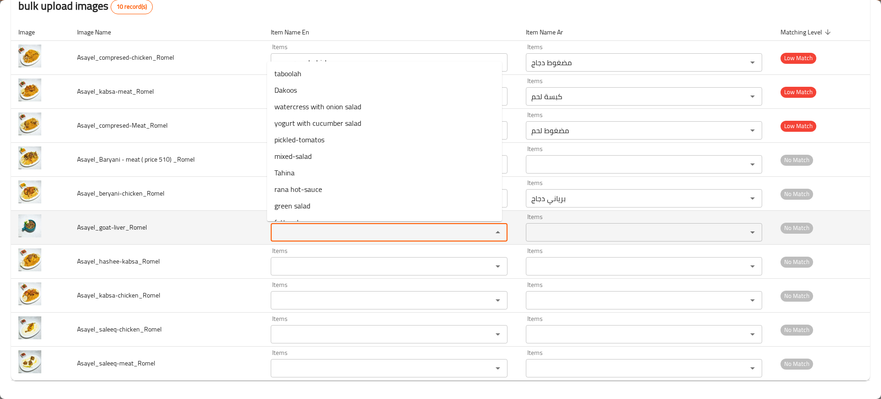
paste input "goat"
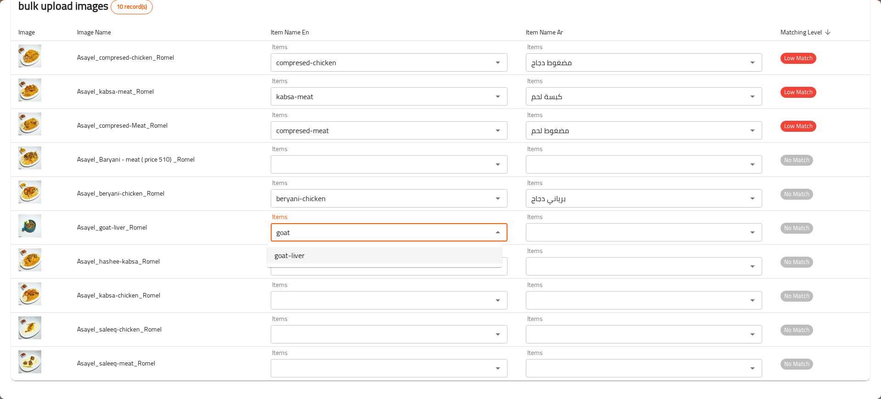
click at [300, 256] on span "goat-liver" at bounding box center [289, 255] width 30 height 11
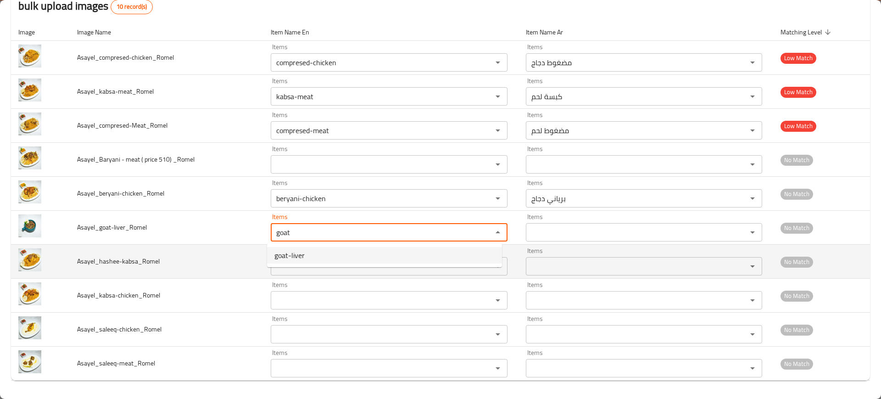
type input "goat-liver"
type input "كبدة غنم"
type input "goat-liver"
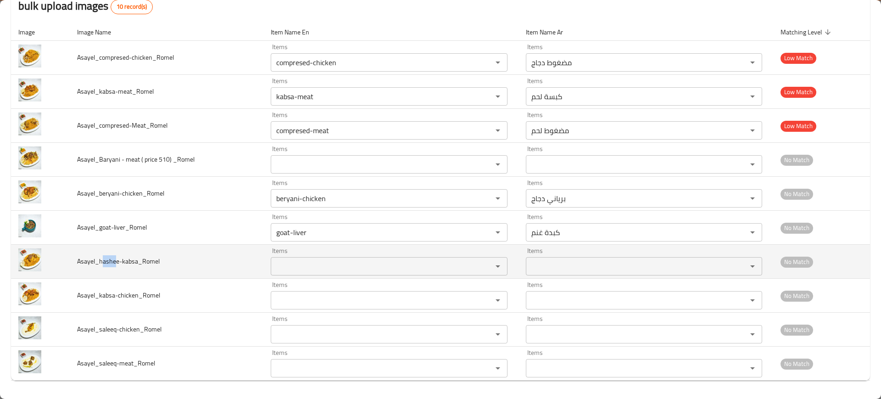
drag, startPoint x: 107, startPoint y: 257, endPoint x: 102, endPoint y: 257, distance: 5.5
click at [102, 257] on span "Asayel_hashee-kabsa_Romel" at bounding box center [118, 261] width 83 height 12
copy span "ashe"
click at [352, 260] on input "Items" at bounding box center [376, 266] width 204 height 13
paste input "ashe"
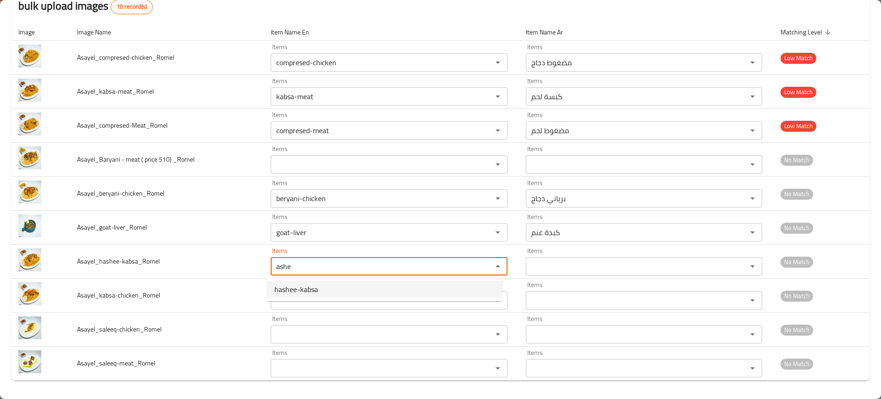
click at [318, 285] on span "hashee-kabsa" at bounding box center [296, 289] width 44 height 11
type input "hashee-kabsa"
type input "كبسة حاشي"
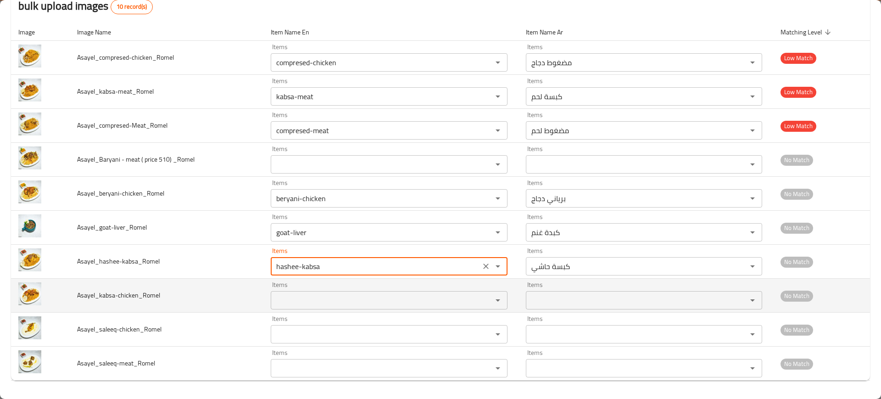
type input "hashee-kabsa"
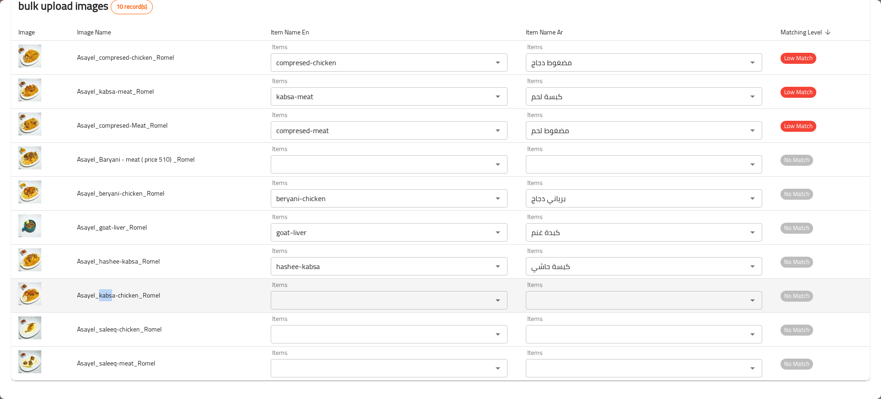
drag, startPoint x: 113, startPoint y: 294, endPoint x: 108, endPoint y: 296, distance: 5.4
click at [102, 296] on span "Asayel_kabsa-chicken_Romel" at bounding box center [118, 295] width 83 height 12
copy span "kabs"
click at [274, 305] on input "Items" at bounding box center [376, 300] width 204 height 13
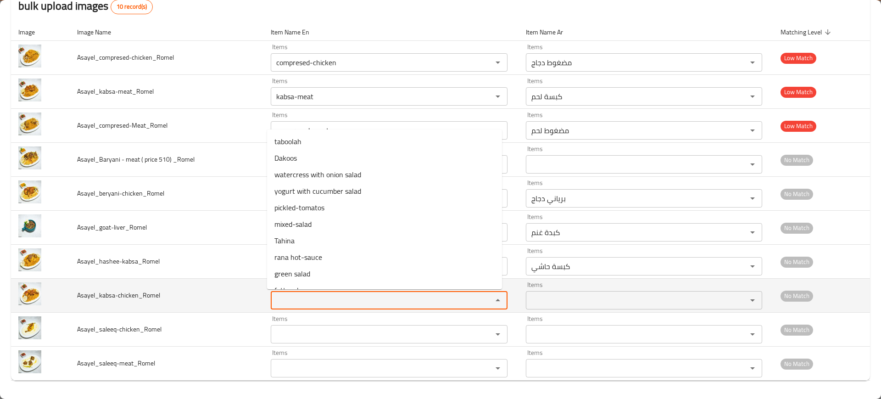
paste input "abs"
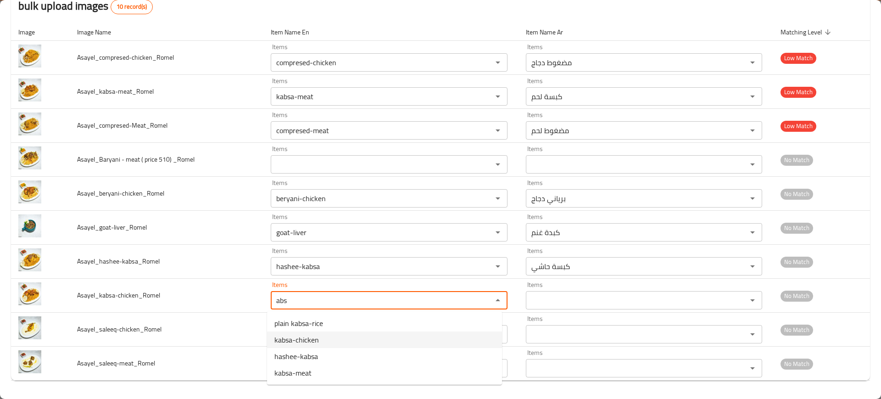
click at [288, 338] on span "kabsa-chicken" at bounding box center [296, 339] width 45 height 11
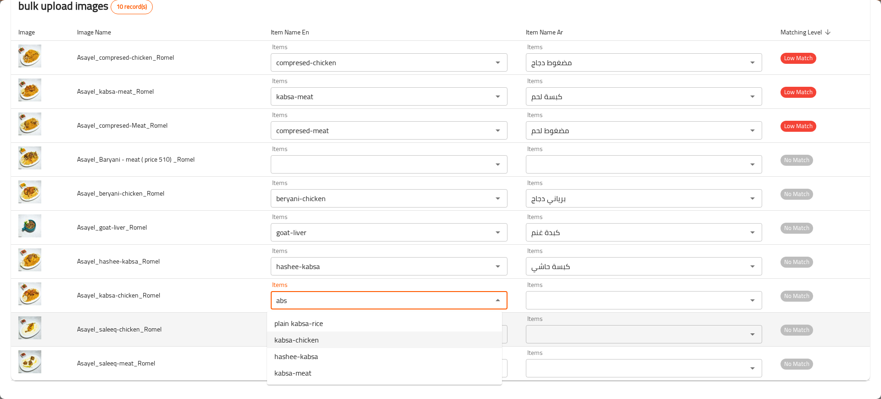
type input "kabsa-chicken"
type input "كبسة دجاج"
type input "kabsa-chicken"
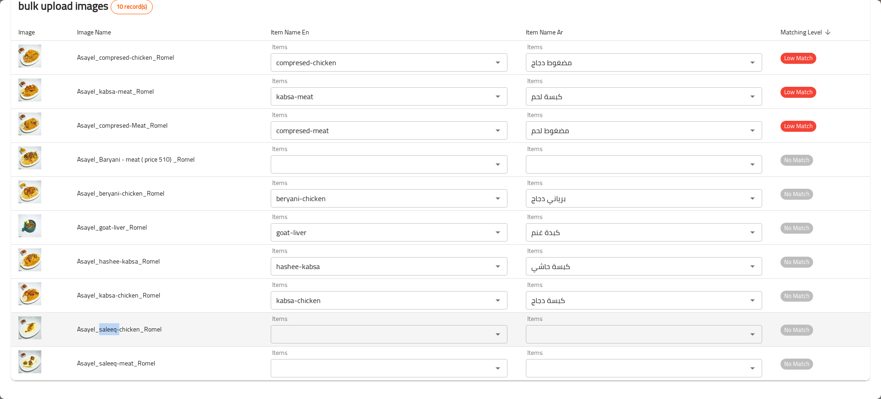
drag, startPoint x: 115, startPoint y: 327, endPoint x: 100, endPoint y: 326, distance: 15.2
click at [100, 326] on span "Asayel_saleeq-chicken_Romel" at bounding box center [119, 329] width 84 height 12
click at [152, 321] on td "Asayel_saleeq-chicken_Romel" at bounding box center [167, 330] width 194 height 34
drag, startPoint x: 99, startPoint y: 331, endPoint x: 116, endPoint y: 333, distance: 17.0
click at [116, 333] on span "Asayel_saleeq-chicken_Romel" at bounding box center [119, 329] width 84 height 12
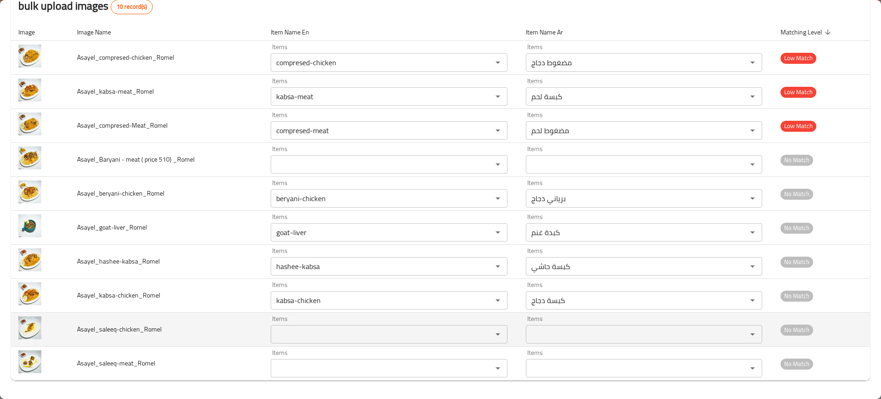
click at [291, 328] on input "Items" at bounding box center [376, 334] width 204 height 13
paste input "saleeq"
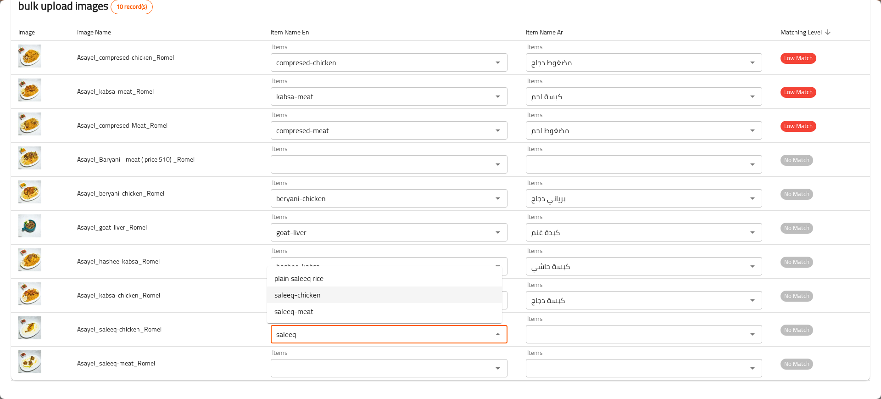
click at [303, 300] on span "saleeq-chicken" at bounding box center [297, 294] width 46 height 11
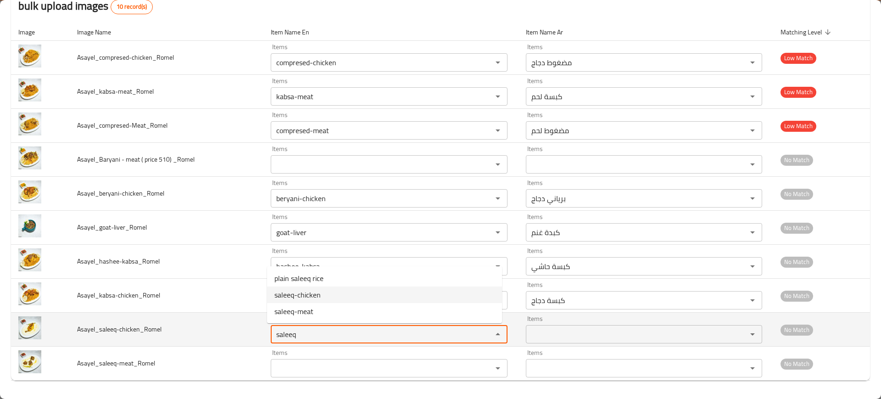
type input "saleeq-chicken"
type input "سليق دجاج"
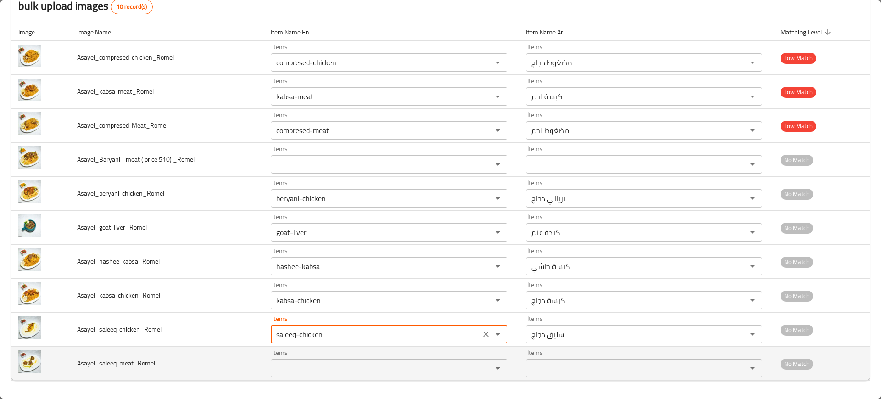
type input "saleeq-chicken"
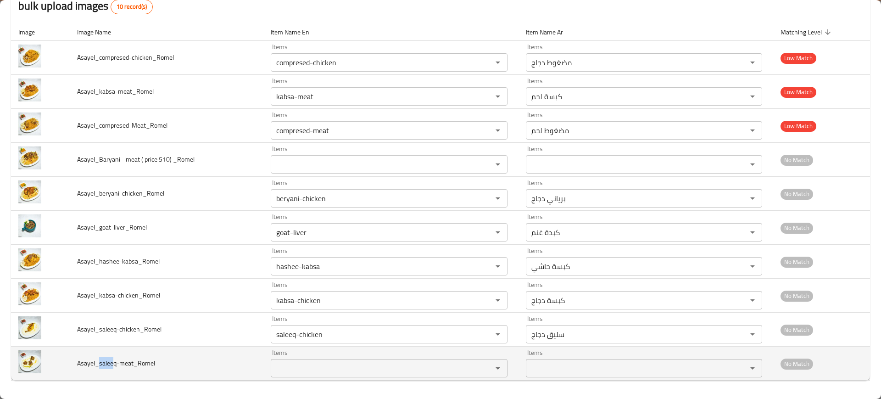
drag, startPoint x: 114, startPoint y: 364, endPoint x: 100, endPoint y: 363, distance: 14.3
click at [100, 363] on span "Asayel_saleeq-meat_Romel" at bounding box center [116, 363] width 78 height 12
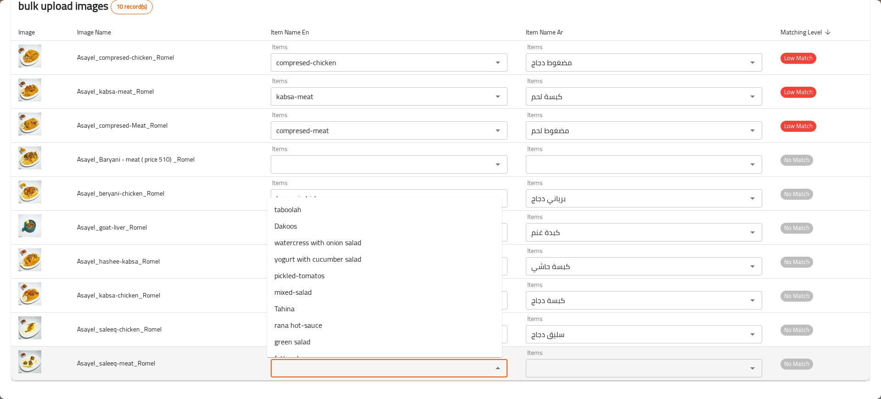
click at [353, 366] on input "Items" at bounding box center [376, 368] width 204 height 13
paste input "salee"
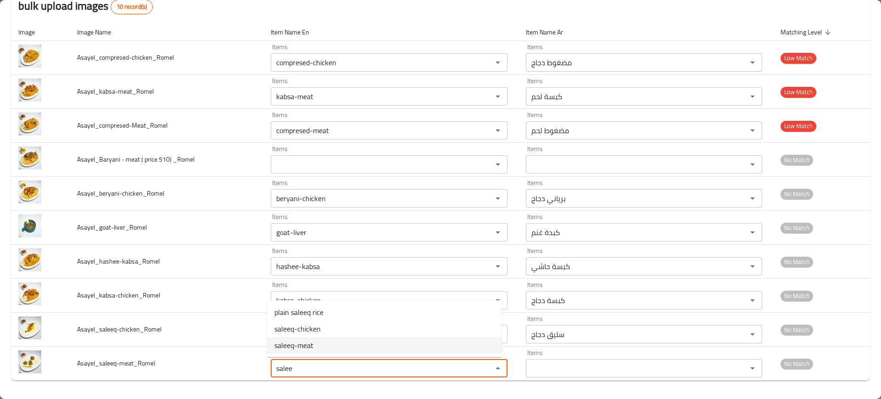
click at [339, 343] on li "saleeq-meat" at bounding box center [384, 345] width 235 height 17
type input "saleeq-meat"
type input "سليق لحم"
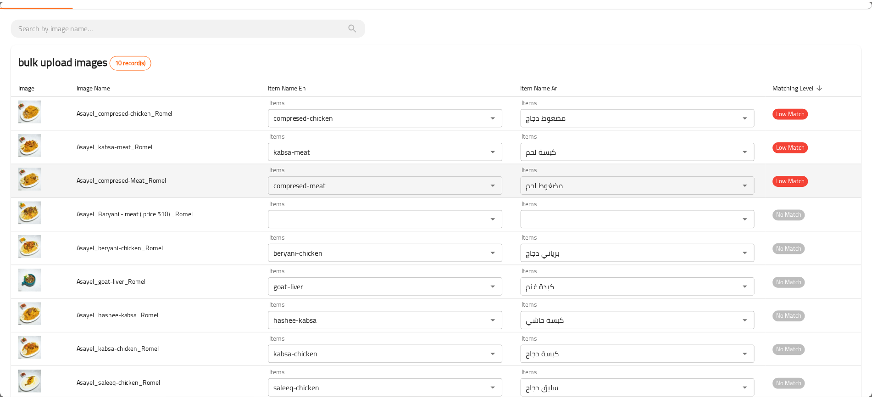
scroll to position [0, 0]
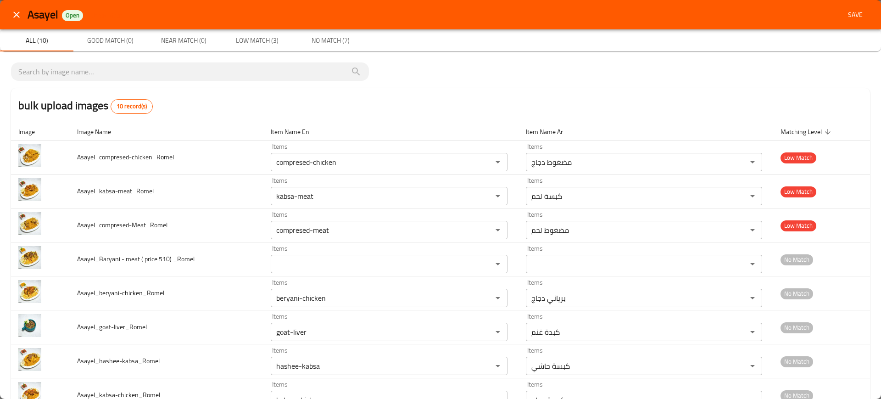
type input "saleeq-meat"
click at [846, 11] on span "Save" at bounding box center [855, 14] width 22 height 11
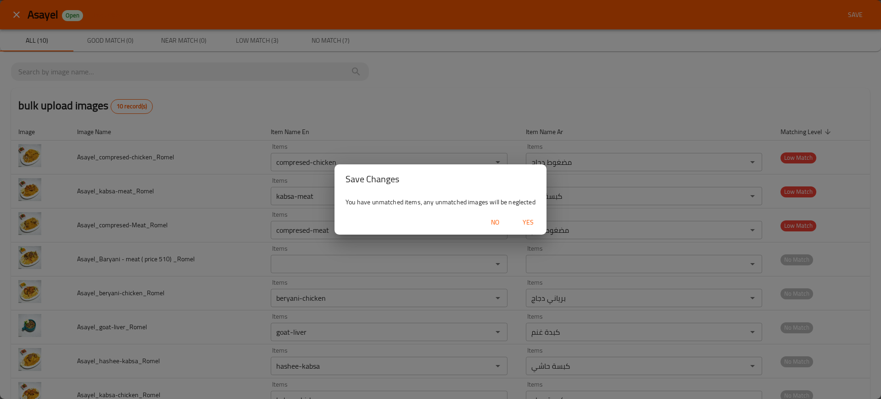
click at [528, 225] on span "Yes" at bounding box center [528, 222] width 22 height 11
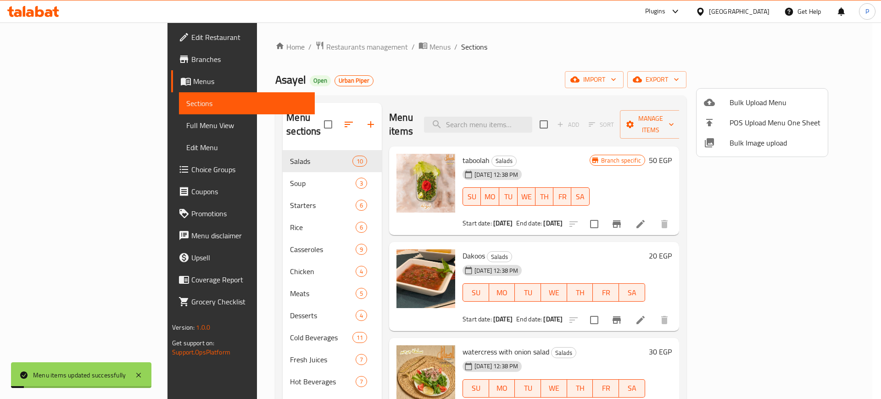
click at [323, 204] on div at bounding box center [440, 199] width 881 height 399
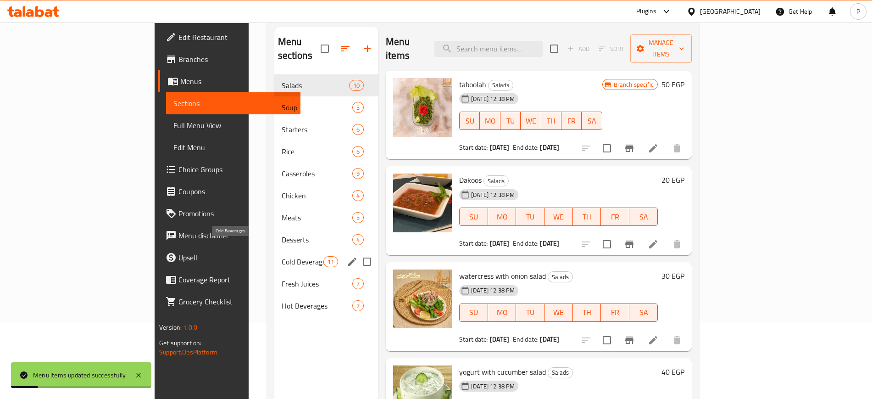
scroll to position [115, 0]
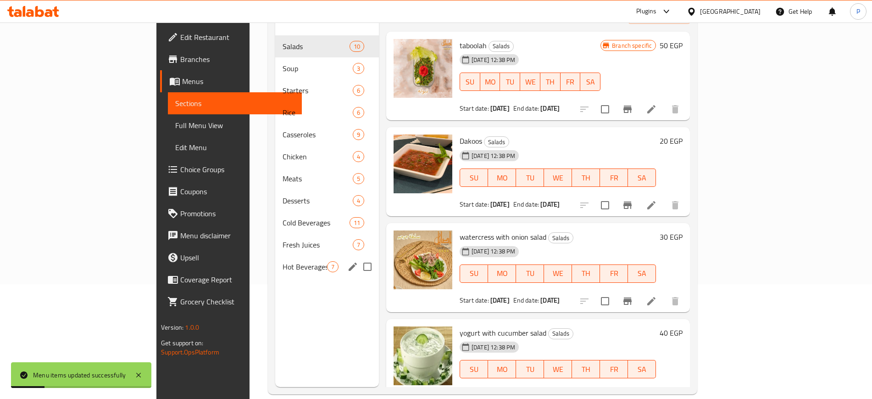
click at [283, 261] on span "Hot Beverages" at bounding box center [305, 266] width 45 height 11
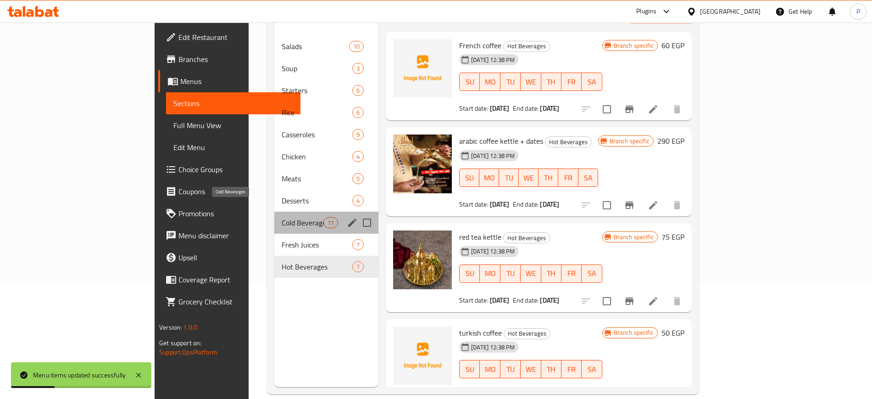
click at [282, 217] on span "Cold Beverages" at bounding box center [303, 222] width 42 height 11
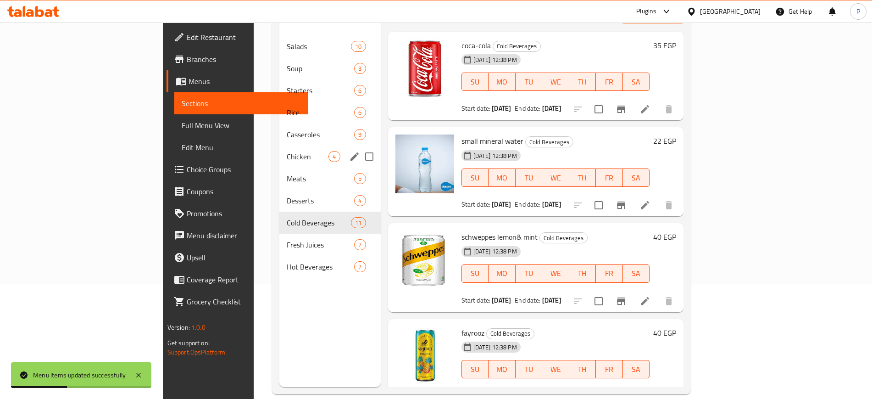
click at [287, 151] on span "Chicken" at bounding box center [308, 156] width 42 height 11
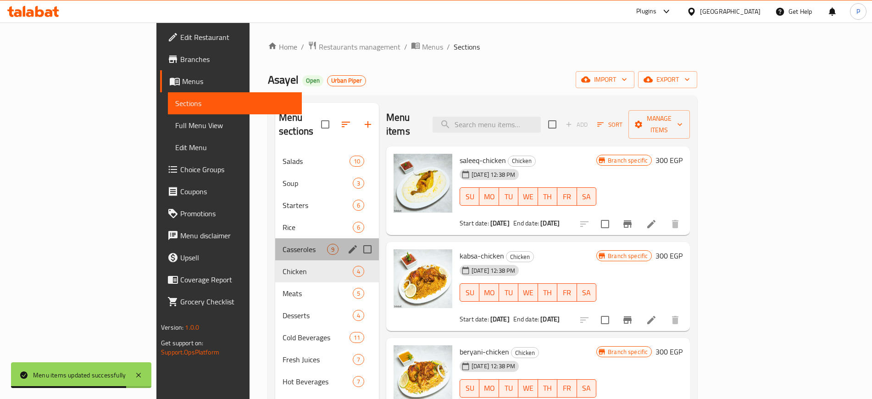
click at [275, 241] on div "Casseroles 9" at bounding box center [327, 249] width 104 height 22
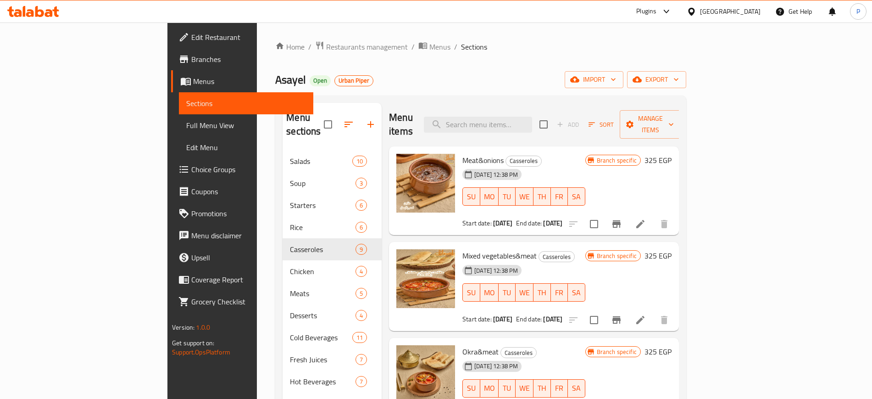
click at [179, 118] on link "Full Menu View" at bounding box center [246, 125] width 134 height 22
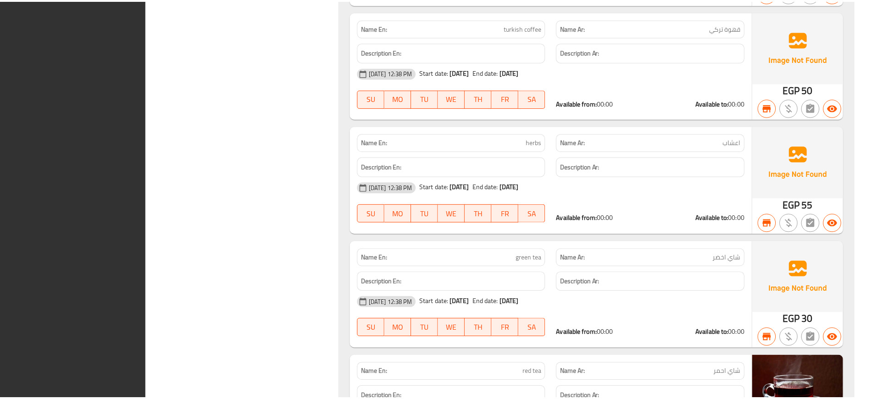
scroll to position [10525, 0]
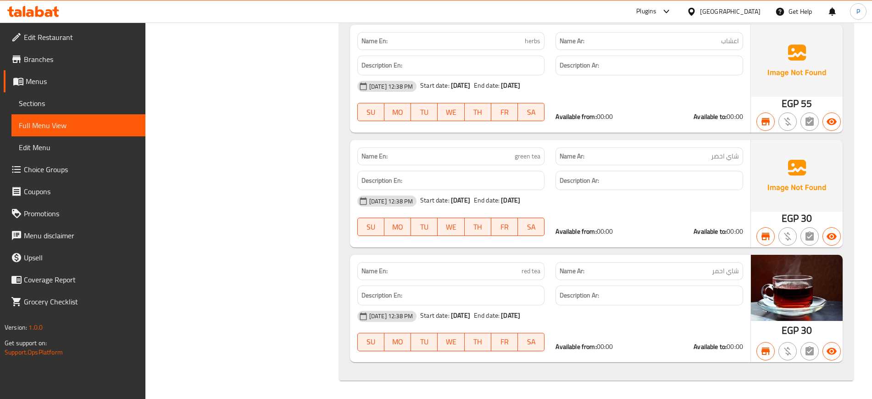
click at [697, 9] on icon at bounding box center [692, 12] width 10 height 10
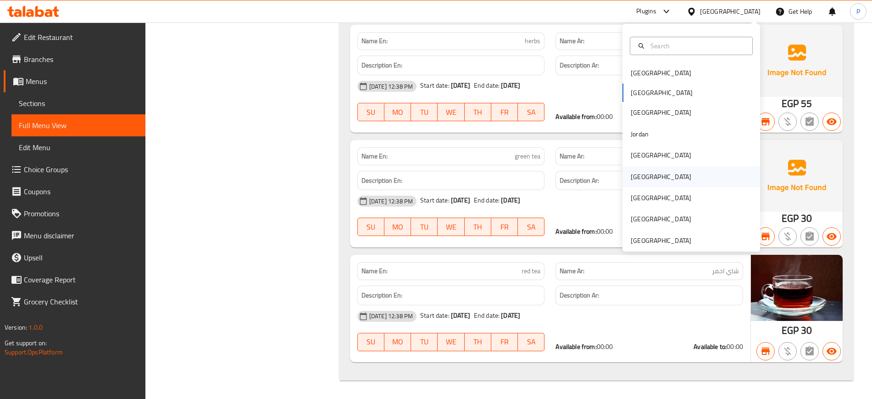
click at [632, 177] on div "[GEOGRAPHIC_DATA]" at bounding box center [661, 177] width 61 height 10
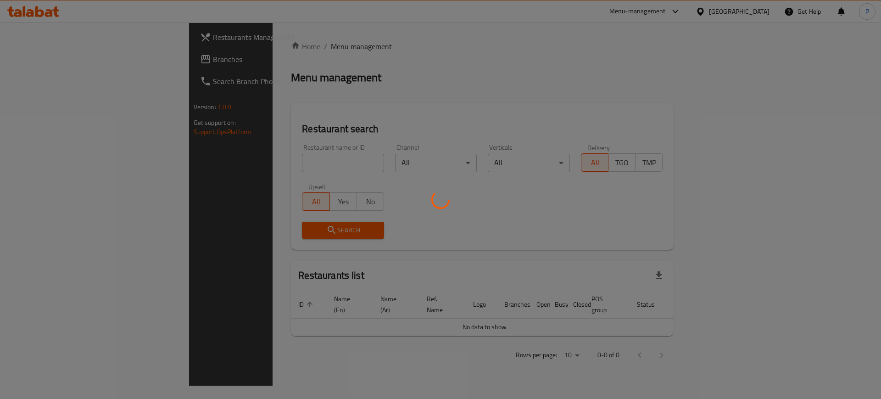
click at [532, 230] on div at bounding box center [440, 199] width 881 height 399
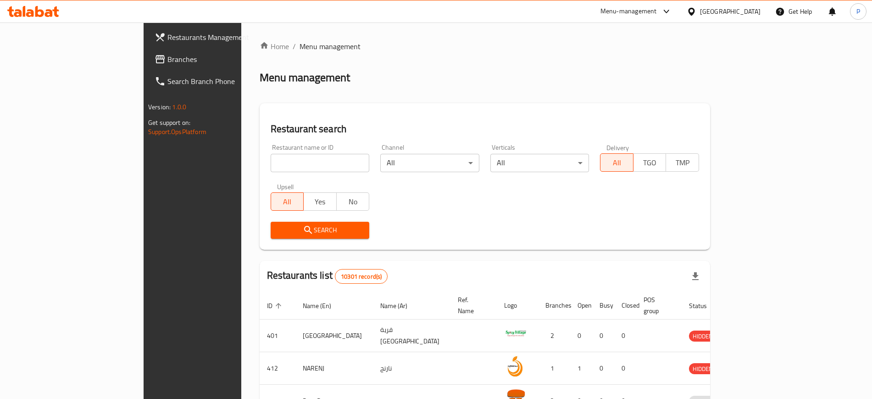
click at [271, 163] on input "search" at bounding box center [320, 163] width 99 height 18
paste input "Shawarma Sq"
type input "Shawarma Sq"
click button "Search" at bounding box center [320, 230] width 99 height 17
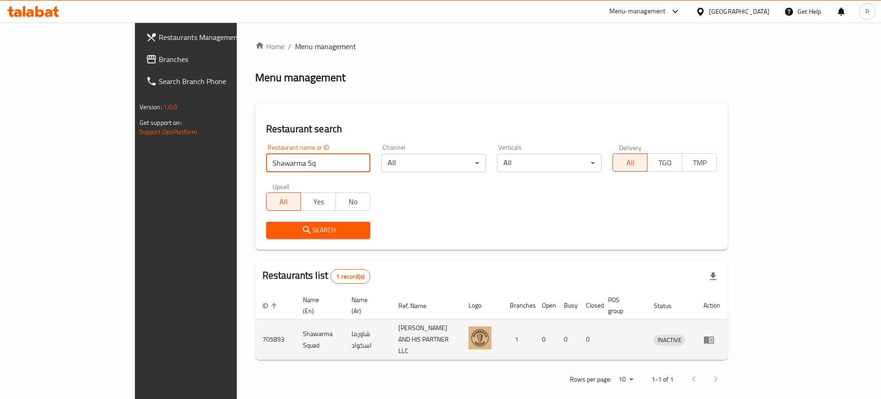
click at [713, 338] on icon "enhanced table" at bounding box center [711, 340] width 3 height 4
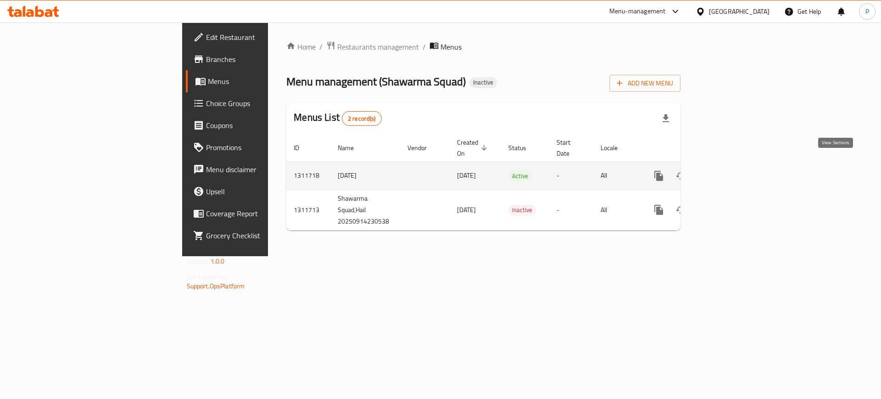
click at [736, 165] on link "enhanced table" at bounding box center [725, 176] width 22 height 22
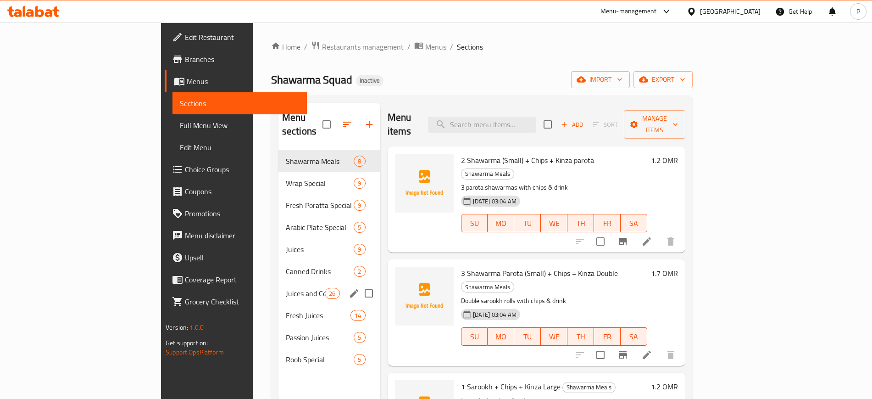
click at [280, 286] on div "Juices and Cocktails 26" at bounding box center [330, 293] width 102 height 22
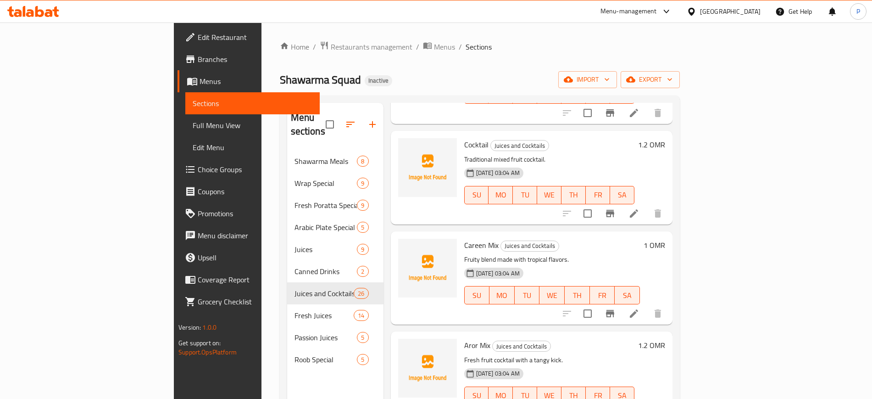
scroll to position [2231, 0]
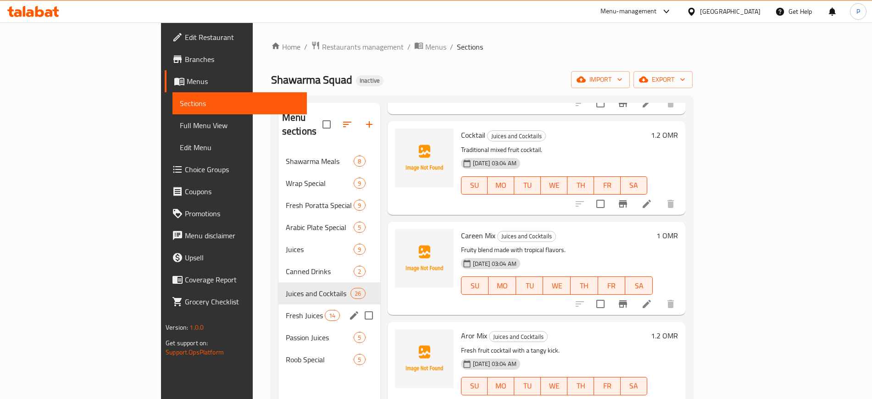
click at [279, 304] on div "Fresh Juices 14" at bounding box center [330, 315] width 102 height 22
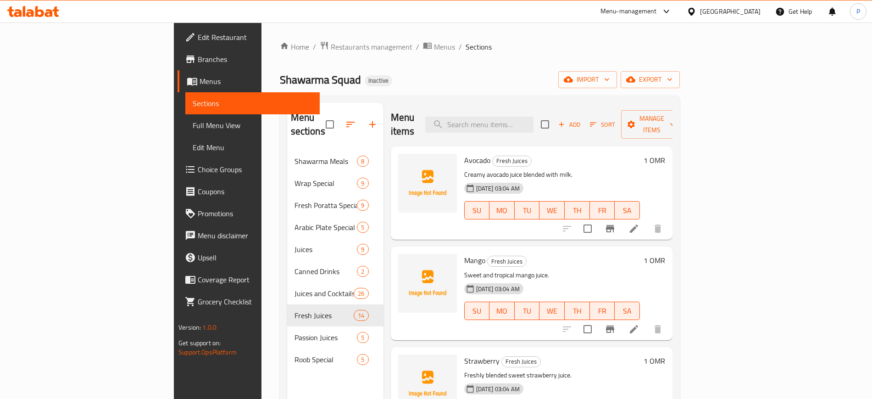
click at [417, 80] on div "Shawarma Squad Inactive import export" at bounding box center [480, 79] width 400 height 17
click at [610, 76] on span "import" at bounding box center [588, 79] width 44 height 11
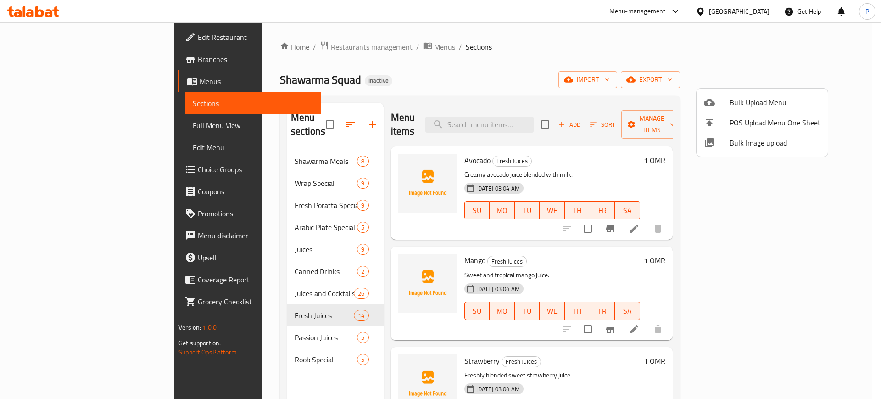
click at [743, 151] on li "Bulk Image upload" at bounding box center [762, 143] width 131 height 20
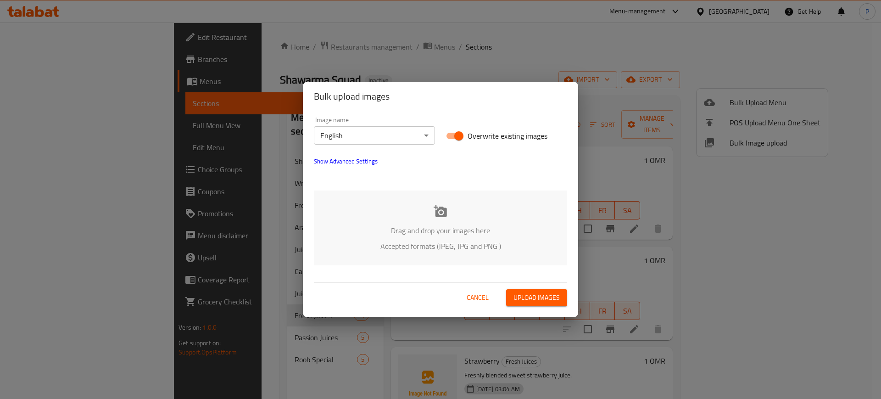
click at [483, 235] on p "Drag and drop your images here" at bounding box center [441, 230] width 226 height 11
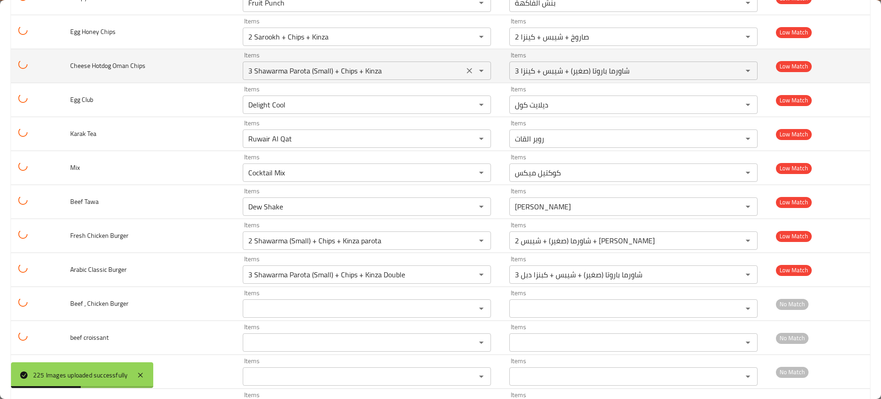
scroll to position [2696, 0]
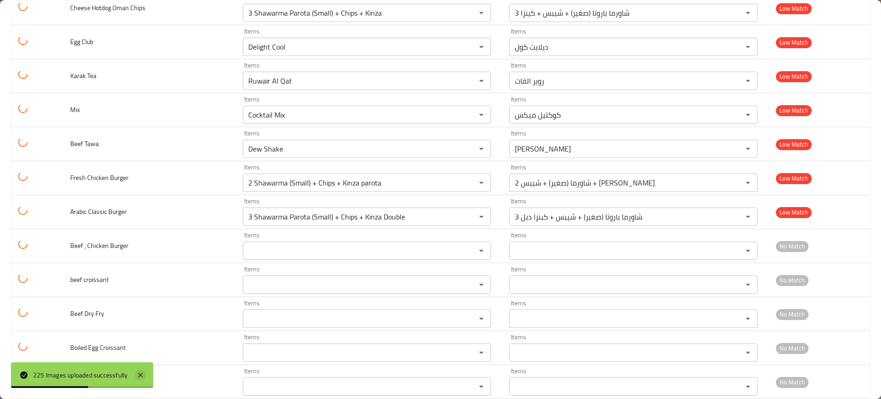
click at [145, 377] on icon at bounding box center [140, 374] width 11 height 11
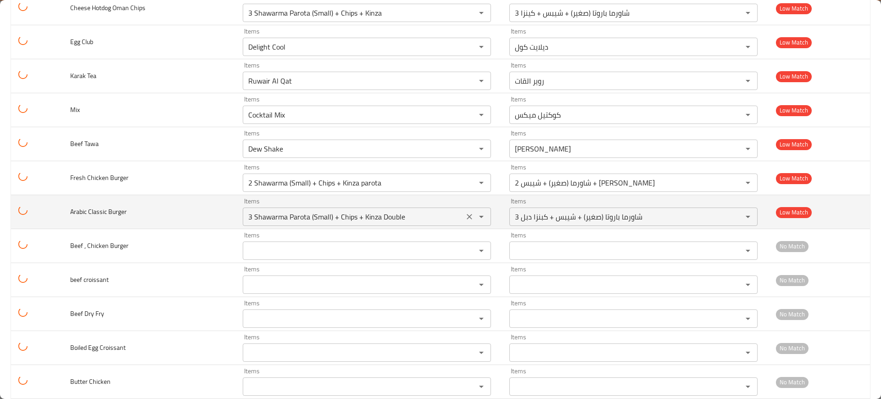
drag, startPoint x: 450, startPoint y: 216, endPoint x: 453, endPoint y: 183, distance: 33.2
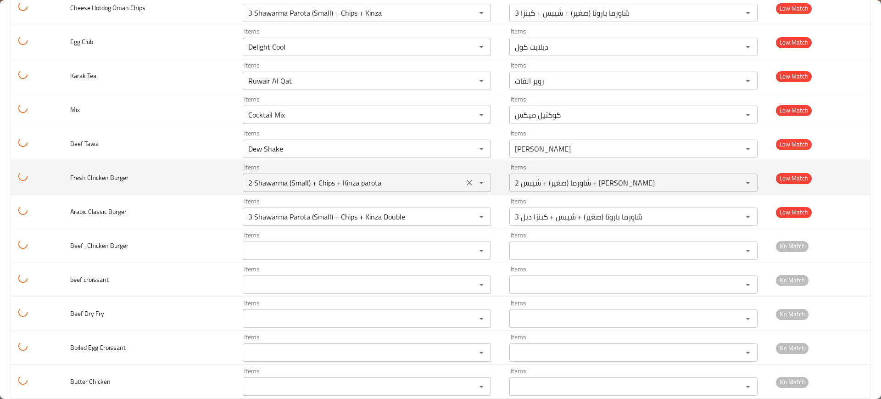
click at [465, 215] on icon "Clear" at bounding box center [469, 216] width 9 height 9
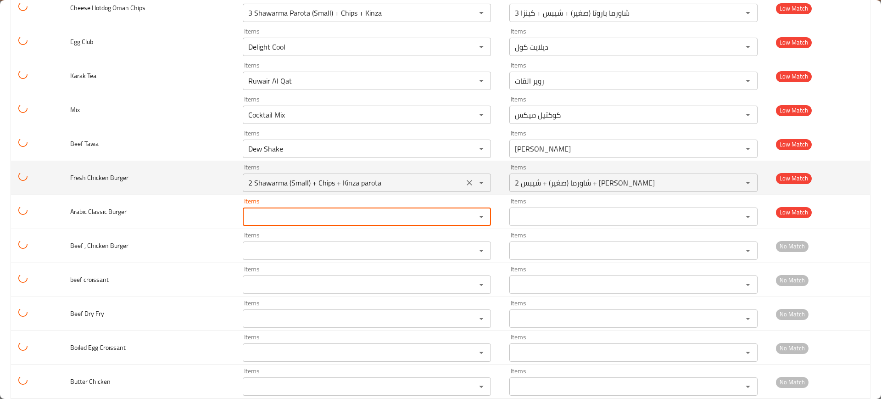
click at [467, 181] on icon "Clear" at bounding box center [470, 183] width 6 height 6
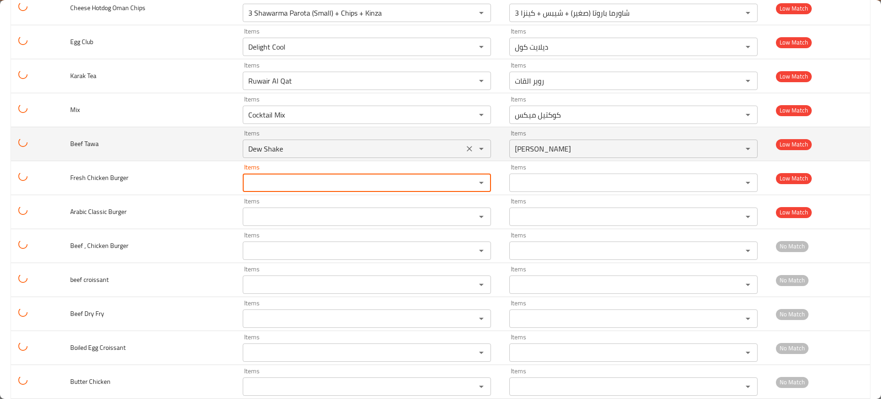
click at [465, 148] on icon "Clear" at bounding box center [469, 148] width 9 height 9
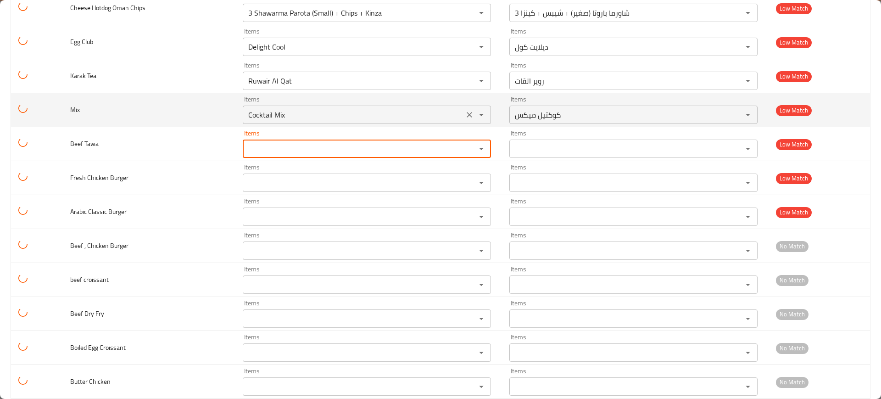
click at [465, 119] on icon "Clear" at bounding box center [469, 114] width 9 height 9
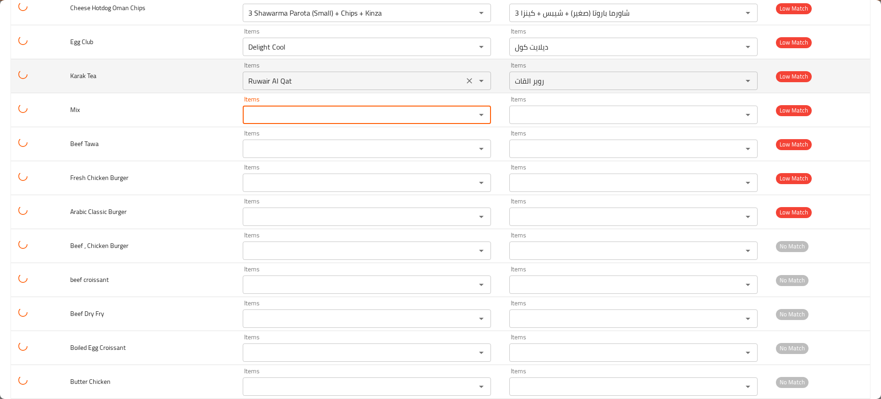
click at [465, 82] on icon "Clear" at bounding box center [469, 80] width 9 height 9
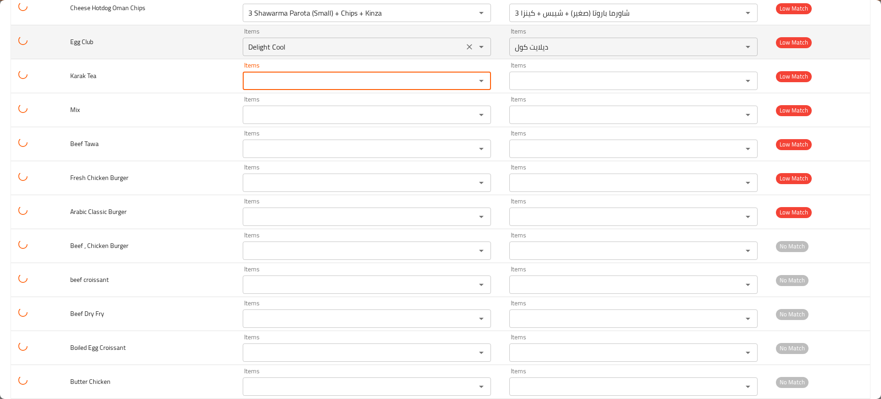
click at [467, 49] on icon "Clear" at bounding box center [470, 47] width 6 height 6
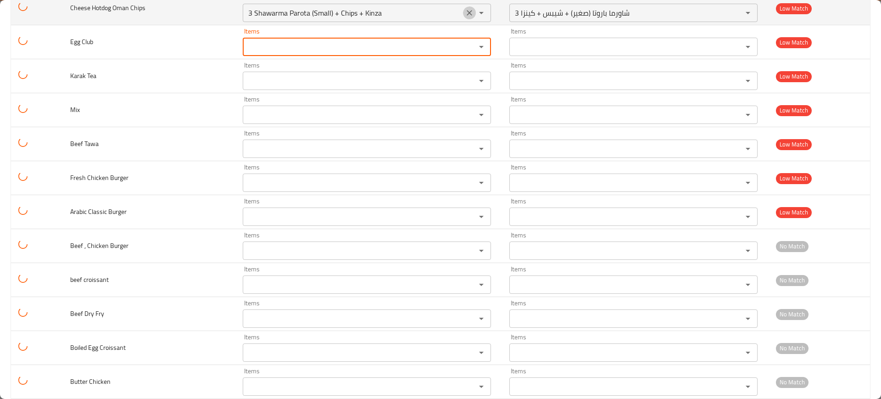
click at [465, 11] on icon "Clear" at bounding box center [469, 12] width 9 height 9
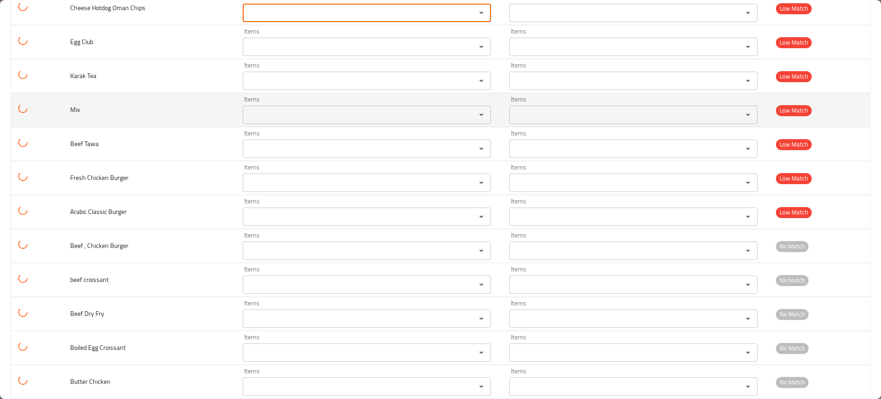
scroll to position [2524, 0]
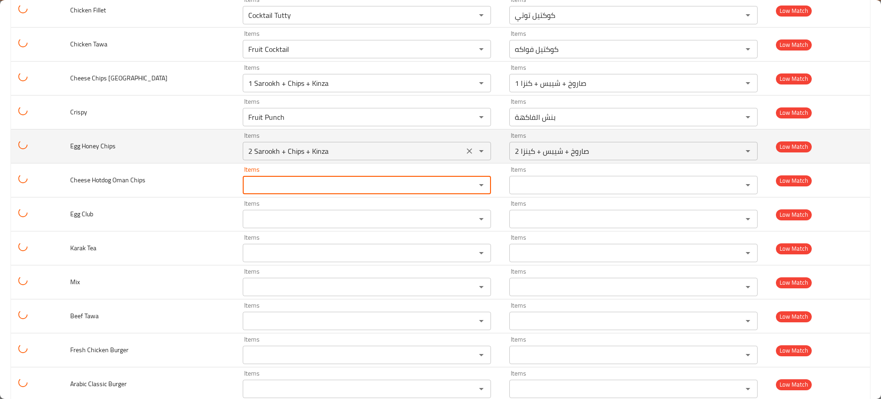
click at [463, 154] on button "Clear" at bounding box center [469, 151] width 13 height 13
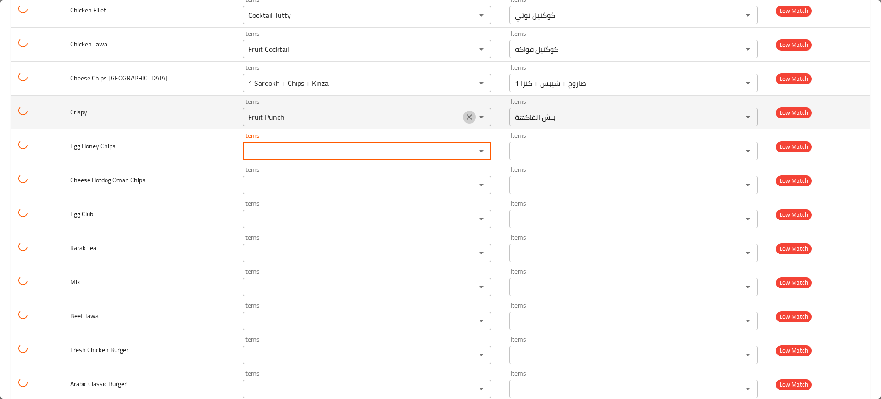
click at [463, 111] on button "Clear" at bounding box center [469, 117] width 13 height 13
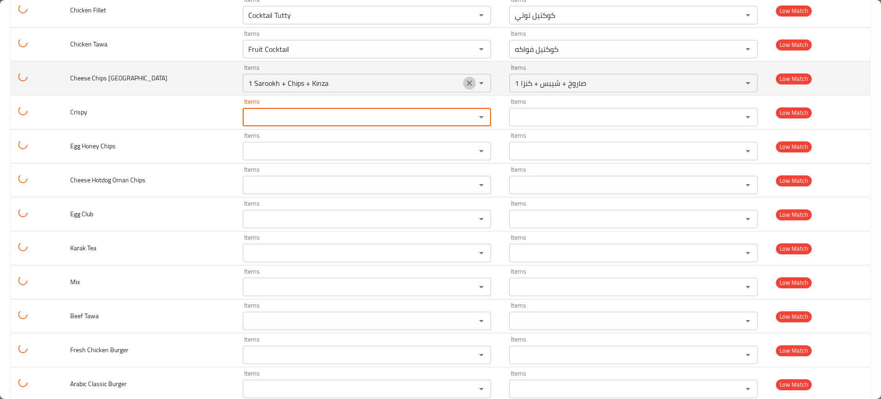
click at [463, 77] on button "Clear" at bounding box center [469, 83] width 13 height 13
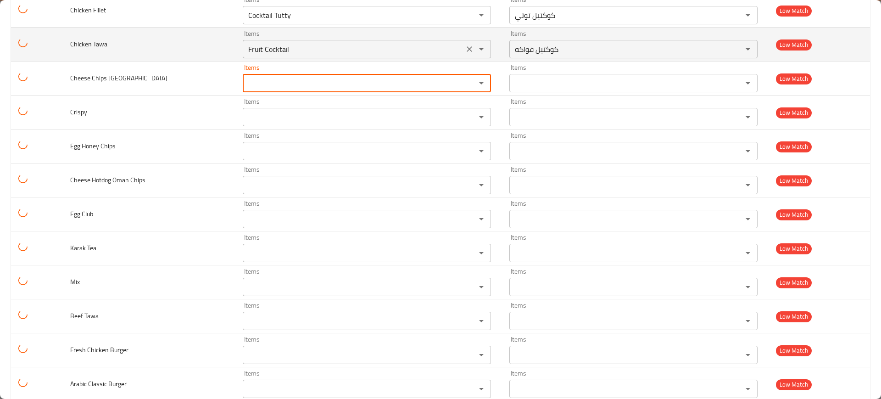
click at [465, 49] on icon "Clear" at bounding box center [469, 49] width 9 height 9
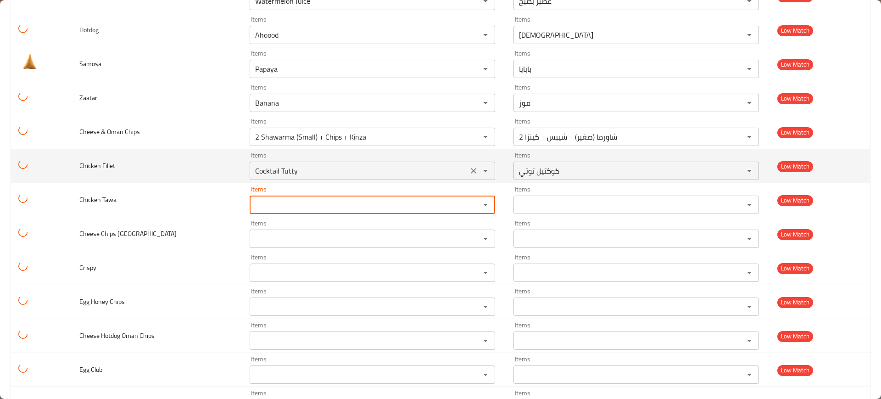
scroll to position [2352, 0]
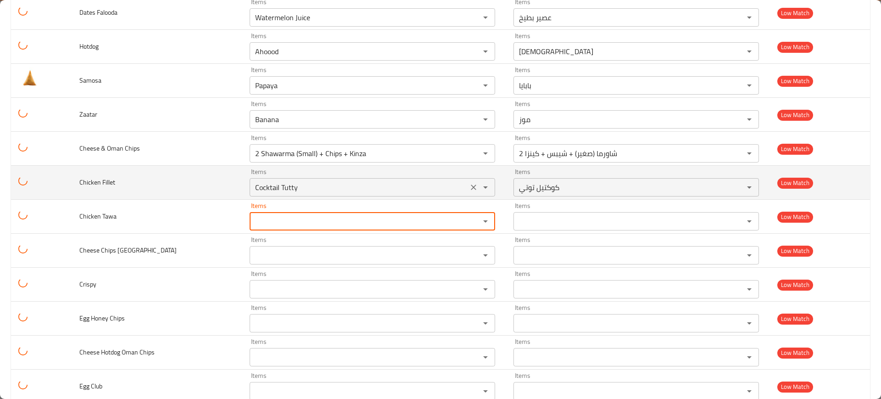
click at [469, 188] on icon "Clear" at bounding box center [473, 187] width 9 height 9
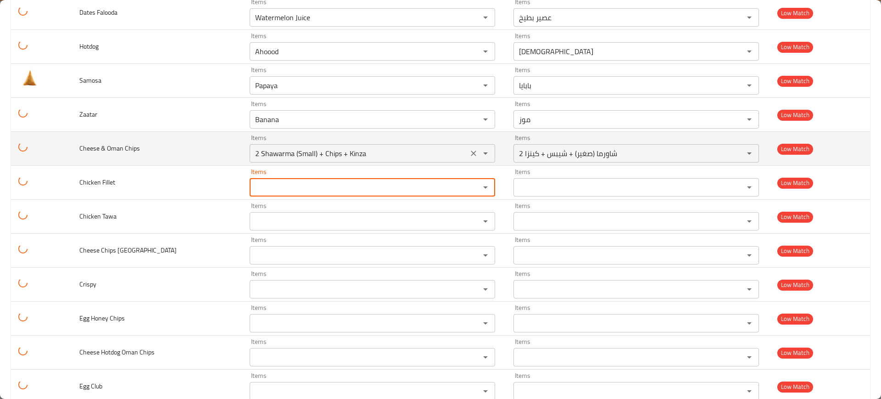
click at [469, 154] on icon "Clear" at bounding box center [473, 153] width 9 height 9
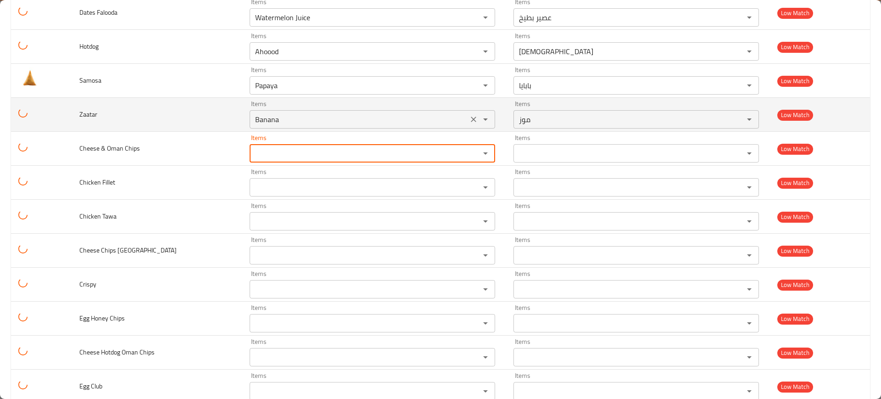
click at [479, 121] on button "Open" at bounding box center [485, 119] width 13 height 13
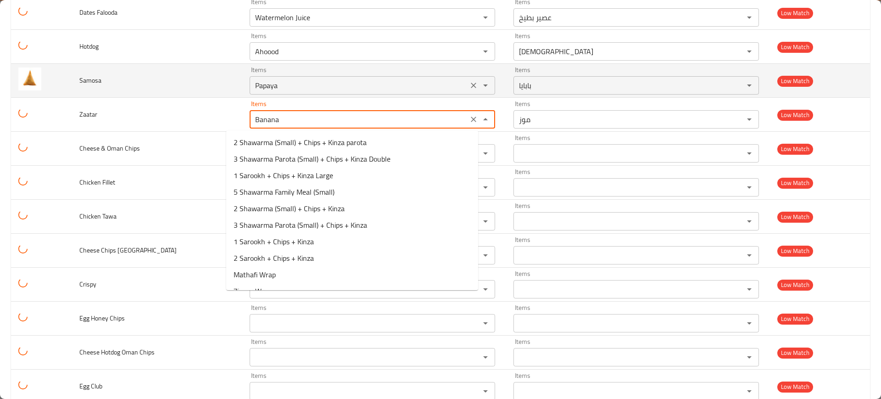
click at [471, 121] on icon "Clear" at bounding box center [474, 120] width 6 height 6
click at [469, 81] on icon "Clear" at bounding box center [473, 85] width 9 height 9
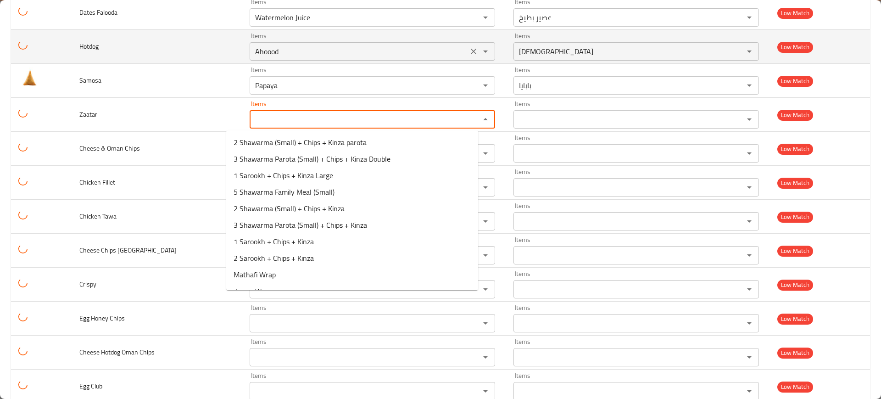
click at [469, 51] on icon "Clear" at bounding box center [473, 51] width 9 height 9
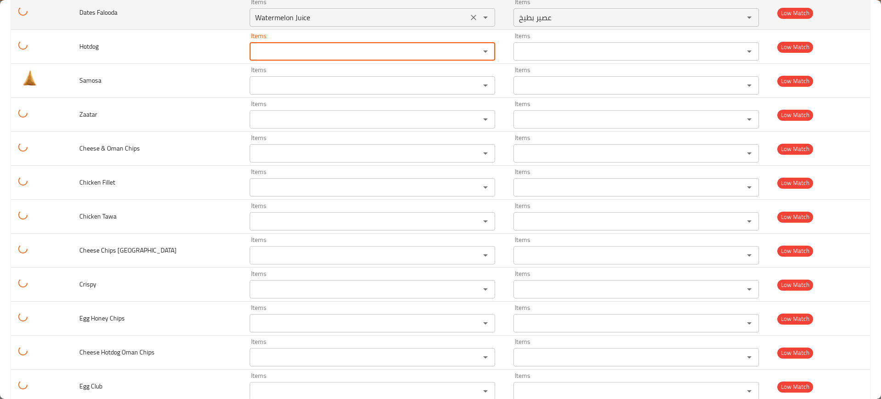
click at [469, 20] on icon "Clear" at bounding box center [473, 17] width 9 height 9
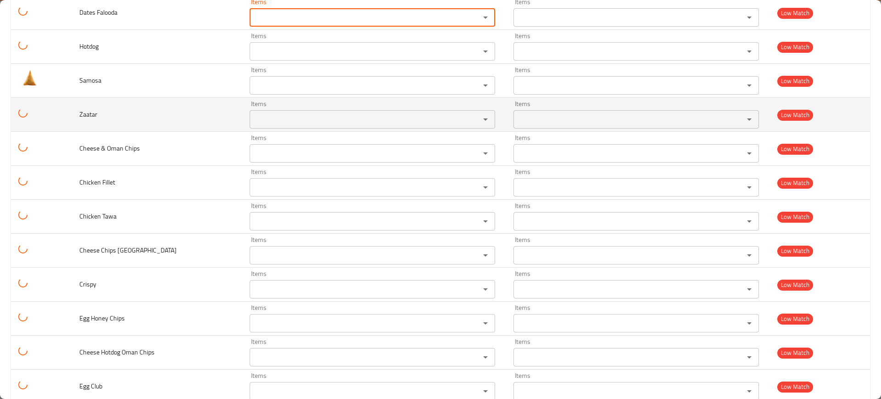
scroll to position [2180, 0]
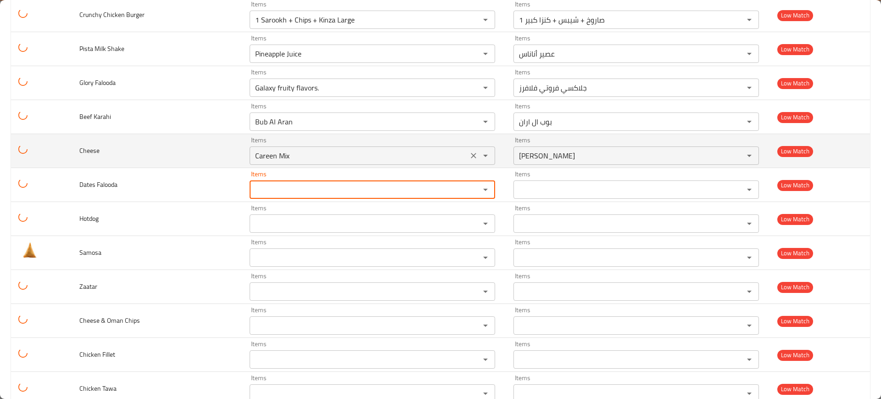
click at [469, 152] on icon "Clear" at bounding box center [473, 155] width 9 height 9
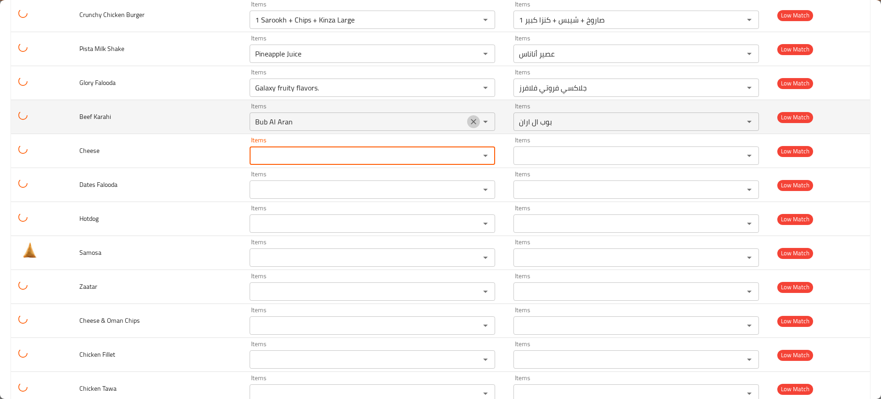
click at [471, 121] on icon "Clear" at bounding box center [474, 122] width 6 height 6
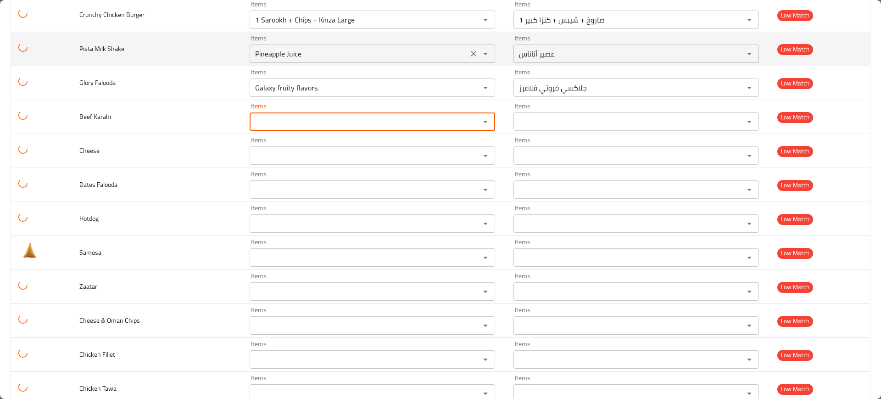
click at [471, 87] on icon "Clear" at bounding box center [474, 88] width 6 height 6
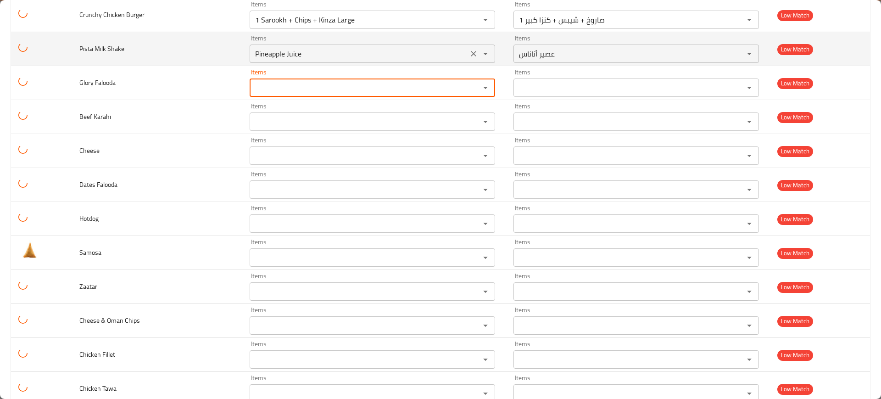
click at [469, 50] on icon "Clear" at bounding box center [473, 53] width 9 height 9
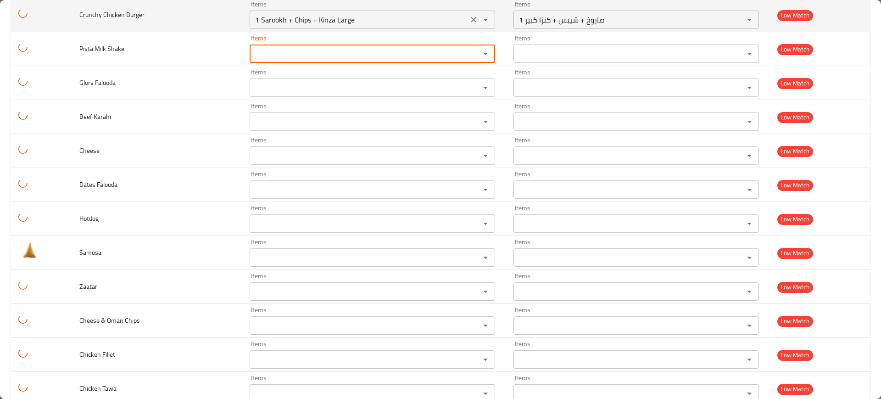
click at [469, 22] on icon "Clear" at bounding box center [473, 19] width 9 height 9
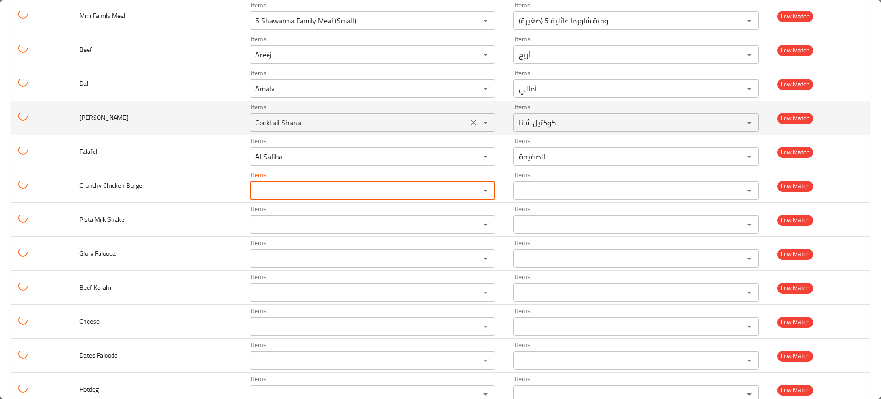
scroll to position [2008, 0]
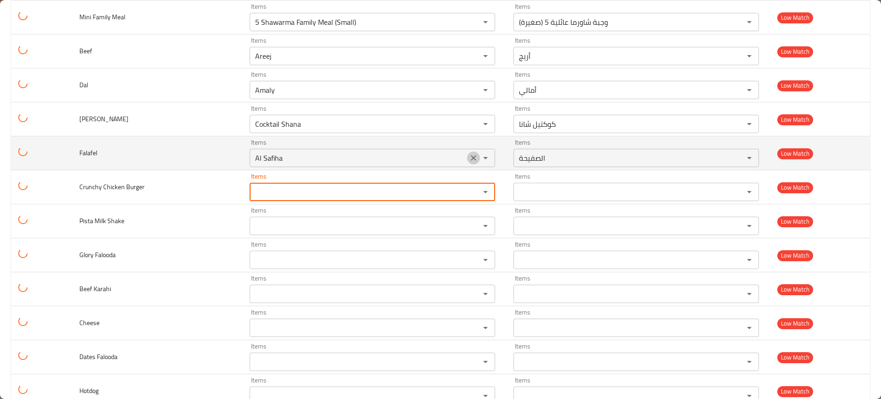
click at [469, 156] on icon "Clear" at bounding box center [473, 157] width 9 height 9
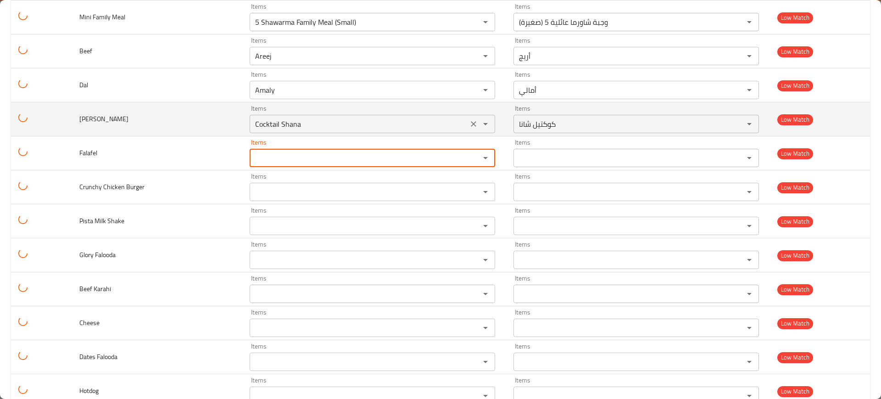
click at [469, 122] on icon "Clear" at bounding box center [473, 123] width 9 height 9
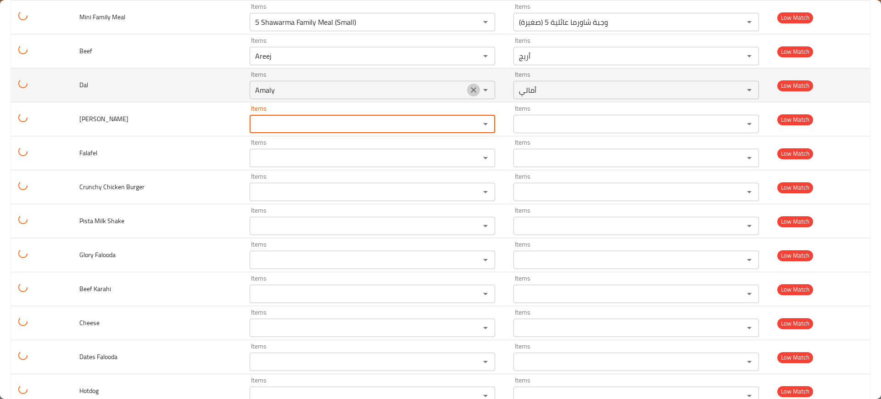
click at [469, 87] on icon "Clear" at bounding box center [473, 89] width 9 height 9
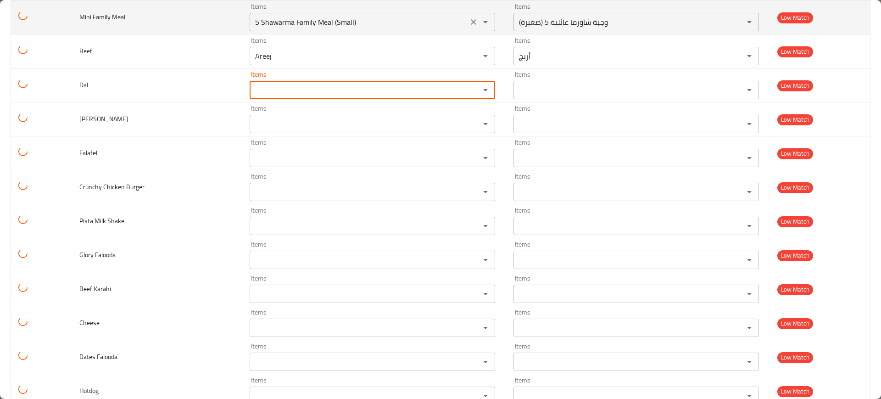
drag, startPoint x: 455, startPoint y: 61, endPoint x: 459, endPoint y: 12, distance: 48.4
click at [467, 60] on button "Clear" at bounding box center [473, 56] width 13 height 13
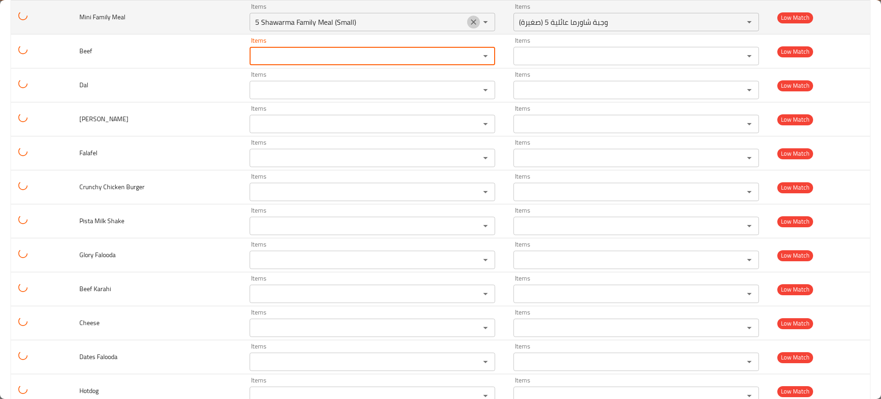
click at [471, 20] on icon "Clear" at bounding box center [474, 22] width 6 height 6
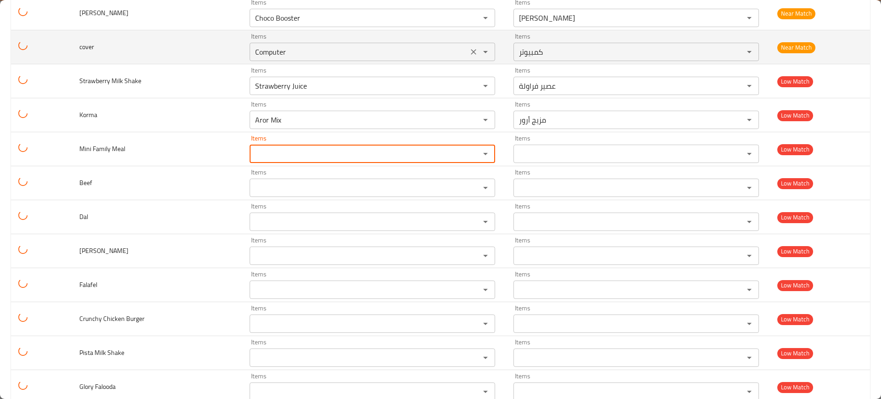
scroll to position [1836, 0]
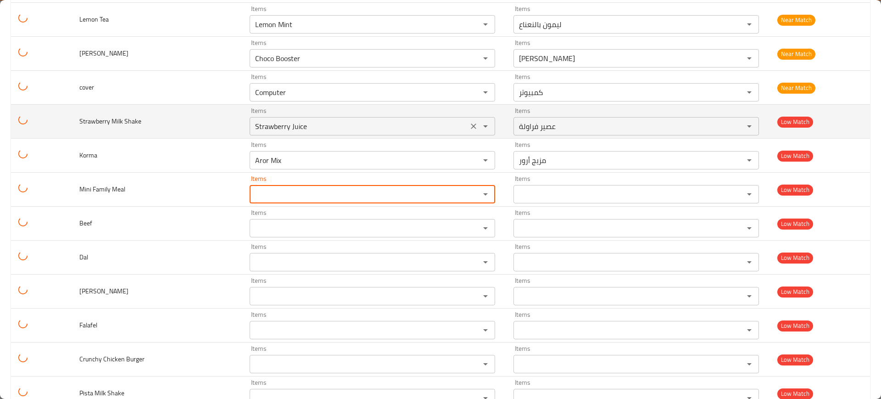
click at [457, 119] on div "Strawberry Juice Items" at bounding box center [373, 126] width 246 height 18
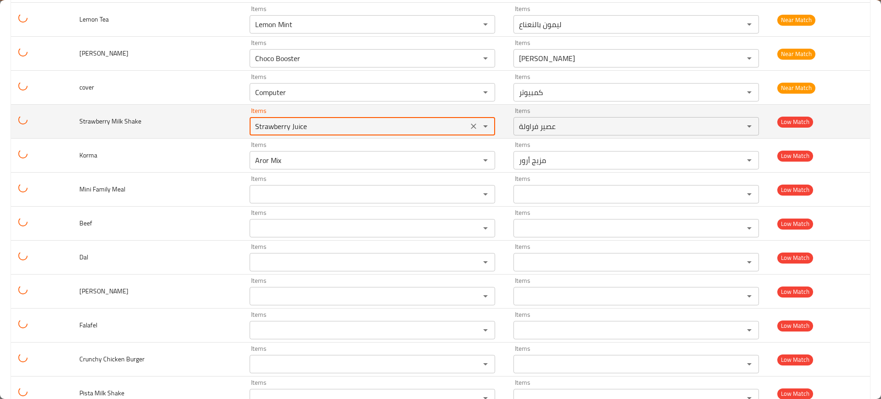
click at [469, 123] on icon "Clear" at bounding box center [473, 126] width 9 height 9
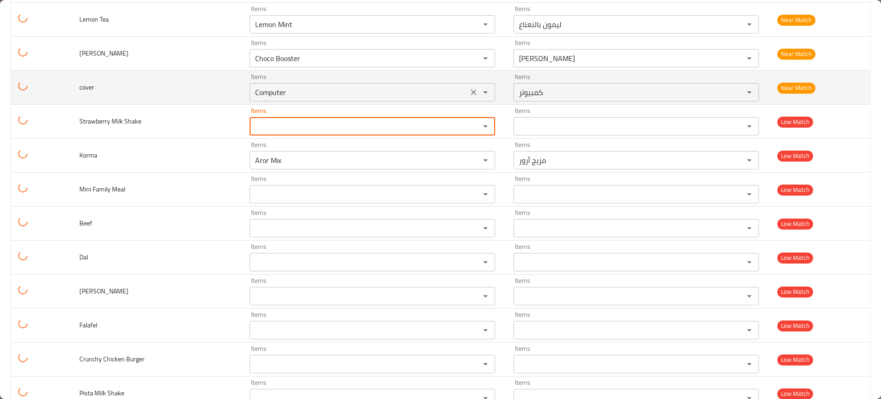
click at [469, 89] on icon "Clear" at bounding box center [473, 92] width 9 height 9
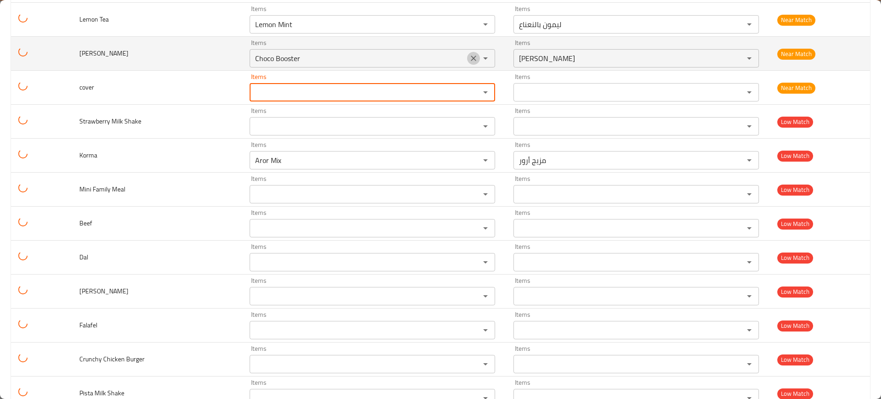
drag, startPoint x: 458, startPoint y: 60, endPoint x: 458, endPoint y: 51, distance: 8.7
click at [471, 59] on icon "Clear" at bounding box center [474, 59] width 6 height 6
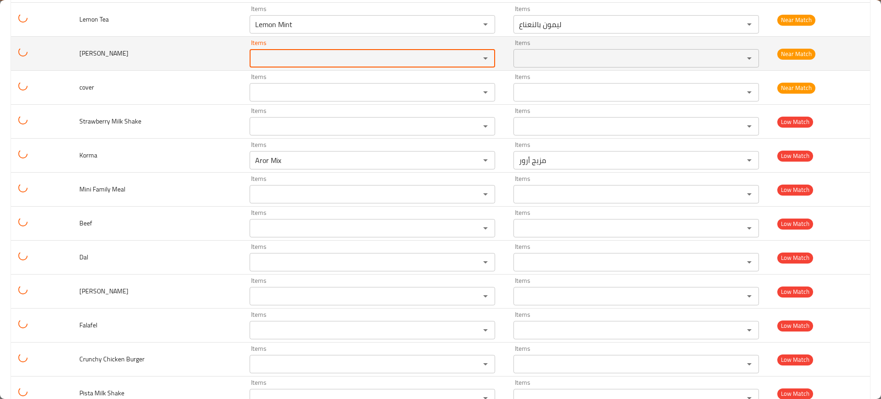
click at [469, 24] on icon "Clear" at bounding box center [473, 24] width 9 height 9
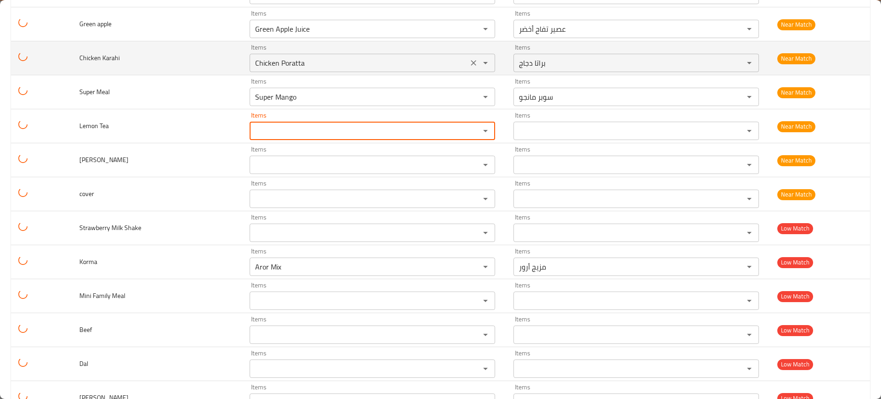
scroll to position [1721, 0]
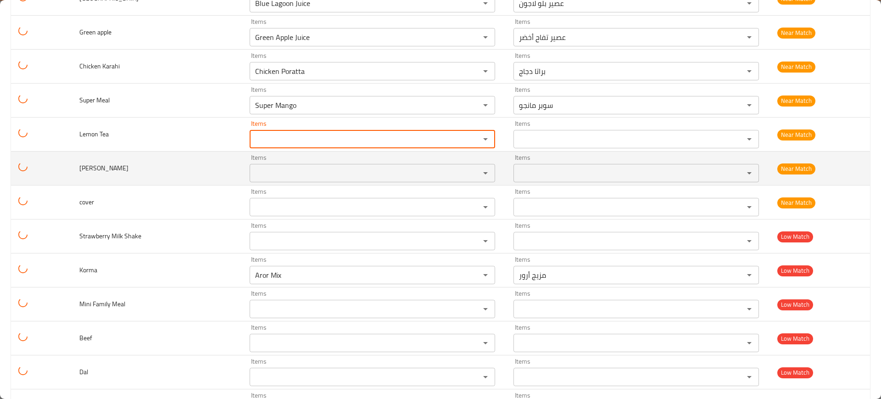
click at [469, 274] on icon "Clear" at bounding box center [473, 274] width 9 height 9
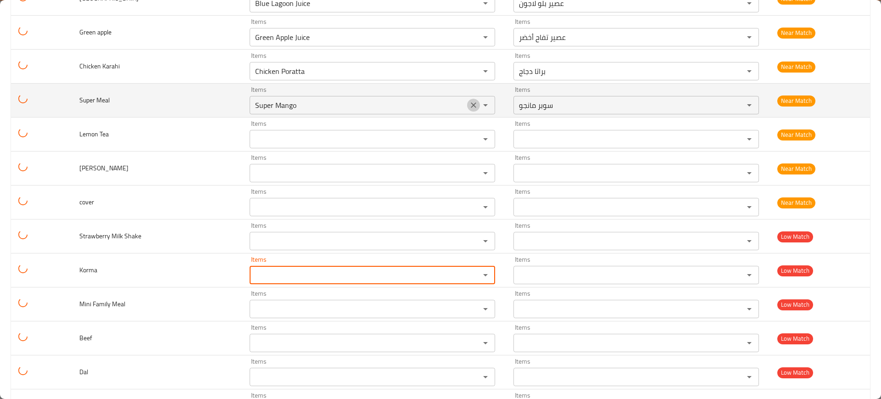
click at [469, 108] on icon "Clear" at bounding box center [473, 105] width 9 height 9
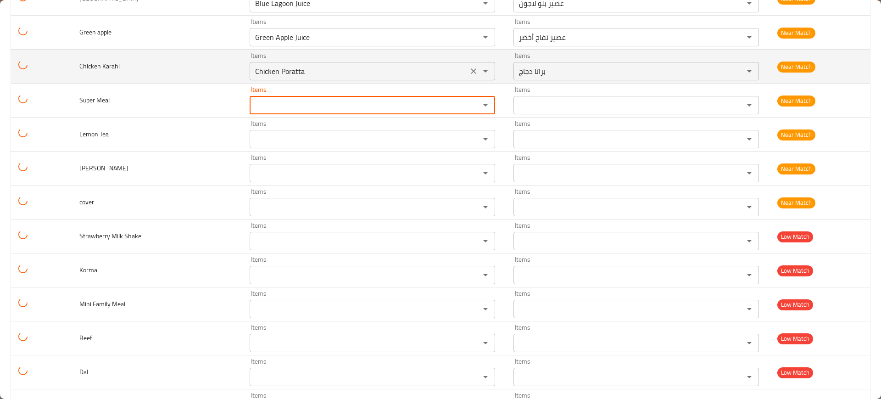
drag, startPoint x: 459, startPoint y: 71, endPoint x: 458, endPoint y: 62, distance: 9.3
click at [469, 71] on icon "Clear" at bounding box center [473, 71] width 9 height 9
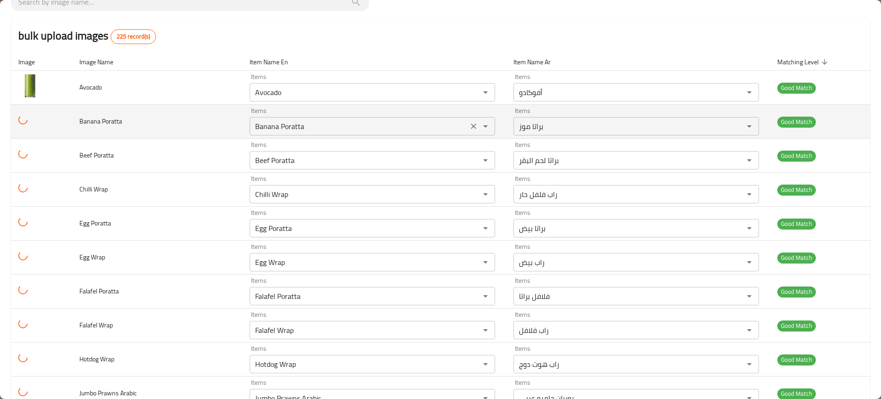
scroll to position [184, 0]
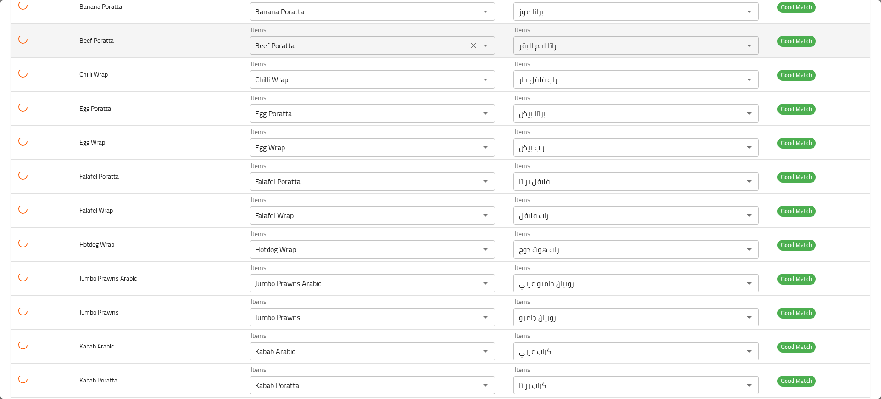
click at [342, 55] on div "Items Beef Poratta Items" at bounding box center [373, 41] width 246 height 28
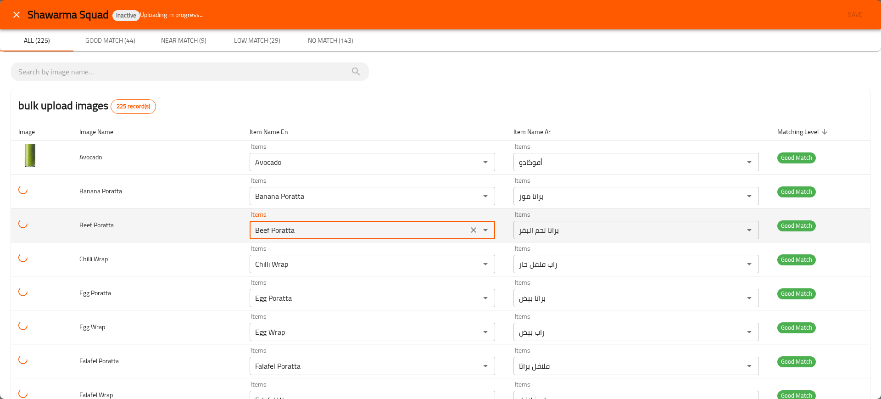
scroll to position [115, 0]
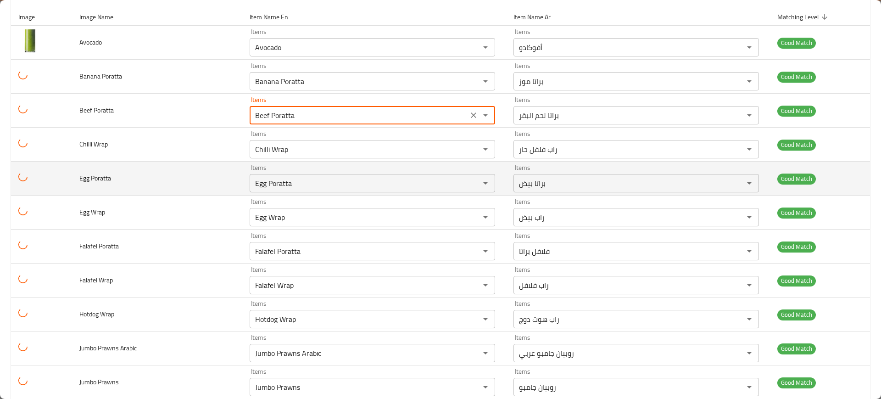
click at [210, 173] on td "Egg Poratta" at bounding box center [157, 179] width 170 height 34
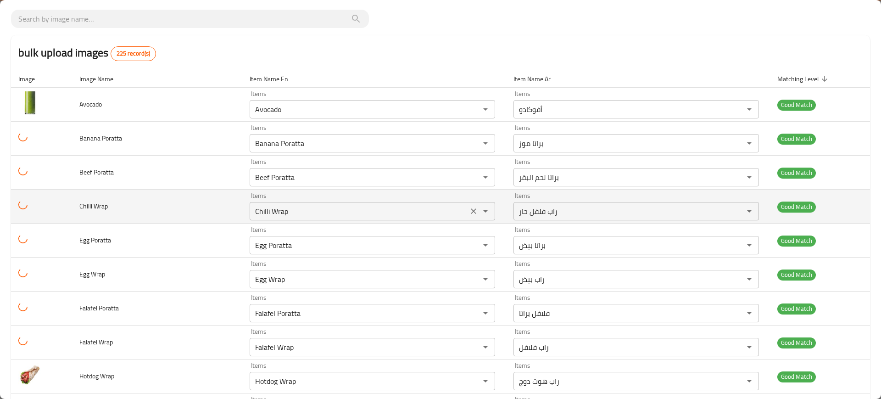
scroll to position [0, 0]
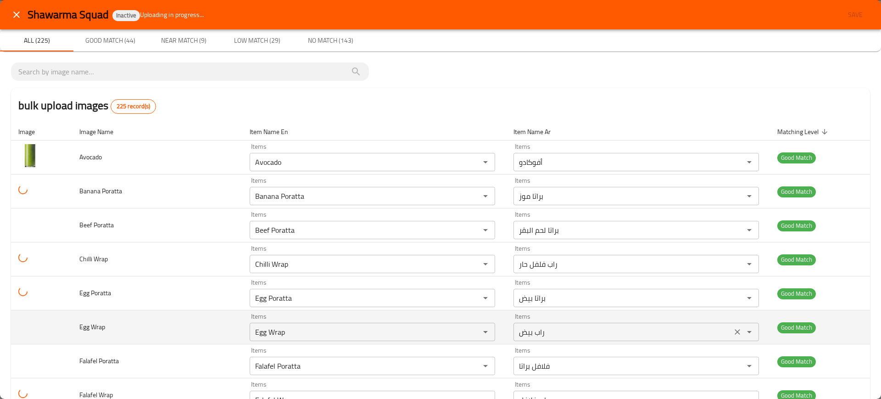
click at [611, 119] on div "bulk upload images 225 record(s)" at bounding box center [440, 105] width 859 height 35
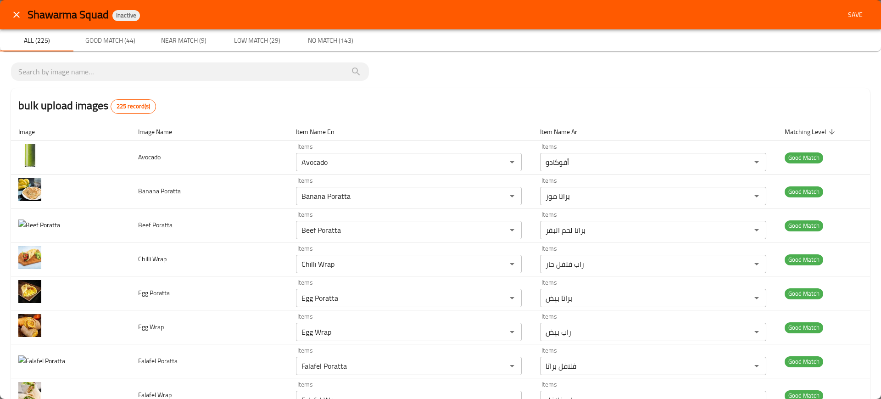
click at [844, 12] on span "Save" at bounding box center [855, 14] width 22 height 11
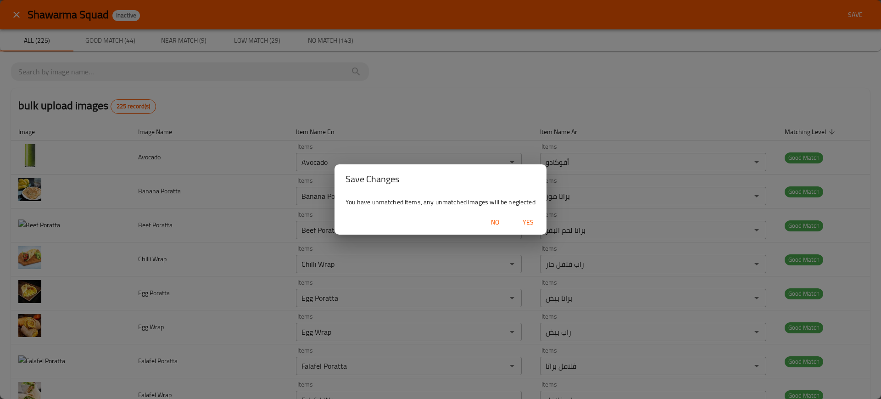
click at [522, 212] on div "No Yes" at bounding box center [441, 222] width 212 height 24
click at [533, 224] on span "Yes" at bounding box center [528, 222] width 22 height 11
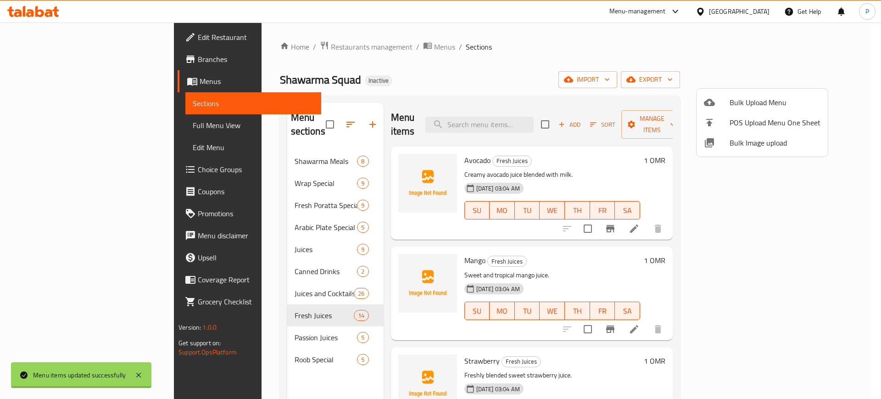
click at [224, 180] on div at bounding box center [440, 199] width 881 height 399
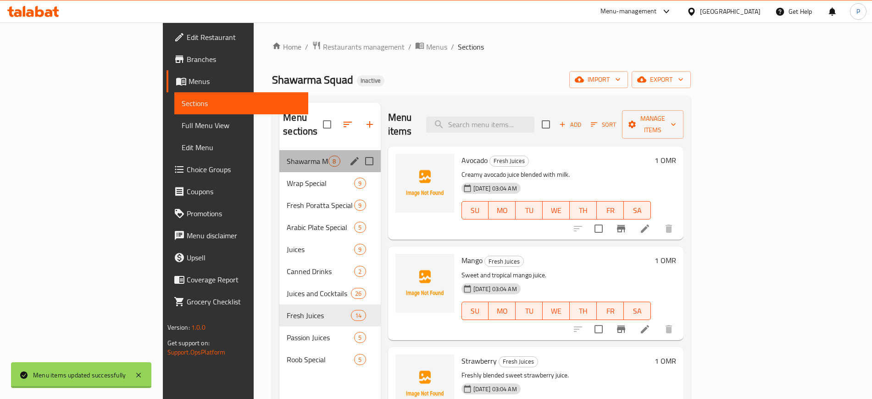
click at [287, 156] on span "Shawarma Meals" at bounding box center [308, 161] width 42 height 11
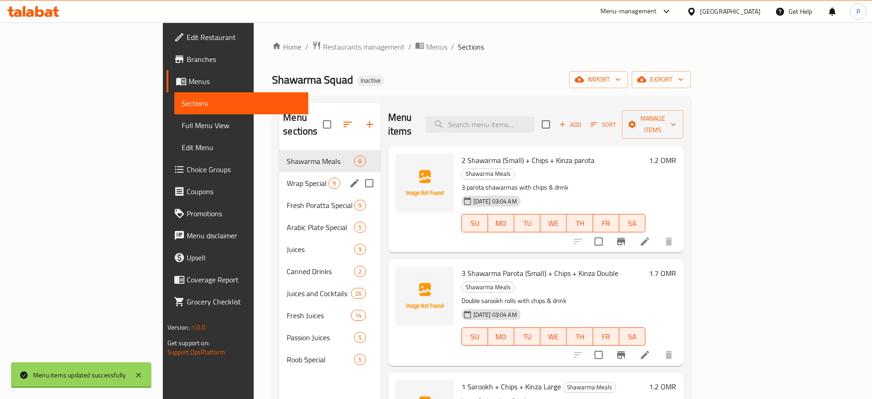
click at [280, 194] on div "Fresh Poratta Special 9" at bounding box center [330, 205] width 101 height 22
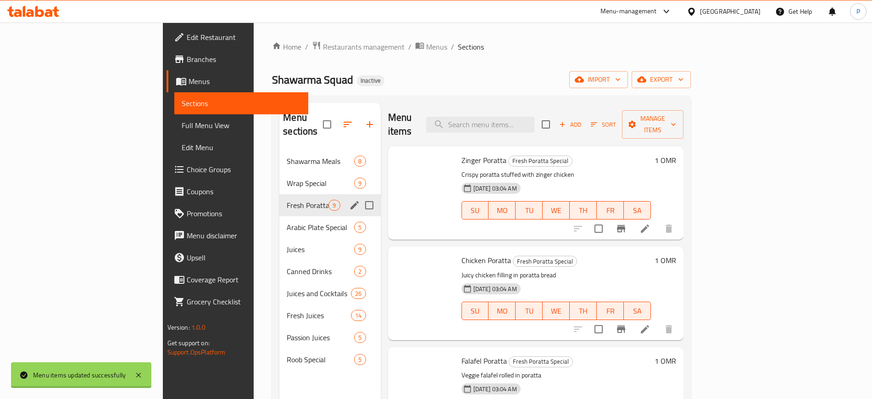
click at [280, 238] on div "Juices 9" at bounding box center [330, 249] width 101 height 22
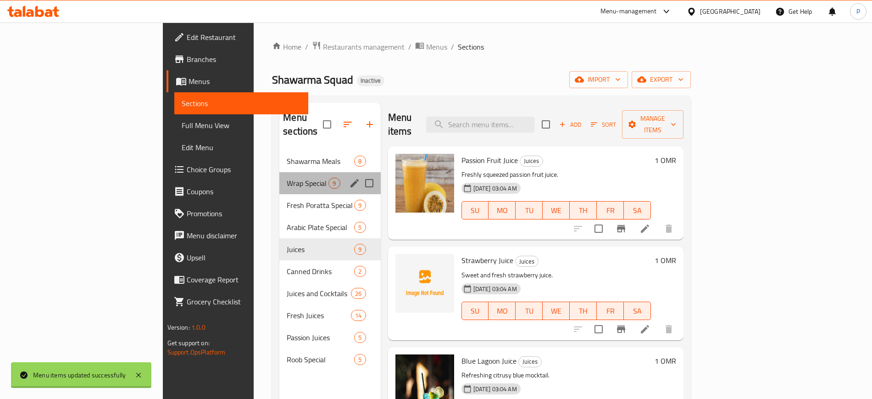
click at [287, 178] on span "Wrap Special" at bounding box center [308, 183] width 42 height 11
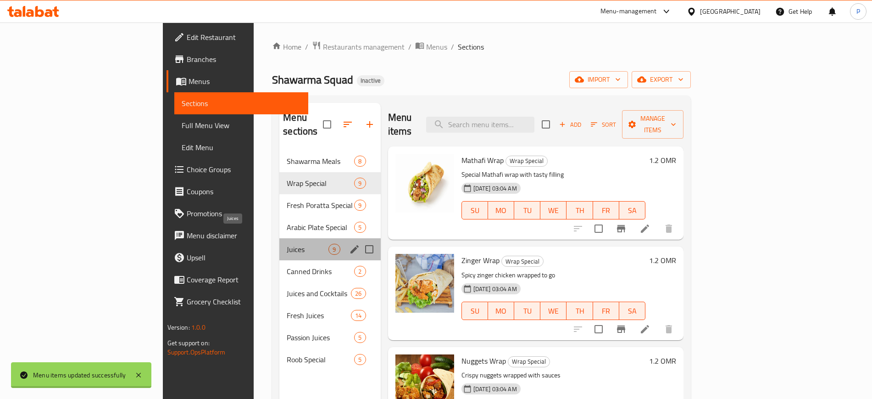
click at [287, 244] on span "Juices" at bounding box center [308, 249] width 42 height 11
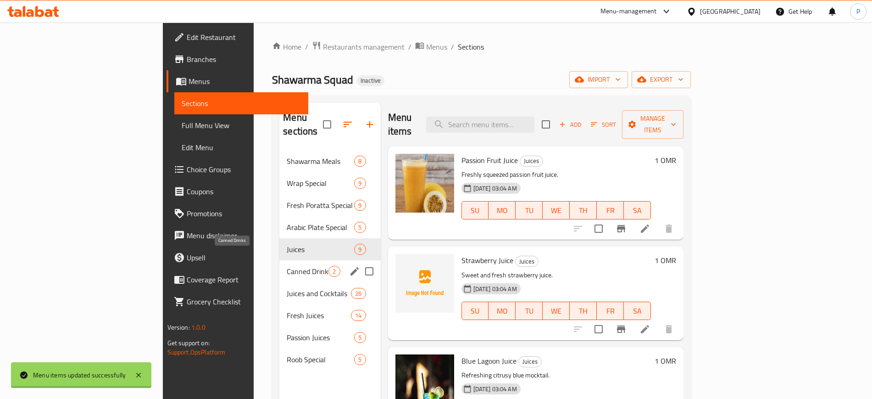
click at [287, 266] on span "Canned Drinks" at bounding box center [308, 271] width 42 height 11
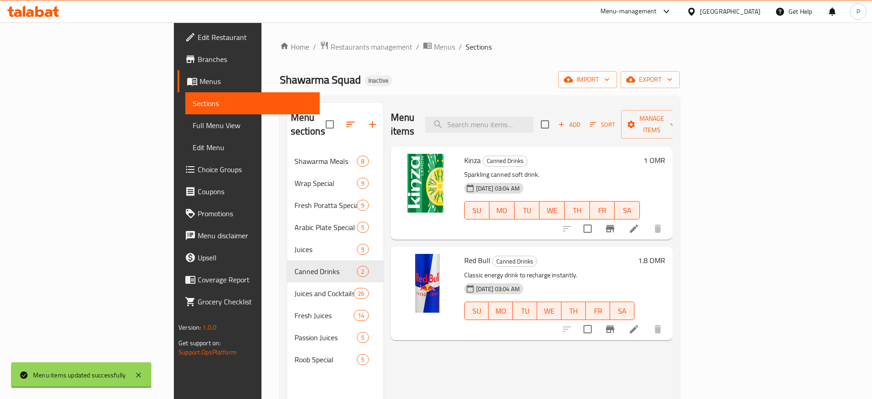
click at [193, 129] on span "Full Menu View" at bounding box center [252, 125] width 119 height 11
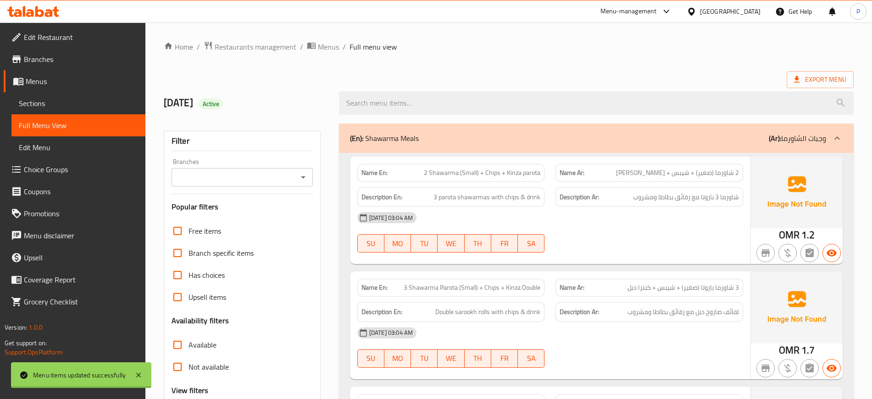
click at [50, 80] on span "Menus" at bounding box center [82, 81] width 112 height 11
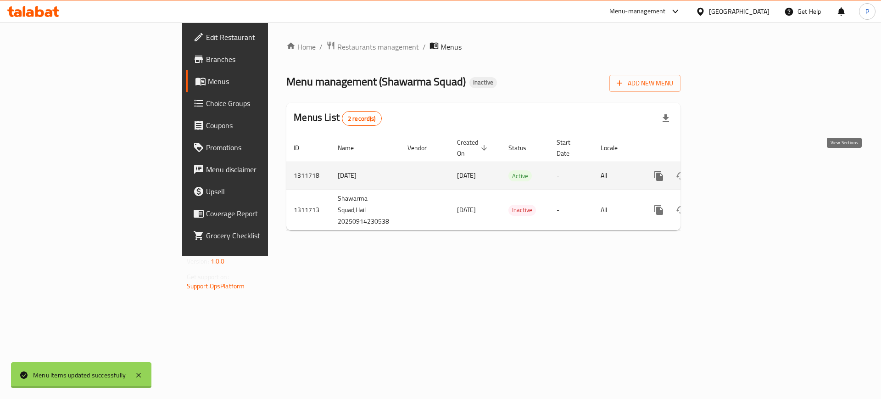
click at [731, 170] on icon "enhanced table" at bounding box center [725, 175] width 11 height 11
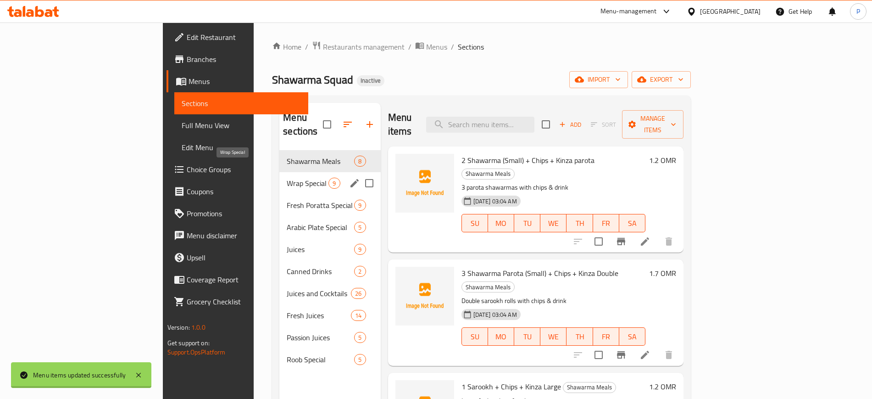
click at [287, 178] on span "Wrap Special" at bounding box center [308, 183] width 42 height 11
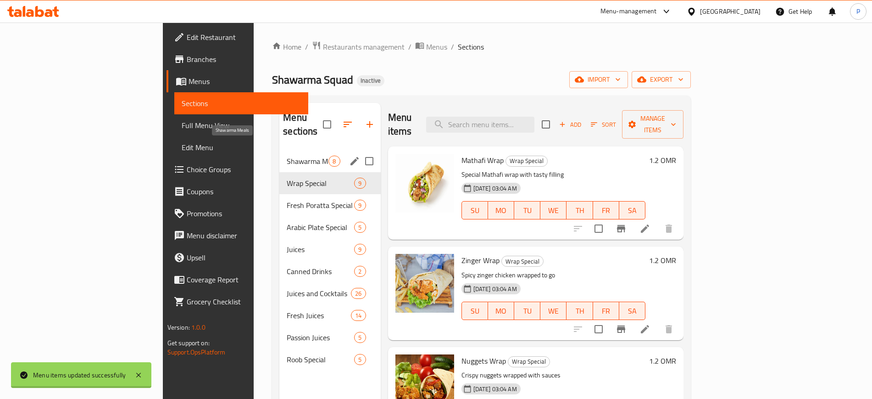
click at [287, 156] on span "Shawarma Meals" at bounding box center [308, 161] width 42 height 11
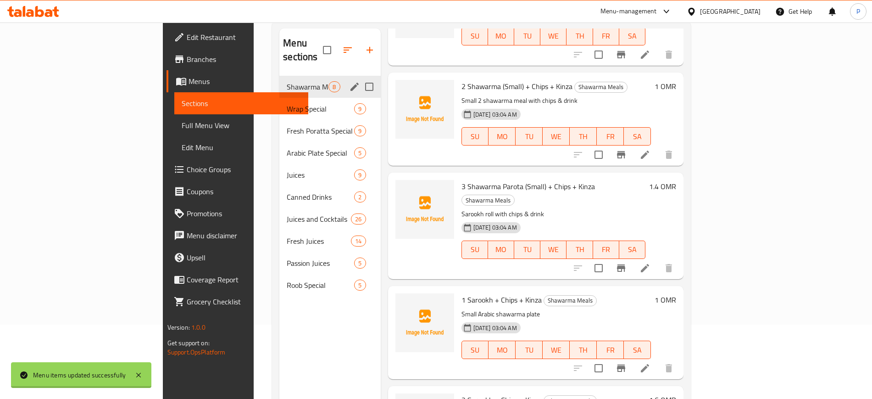
scroll to position [14, 0]
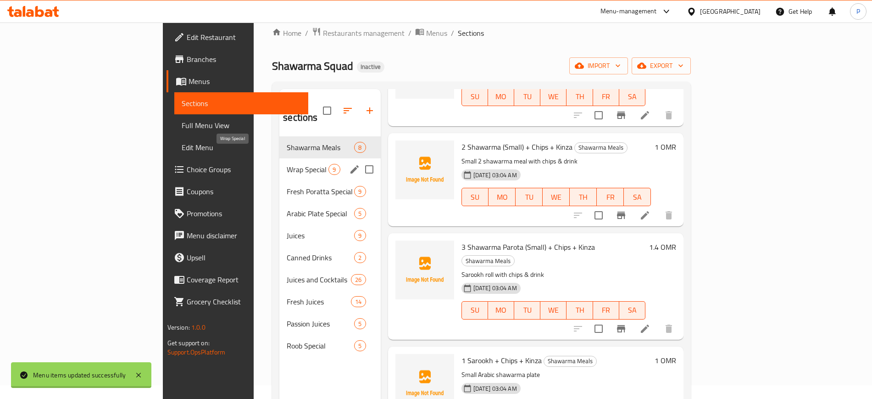
click at [287, 164] on span "Wrap Special" at bounding box center [308, 169] width 42 height 11
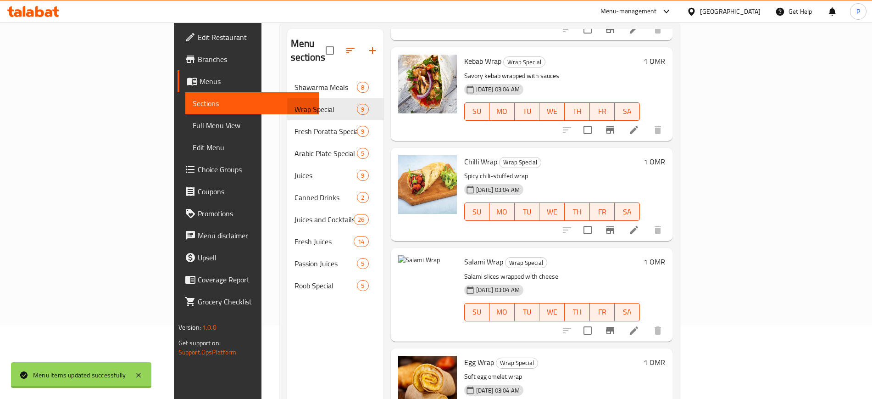
scroll to position [129, 0]
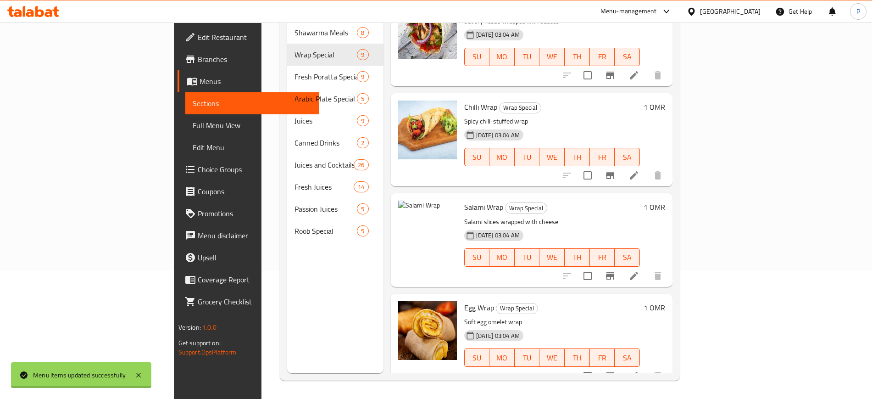
click at [464, 200] on span "Salami Wrap" at bounding box center [483, 207] width 39 height 14
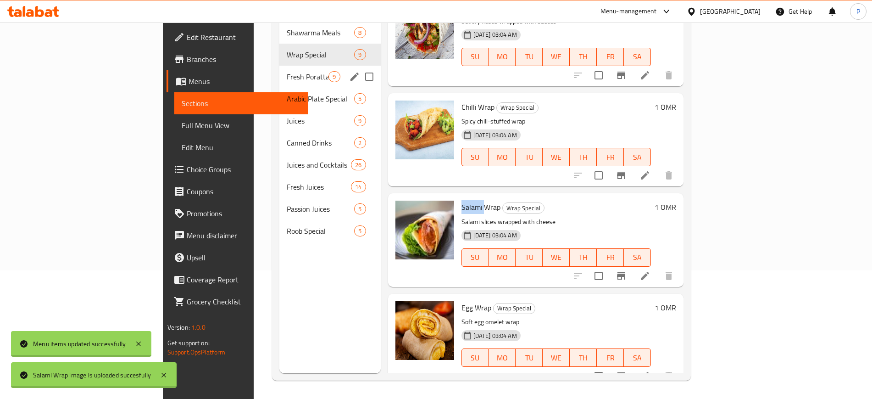
drag, startPoint x: 268, startPoint y: 62, endPoint x: 280, endPoint y: 68, distance: 13.3
click at [287, 71] on span "Fresh Poratta Special" at bounding box center [308, 76] width 42 height 11
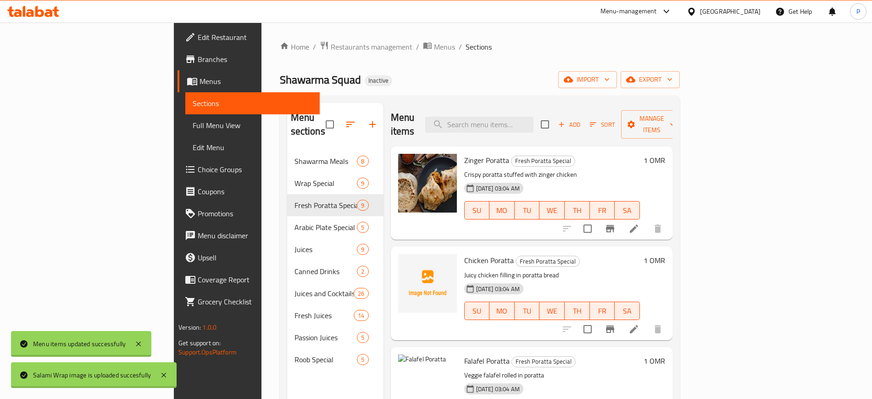
click at [464, 253] on span "Chicken Poratta" at bounding box center [489, 260] width 50 height 14
drag, startPoint x: 431, startPoint y: 250, endPoint x: 457, endPoint y: 250, distance: 25.7
click at [464, 253] on span "Chicken Poratta" at bounding box center [489, 260] width 50 height 14
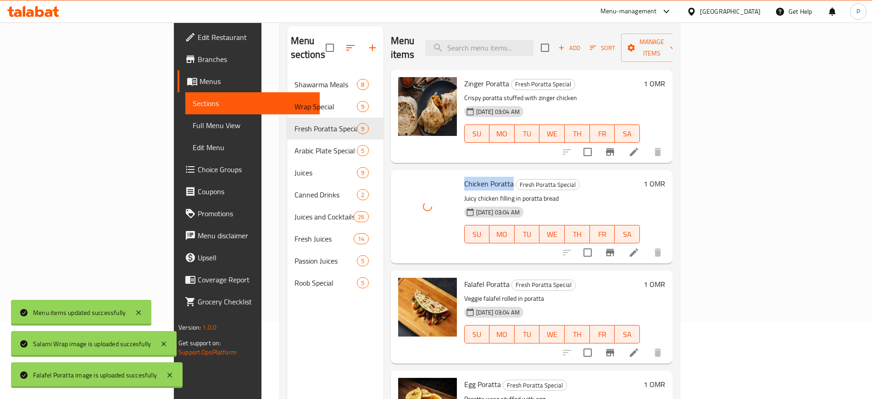
scroll to position [14, 0]
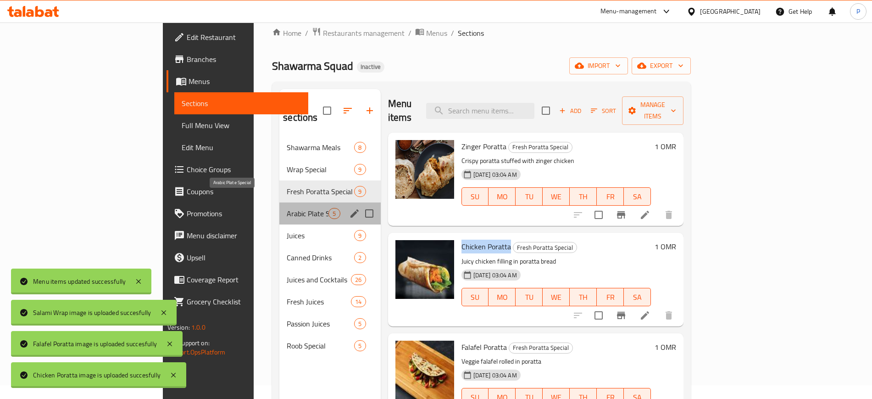
click at [287, 208] on span "Arabic Plate Special" at bounding box center [308, 213] width 42 height 11
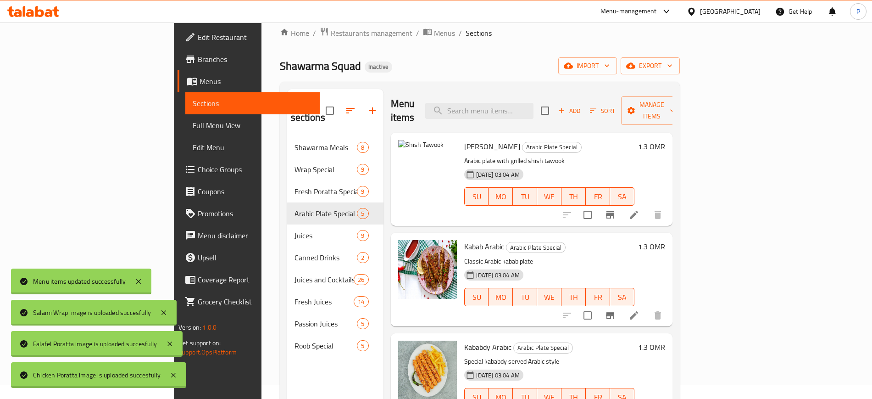
click at [464, 140] on span "[PERSON_NAME]" at bounding box center [492, 147] width 56 height 14
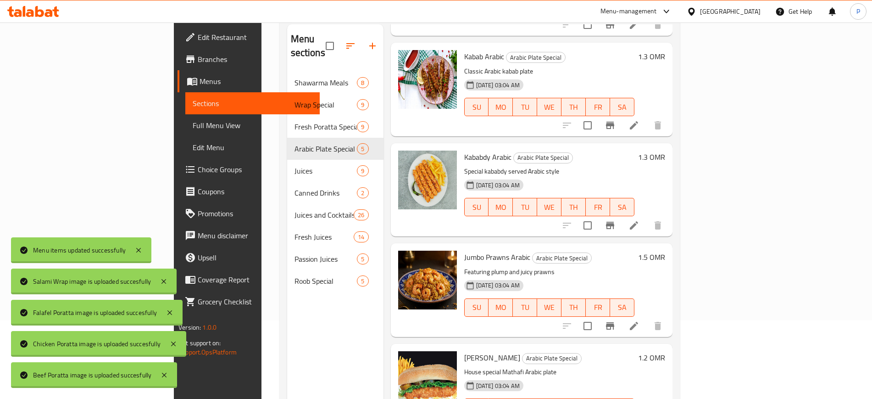
scroll to position [129, 0]
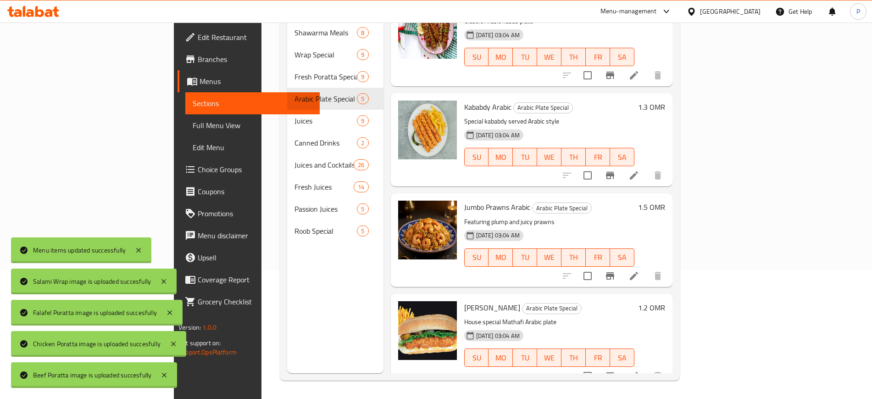
click at [464, 301] on span "[PERSON_NAME]" at bounding box center [492, 308] width 56 height 14
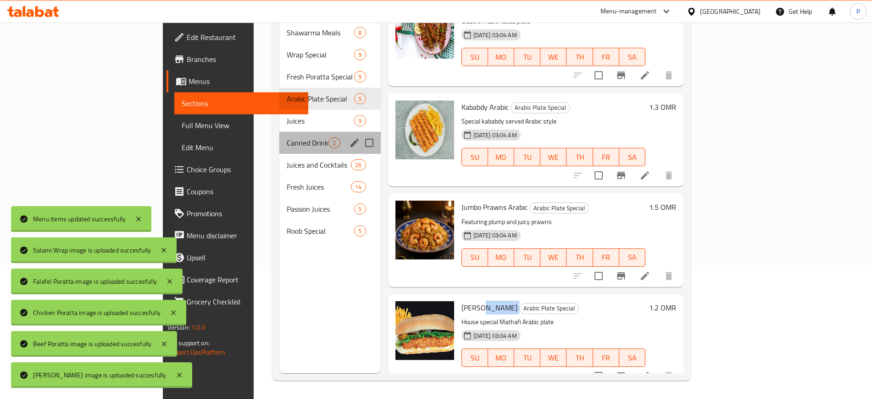
click at [280, 132] on div "Canned Drinks 2" at bounding box center [330, 143] width 101 height 22
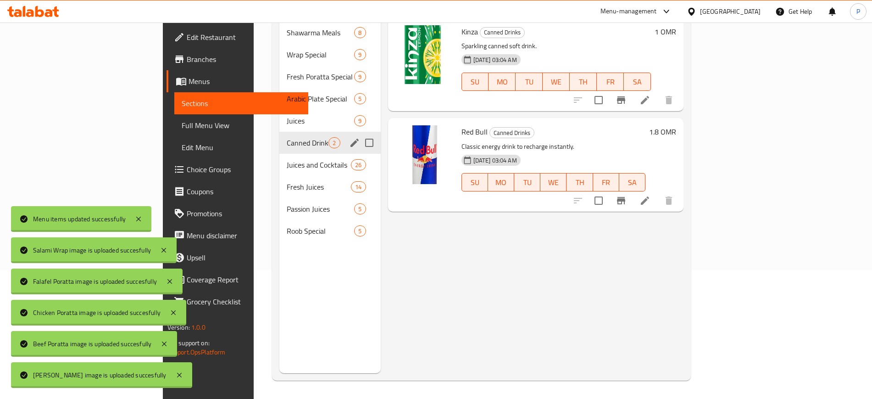
click at [280, 139] on div "Canned Drinks 2" at bounding box center [330, 143] width 101 height 22
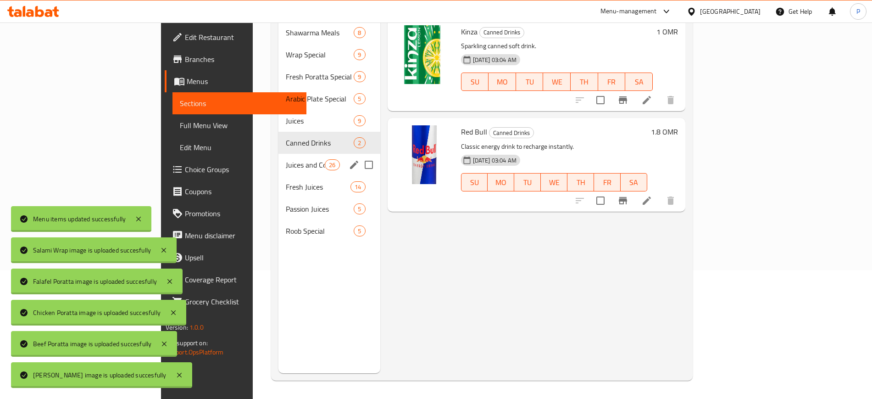
click at [286, 159] on span "Juices and Cocktails" at bounding box center [305, 164] width 39 height 11
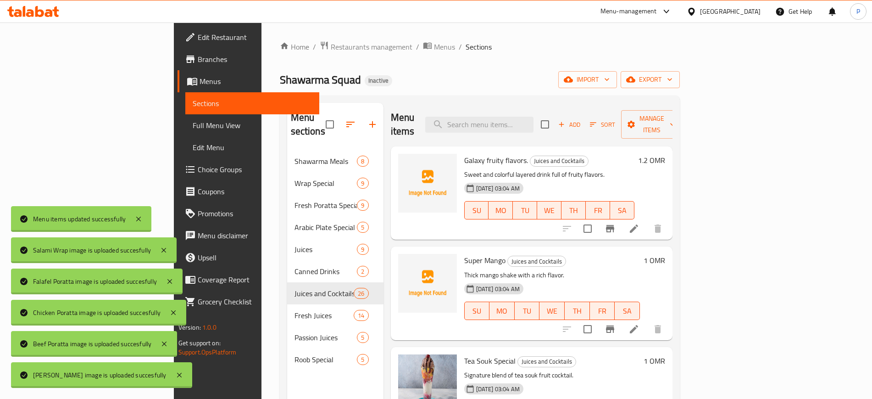
click at [464, 153] on span "Galaxy fruity flavors." at bounding box center [496, 160] width 64 height 14
drag, startPoint x: 430, startPoint y: 147, endPoint x: 439, endPoint y: 153, distance: 11.3
click at [464, 153] on span "Galaxy fruity flavors." at bounding box center [496, 160] width 64 height 14
click at [464, 253] on span "Super Mango" at bounding box center [484, 260] width 41 height 14
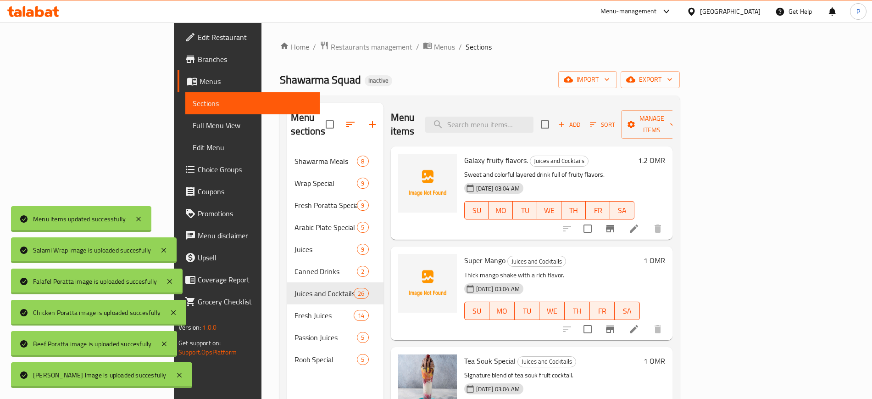
click at [464, 253] on span "Super Mango" at bounding box center [484, 260] width 41 height 14
click at [461, 250] on div "Super Mango Juices and Cocktails Thick mango shake with a rich flavor. [DATE] 0…" at bounding box center [552, 293] width 183 height 86
click at [464, 253] on span "Super Mango" at bounding box center [484, 260] width 41 height 14
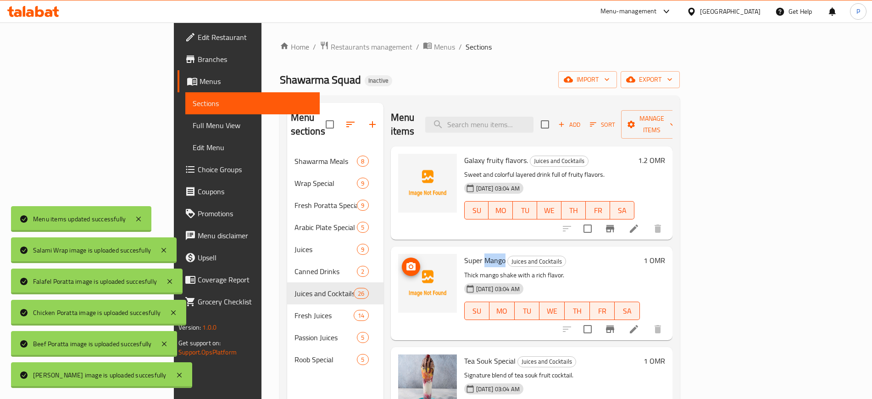
click at [398, 257] on img at bounding box center [427, 283] width 59 height 59
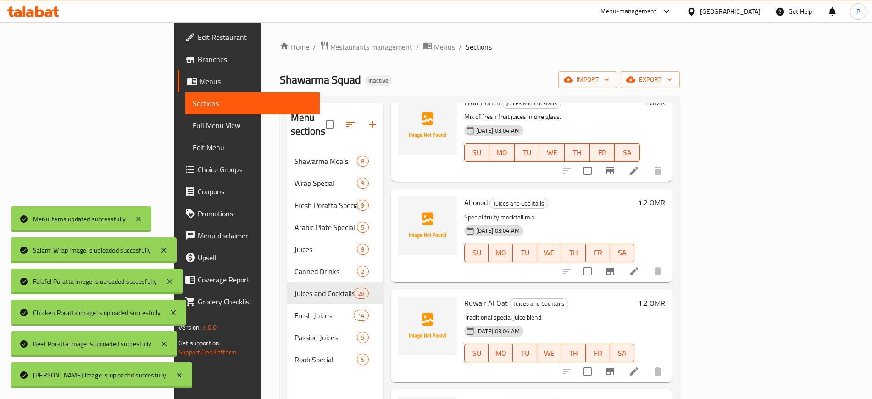
scroll to position [746, 0]
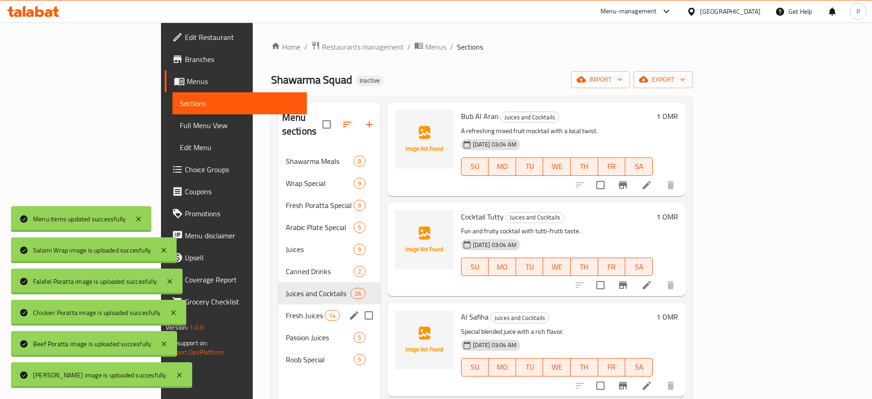
click at [286, 310] on span "Fresh Juices" at bounding box center [305, 315] width 39 height 11
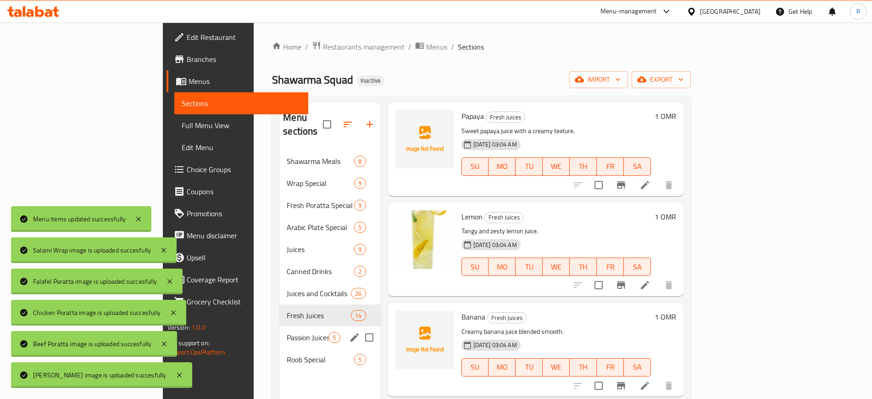
click at [280, 330] on div "Passion Juices 5" at bounding box center [330, 337] width 101 height 22
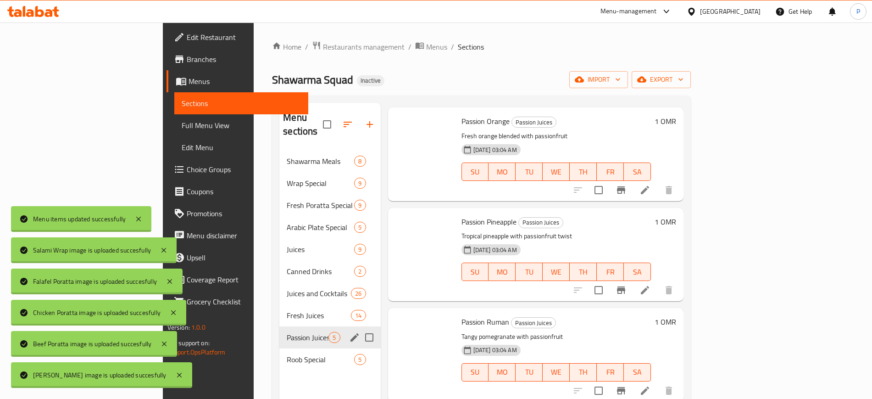
scroll to position [125, 0]
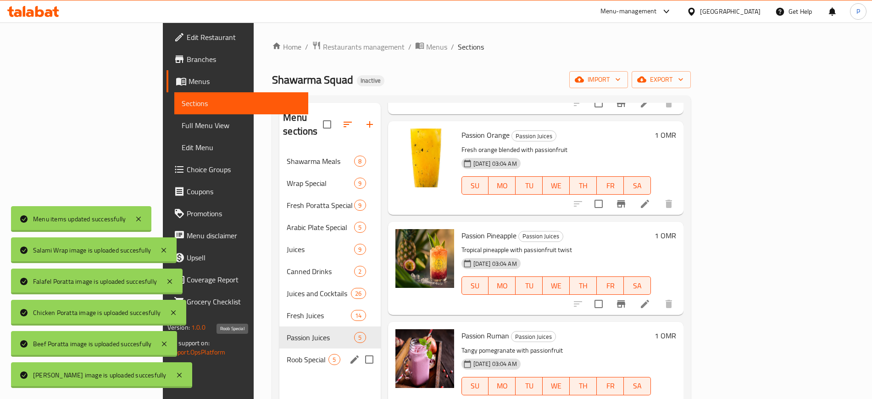
click at [287, 354] on span "Roob Special" at bounding box center [308, 359] width 42 height 11
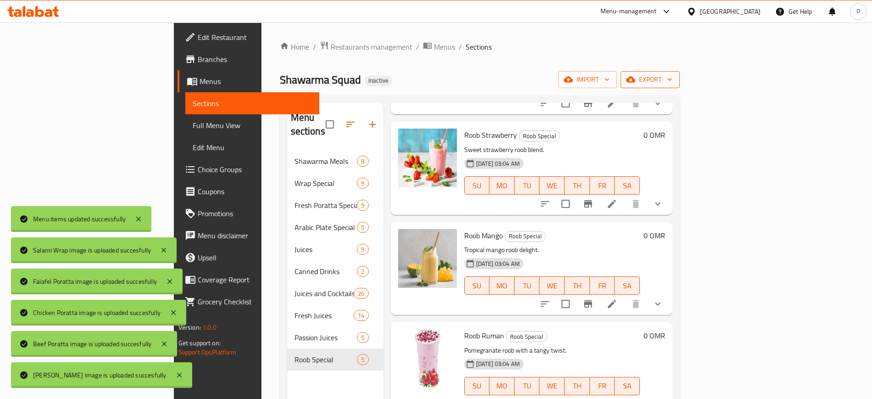
click at [673, 80] on span "export" at bounding box center [650, 79] width 45 height 11
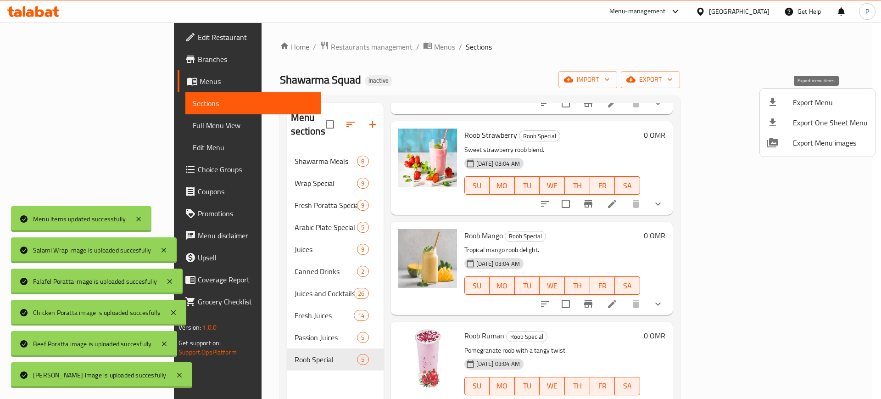
click at [813, 100] on span "Export Menu" at bounding box center [830, 102] width 75 height 11
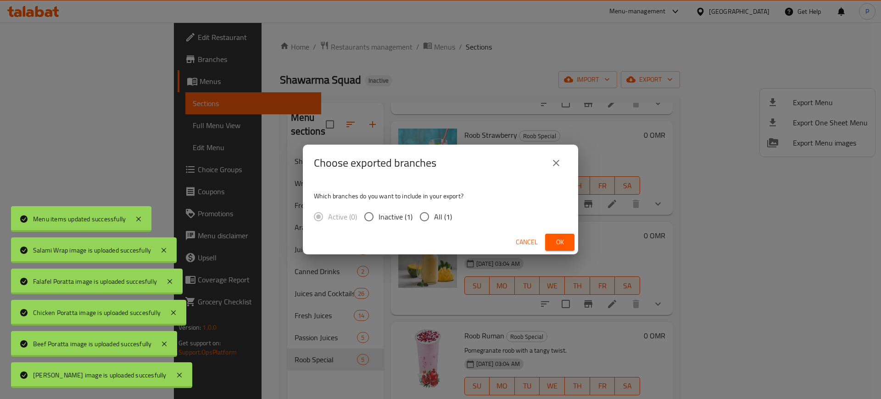
click at [440, 212] on span "All (1)" at bounding box center [443, 216] width 18 height 11
click at [434, 212] on input "All (1)" at bounding box center [424, 216] width 19 height 19
radio input "true"
click at [569, 243] on button "Ok" at bounding box center [559, 242] width 29 height 17
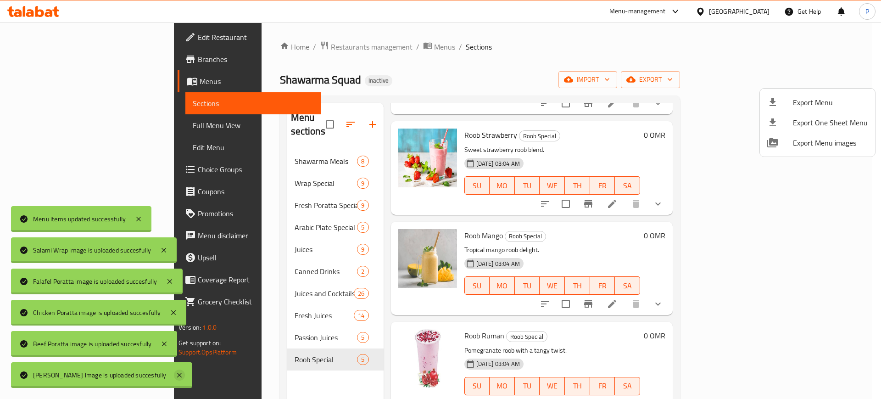
click at [174, 376] on icon at bounding box center [179, 374] width 11 height 11
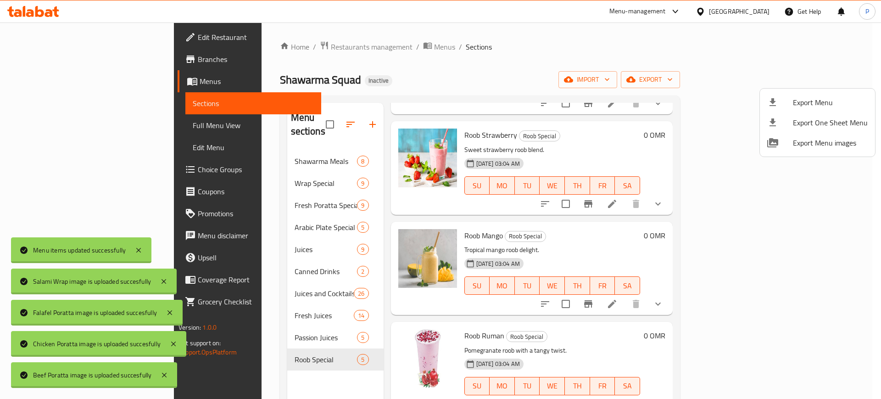
drag, startPoint x: 168, startPoint y: 376, endPoint x: 167, endPoint y: 361, distance: 15.6
click at [168, 375] on icon at bounding box center [164, 374] width 11 height 11
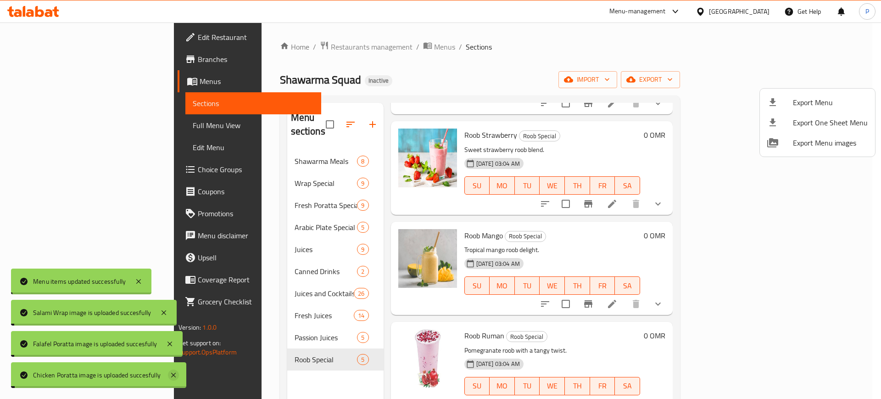
click at [176, 372] on icon at bounding box center [173, 374] width 11 height 11
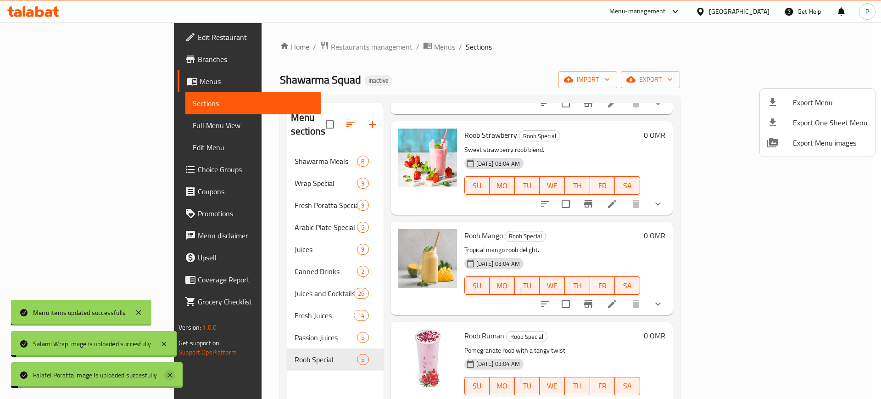
click at [173, 372] on icon at bounding box center [169, 374] width 11 height 11
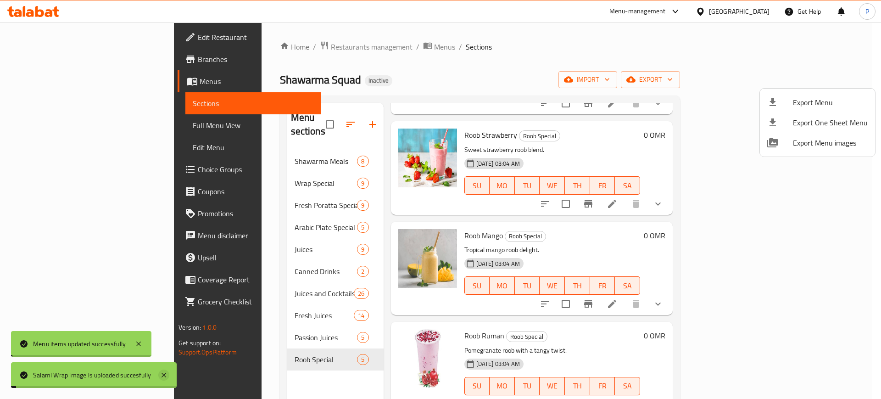
click at [169, 374] on icon at bounding box center [163, 374] width 11 height 11
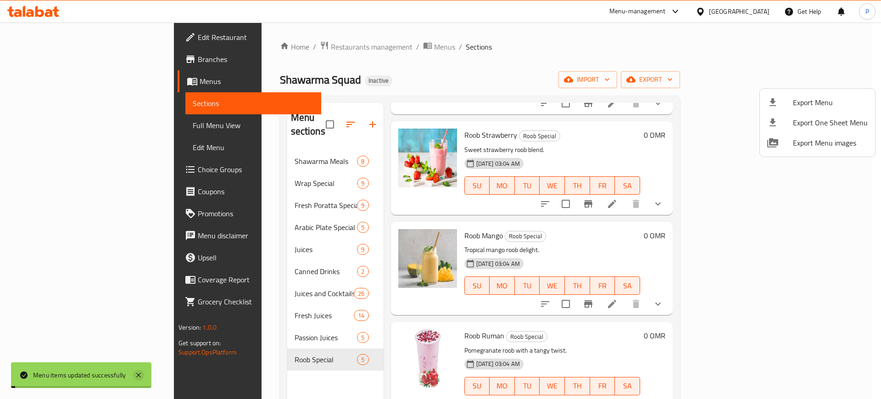
click at [140, 377] on icon at bounding box center [138, 374] width 11 height 11
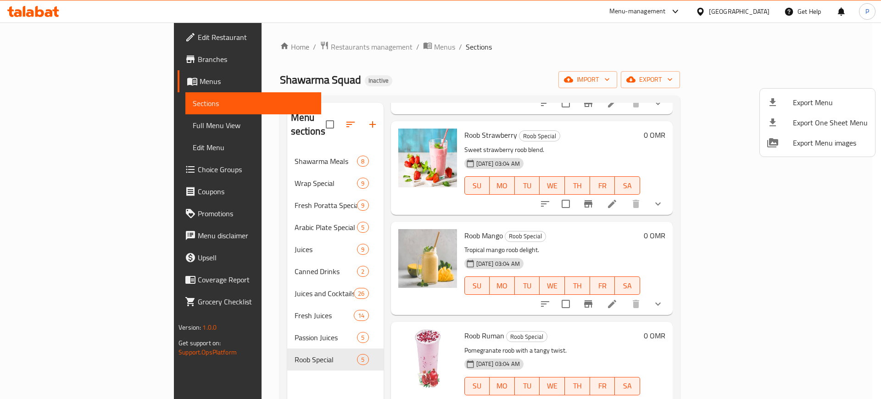
click at [752, 10] on div at bounding box center [440, 199] width 881 height 399
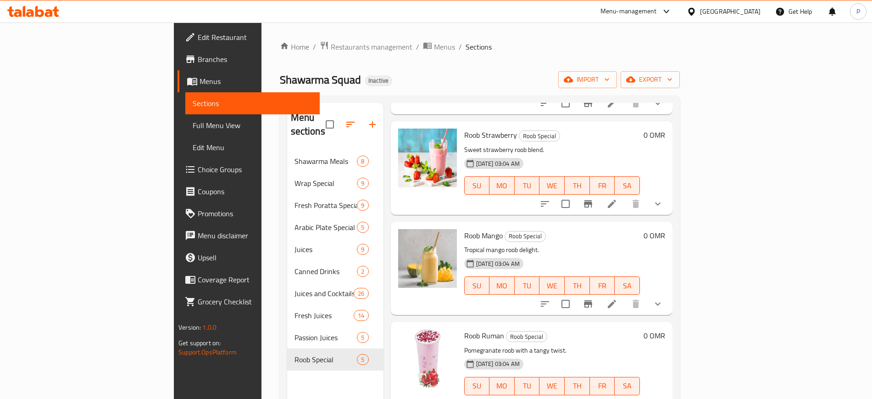
click at [745, 6] on div "[GEOGRAPHIC_DATA]" at bounding box center [724, 11] width 89 height 22
click at [744, 8] on div "[GEOGRAPHIC_DATA]" at bounding box center [730, 11] width 61 height 10
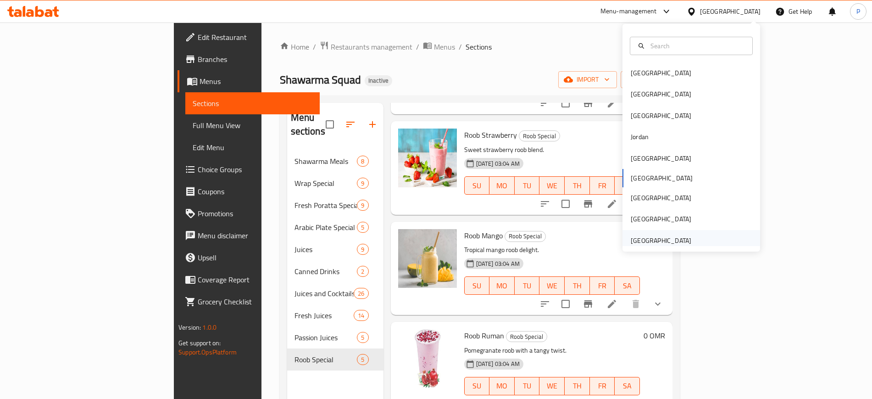
click at [664, 241] on div "[GEOGRAPHIC_DATA]" at bounding box center [661, 240] width 61 height 10
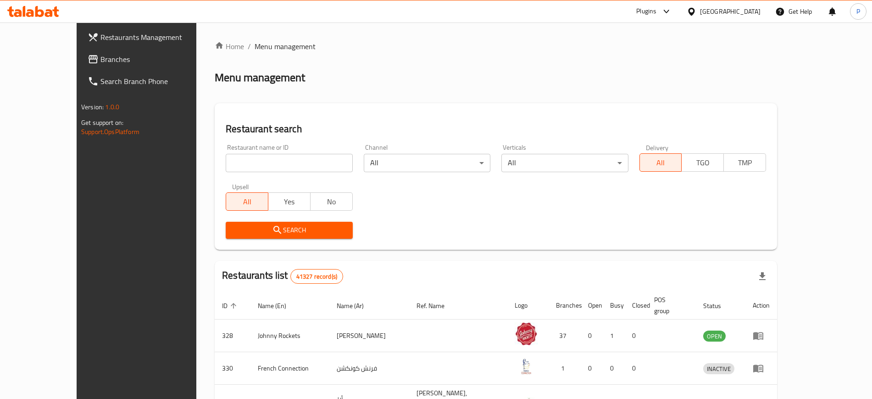
click at [230, 158] on input "search" at bounding box center [289, 163] width 127 height 18
paste input "Noomieats"
type input "Noomieats"
click button "Search" at bounding box center [289, 230] width 127 height 17
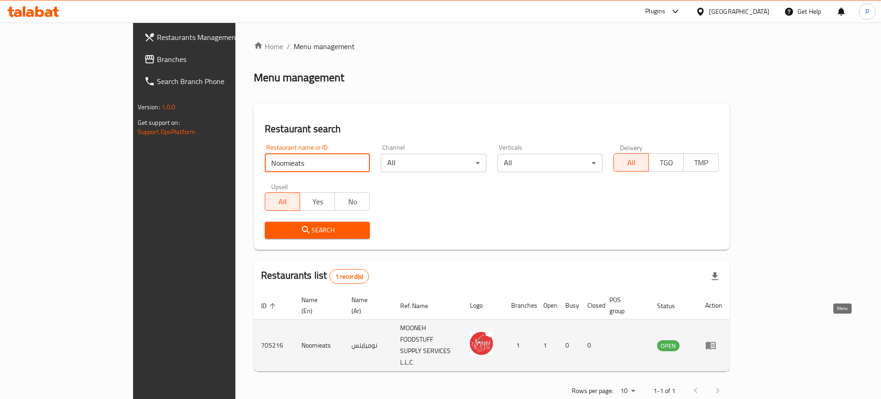
click at [716, 340] on icon "enhanced table" at bounding box center [710, 345] width 11 height 11
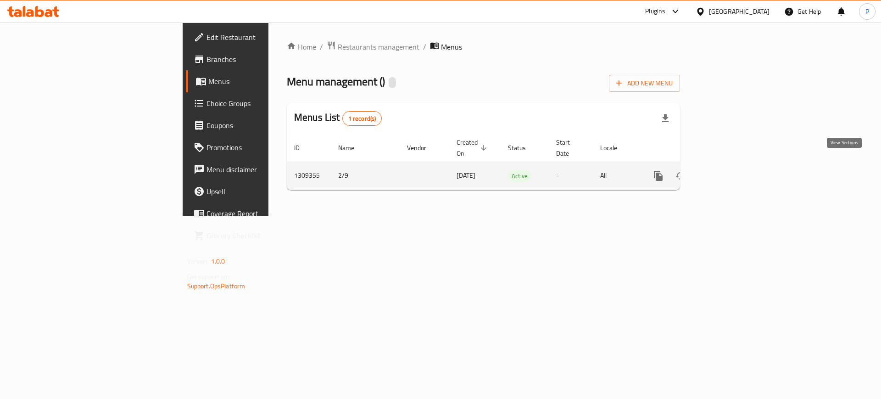
click at [736, 166] on link "enhanced table" at bounding box center [725, 176] width 22 height 22
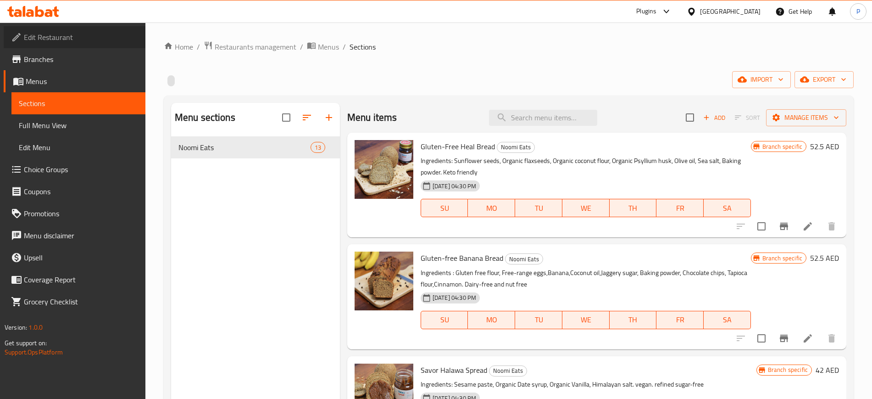
click at [84, 36] on span "Edit Restaurant" at bounding box center [81, 37] width 114 height 11
